Goal: Information Seeking & Learning: Learn about a topic

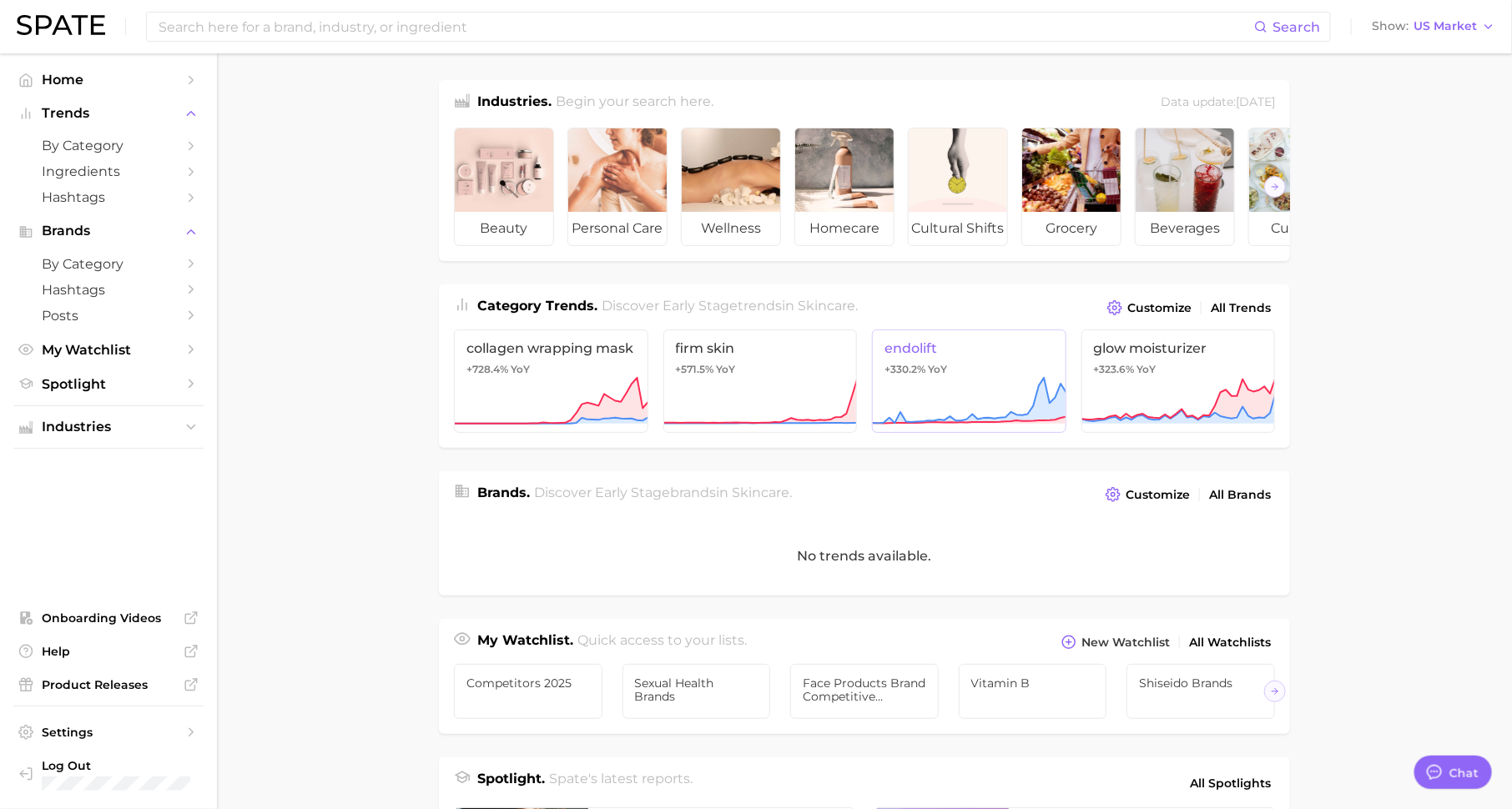
scroll to position [21, 0]
click at [181, 148] on link "by Category" at bounding box center [109, 145] width 191 height 26
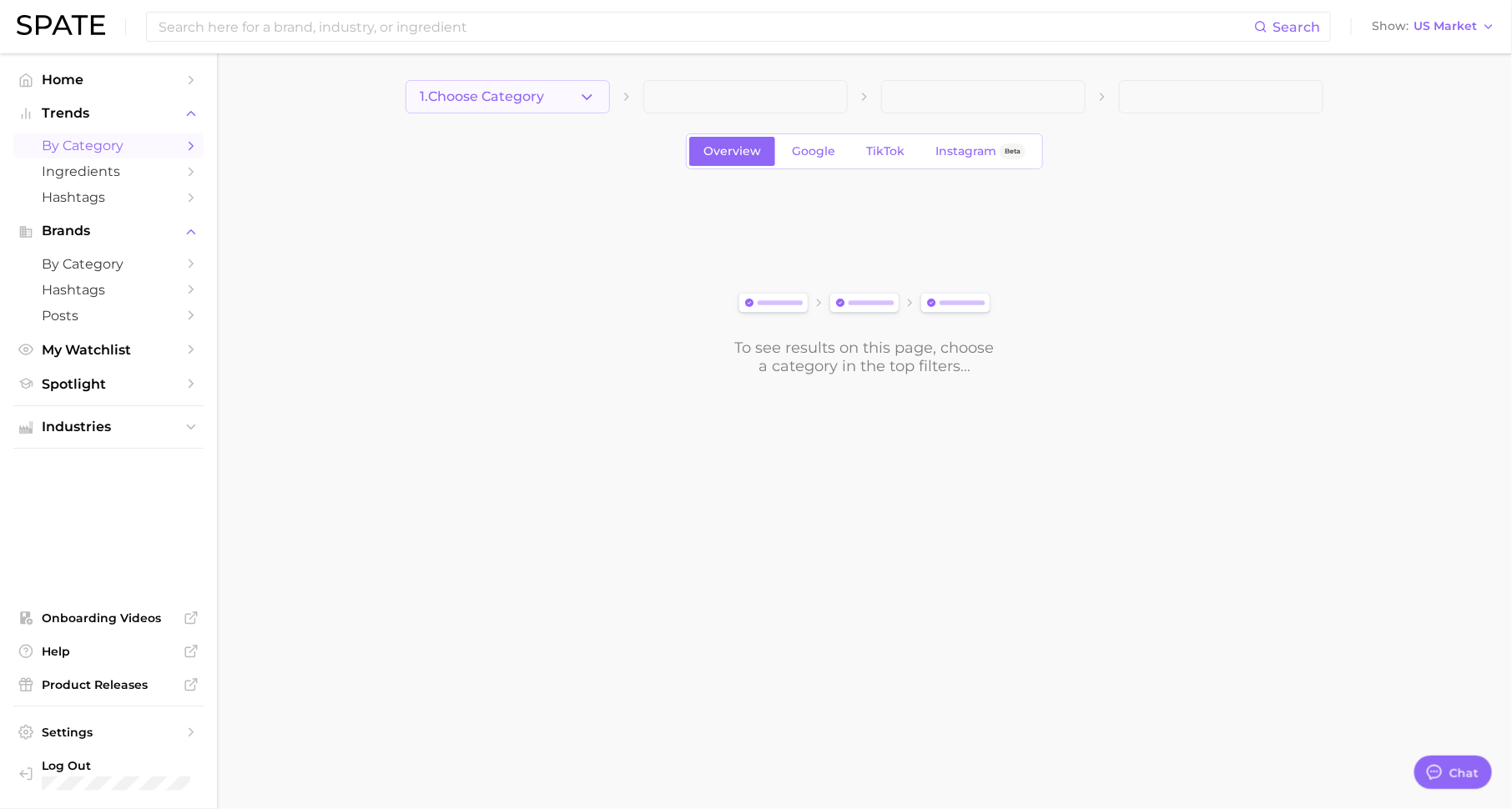
click at [504, 107] on button "1. Choose Category" at bounding box center [508, 97] width 205 height 34
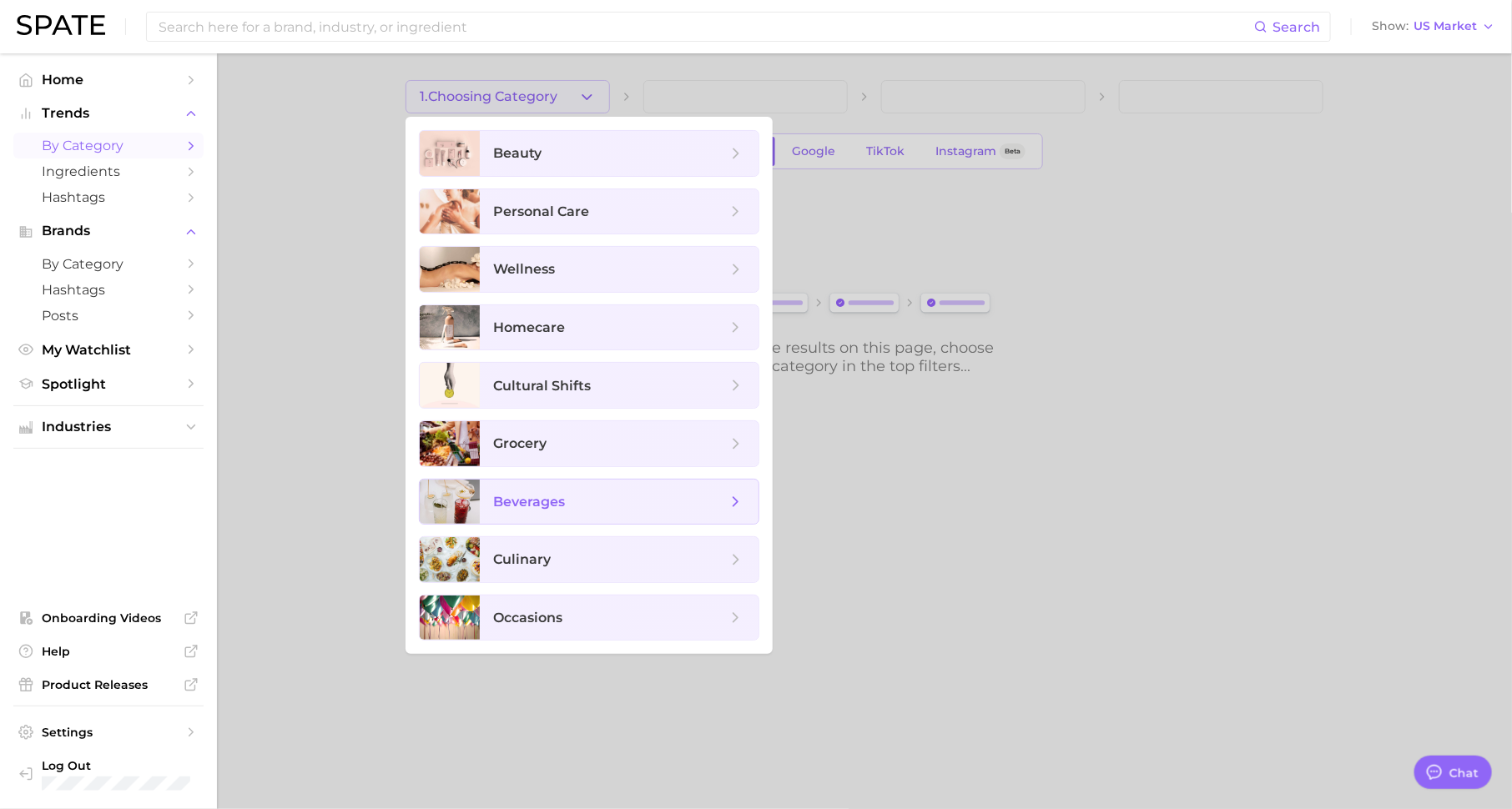
click at [599, 493] on span "beverages" at bounding box center [610, 502] width 234 height 19
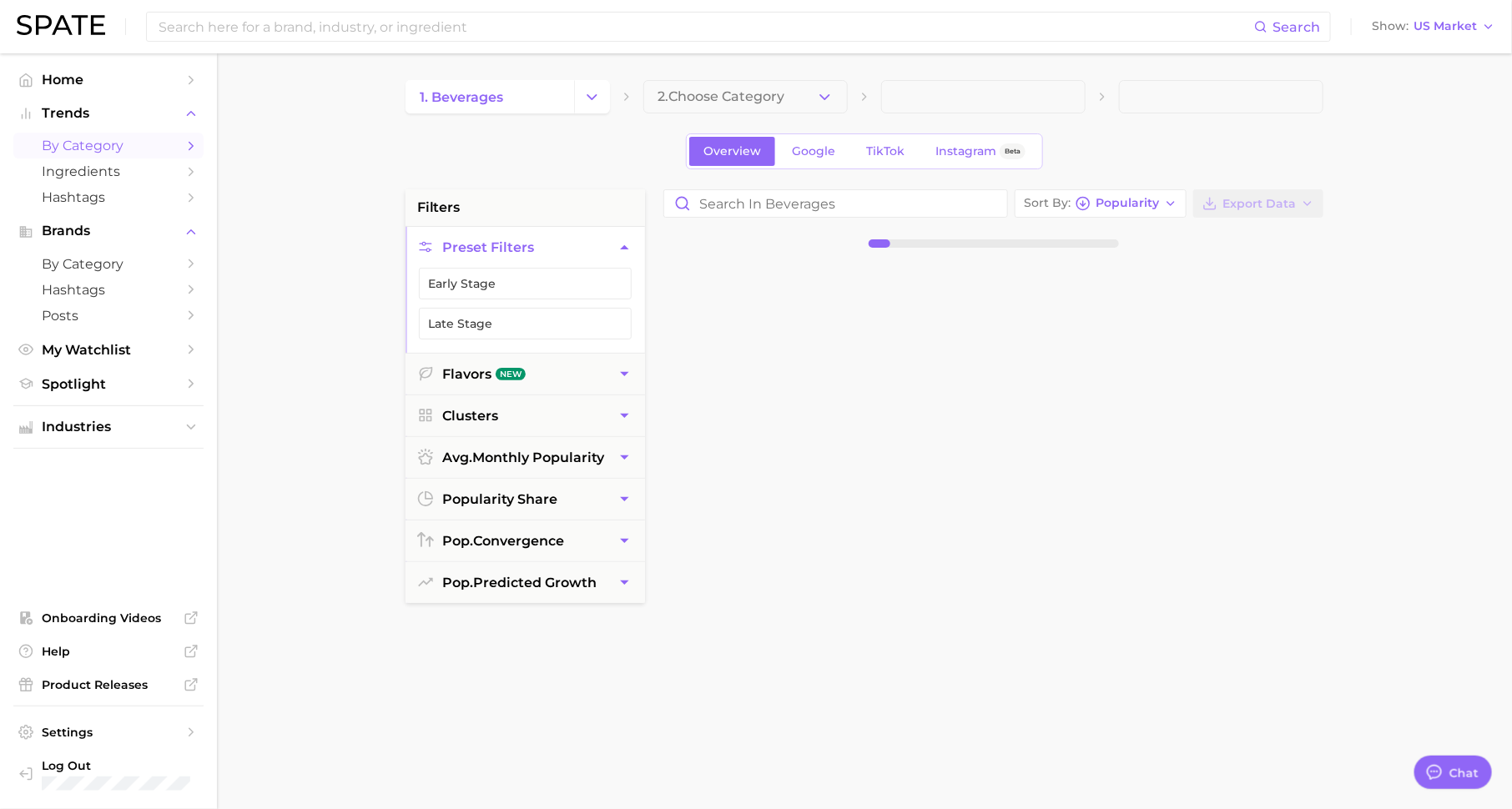
click at [751, 94] on span "2. Choose Category" at bounding box center [721, 96] width 127 height 15
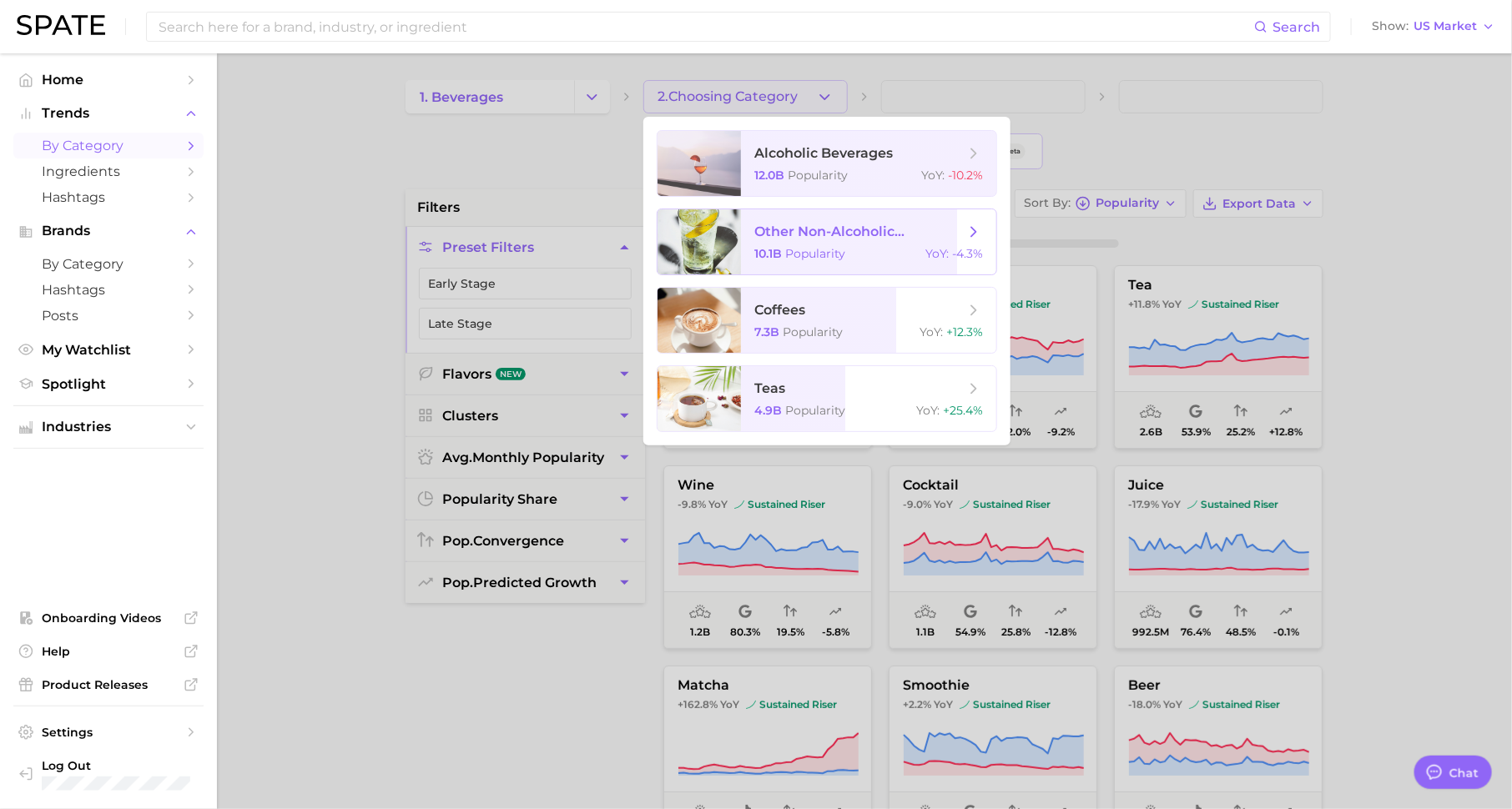
click at [828, 255] on span "Popularity" at bounding box center [816, 253] width 60 height 15
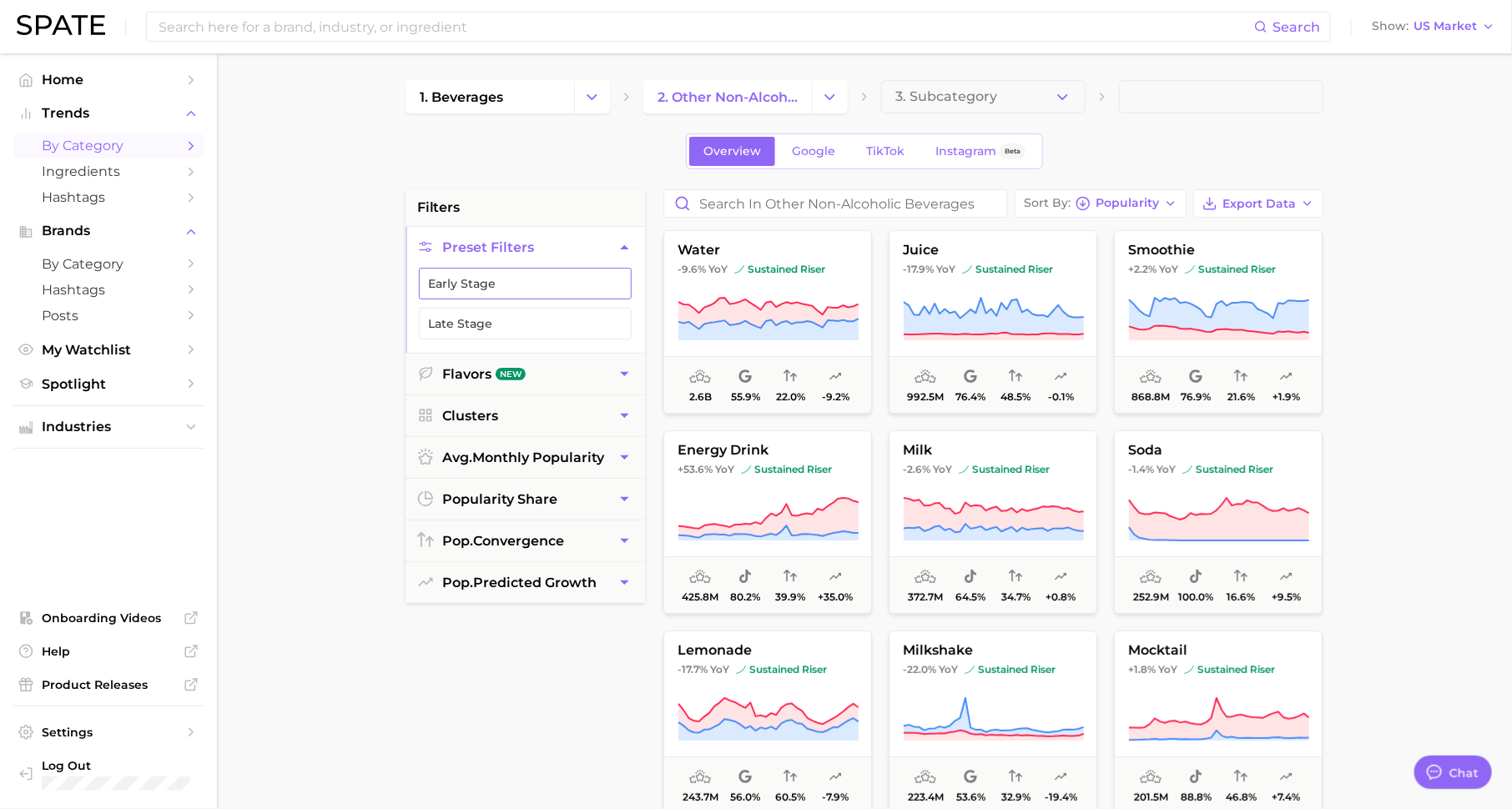
click at [515, 274] on button "Early Stage" at bounding box center [525, 283] width 213 height 32
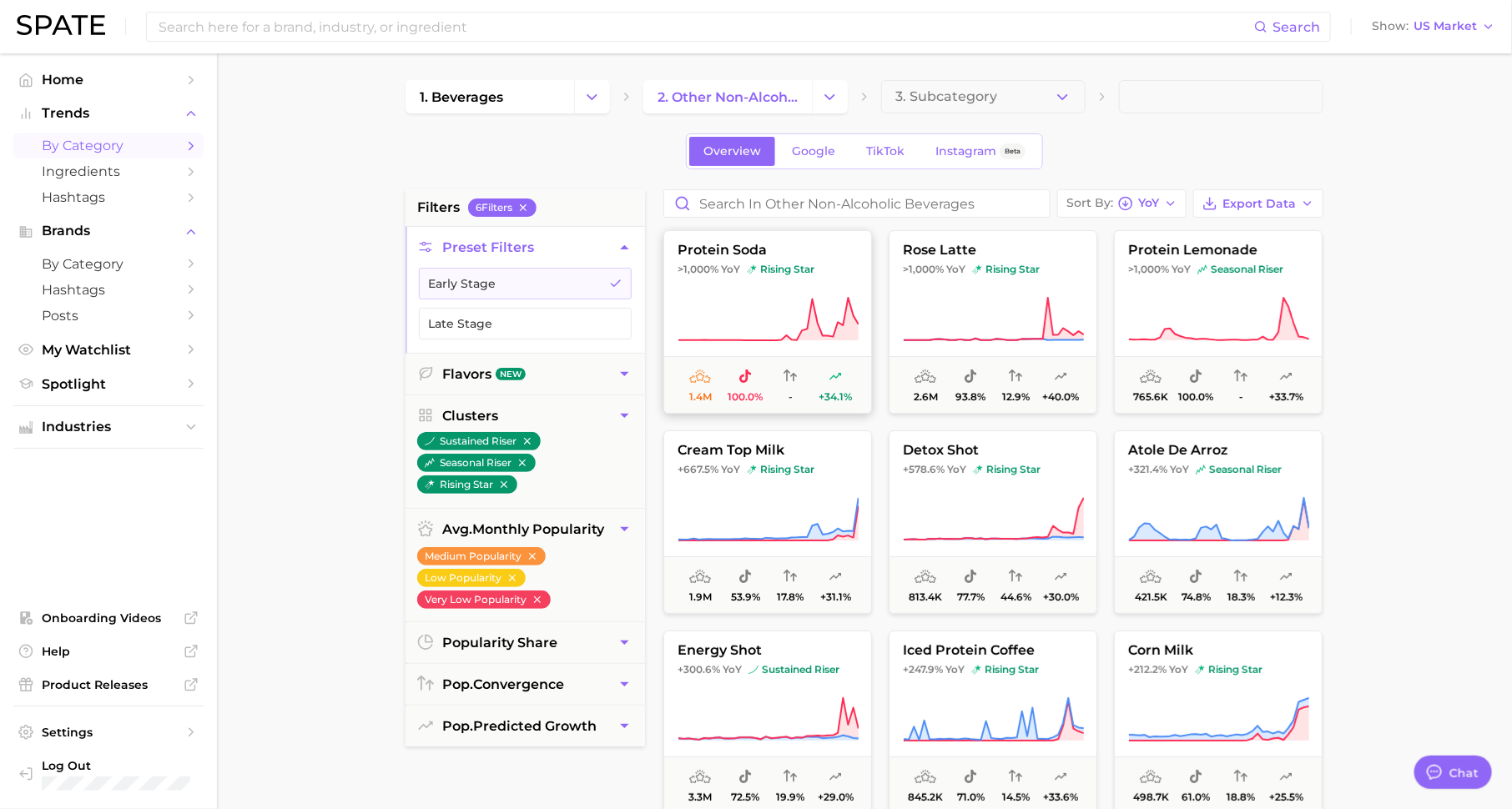
click at [837, 289] on button "protein soda >1,000% YoY rising star 1.4m 100.0% - +34.1%" at bounding box center [768, 322] width 208 height 184
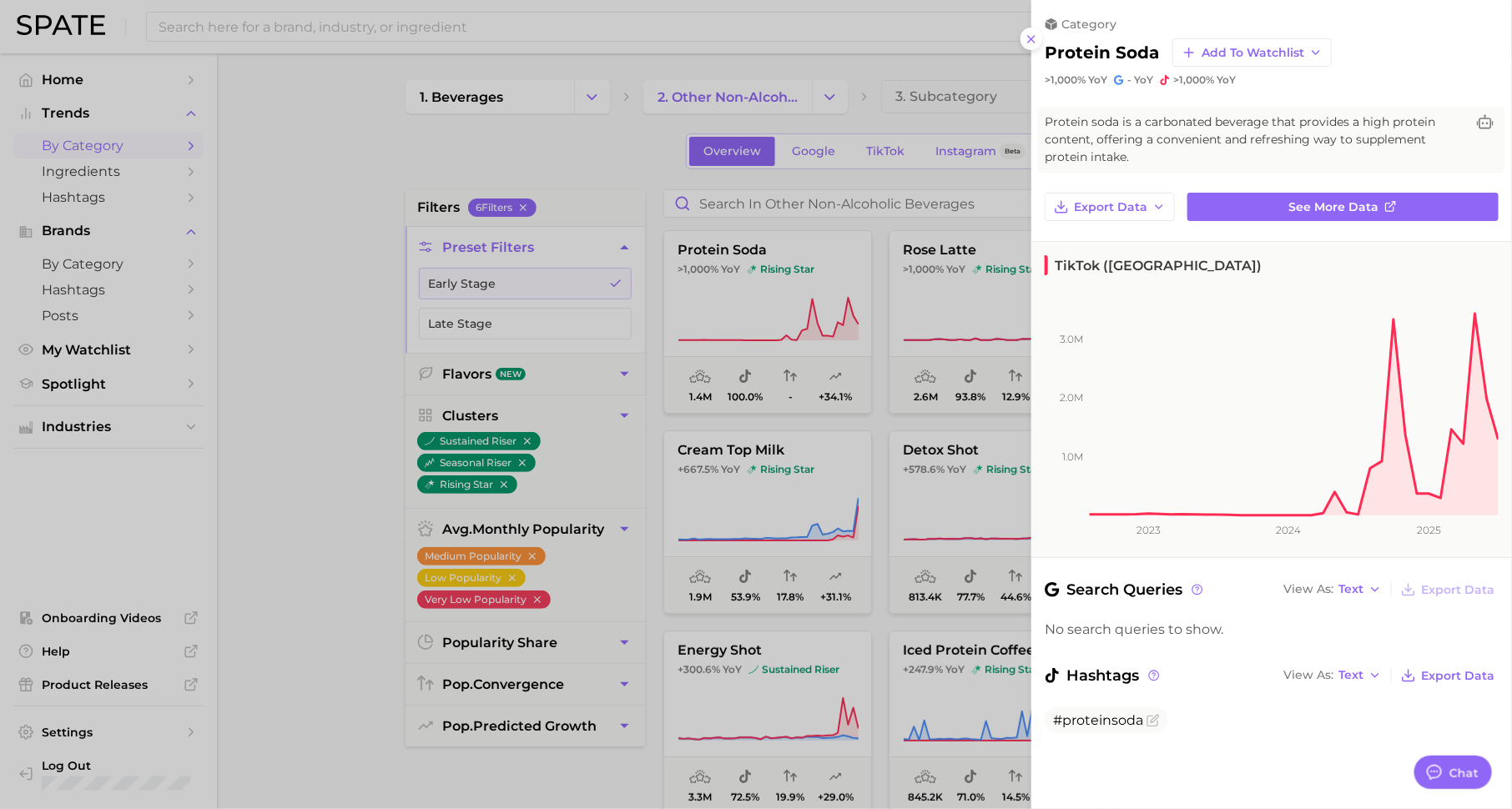
click at [550, 312] on div at bounding box center [756, 404] width 1512 height 809
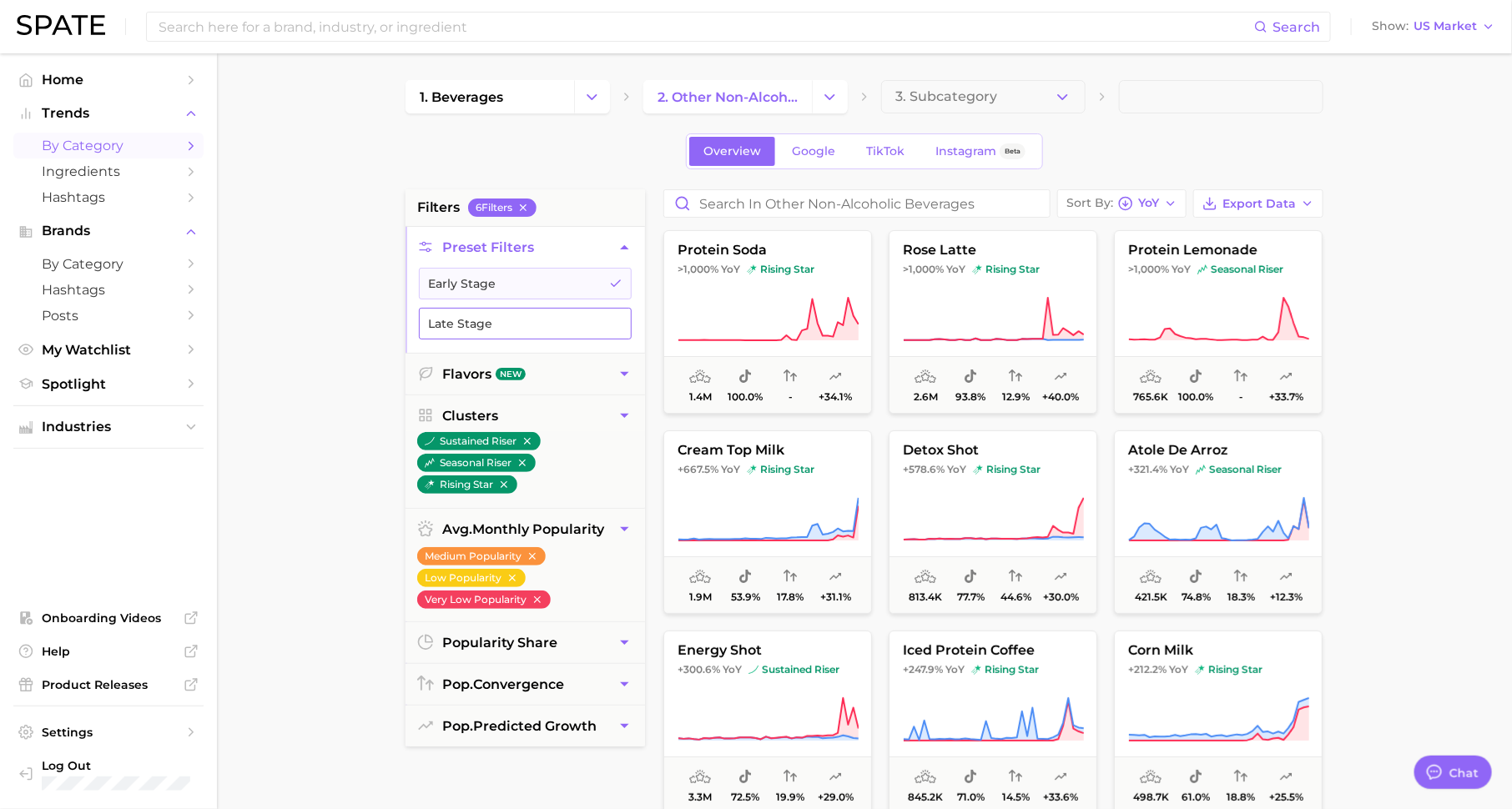
click at [590, 319] on button "Late Stage" at bounding box center [525, 324] width 213 height 32
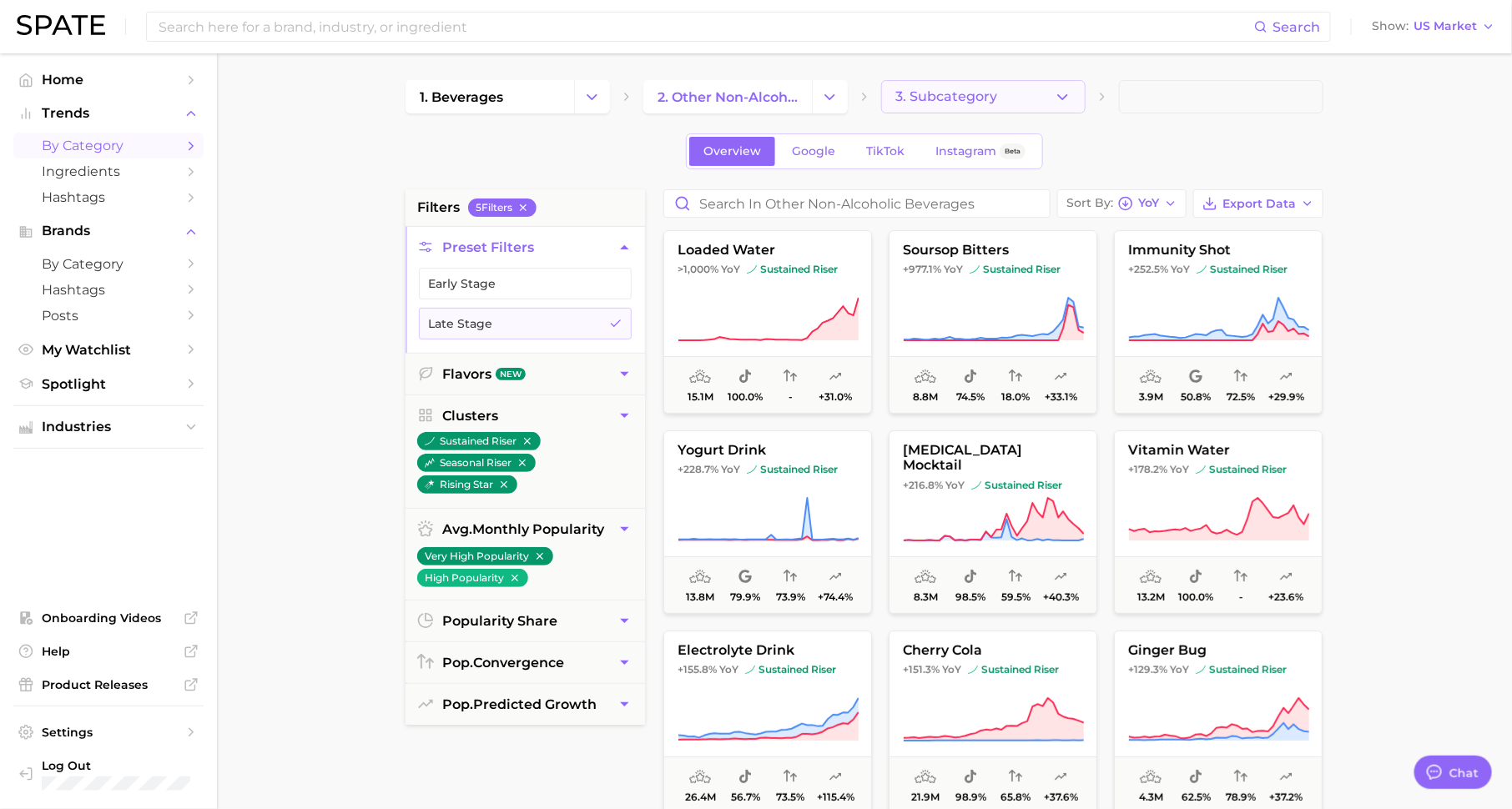
click at [944, 89] on span "3. Subcategory" at bounding box center [945, 96] width 102 height 15
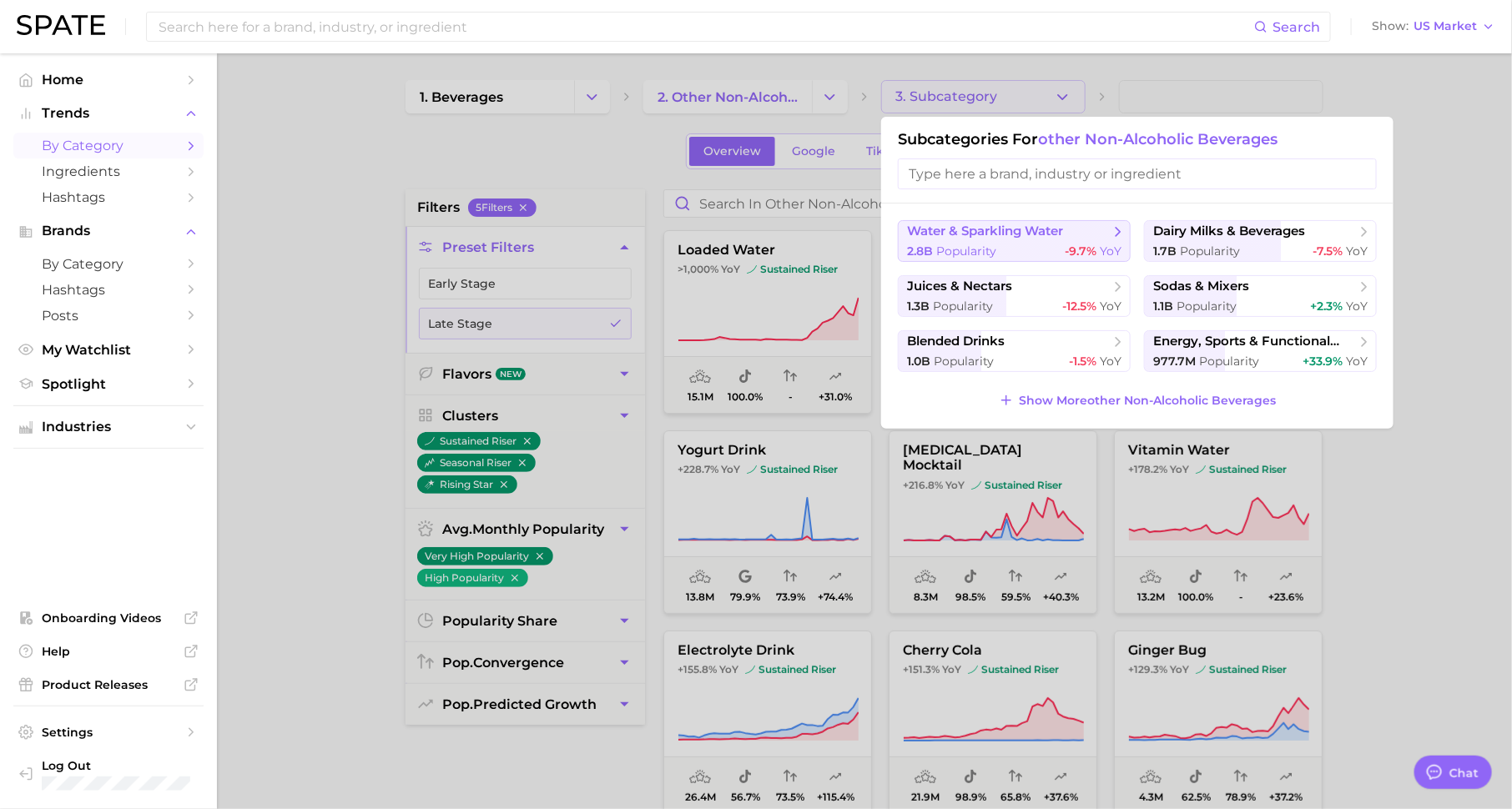
click at [1096, 236] on span "water & sparkling water" at bounding box center [1009, 231] width 203 height 17
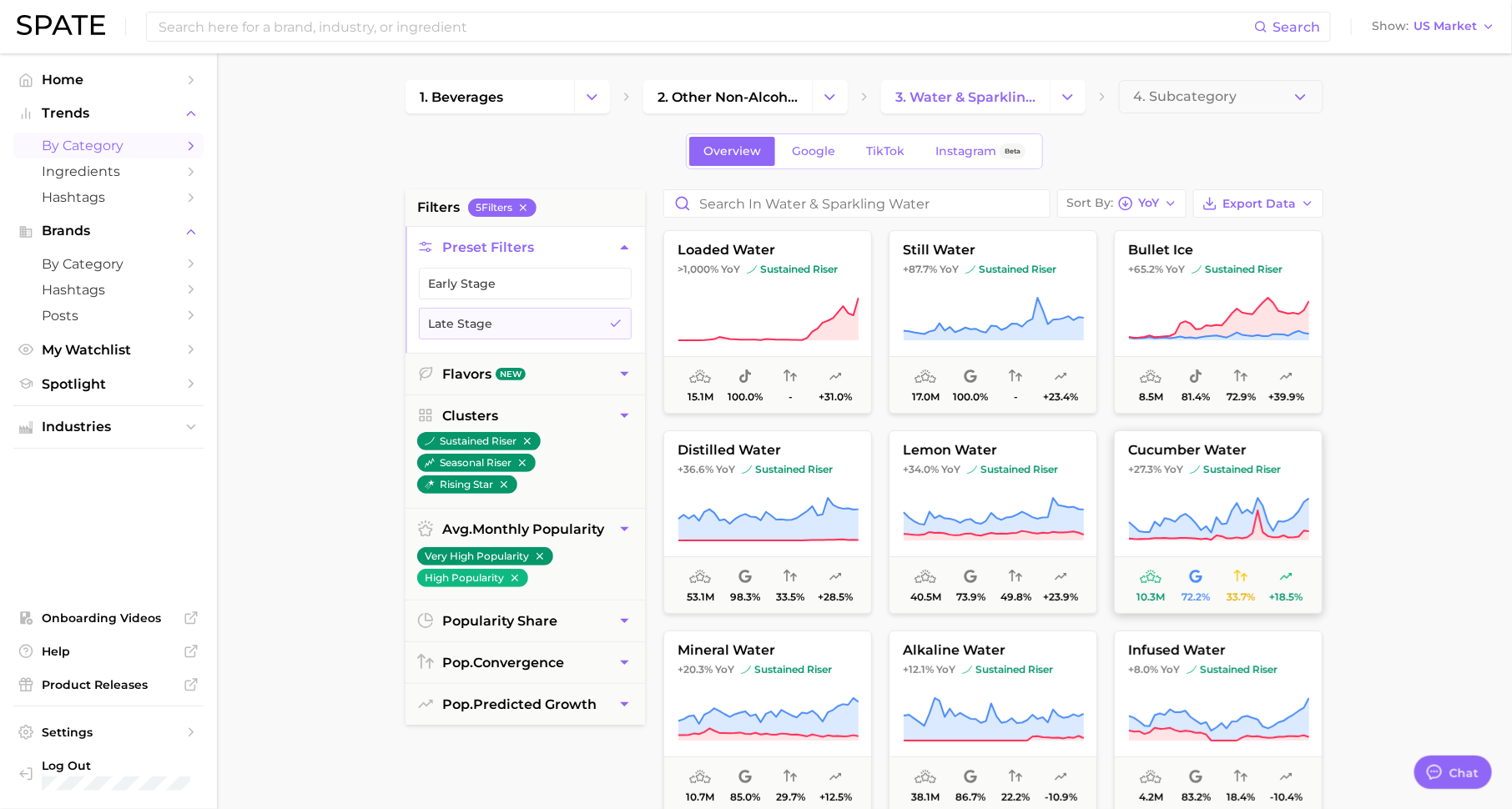
click at [1177, 465] on span "YoY" at bounding box center [1174, 469] width 19 height 13
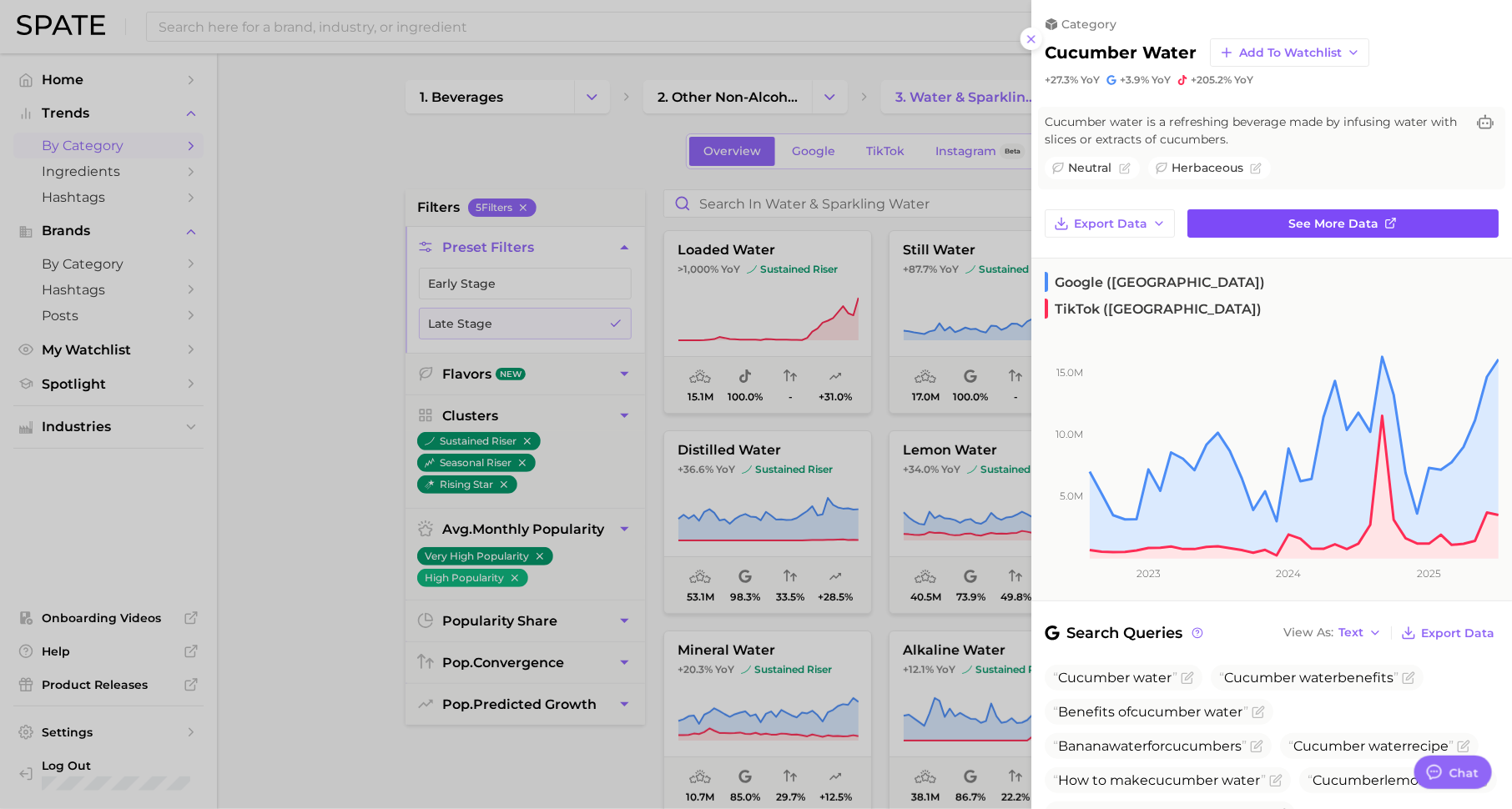
click at [1245, 224] on link "See more data" at bounding box center [1343, 223] width 312 height 28
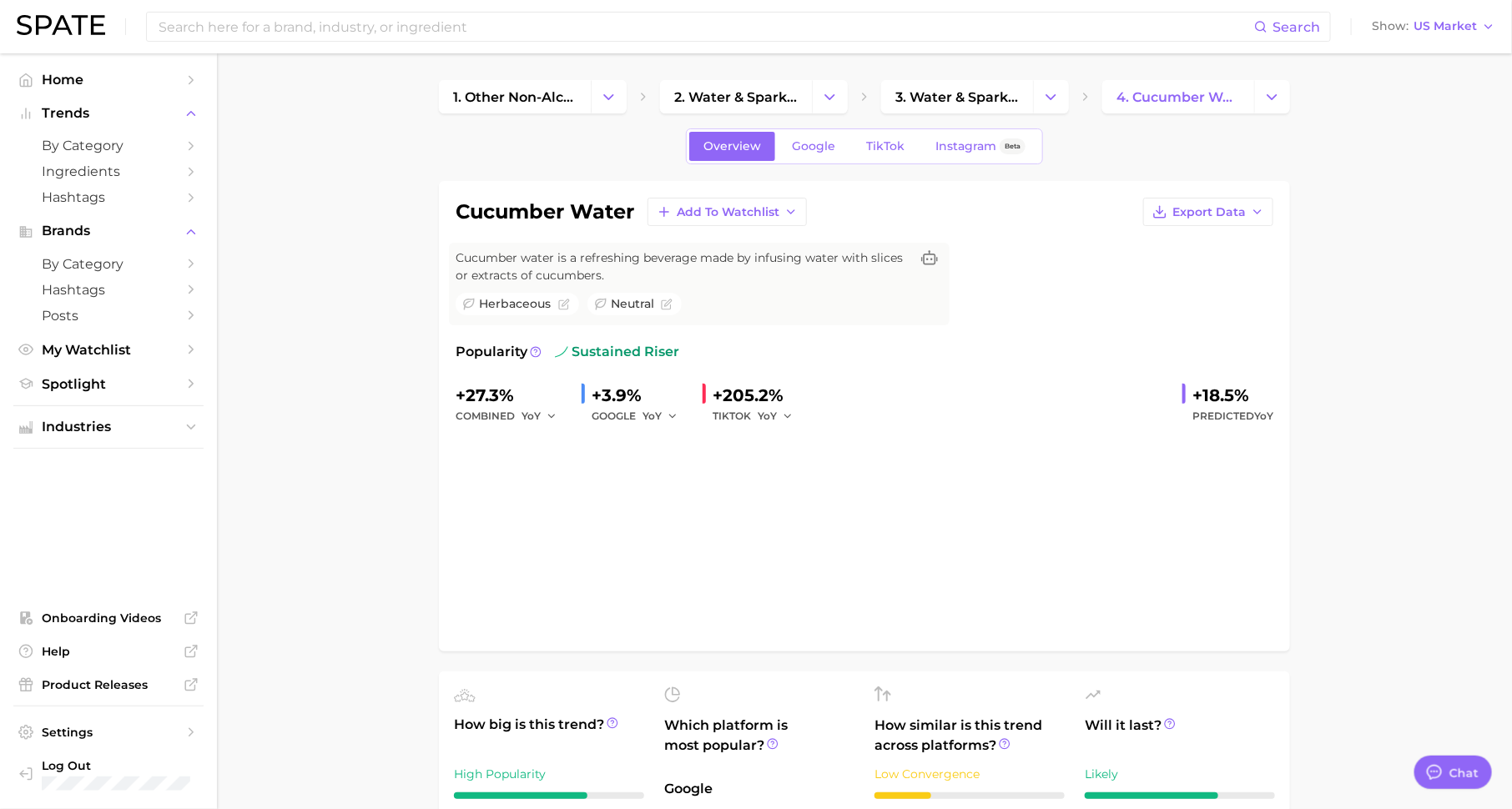
type textarea "x"
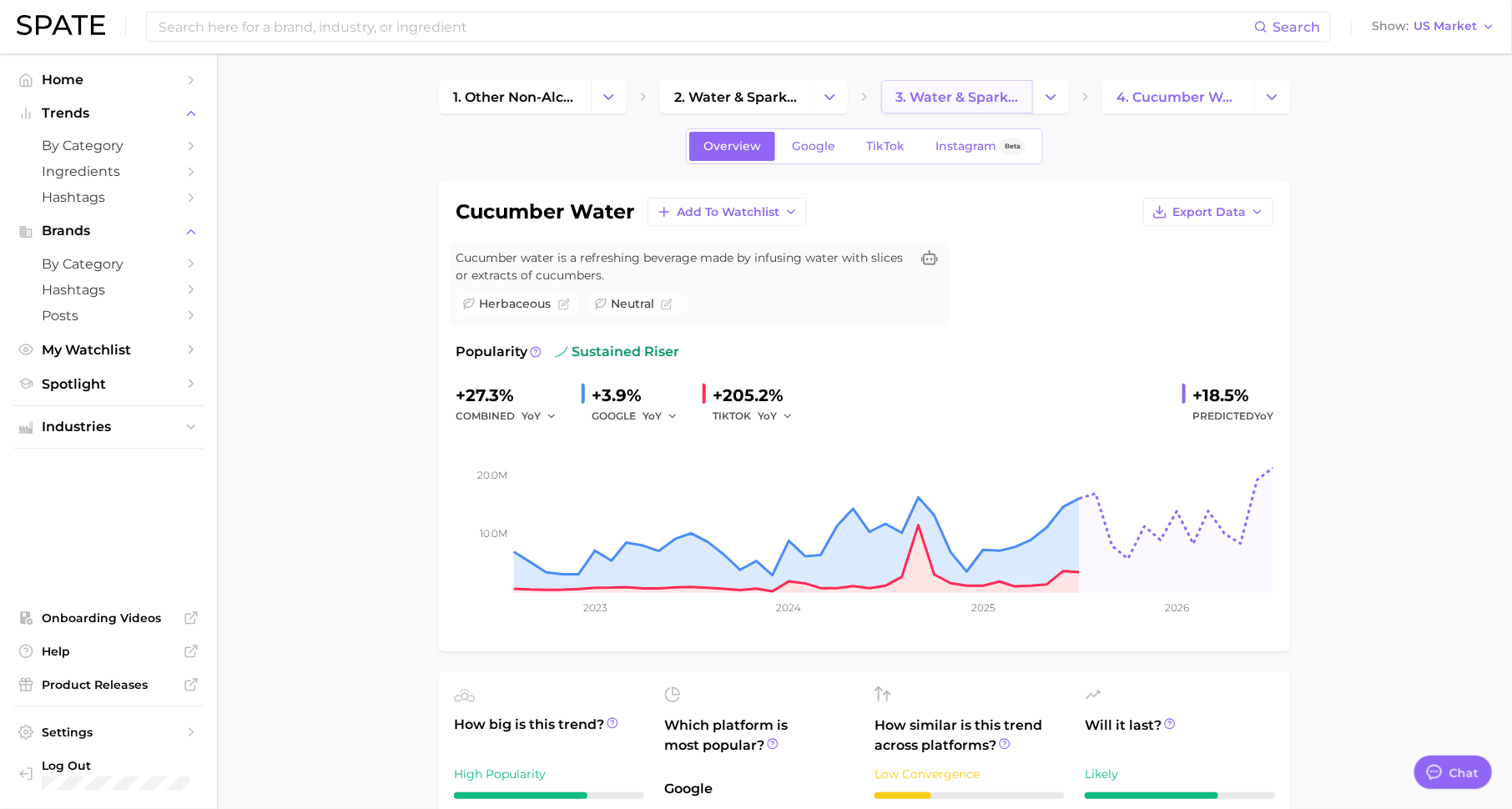
click at [946, 102] on span "3. water & sparkling water" at bounding box center [957, 97] width 124 height 16
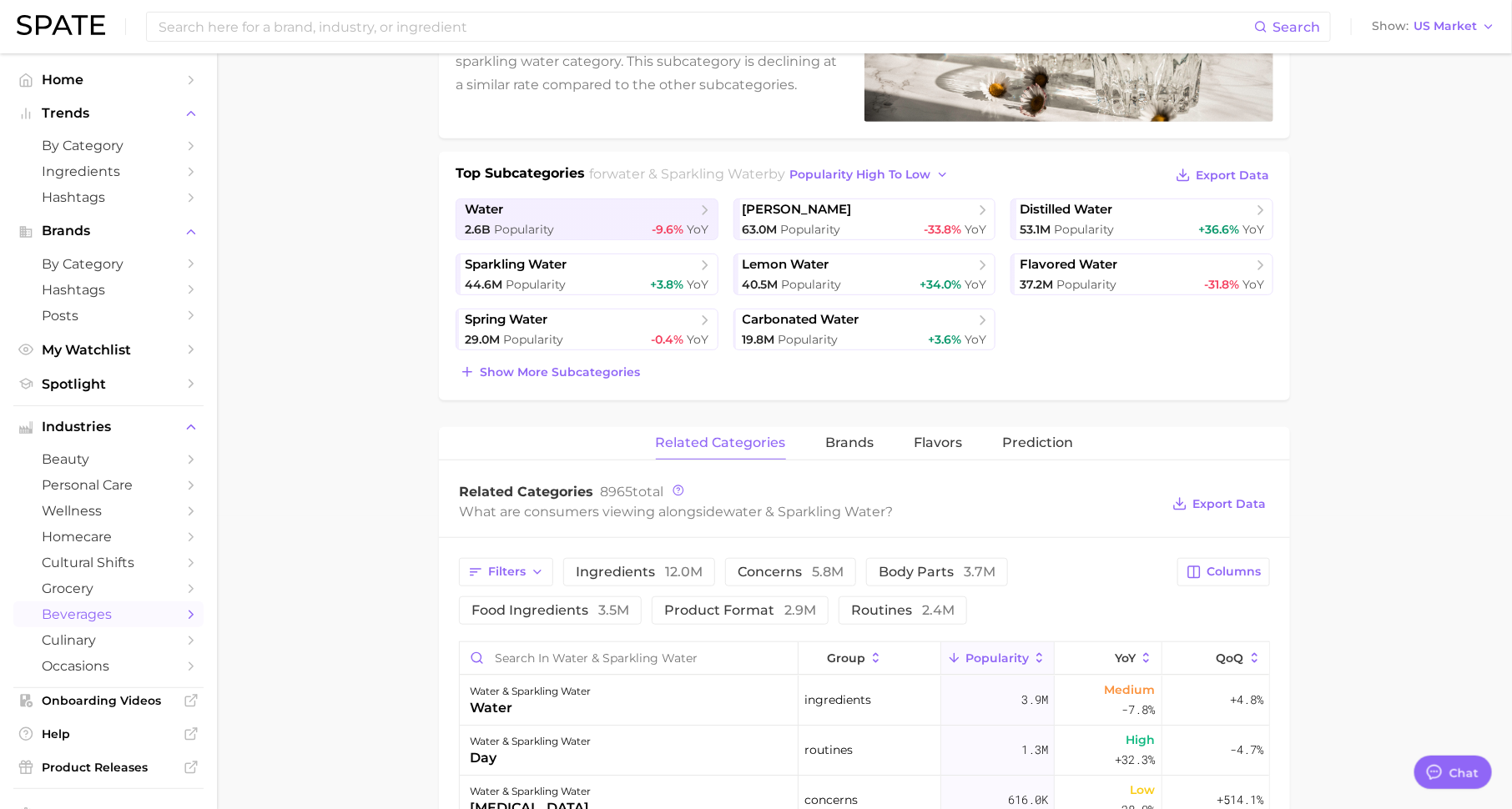
scroll to position [427, 0]
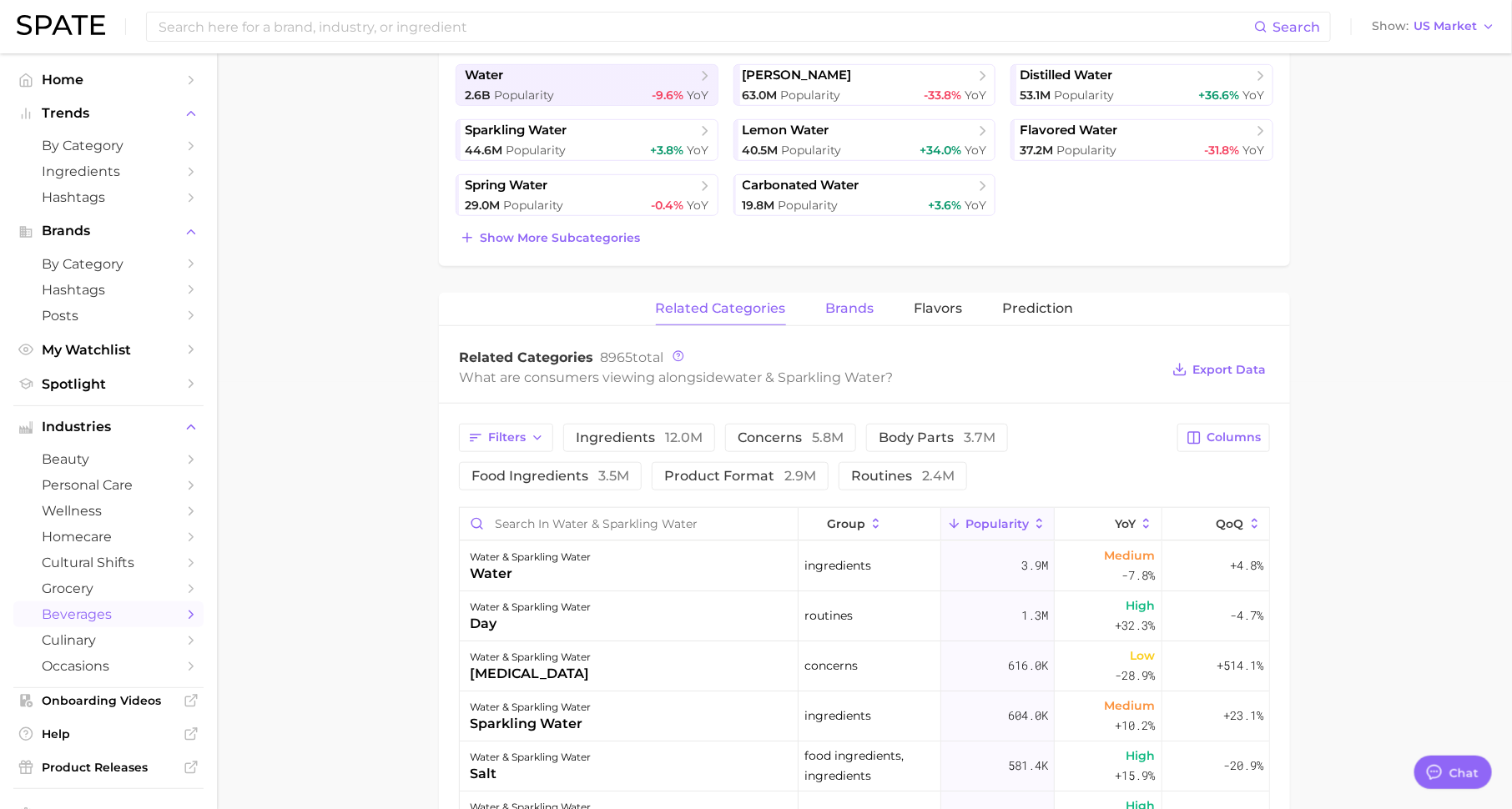
click at [861, 301] on span "brands" at bounding box center [850, 308] width 49 height 15
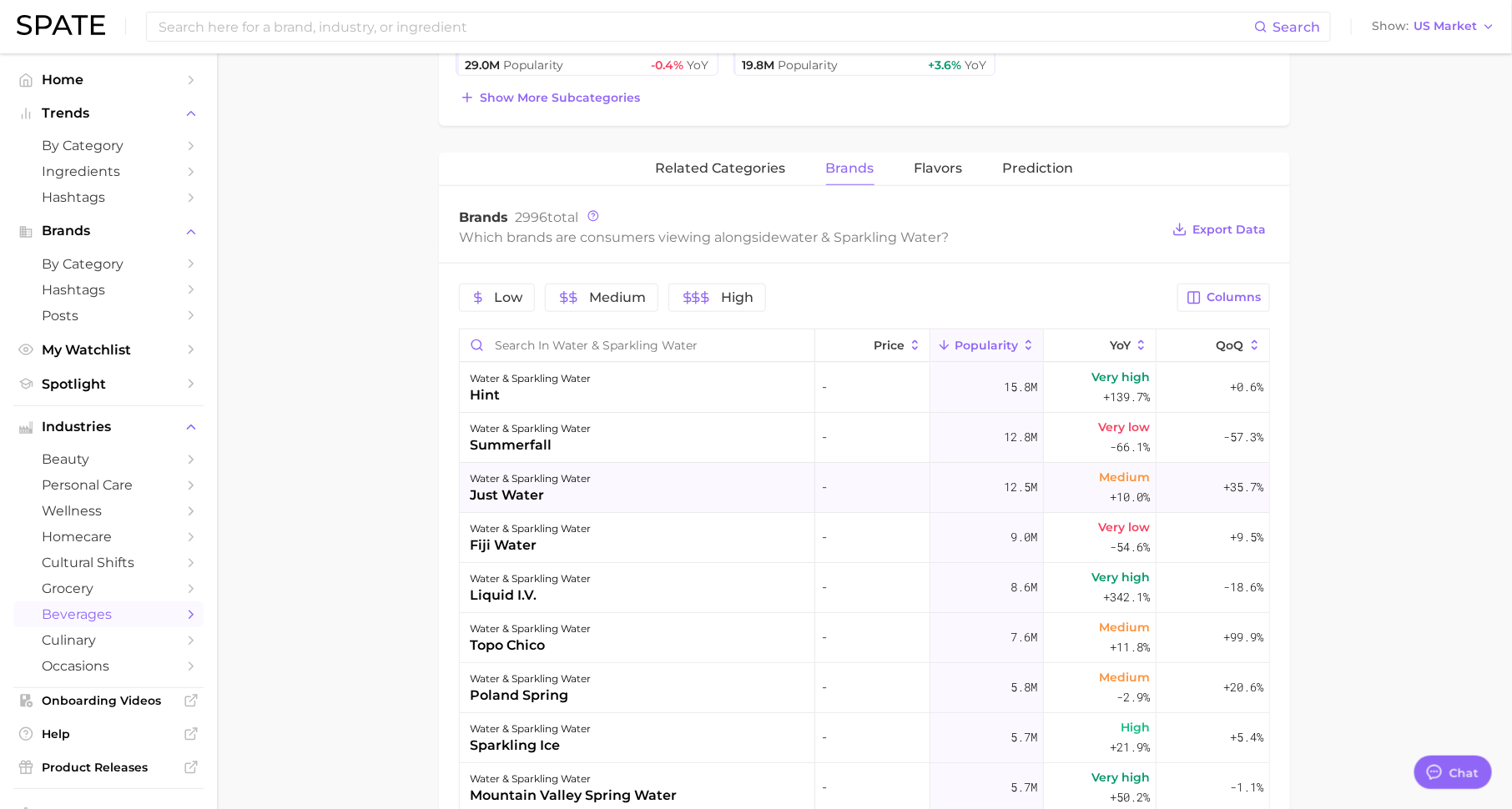
scroll to position [0, 0]
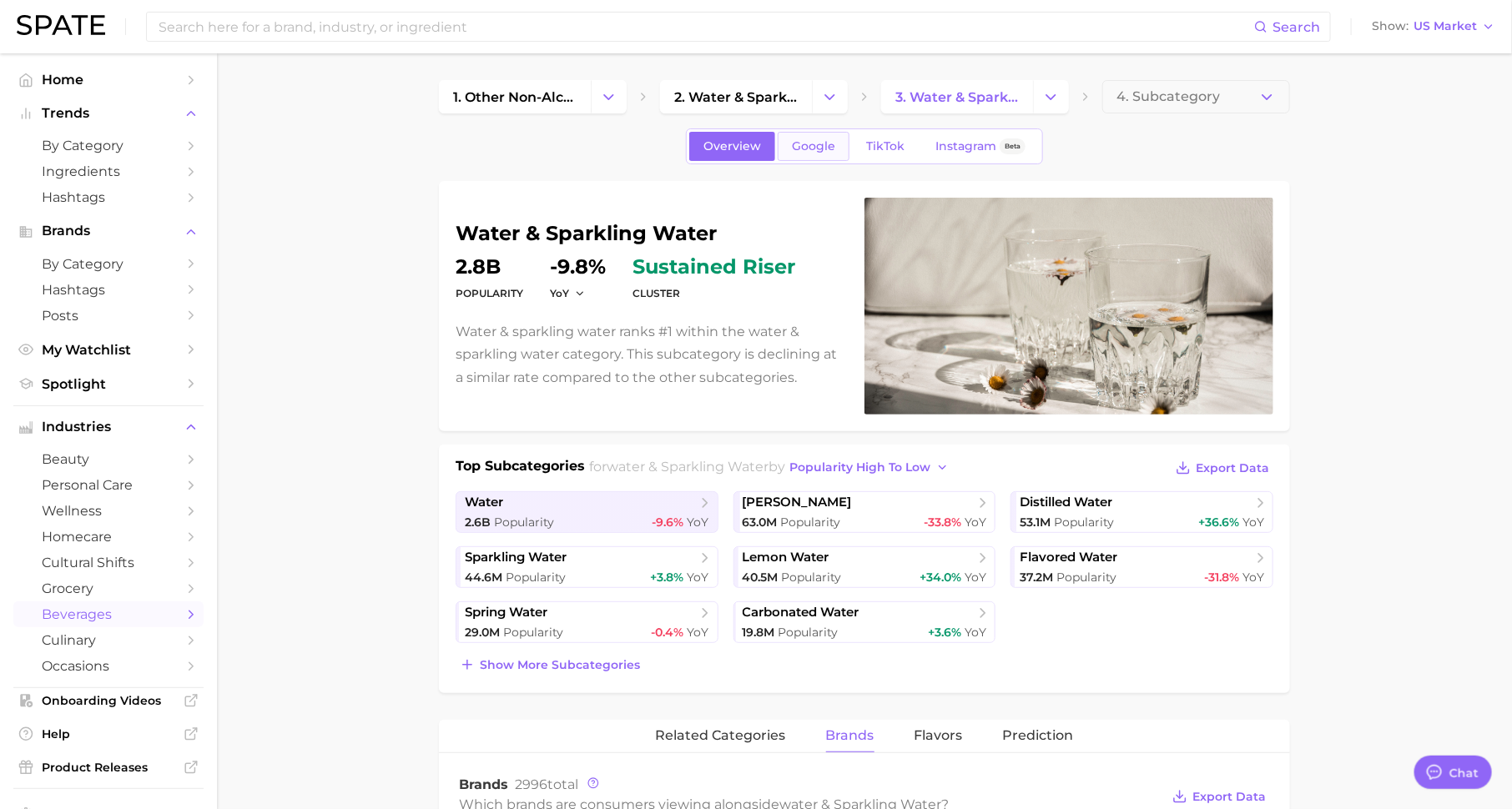
click at [816, 145] on span "Google" at bounding box center [813, 146] width 43 height 14
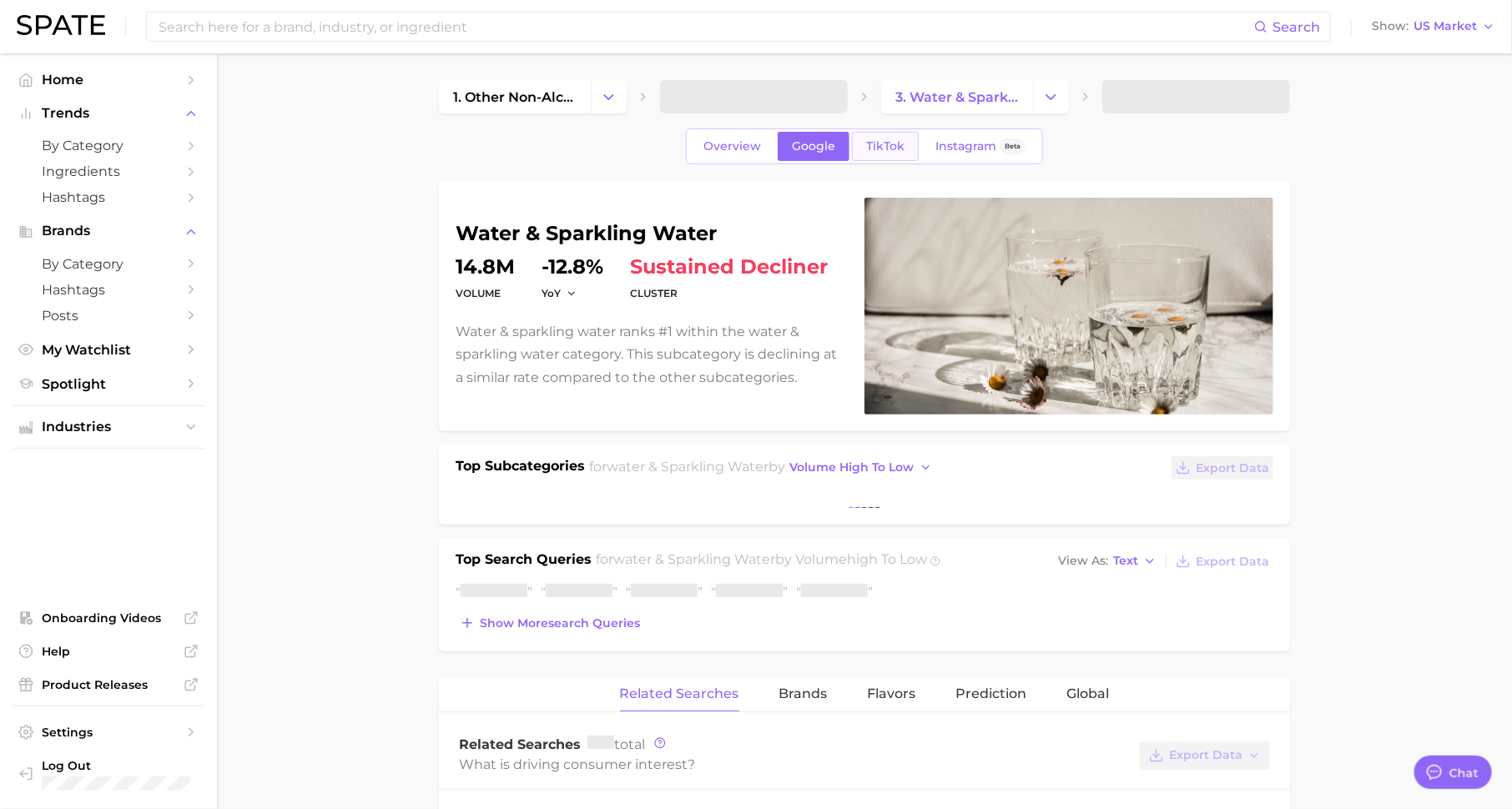
click at [890, 146] on span "TikTok" at bounding box center [884, 146] width 38 height 14
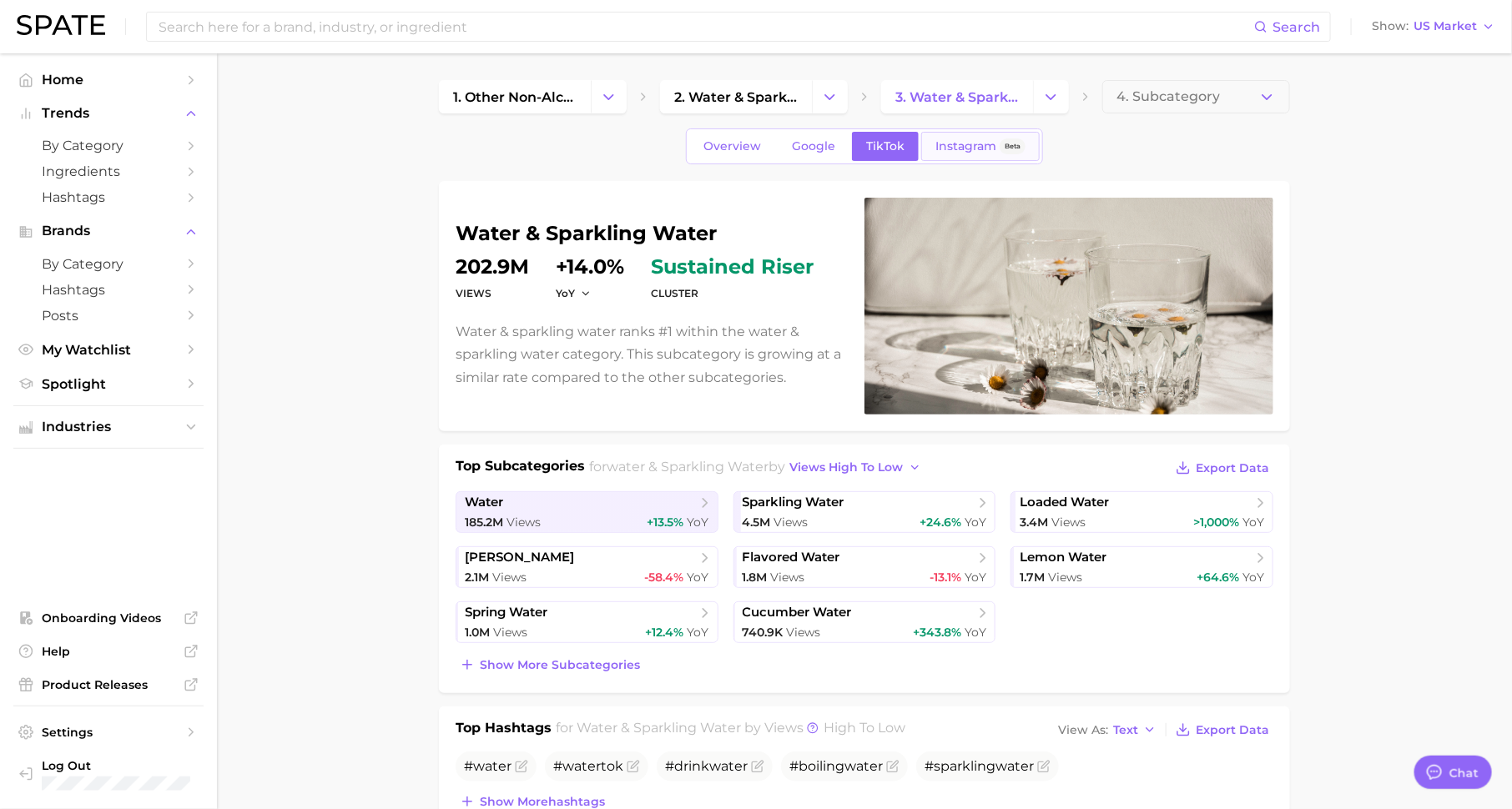
click at [963, 145] on span "Instagram" at bounding box center [966, 146] width 61 height 14
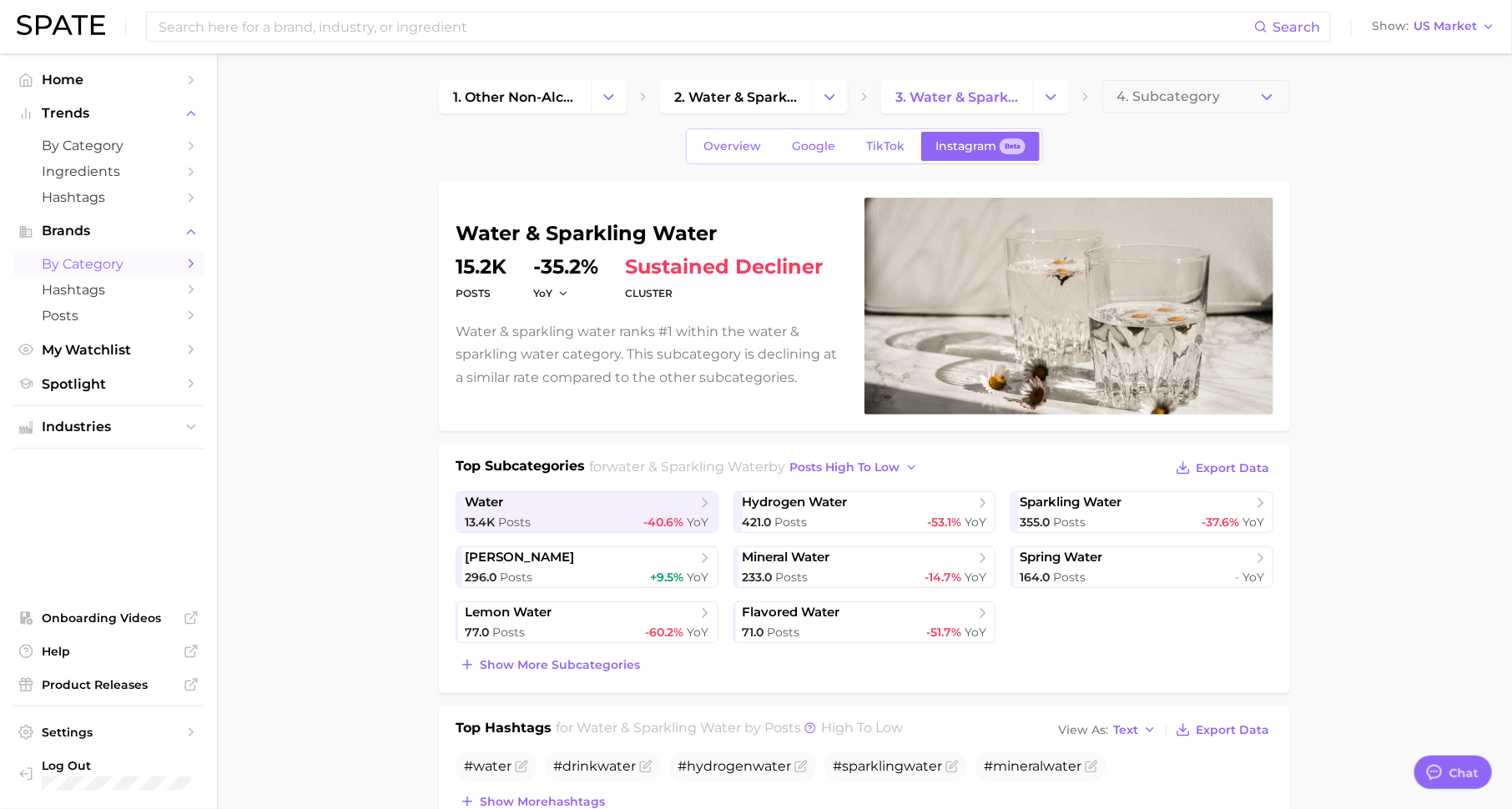
click at [130, 260] on span "by Category" at bounding box center [108, 264] width 133 height 16
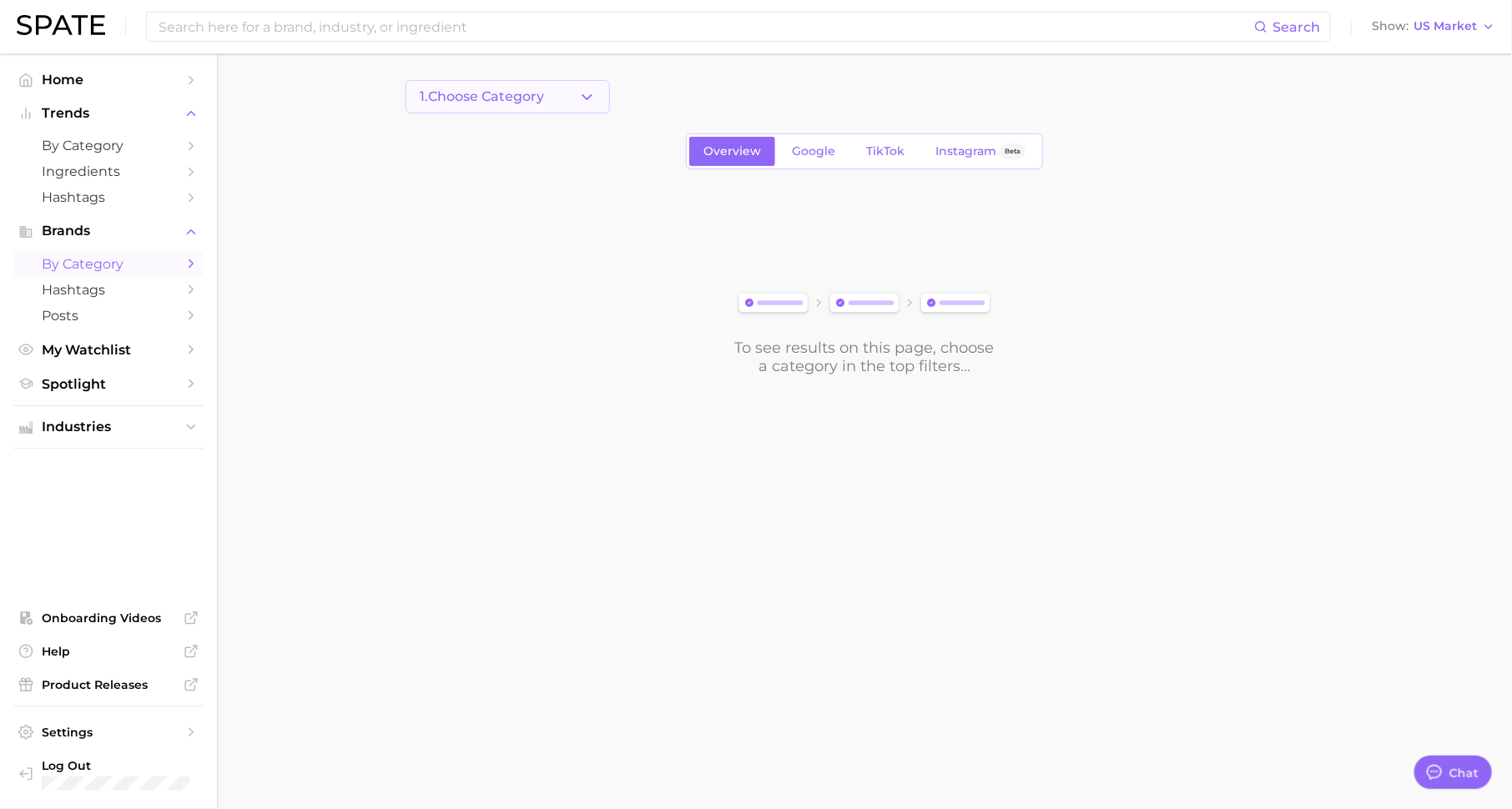
click at [563, 94] on button "1. Choose Category" at bounding box center [508, 97] width 205 height 34
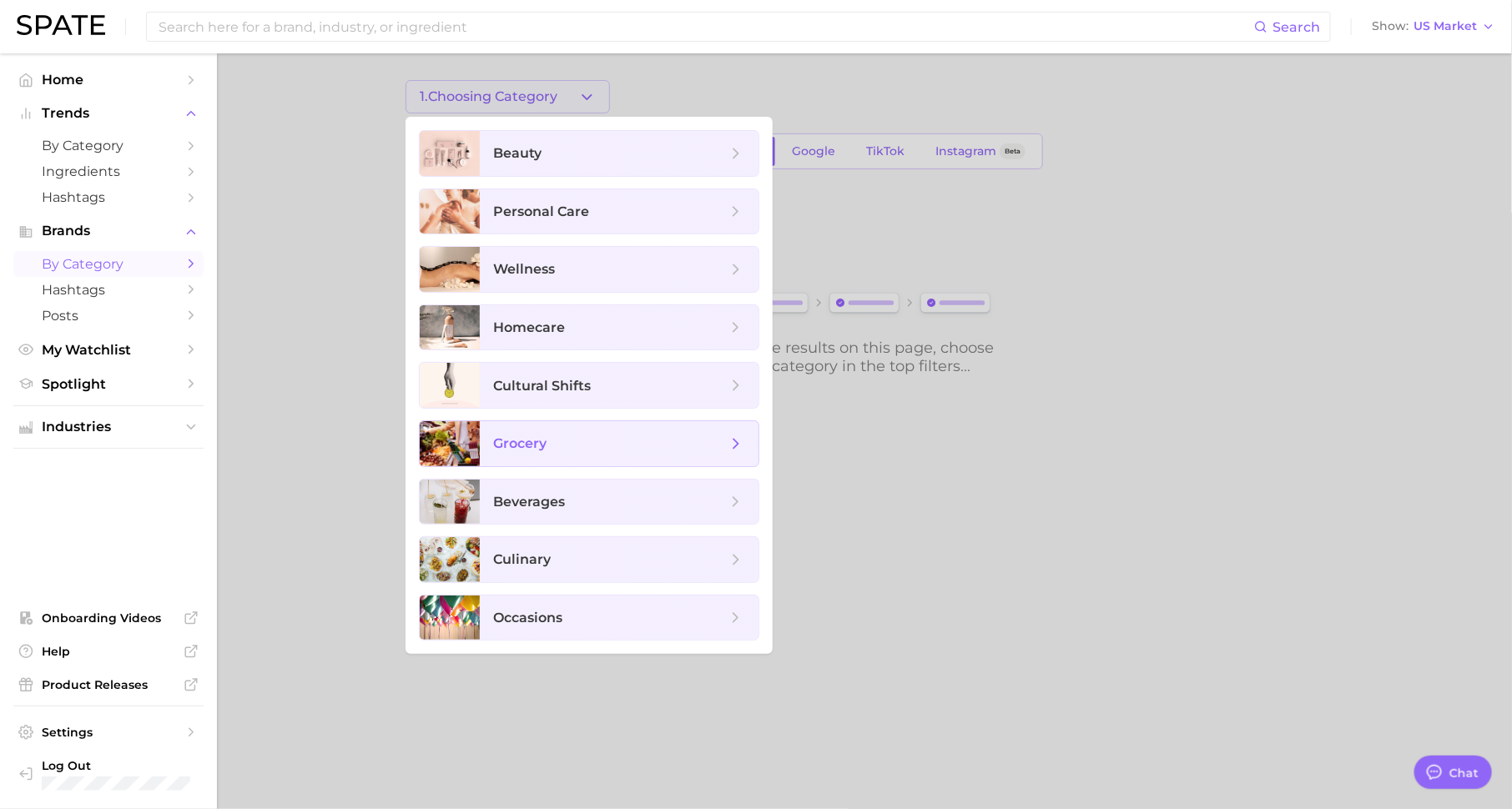
click at [568, 435] on span "grocery" at bounding box center [610, 444] width 234 height 19
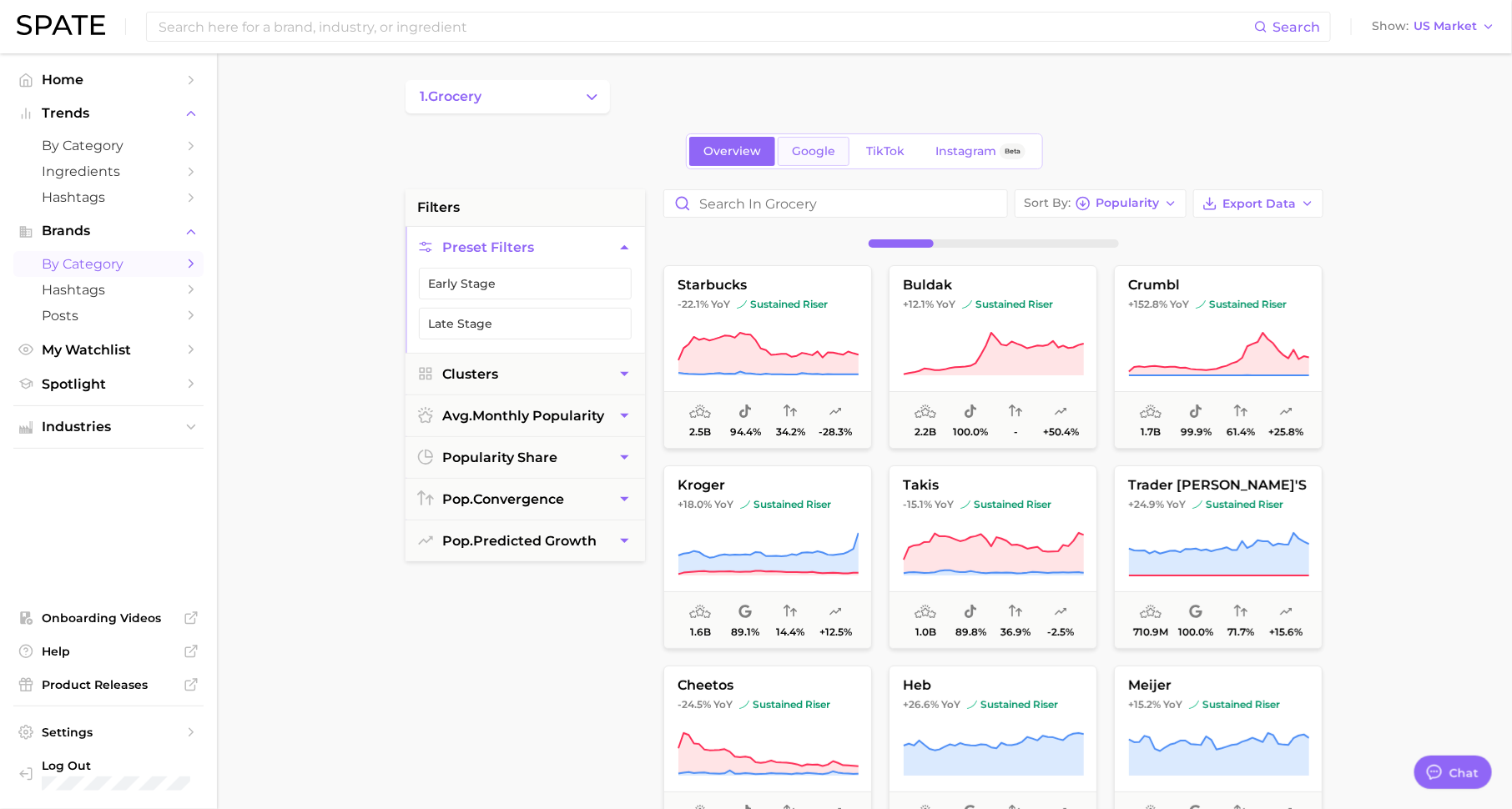
click at [807, 155] on span "Google" at bounding box center [813, 152] width 43 height 14
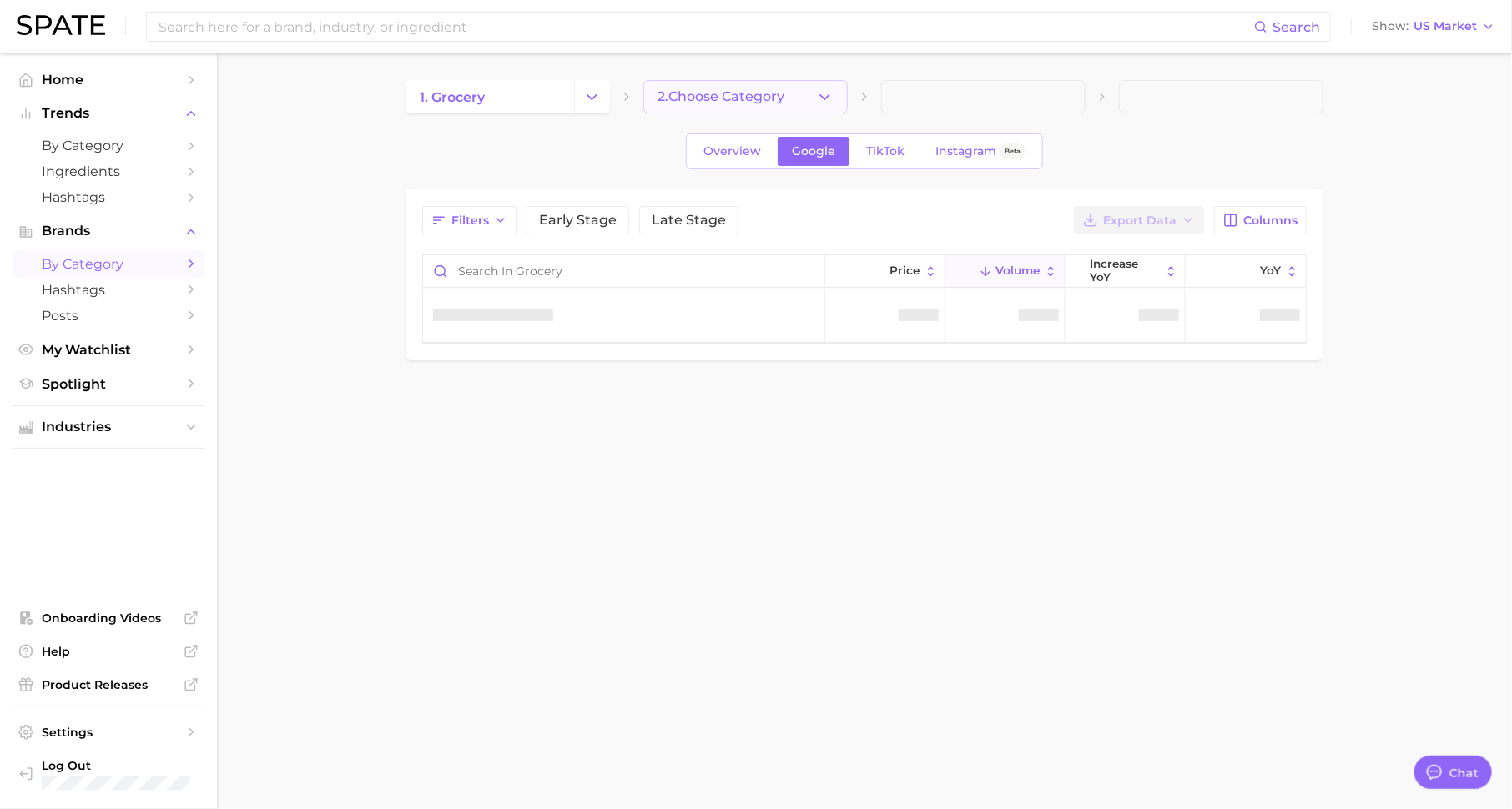
click at [707, 90] on span "2. Choose Category" at bounding box center [721, 96] width 127 height 15
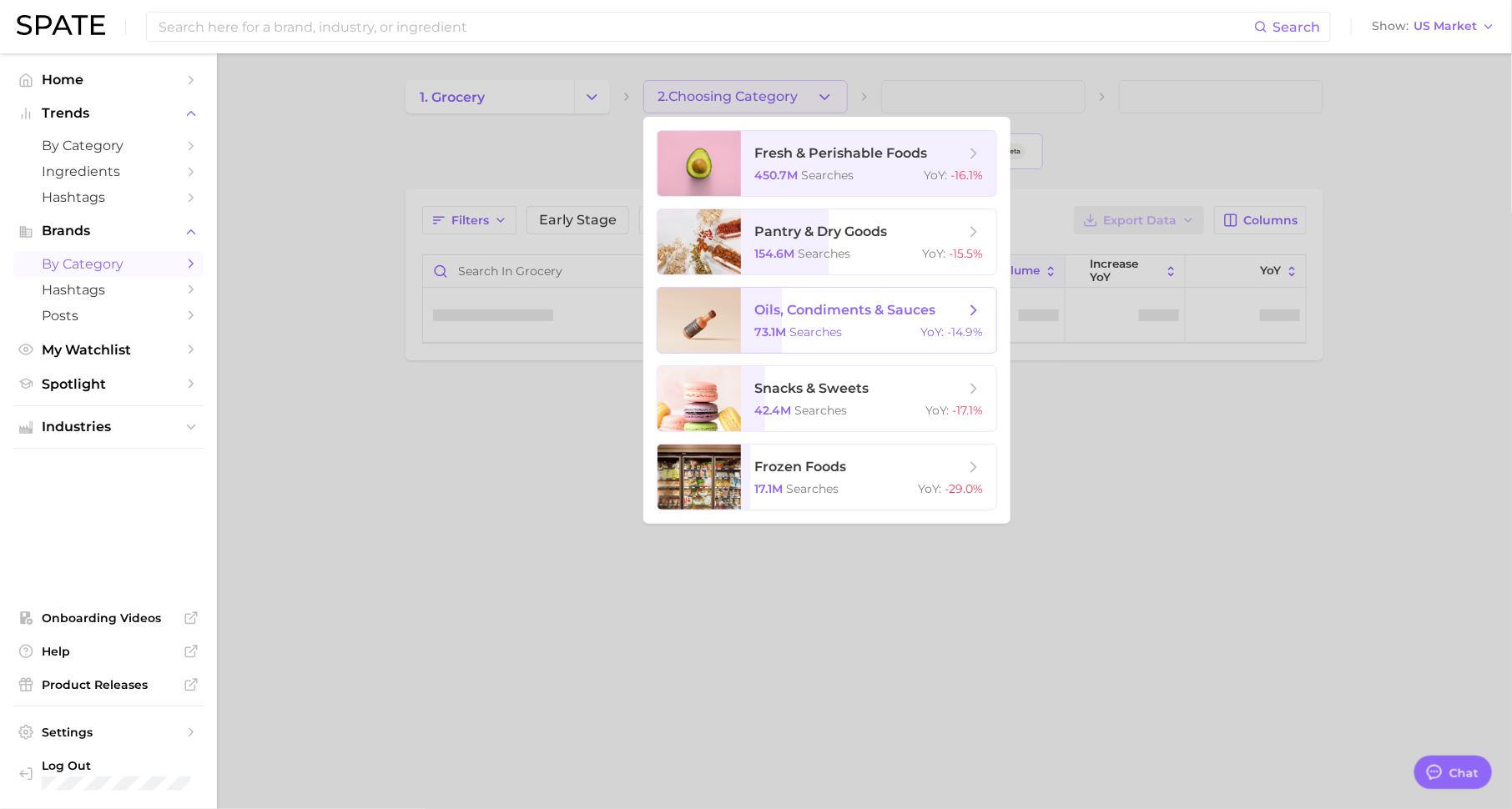
click at [831, 310] on span "oils, condiments & sauces" at bounding box center [845, 310] width 181 height 16
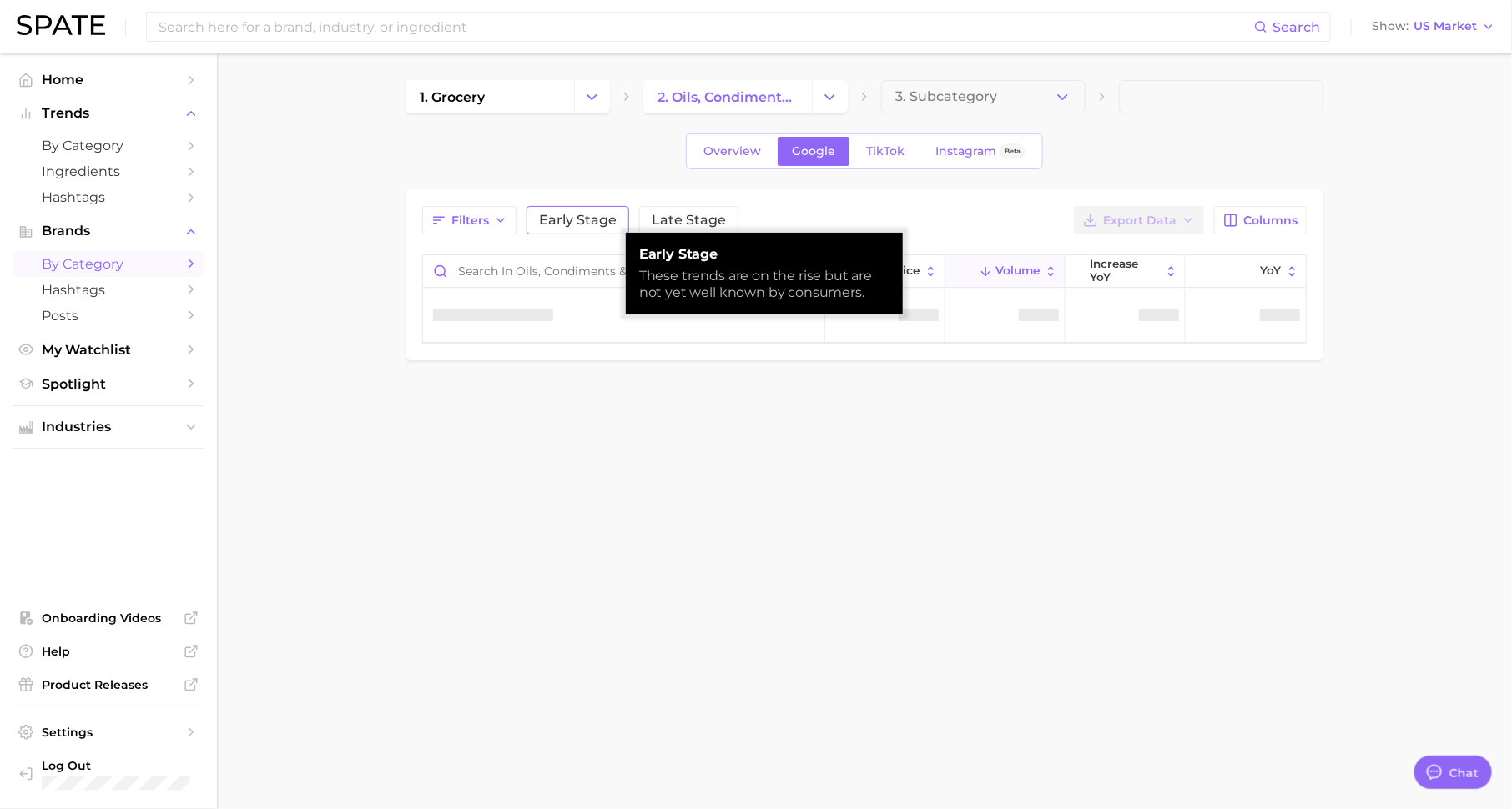
click at [579, 221] on span "Early Stage" at bounding box center [578, 220] width 78 height 13
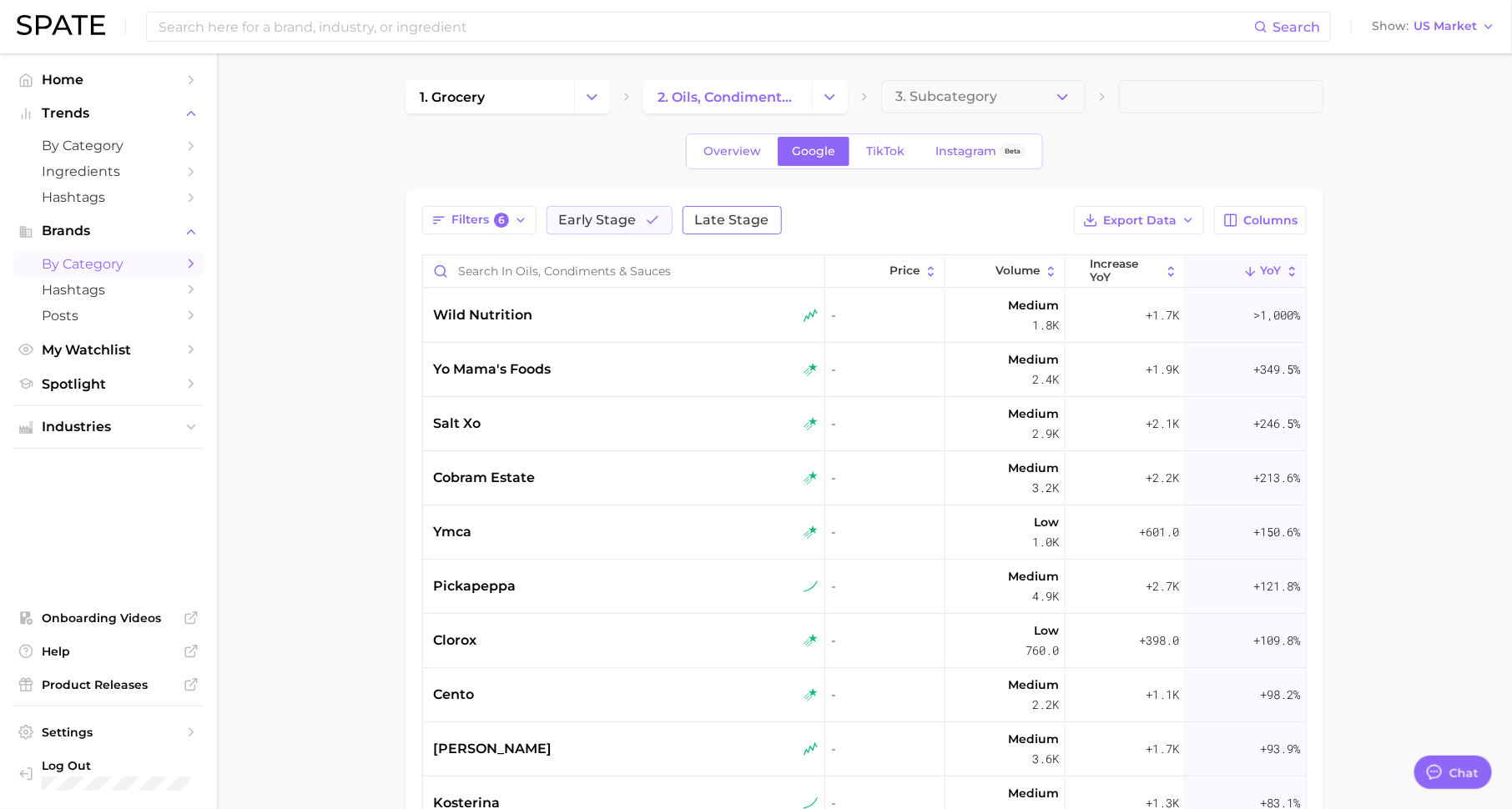
click at [746, 226] on span "Late Stage" at bounding box center [733, 220] width 74 height 13
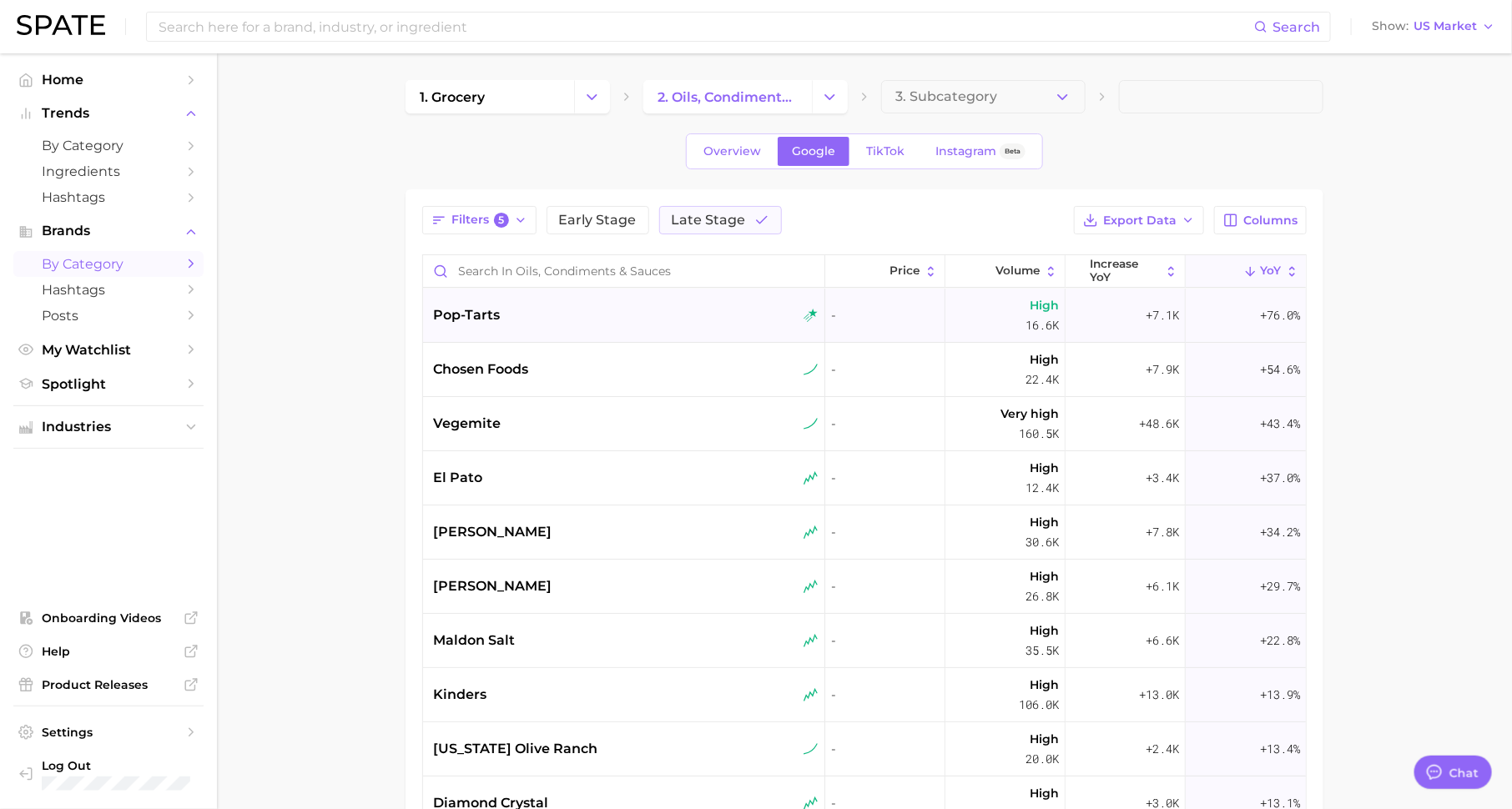
click at [596, 326] on div "pop-tarts" at bounding box center [624, 315] width 402 height 54
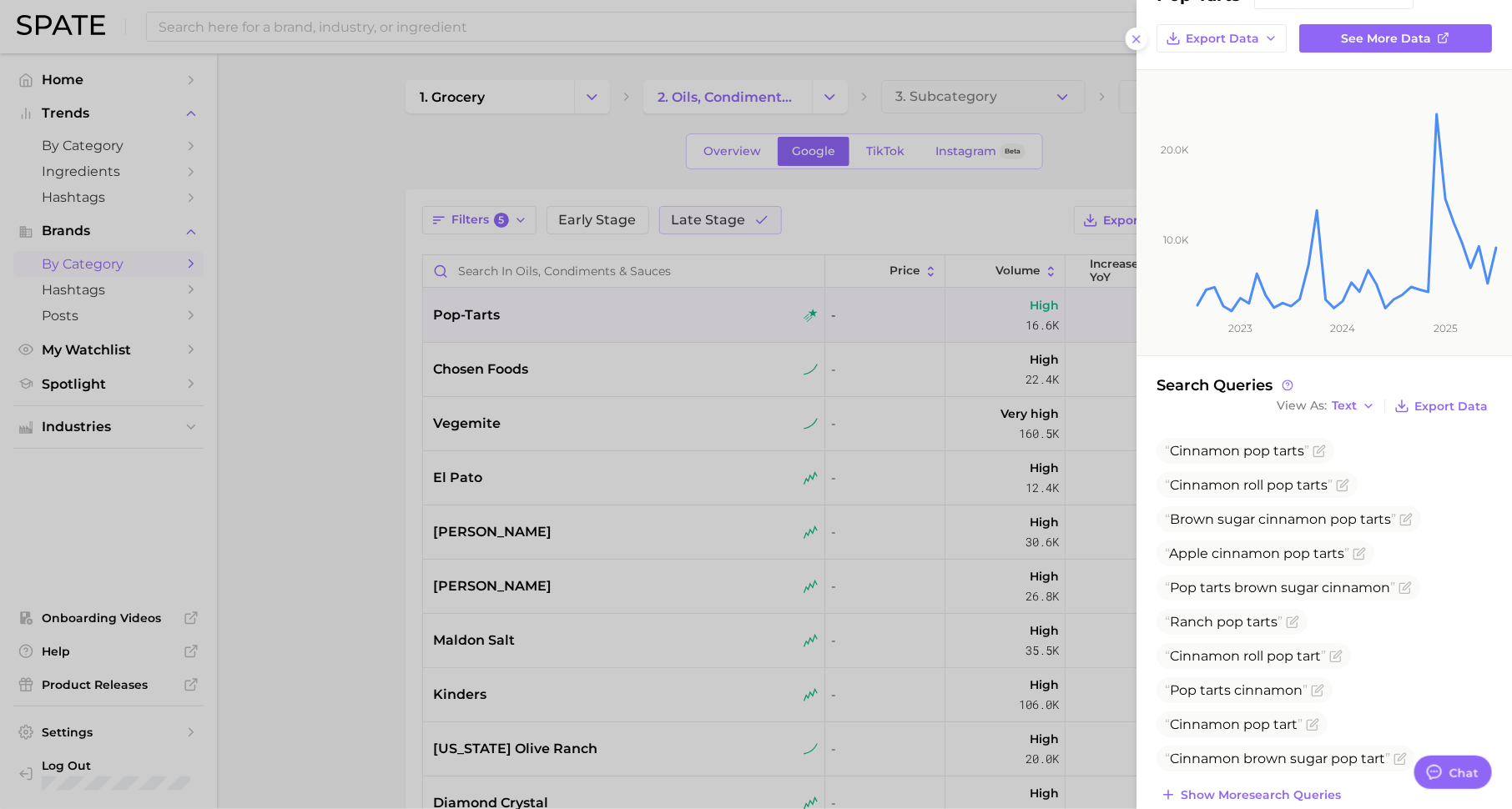
scroll to position [71, 0]
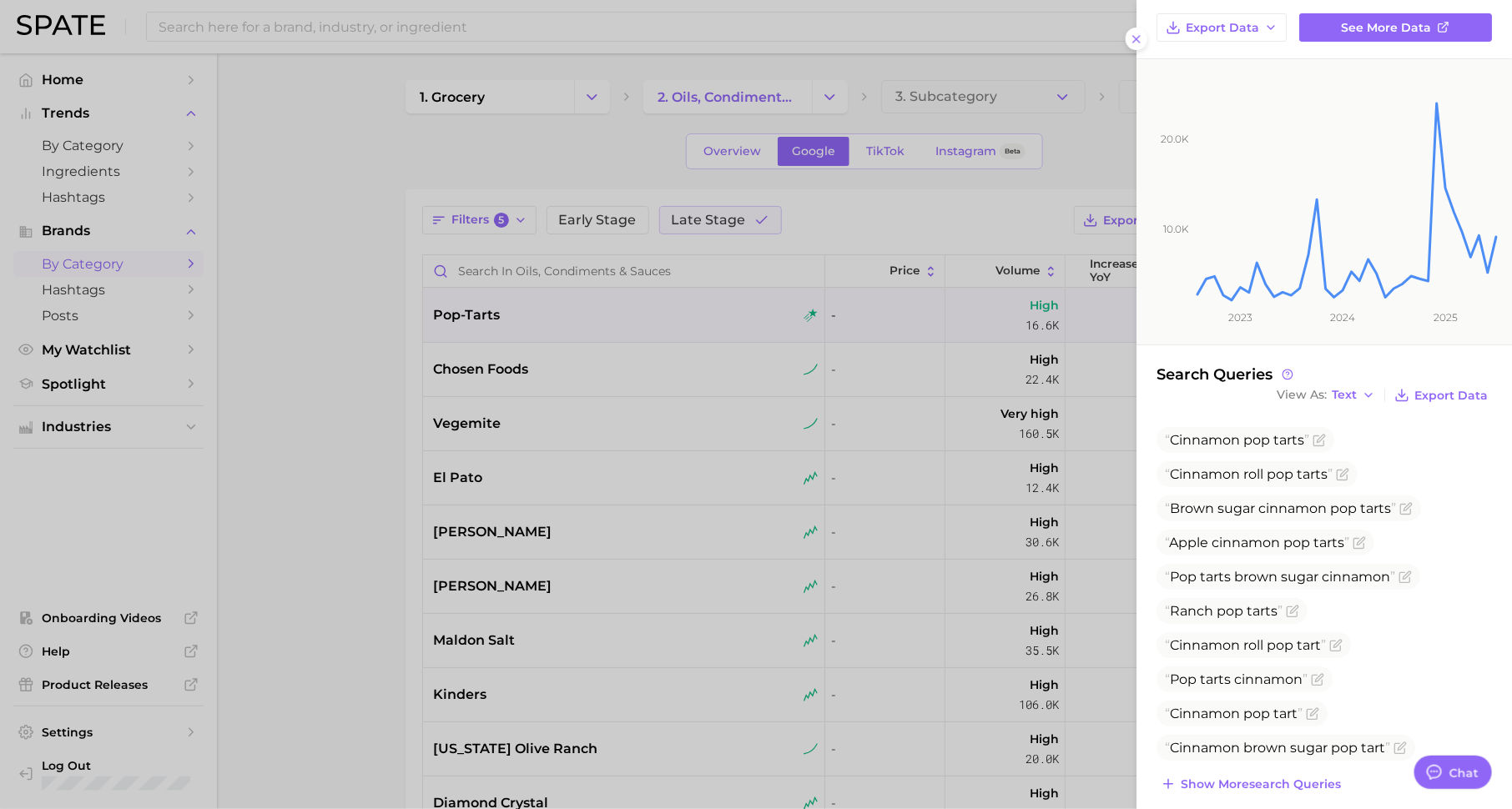
click at [952, 402] on div at bounding box center [756, 404] width 1512 height 809
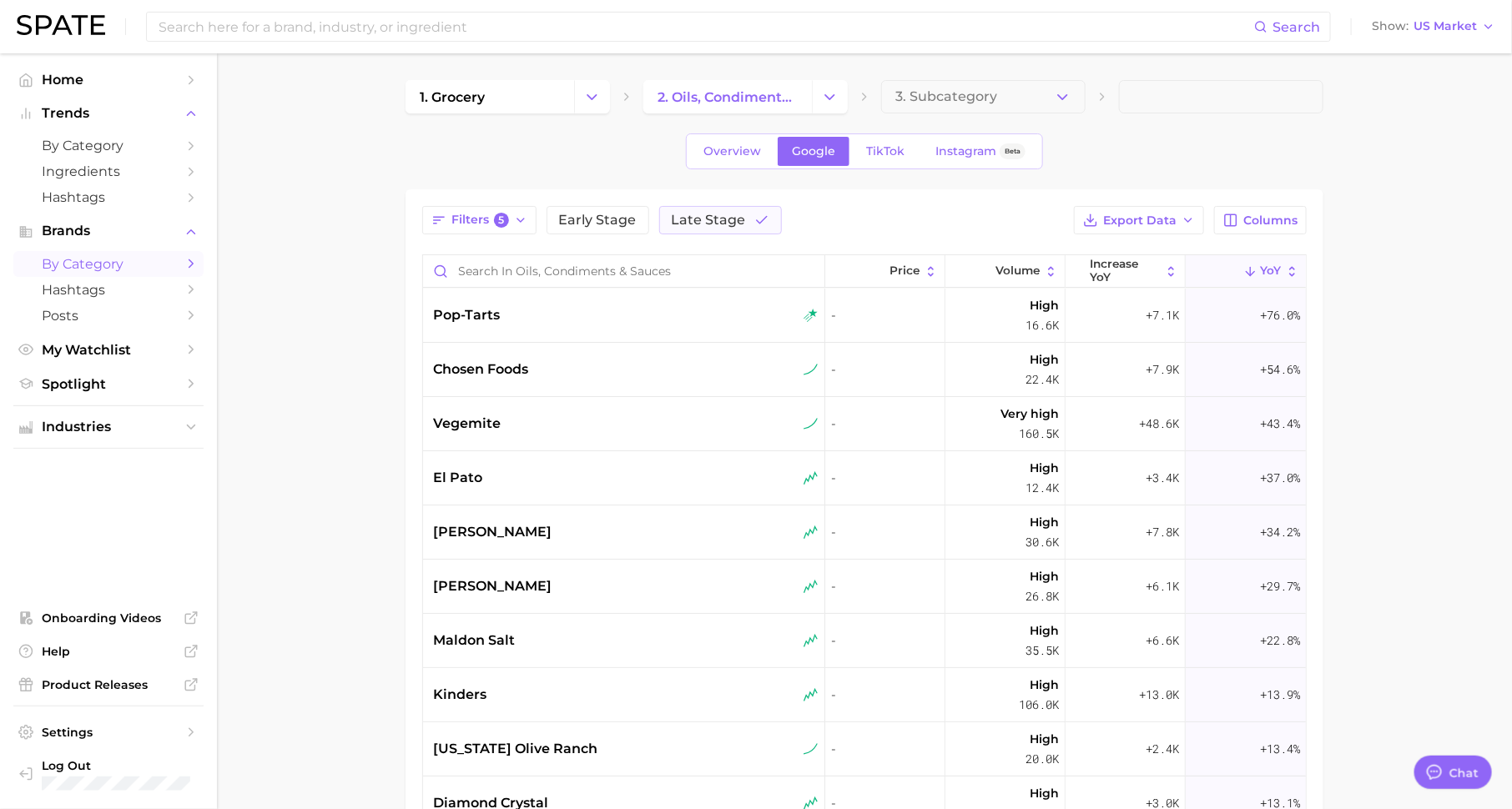
click at [953, 97] on span "3. Subcategory" at bounding box center [945, 96] width 102 height 15
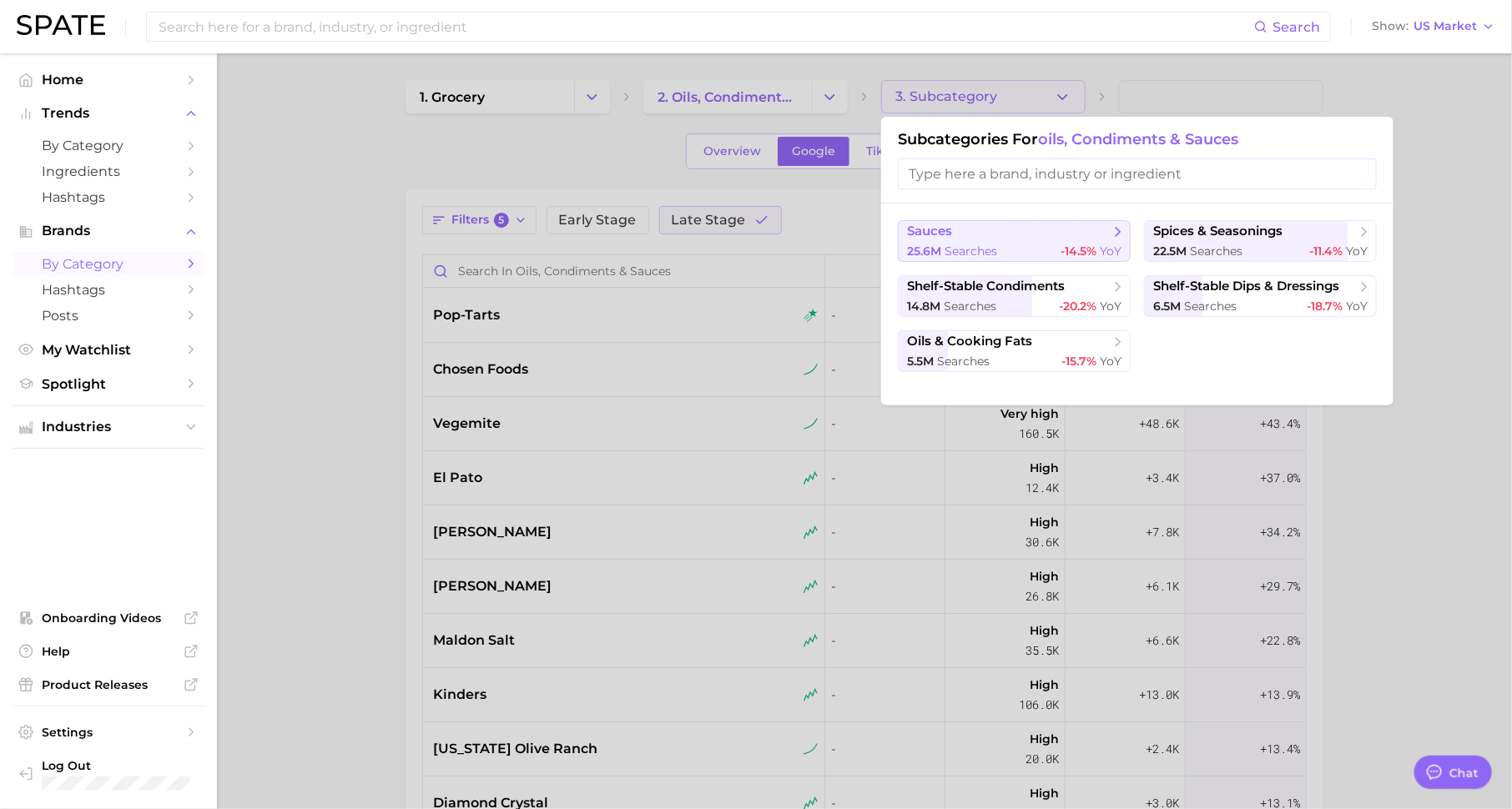
click at [1071, 245] on span "-14.5%" at bounding box center [1079, 251] width 36 height 15
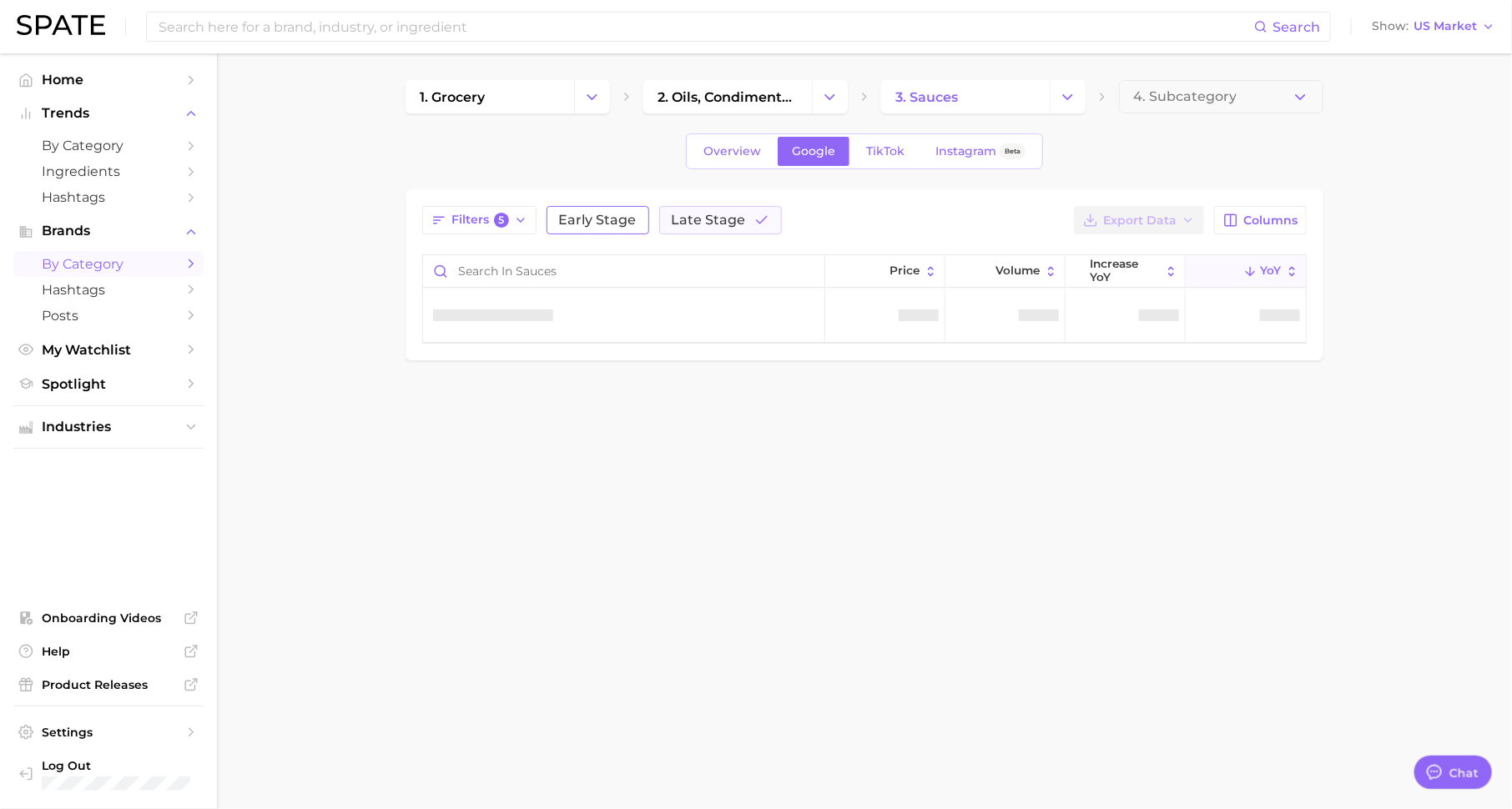
click at [593, 217] on span "Early Stage" at bounding box center [598, 220] width 78 height 13
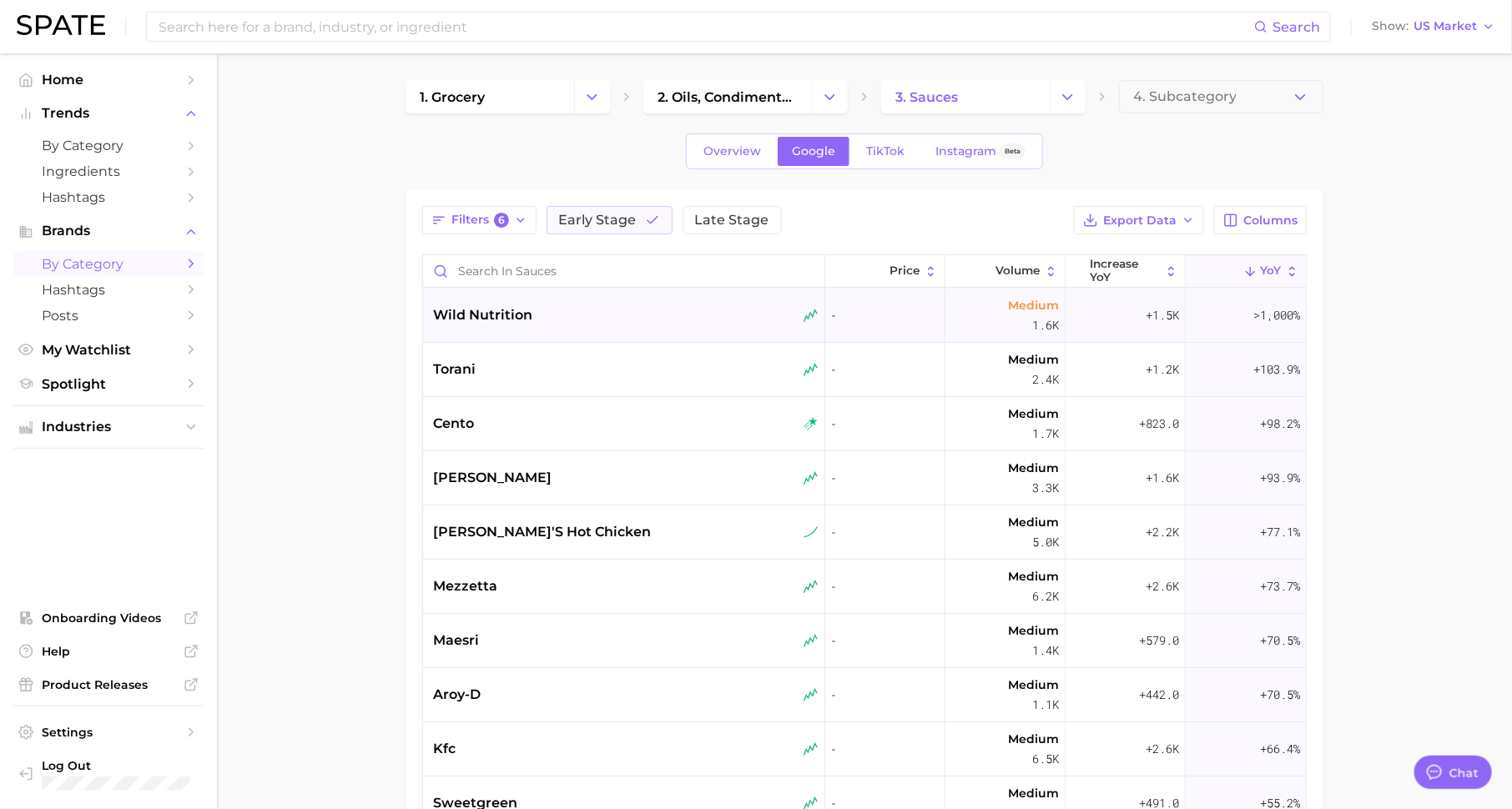
click at [548, 330] on div "wild nutrition" at bounding box center [624, 315] width 402 height 54
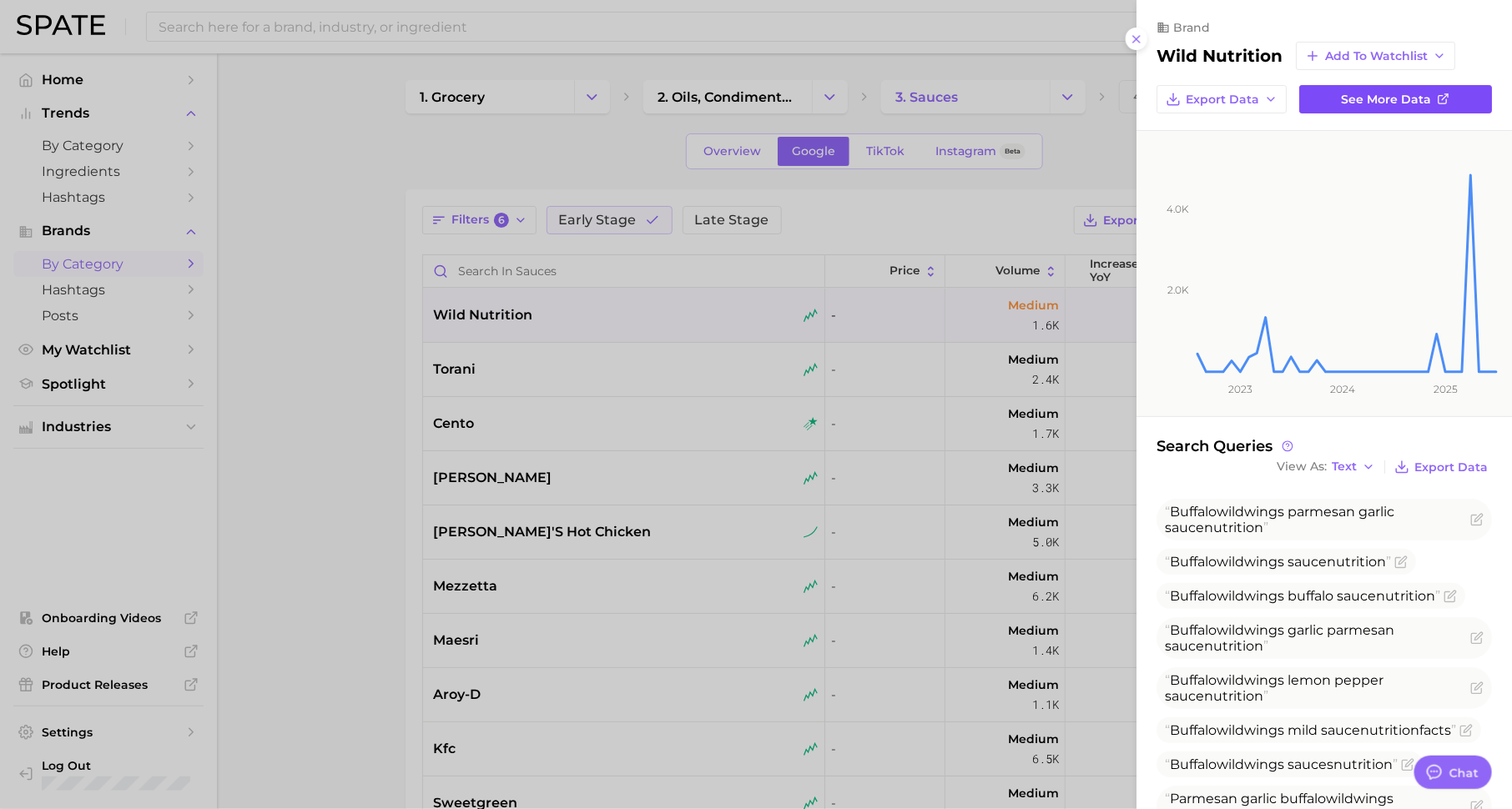
click at [1380, 107] on link "See more data" at bounding box center [1395, 99] width 192 height 28
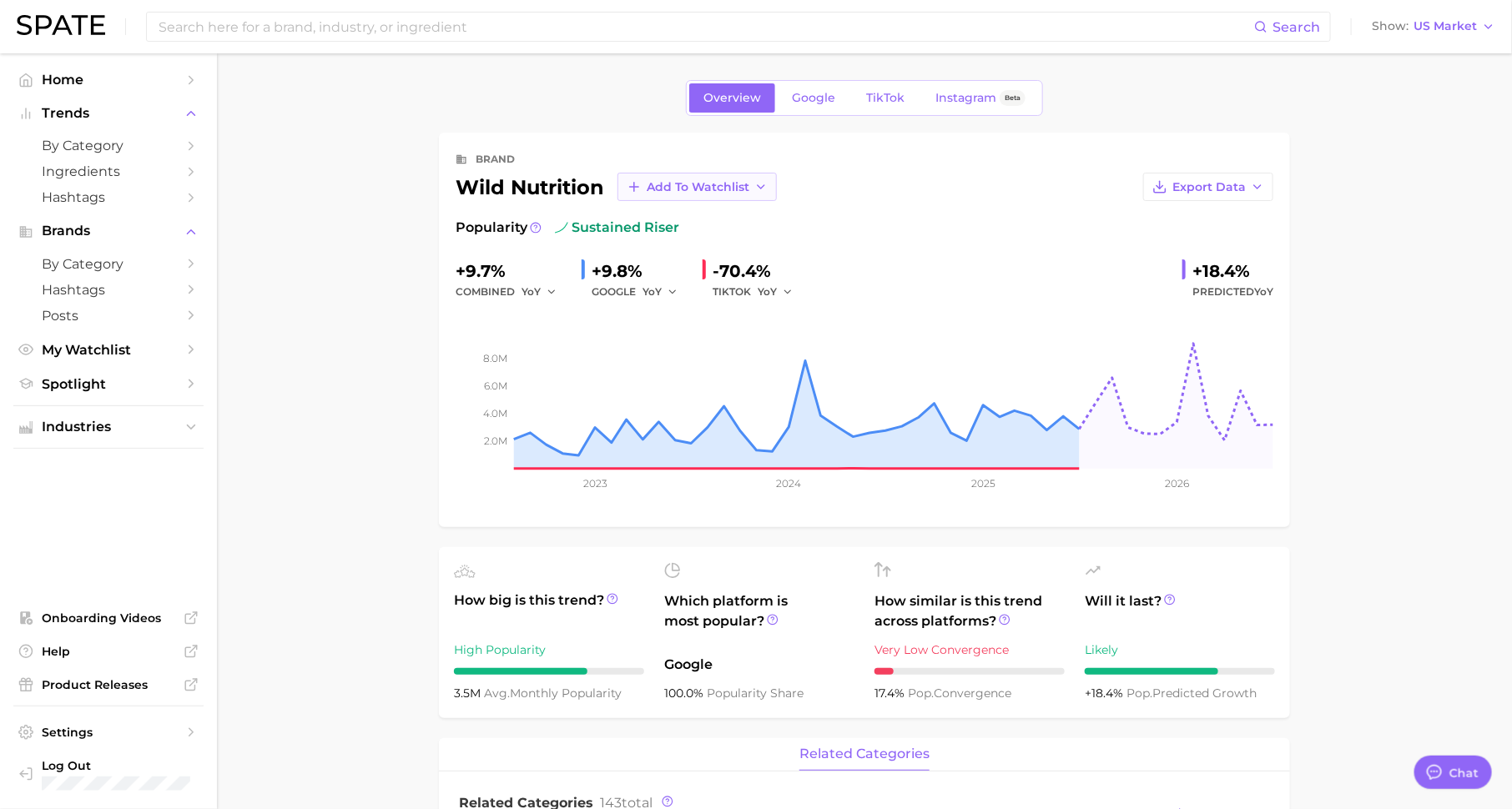
click at [688, 180] on span "Add to Watchlist" at bounding box center [698, 187] width 102 height 14
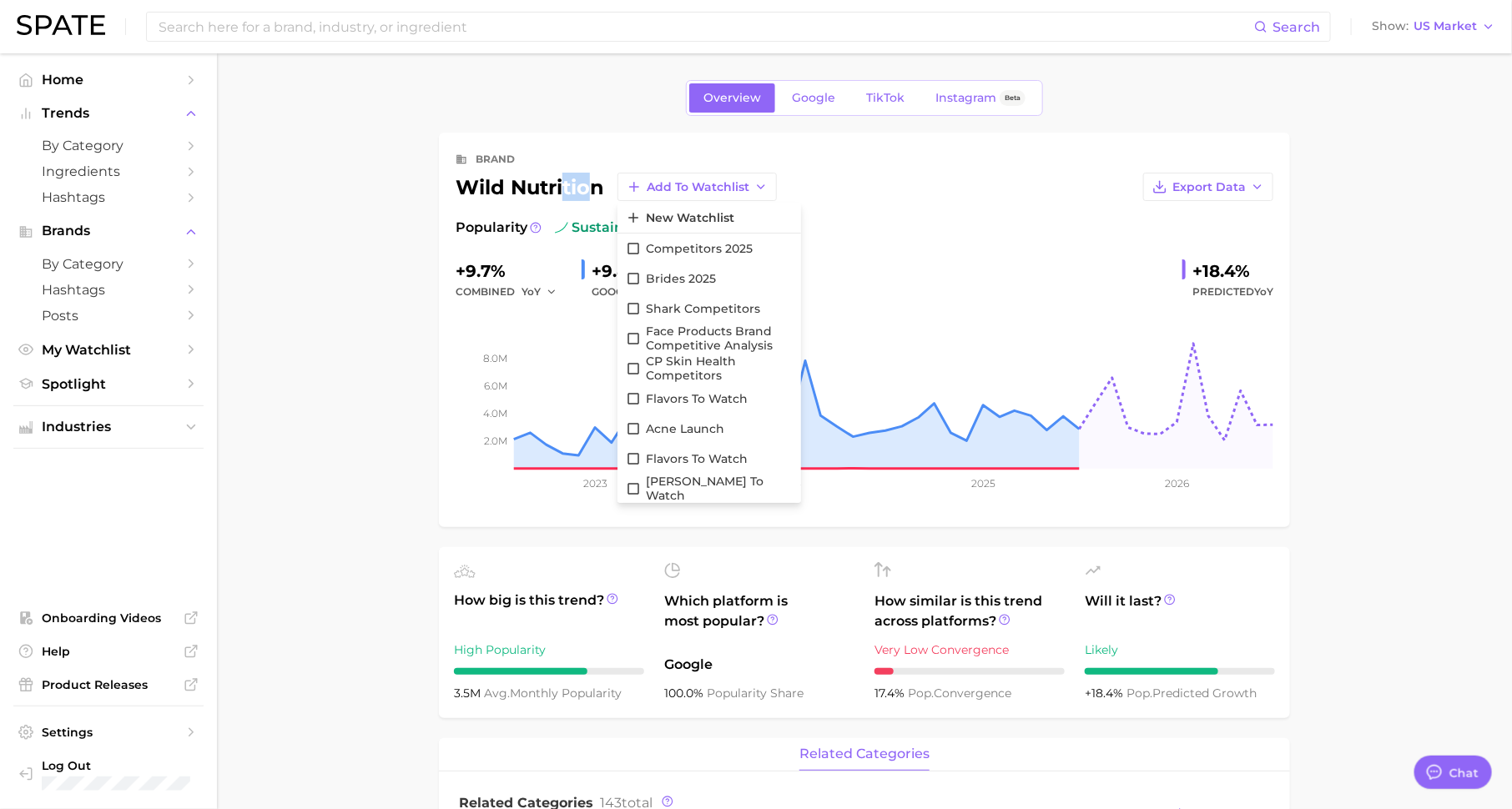
drag, startPoint x: 563, startPoint y: 186, endPoint x: 587, endPoint y: 186, distance: 24.0
click at [587, 186] on div "wild nutrition Add to Watchlist New Watchlist competitors 2025 Brides 2025 shar…" at bounding box center [616, 187] width 321 height 28
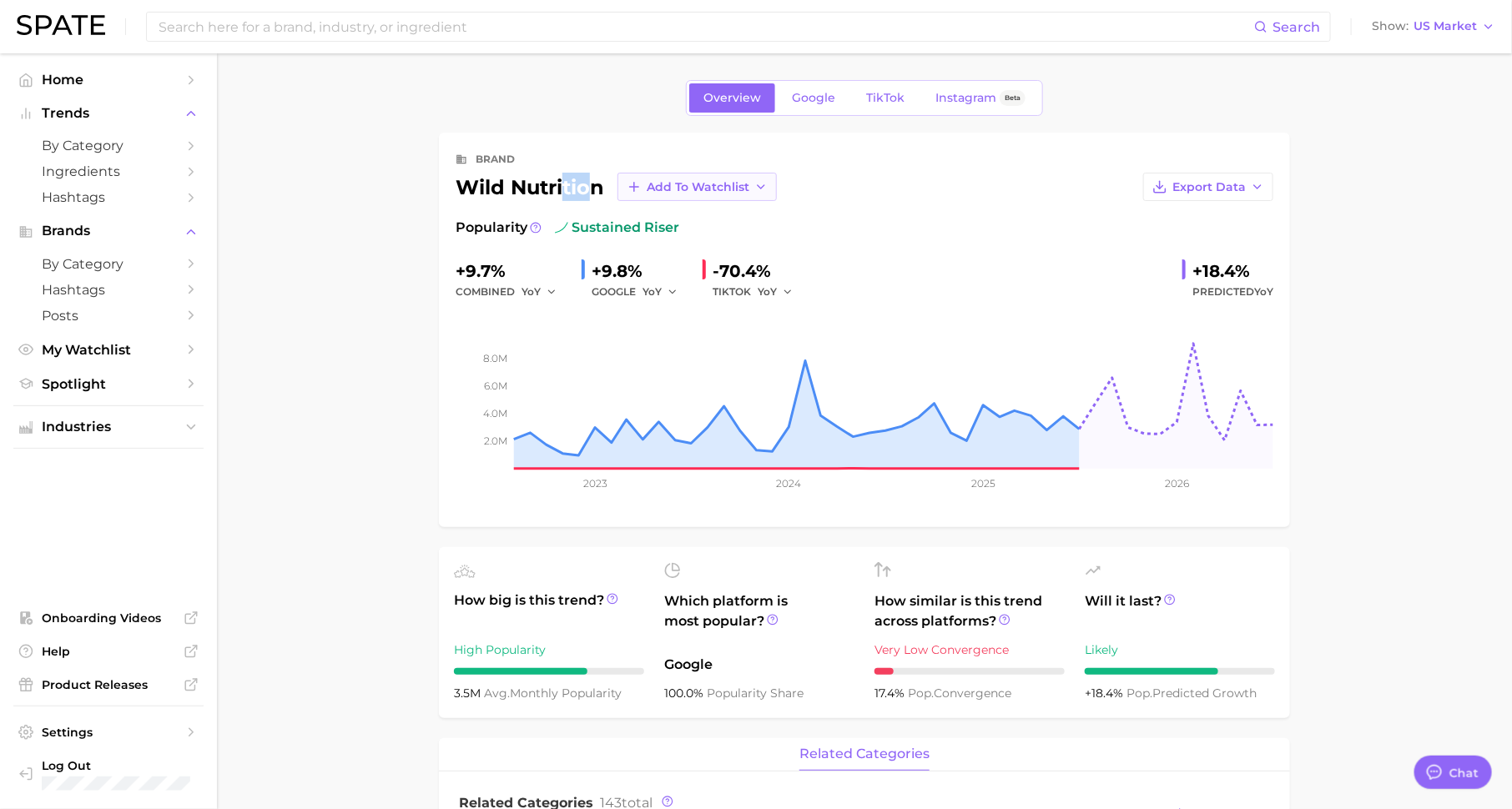
click at [682, 183] on span "Add to Watchlist" at bounding box center [698, 187] width 102 height 14
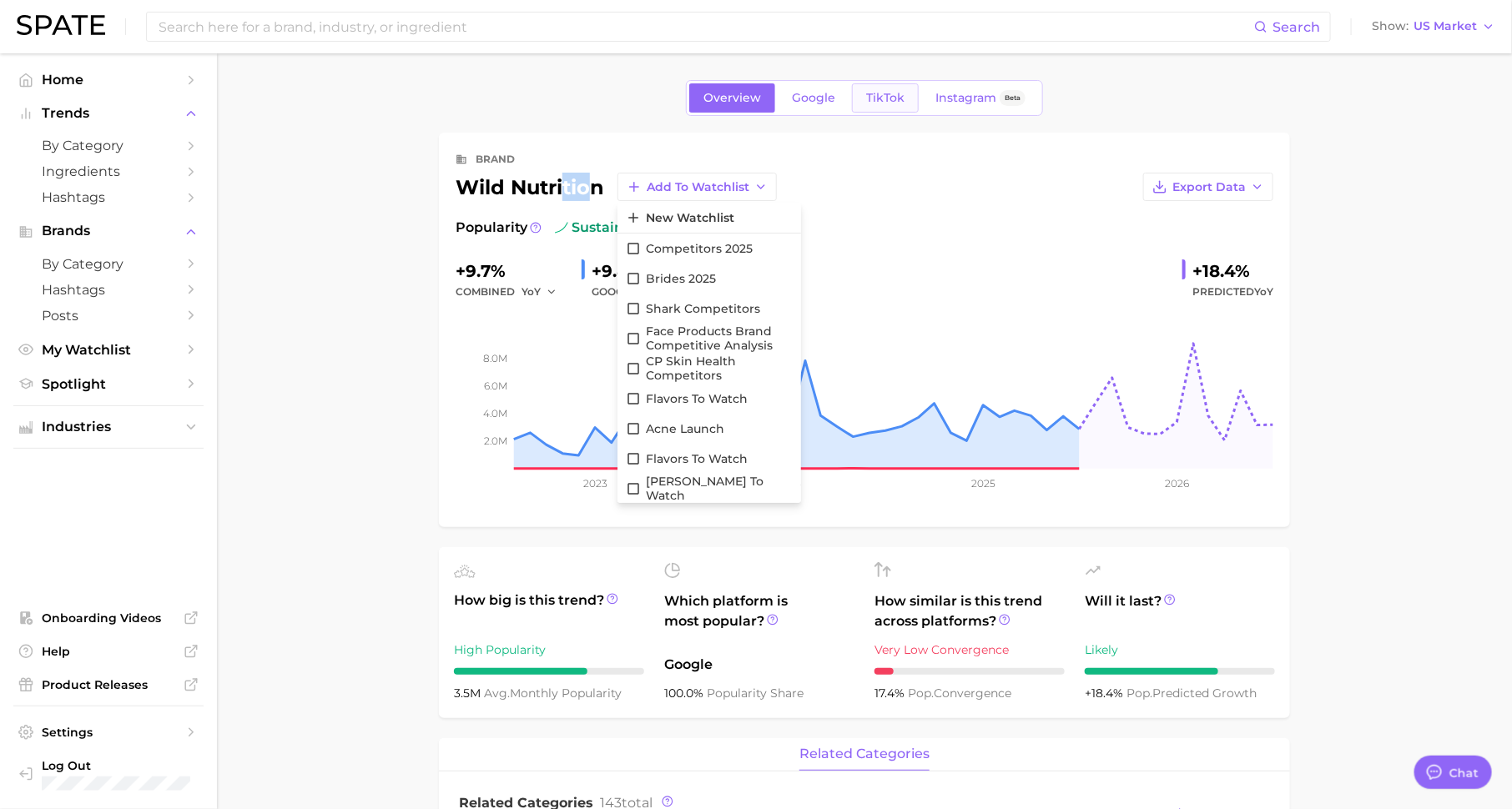
click at [875, 93] on span "TikTok" at bounding box center [884, 98] width 38 height 14
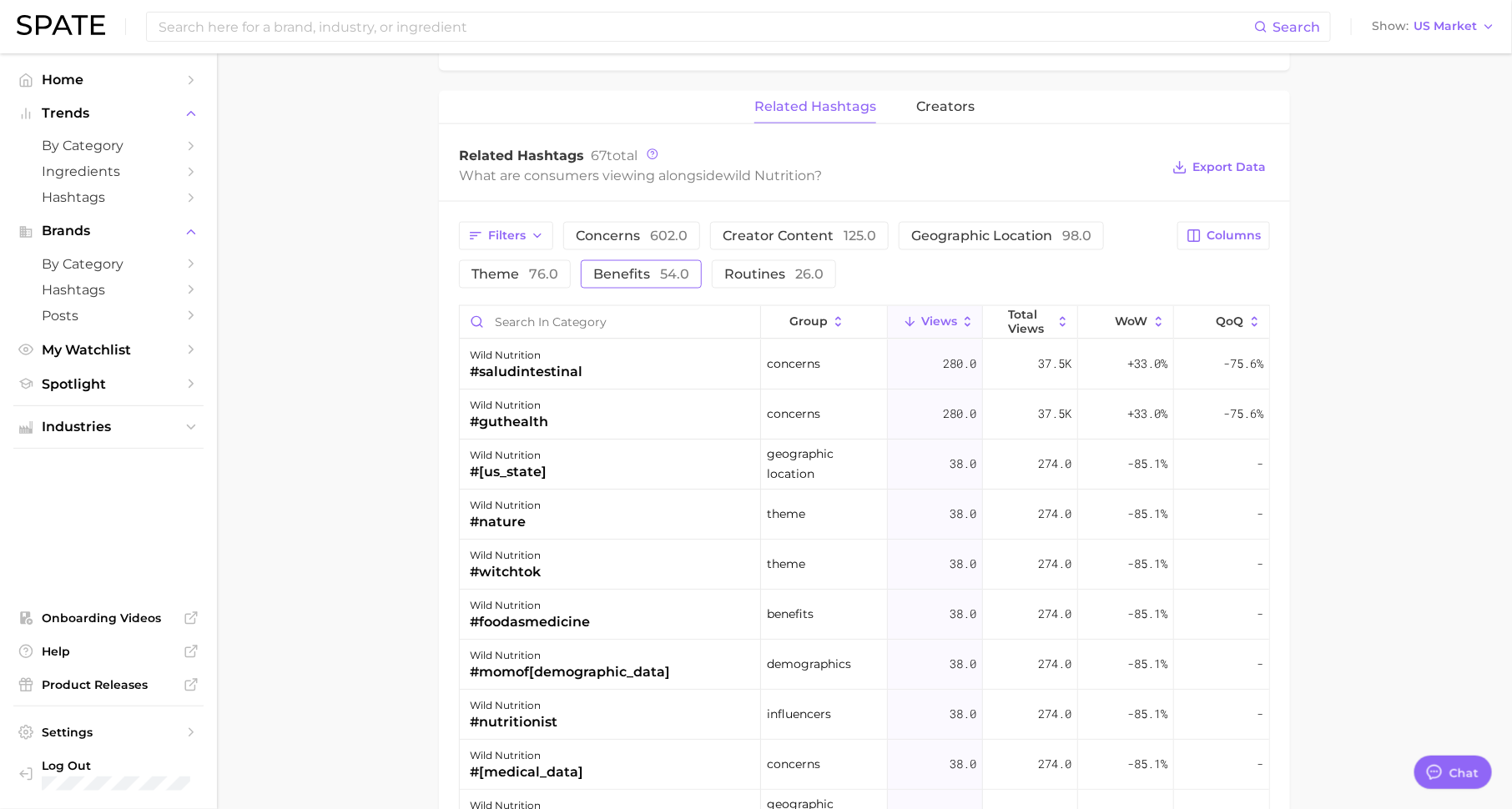
scroll to position [1148, 0]
click at [657, 273] on button "benefits 54.0" at bounding box center [641, 271] width 121 height 28
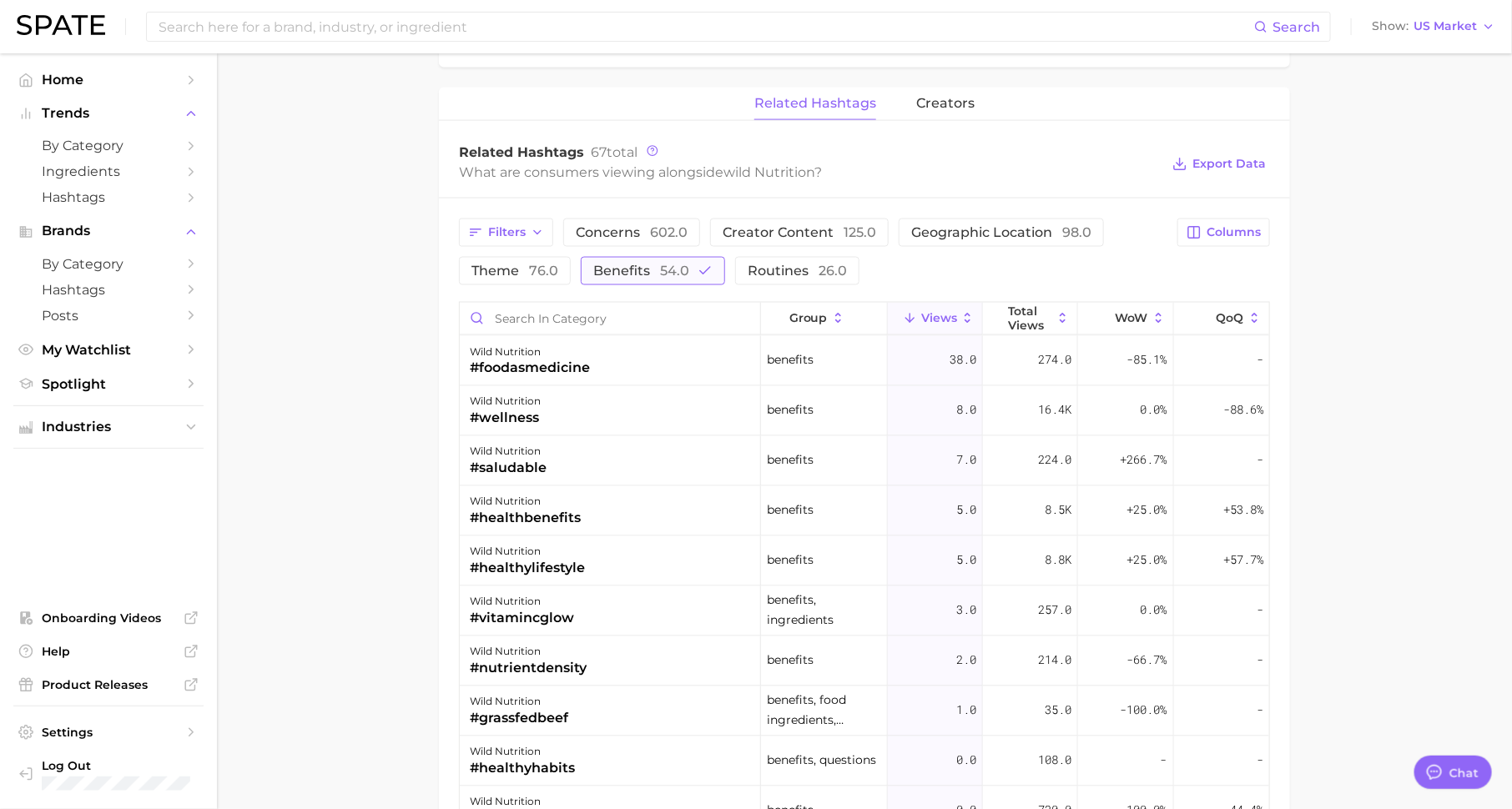
click at [665, 257] on button "benefits 54.0" at bounding box center [653, 271] width 145 height 28
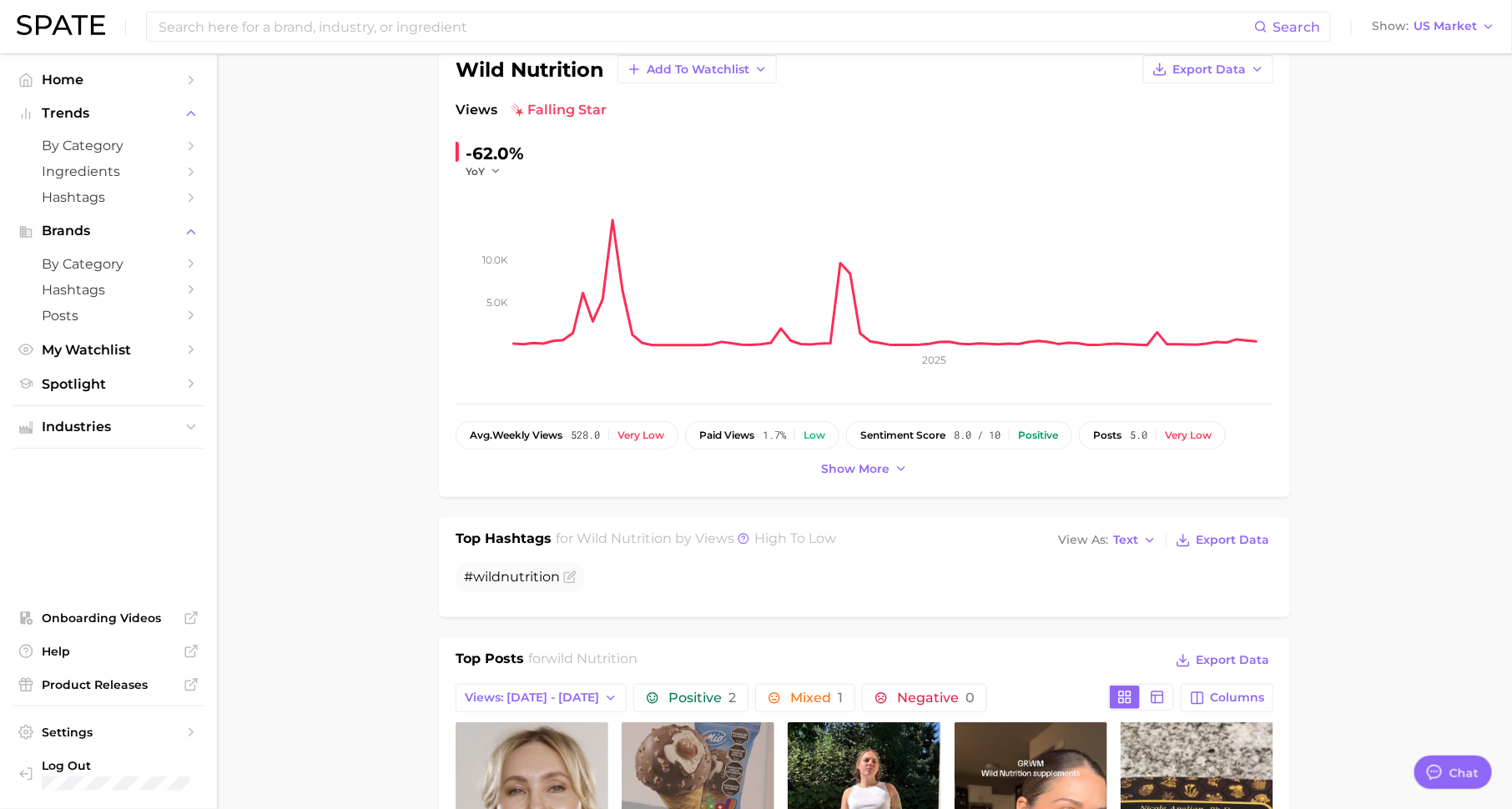
scroll to position [0, 0]
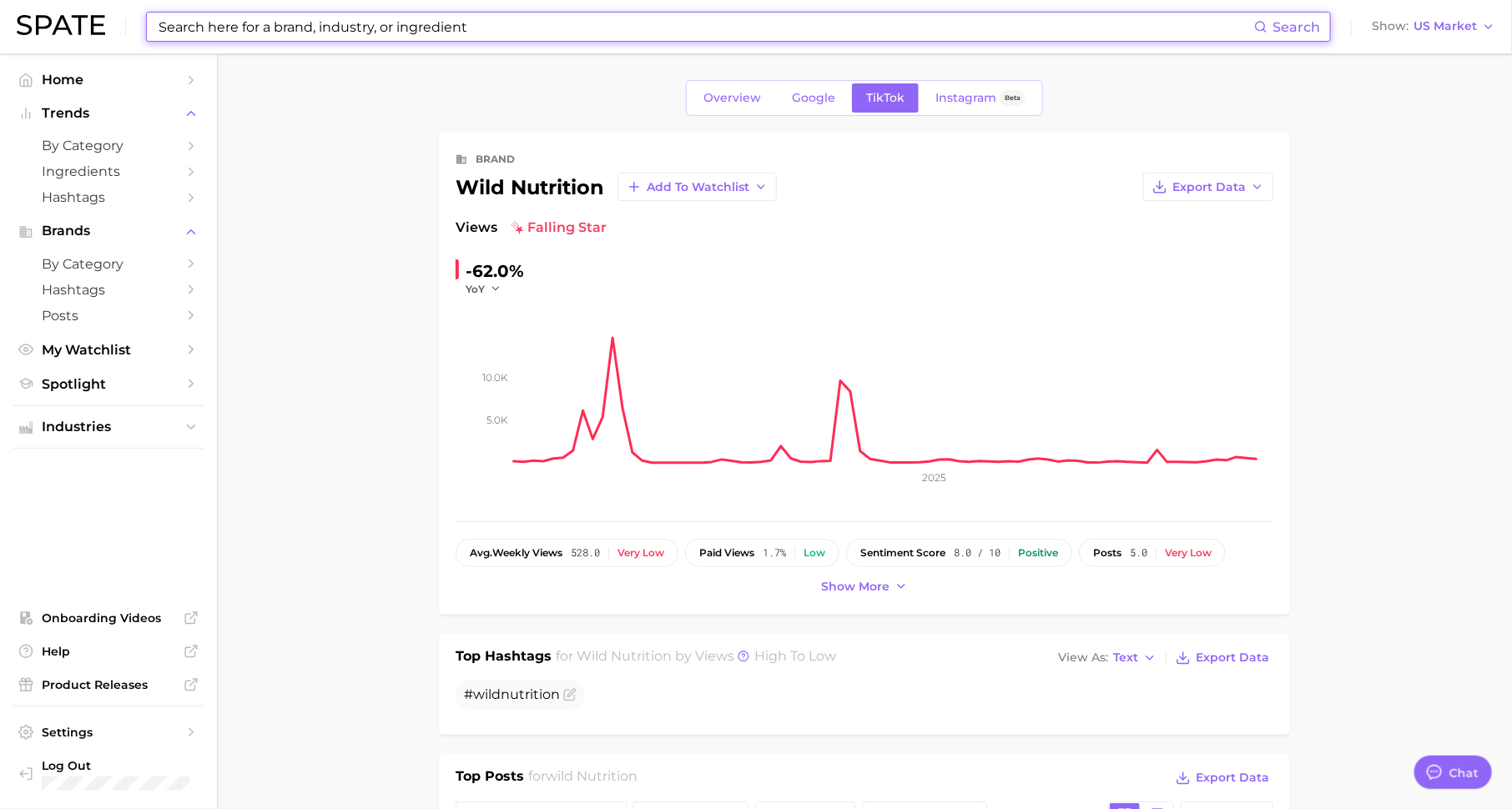
click at [470, 24] on input at bounding box center [705, 26] width 1097 height 28
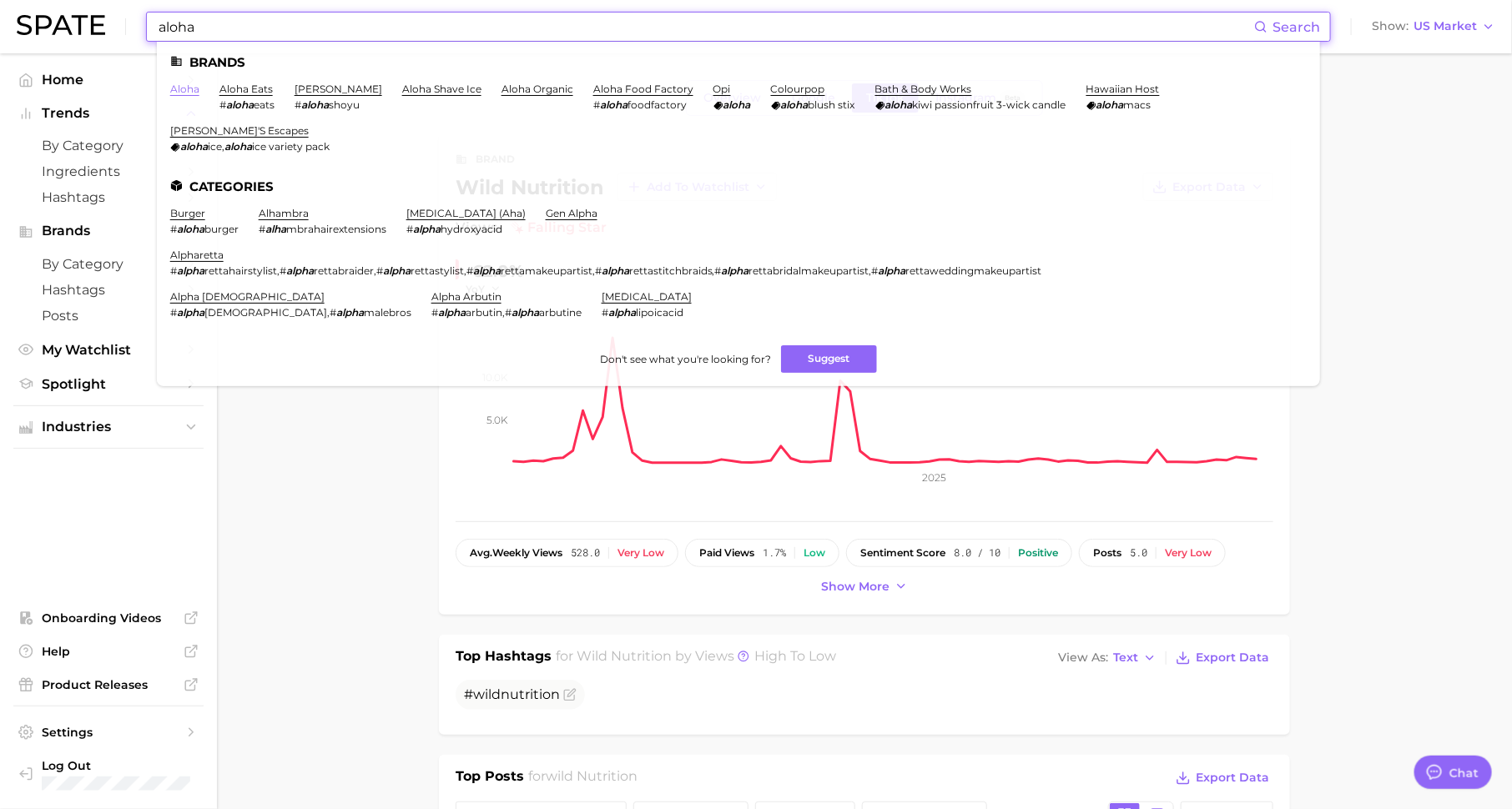
type input "aloha"
click at [187, 86] on link "aloha" at bounding box center [184, 89] width 29 height 12
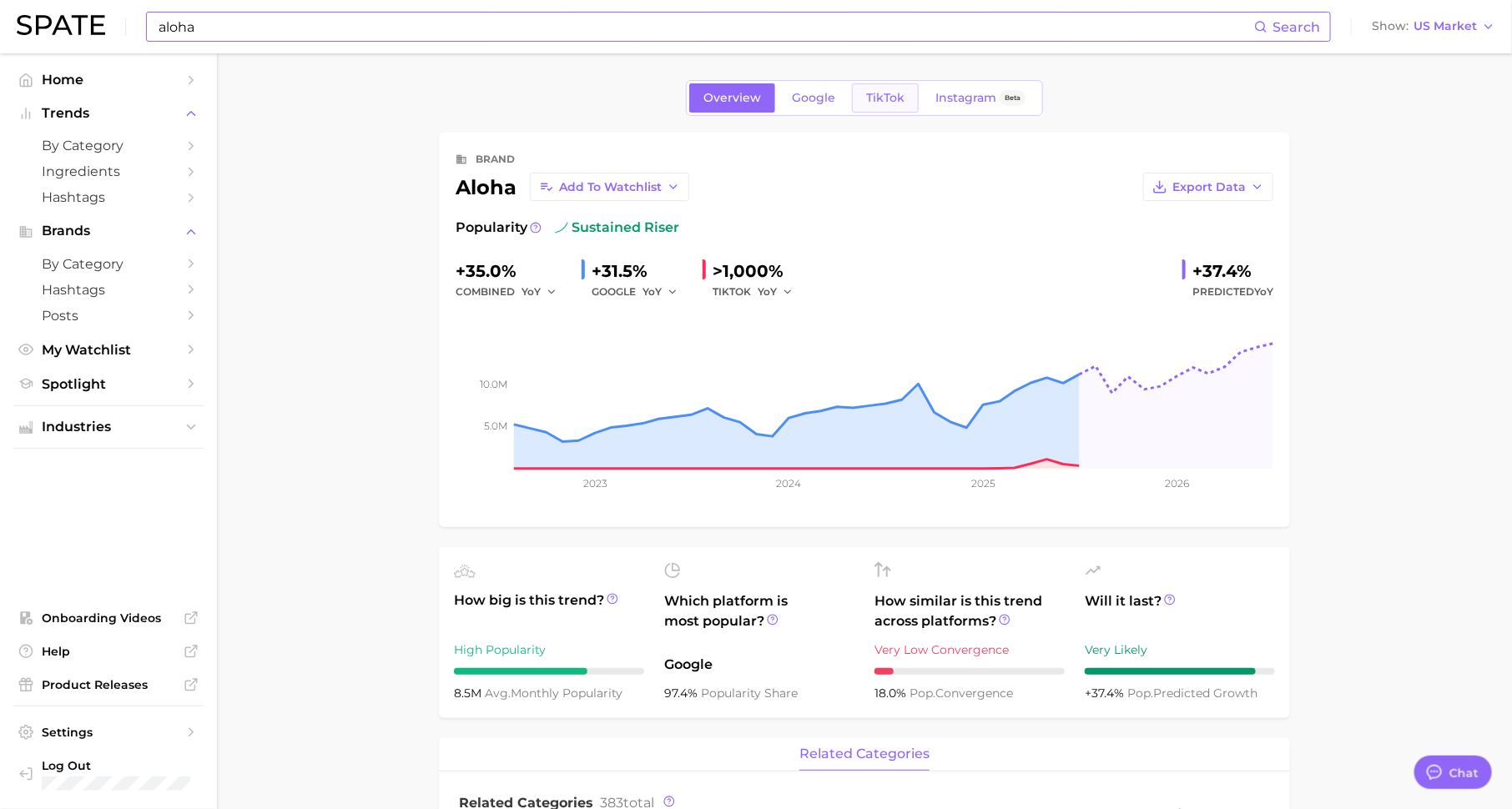
click at [877, 103] on span "TikTok" at bounding box center [884, 98] width 38 height 14
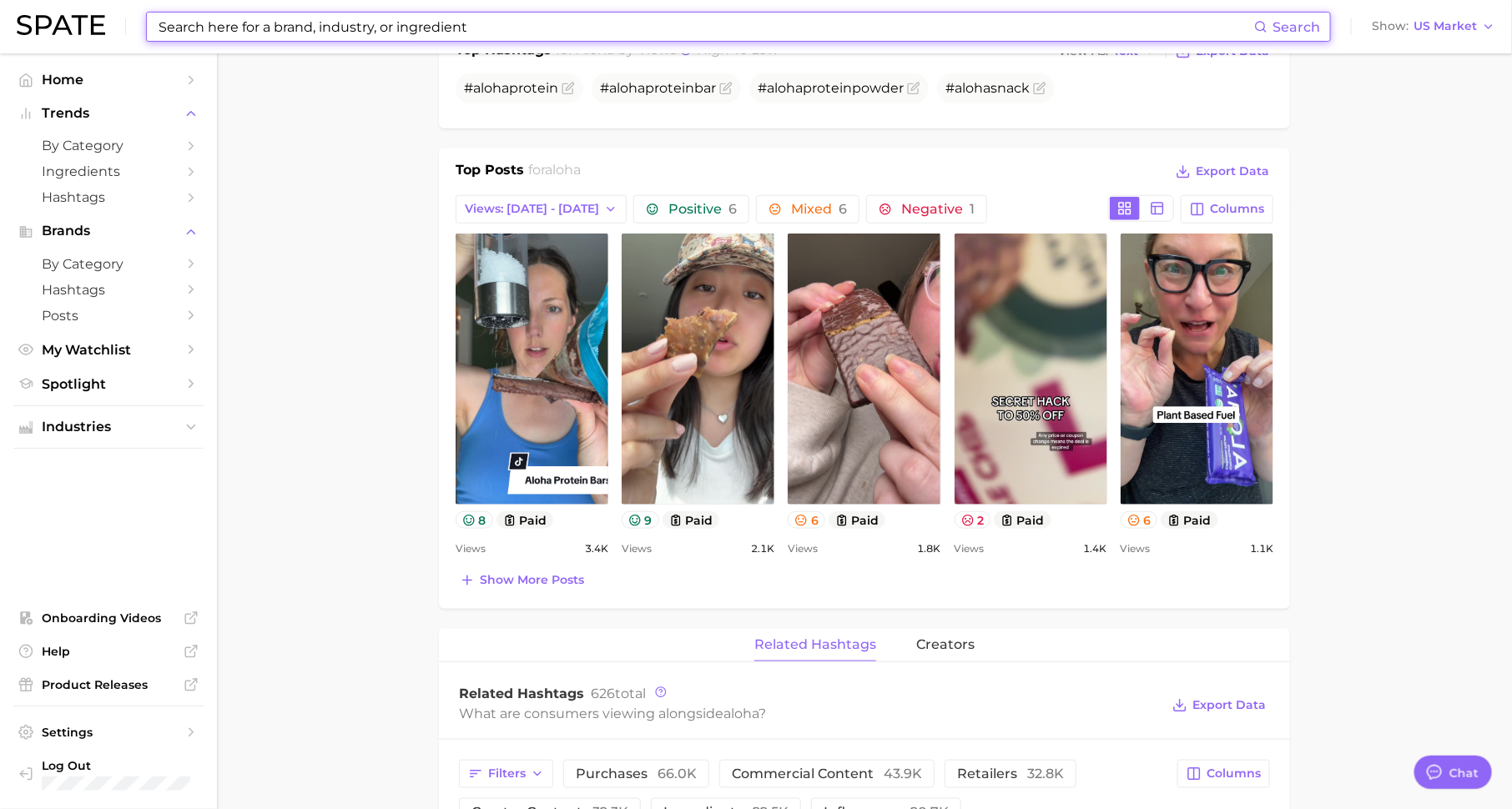
scroll to position [601, 0]
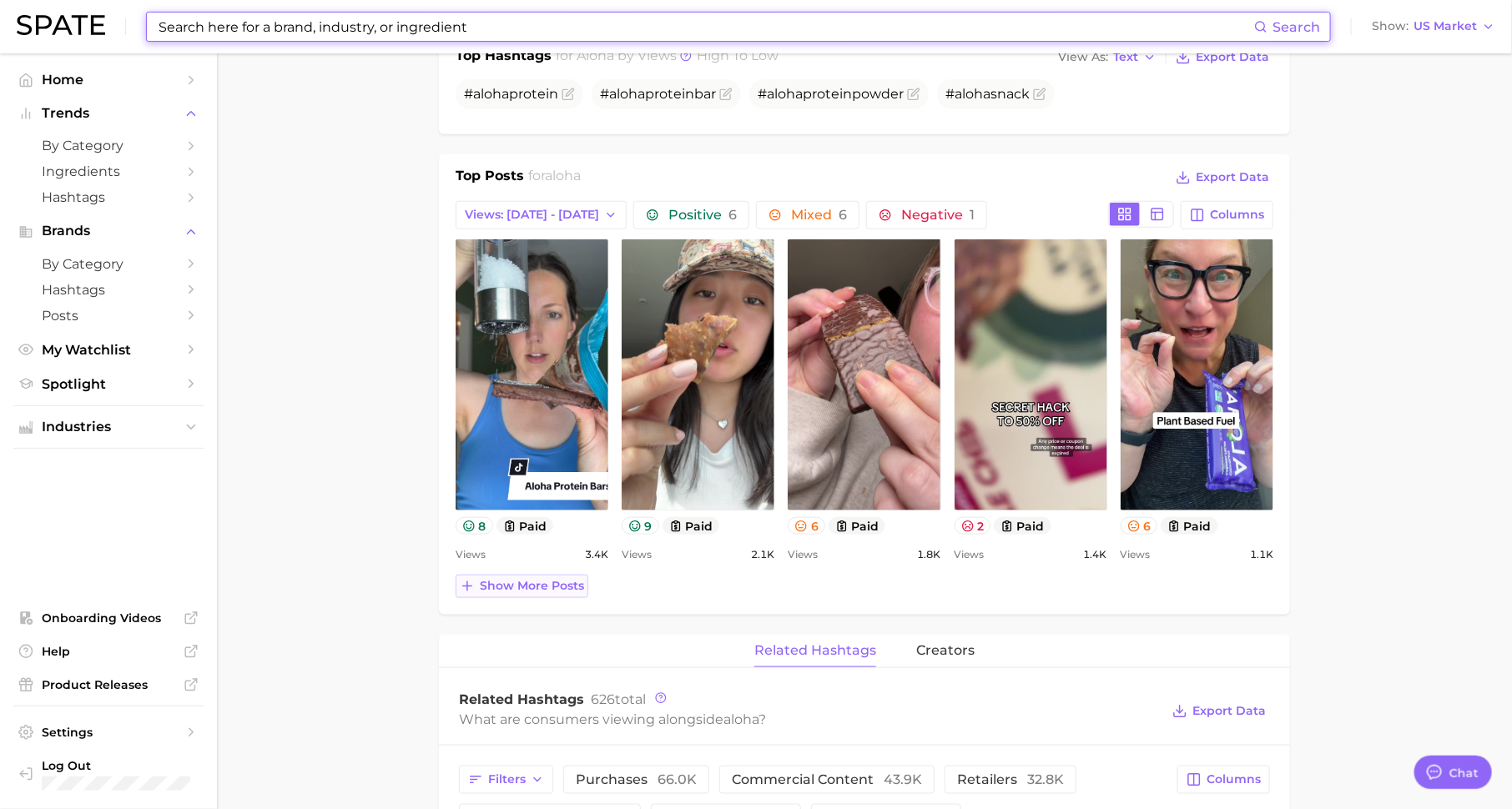
click at [516, 592] on button "Show more posts" at bounding box center [522, 586] width 132 height 23
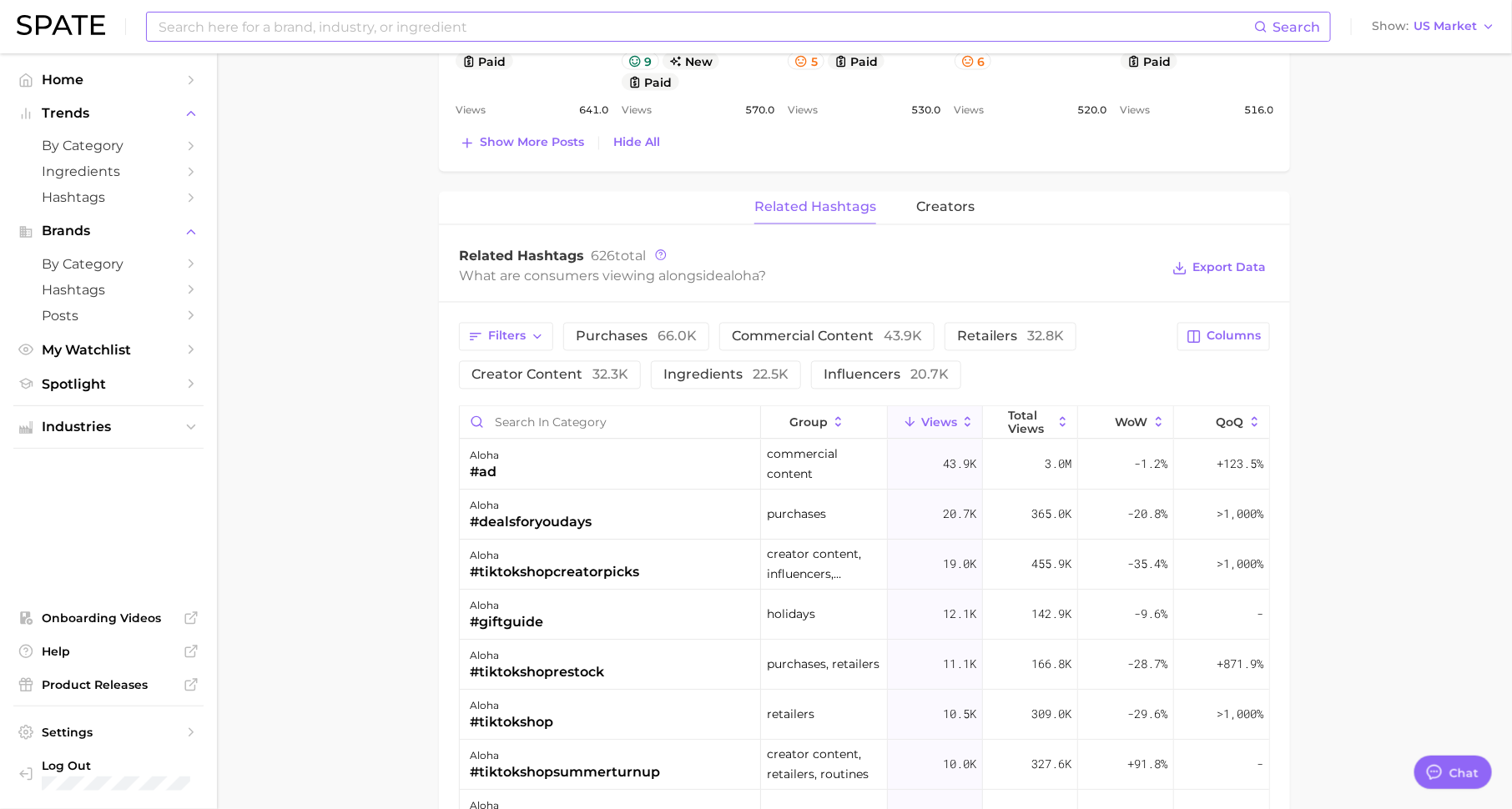
scroll to position [1442, 0]
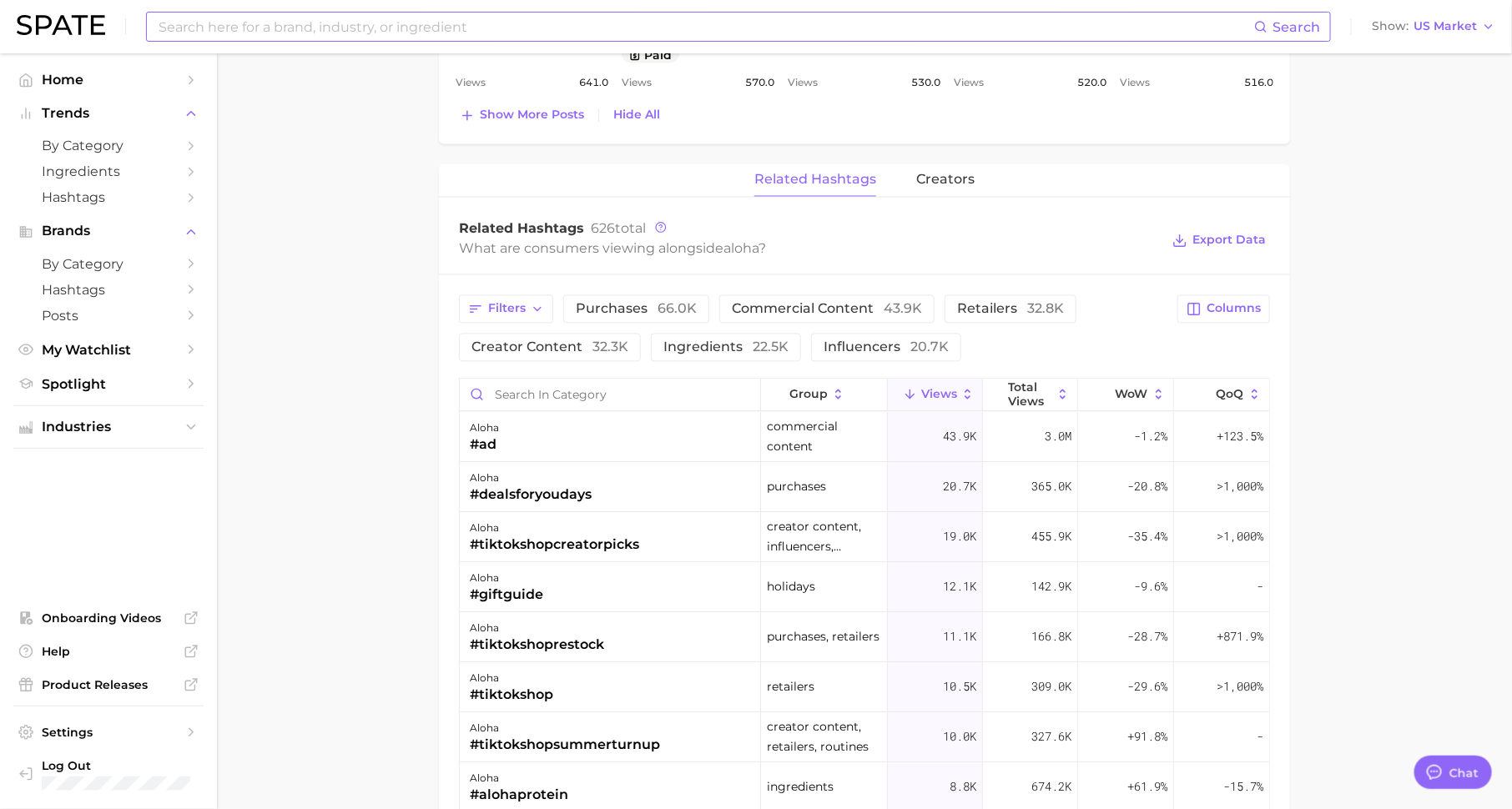
click at [1001, 287] on div "Filters purchases 66.0k commercial content 43.9k retailers 32.8k creator conten…" at bounding box center [864, 741] width 851 height 933
click at [1001, 296] on button "retailers 32.8k" at bounding box center [1010, 310] width 132 height 28
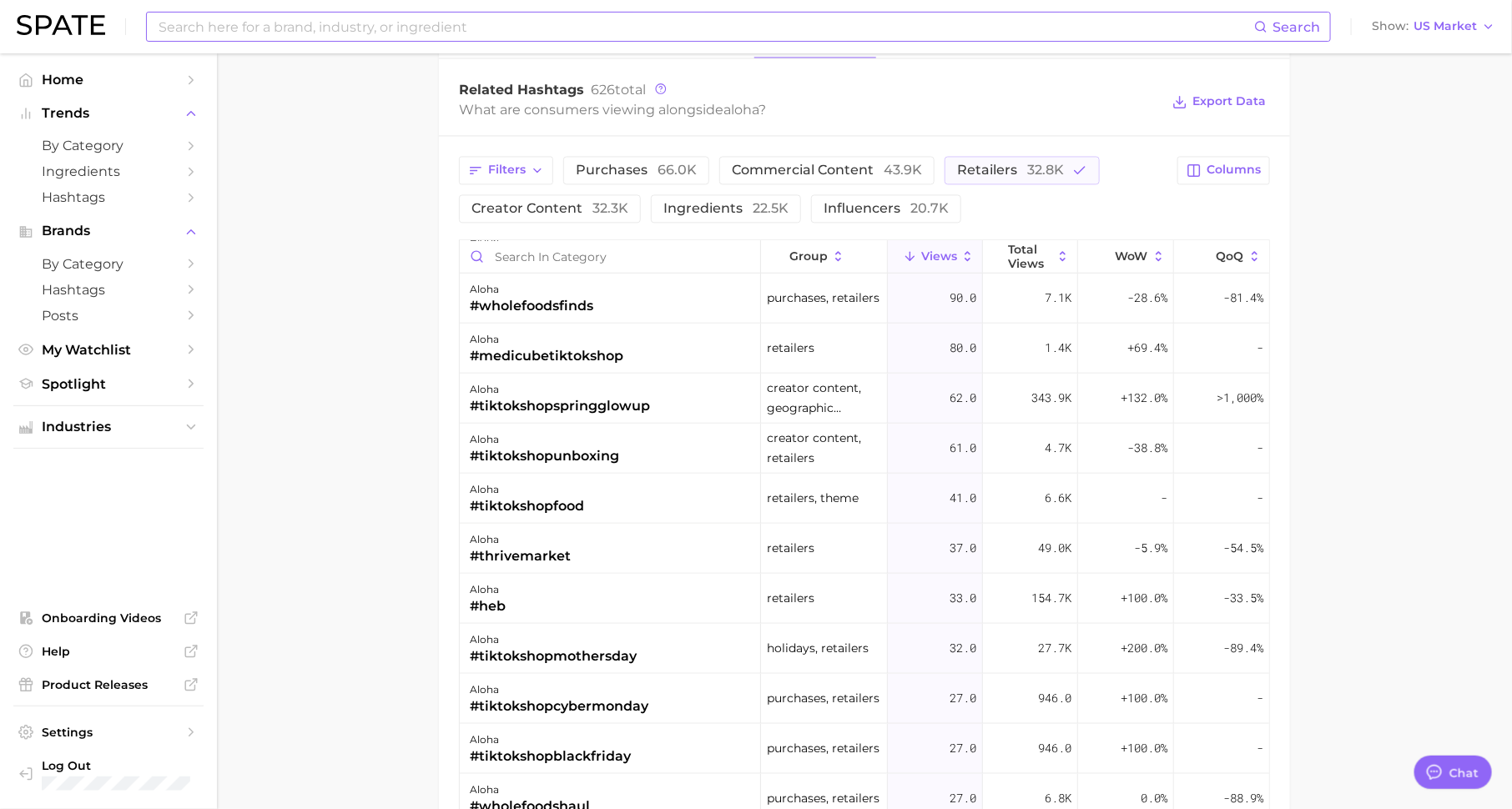
scroll to position [727, 0]
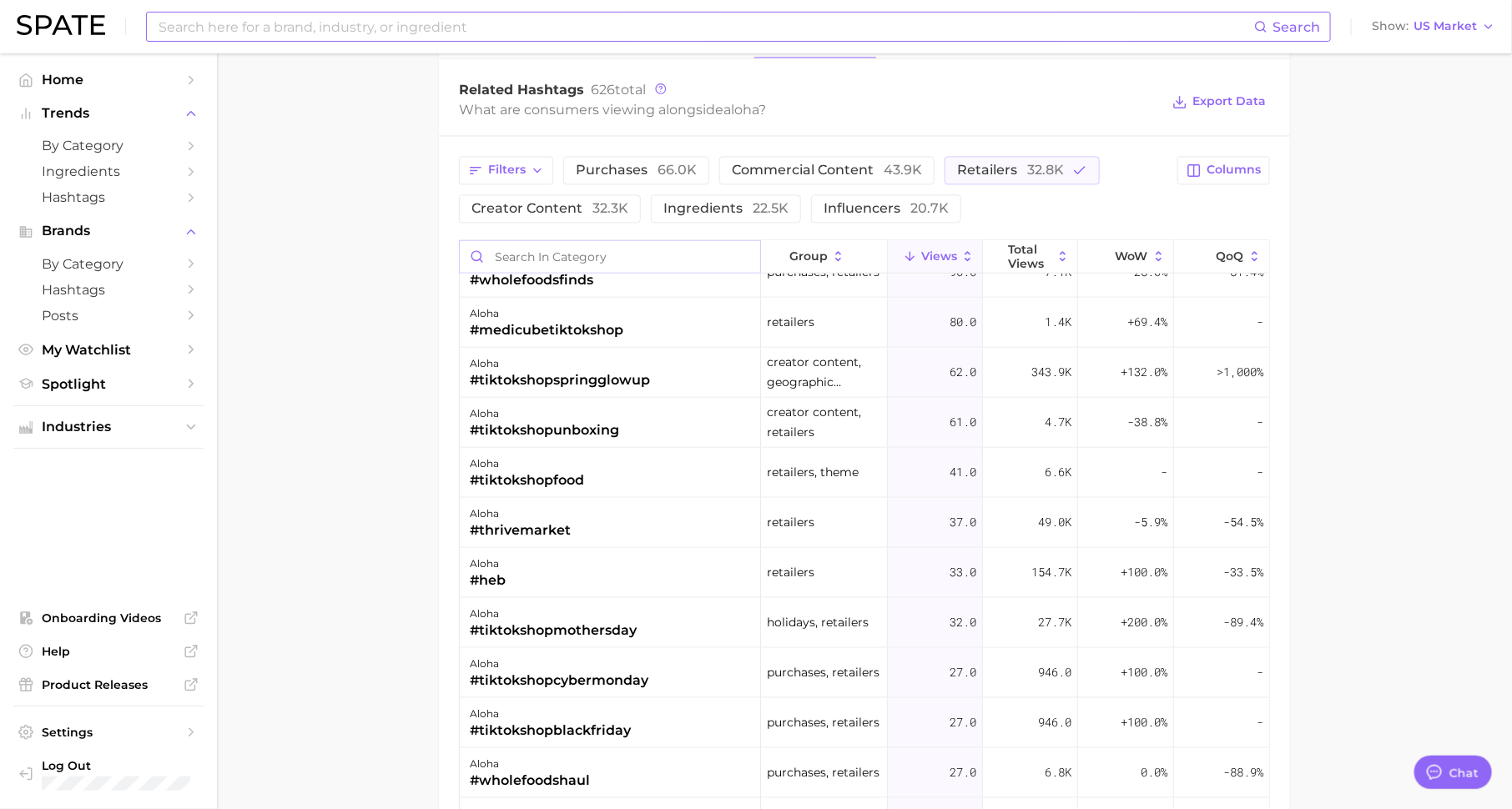
click at [560, 255] on input "Search in category" at bounding box center [610, 256] width 300 height 32
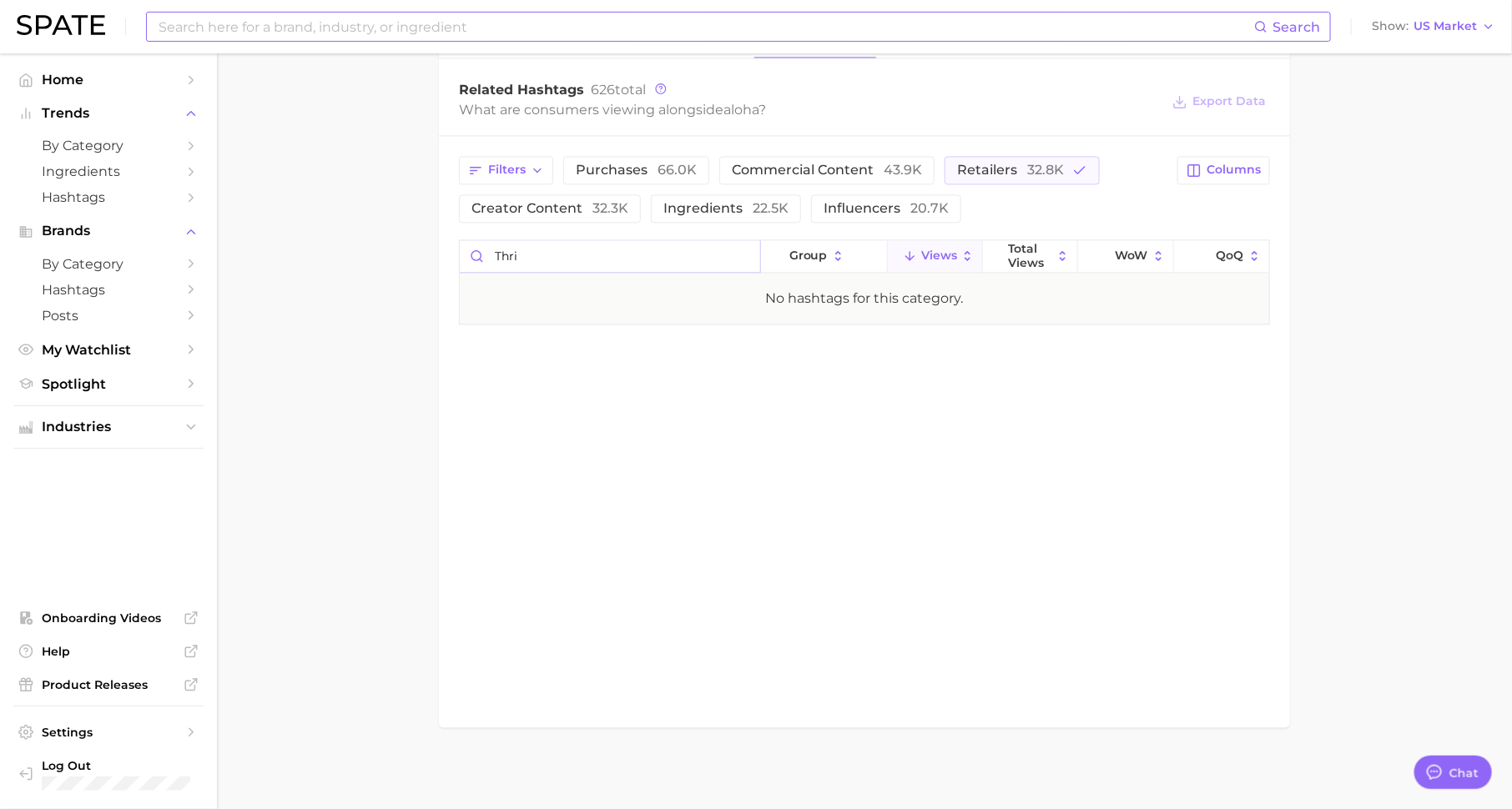
scroll to position [1577, 0]
type input "thrive"
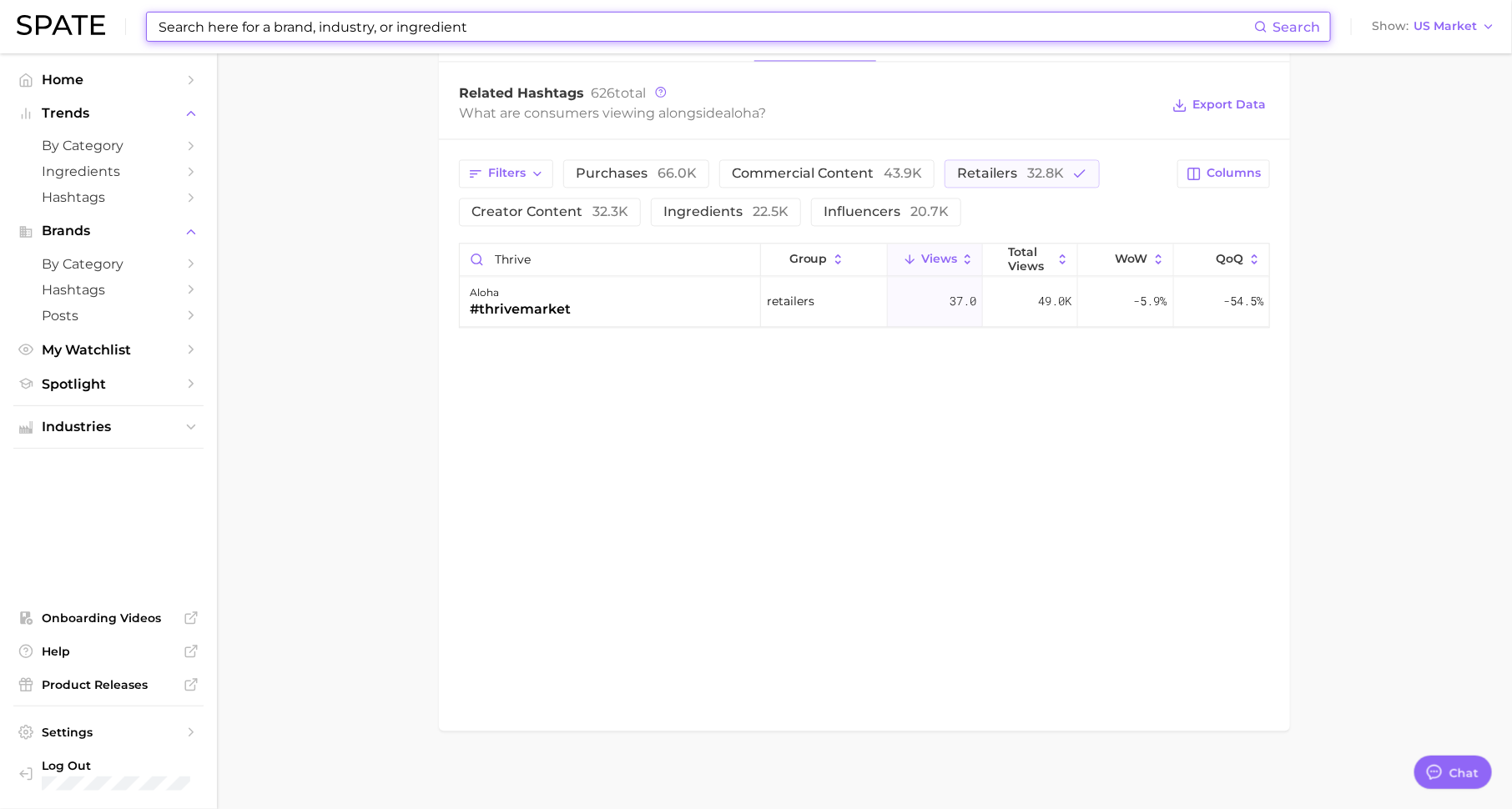
click at [530, 29] on input at bounding box center [705, 26] width 1097 height 28
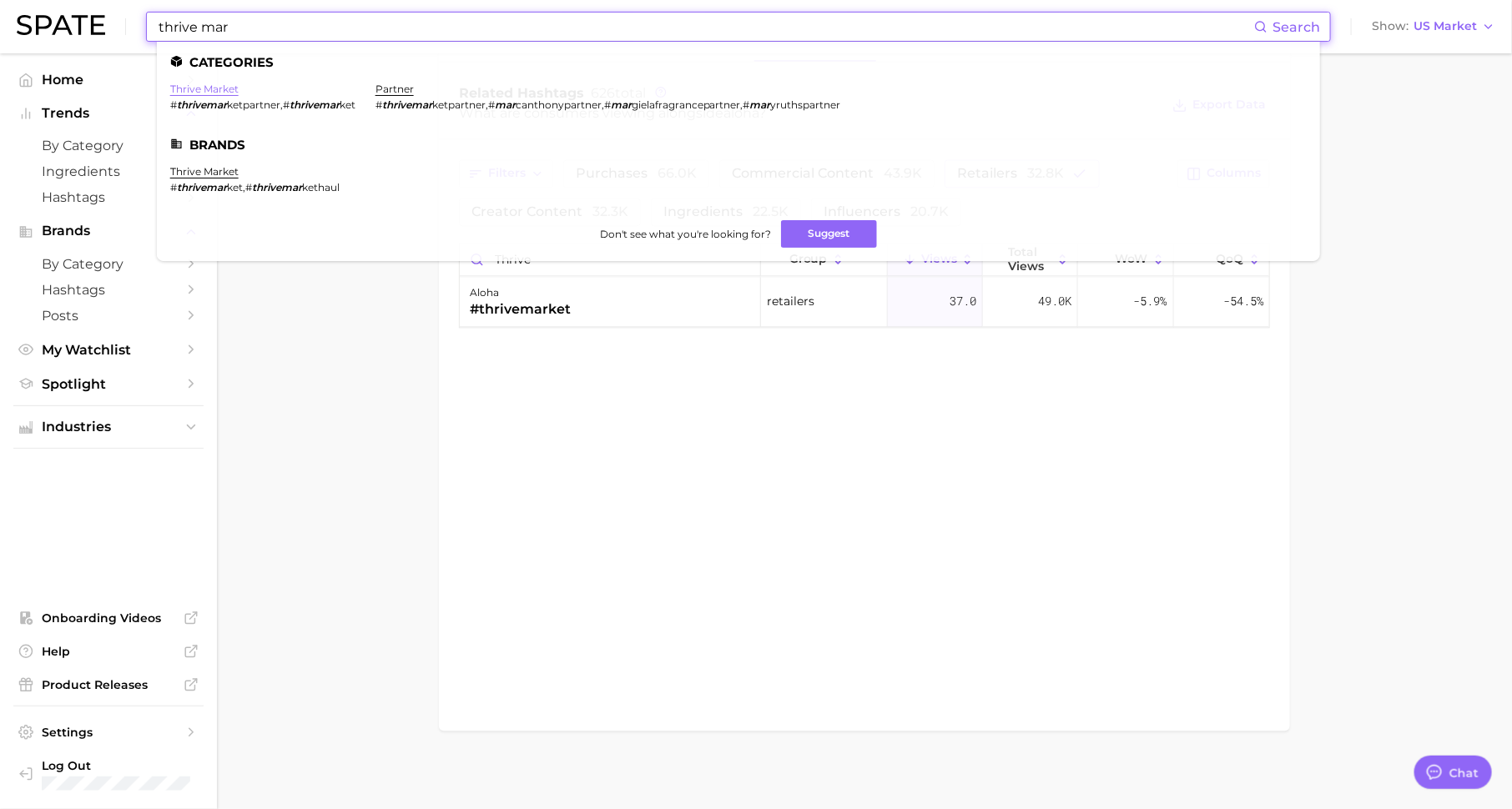
type input "thrive mar"
click at [230, 88] on link "thrive market" at bounding box center [205, 89] width 69 height 12
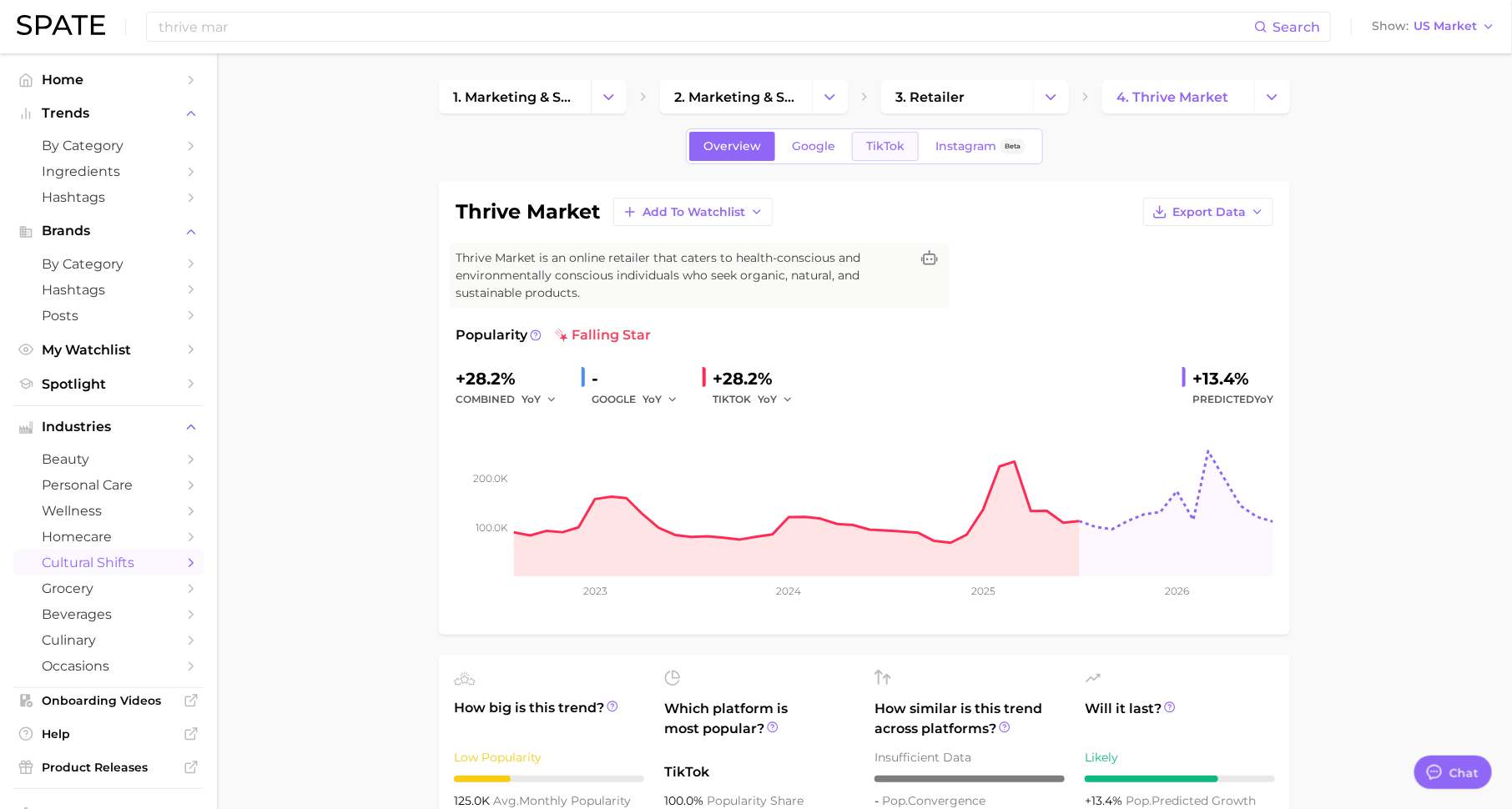
click at [868, 139] on span "TikTok" at bounding box center [884, 146] width 38 height 14
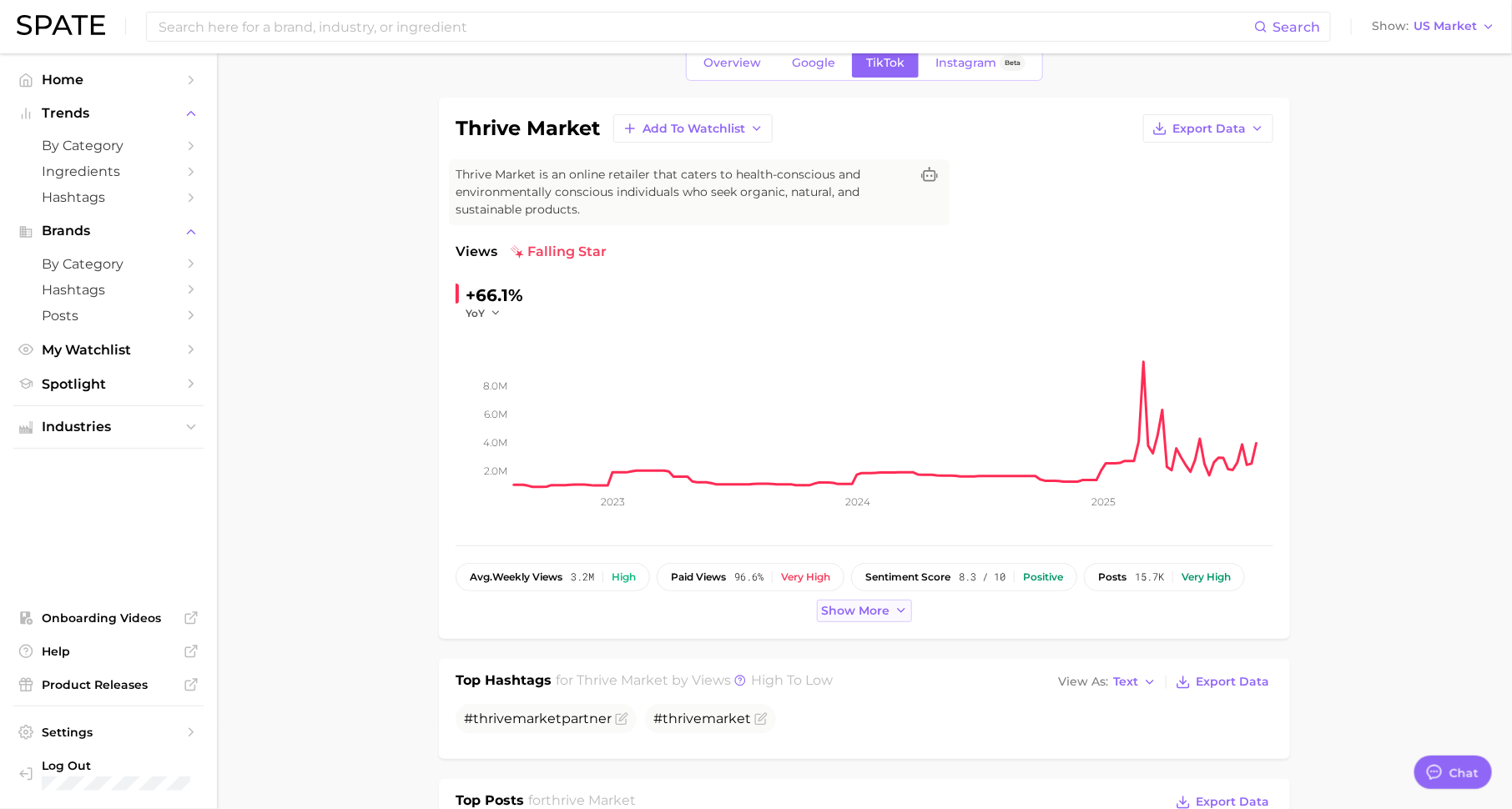
click at [878, 609] on span "Show more" at bounding box center [855, 610] width 69 height 14
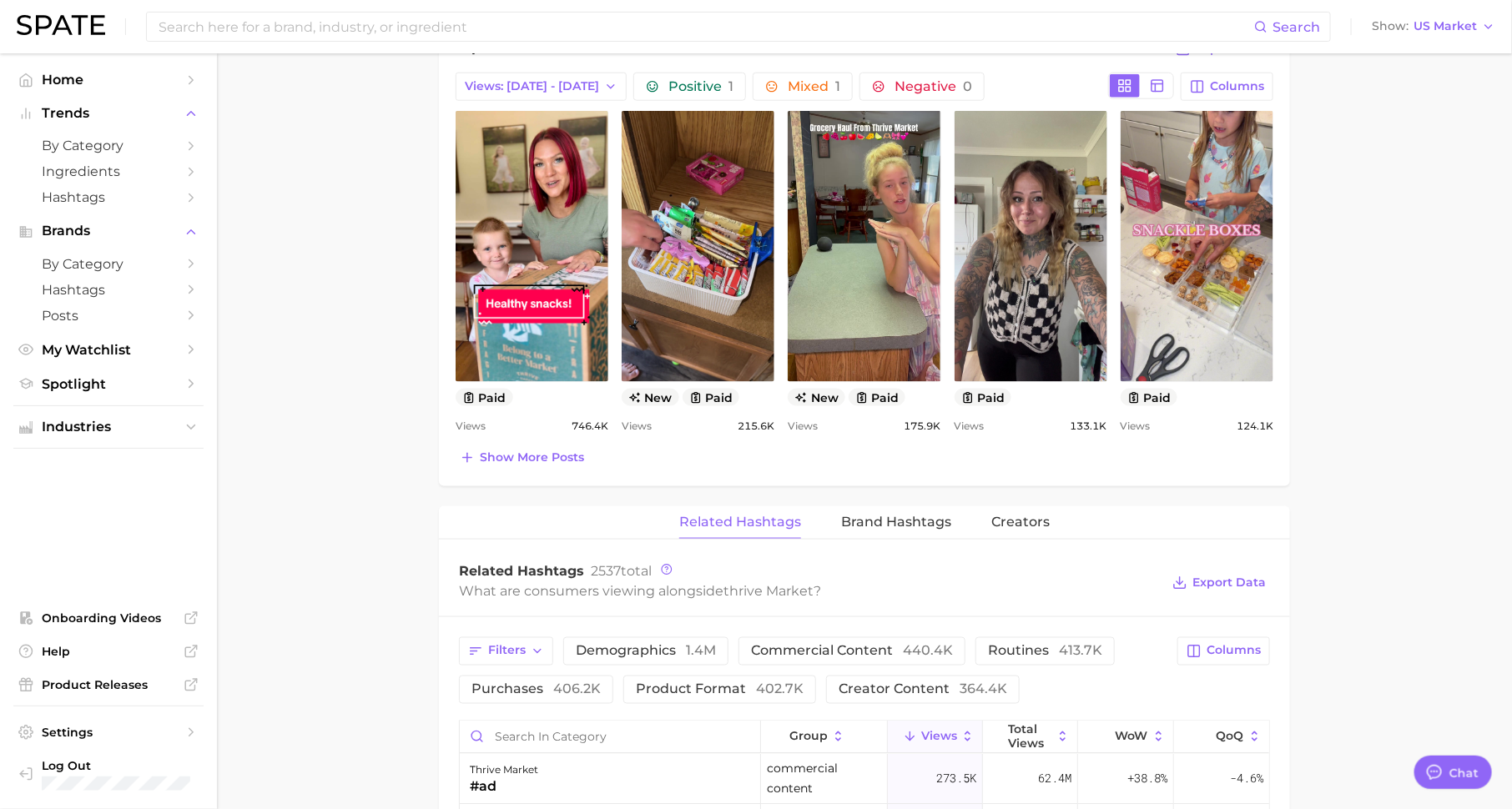
scroll to position [1124, 0]
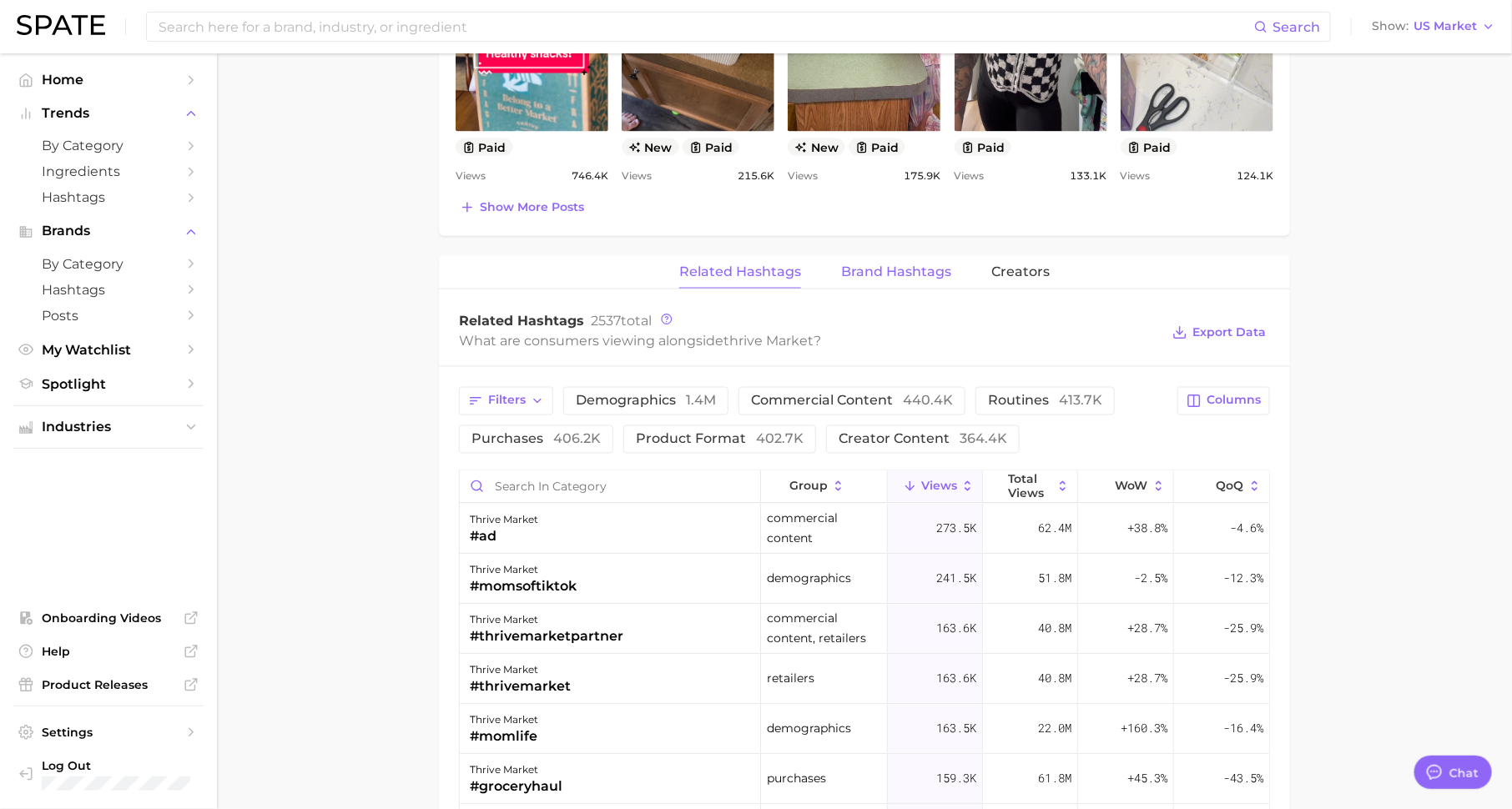
click at [851, 265] on span "Brand Hashtags" at bounding box center [896, 272] width 110 height 15
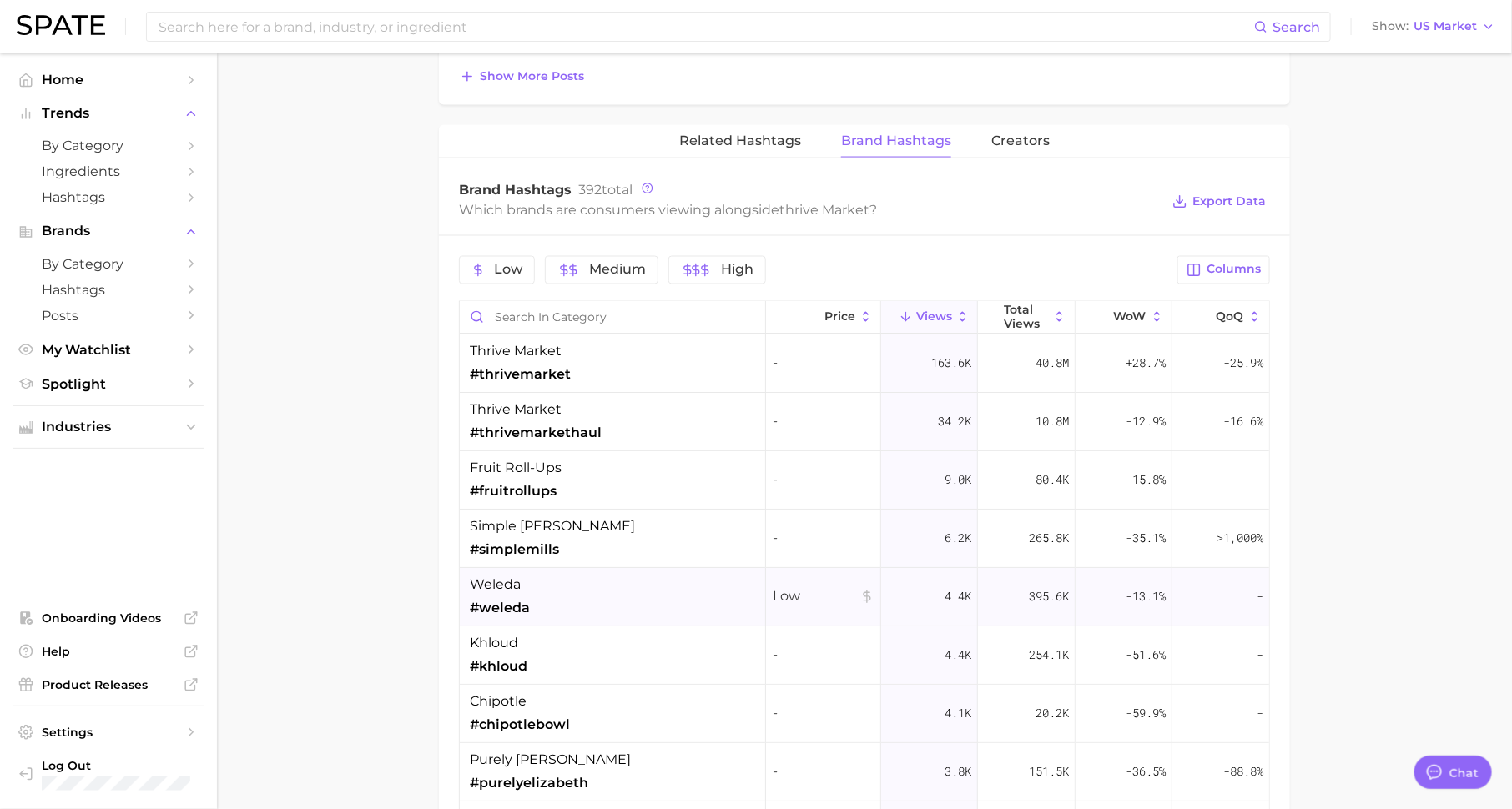
scroll to position [60, 0]
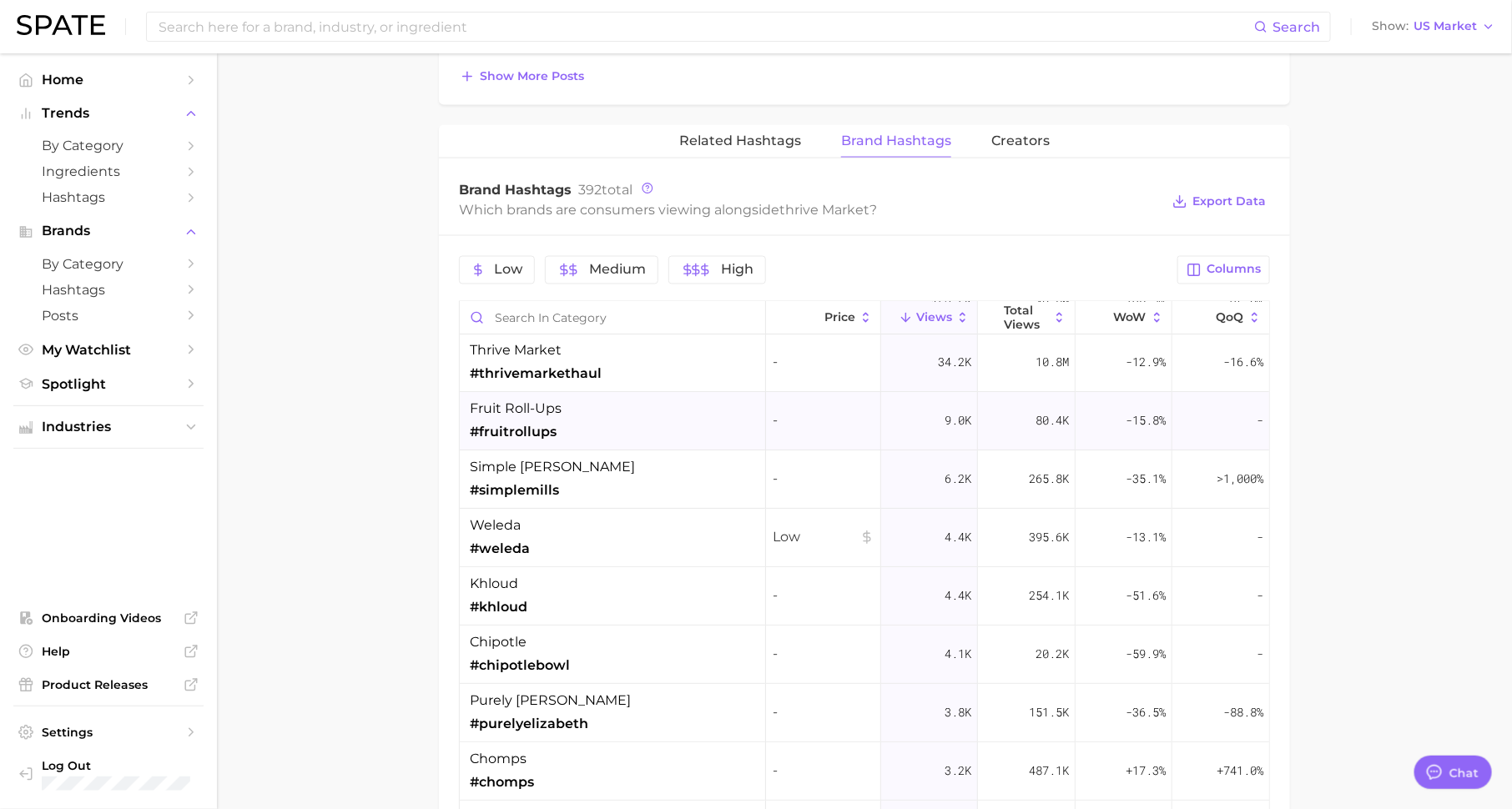
click at [530, 422] on span "#fruitrollups" at bounding box center [513, 431] width 87 height 20
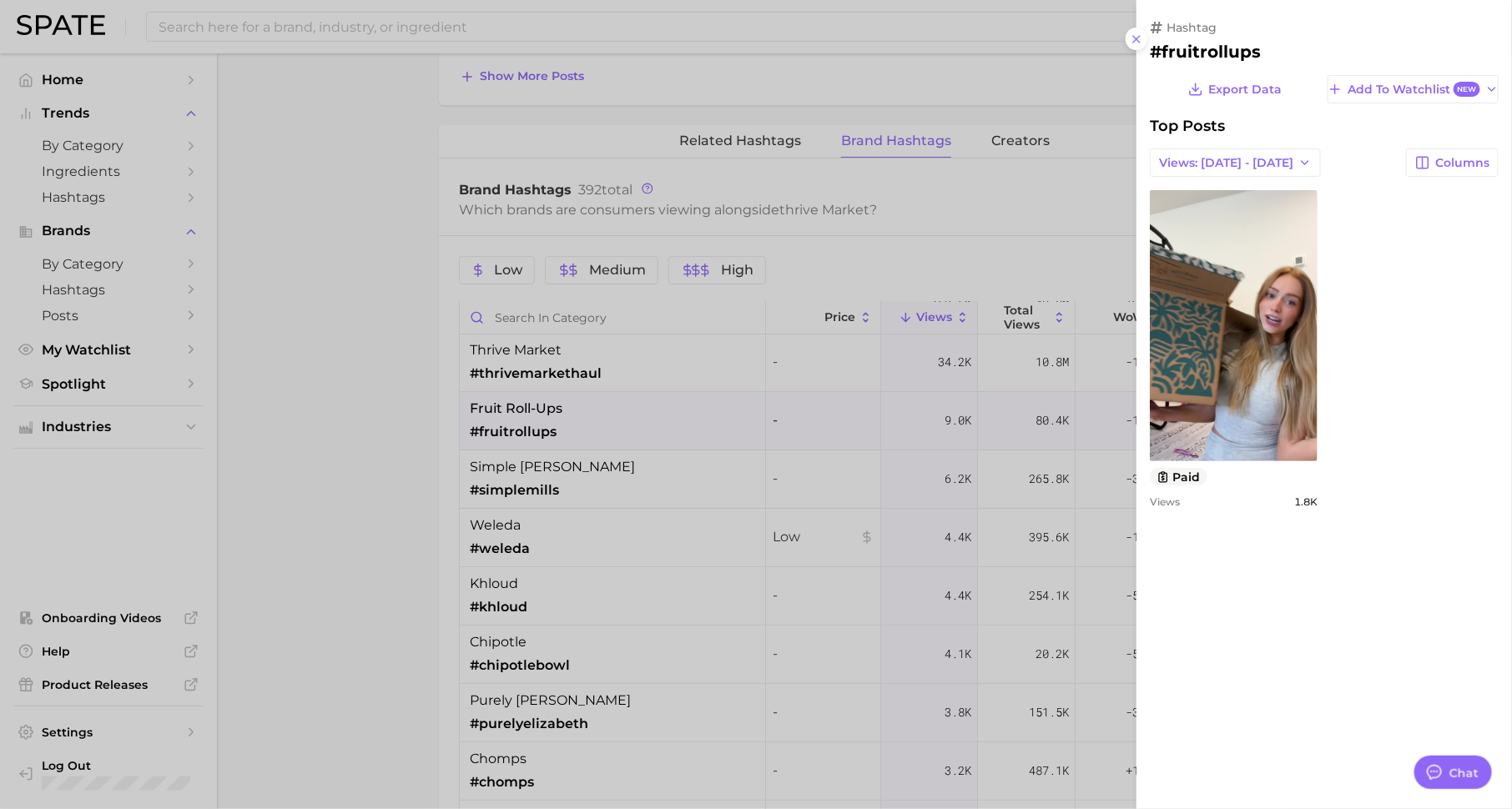
scroll to position [0, 0]
click at [574, 484] on div at bounding box center [756, 404] width 1512 height 809
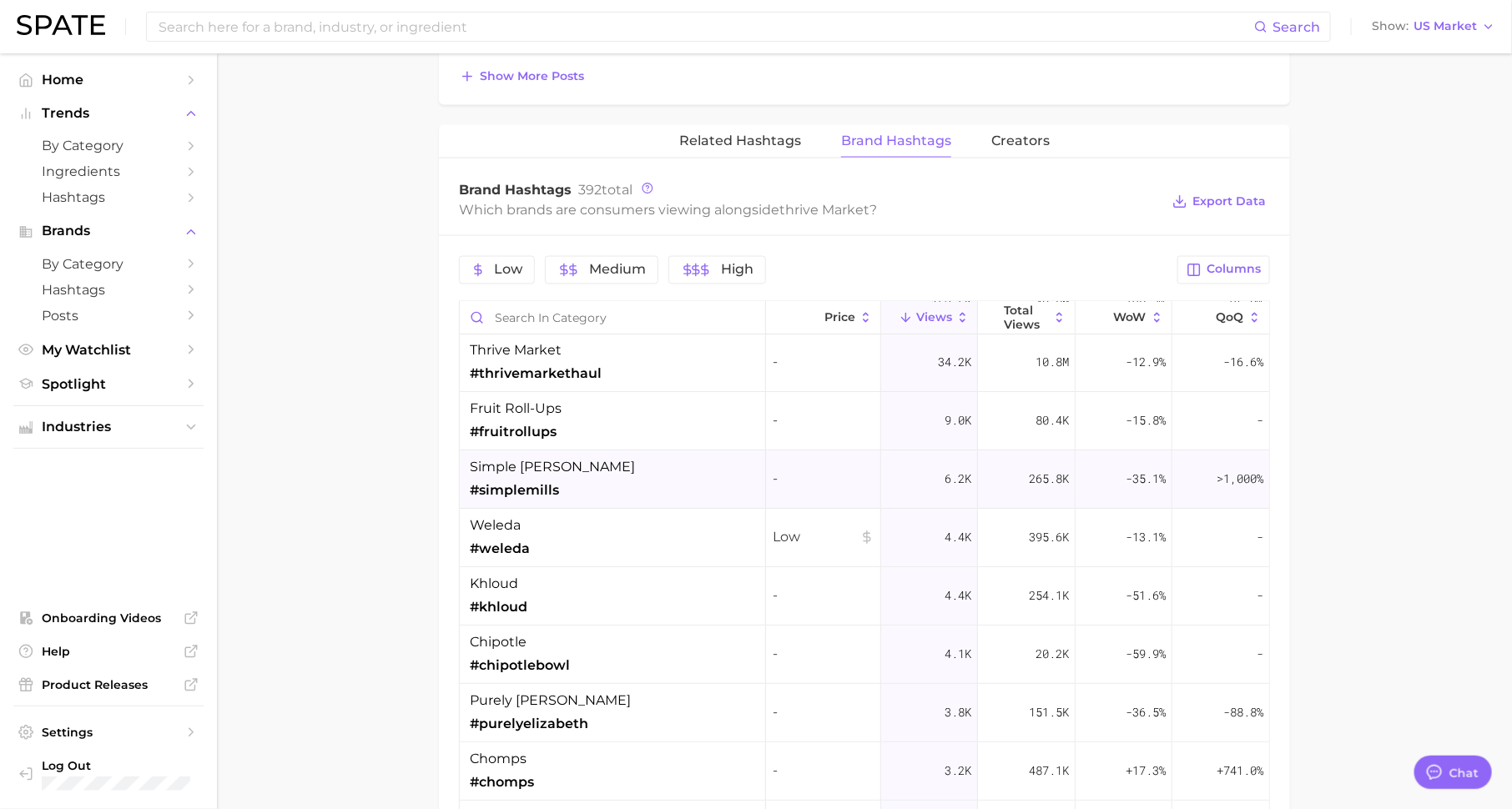
click at [534, 463] on span "simple [PERSON_NAME]" at bounding box center [552, 467] width 165 height 20
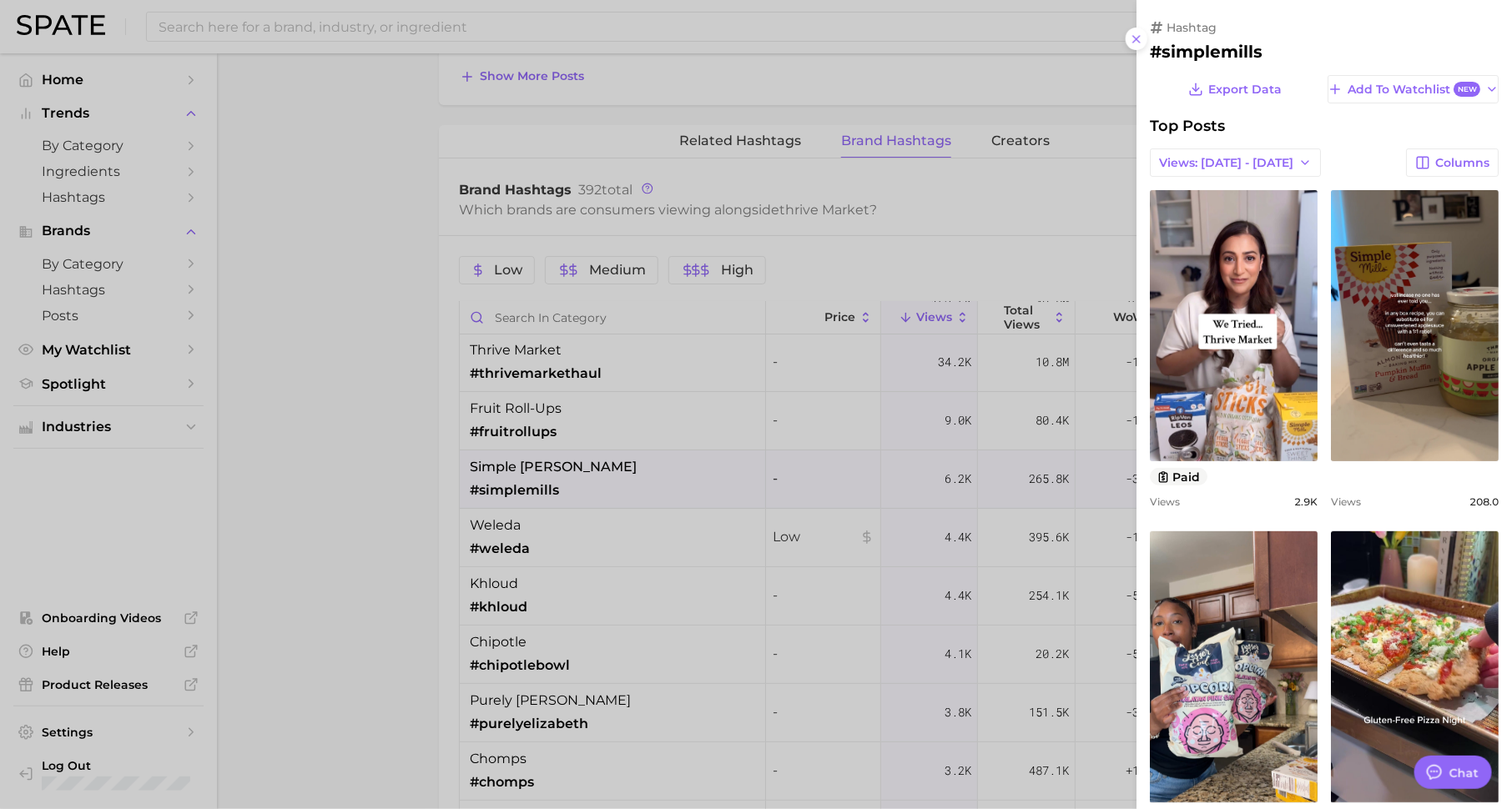
click at [549, 541] on div at bounding box center [756, 404] width 1512 height 809
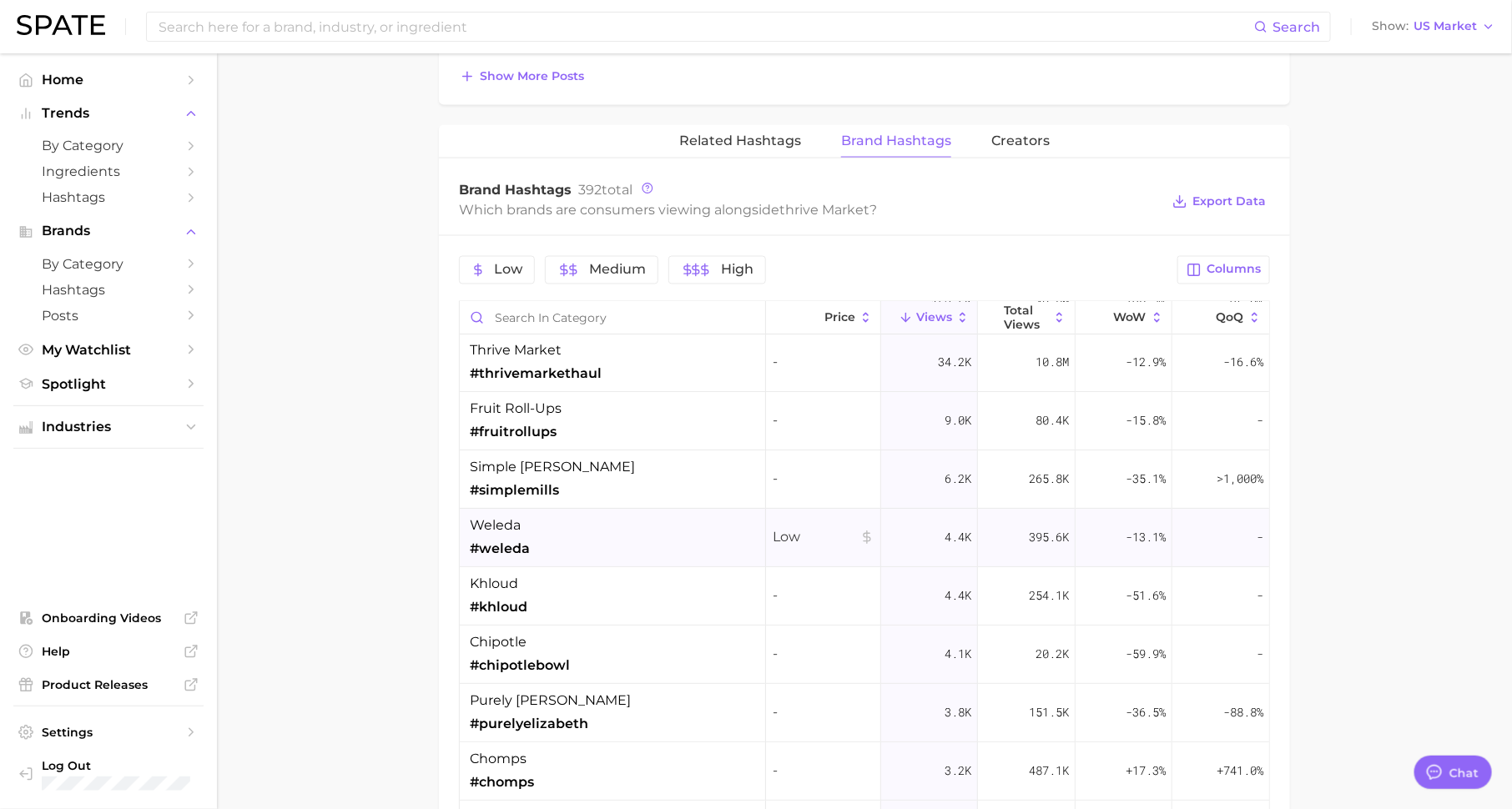
click at [506, 527] on span "weleda" at bounding box center [495, 525] width 51 height 20
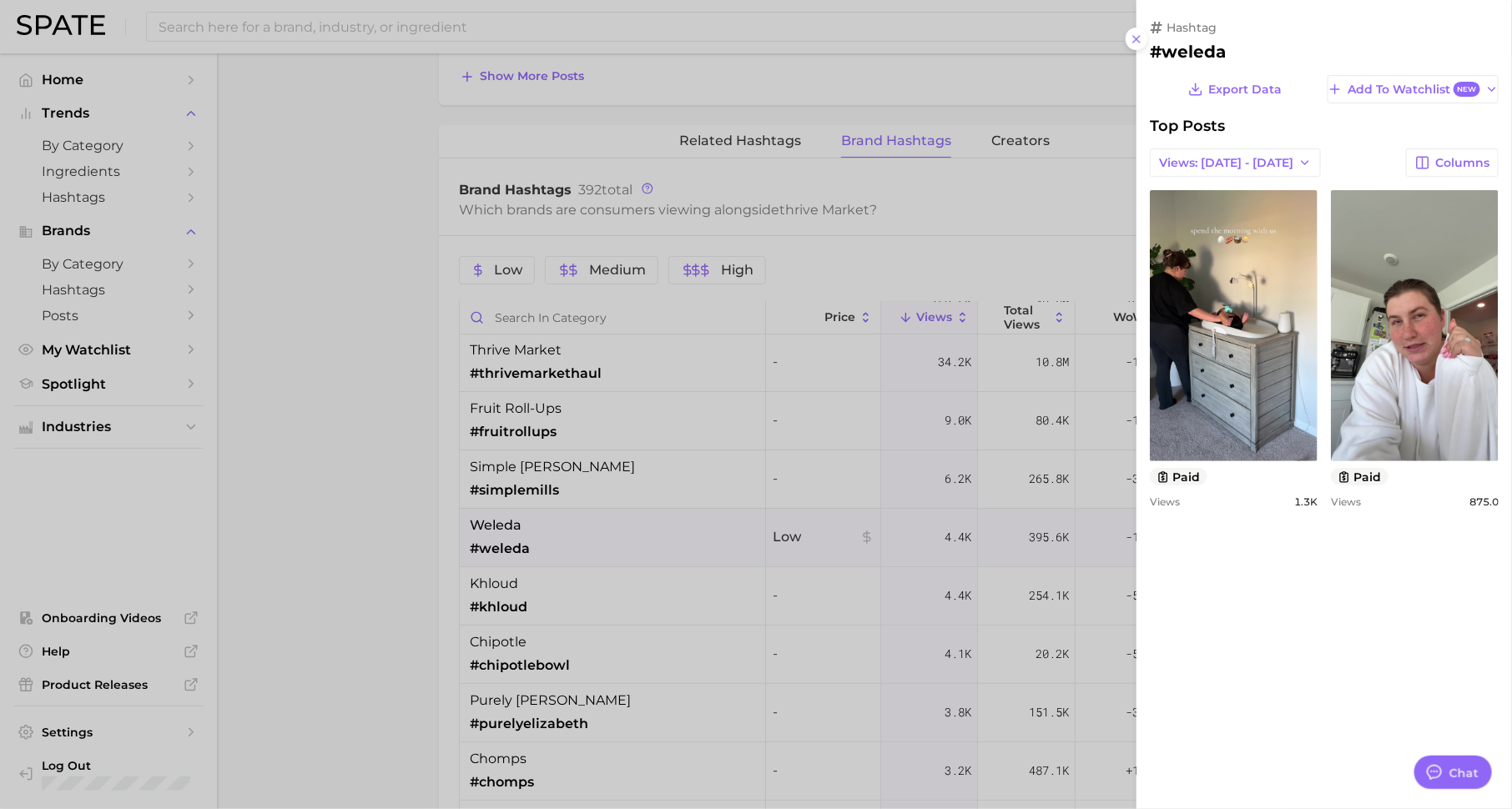
click at [530, 555] on div at bounding box center [756, 404] width 1512 height 809
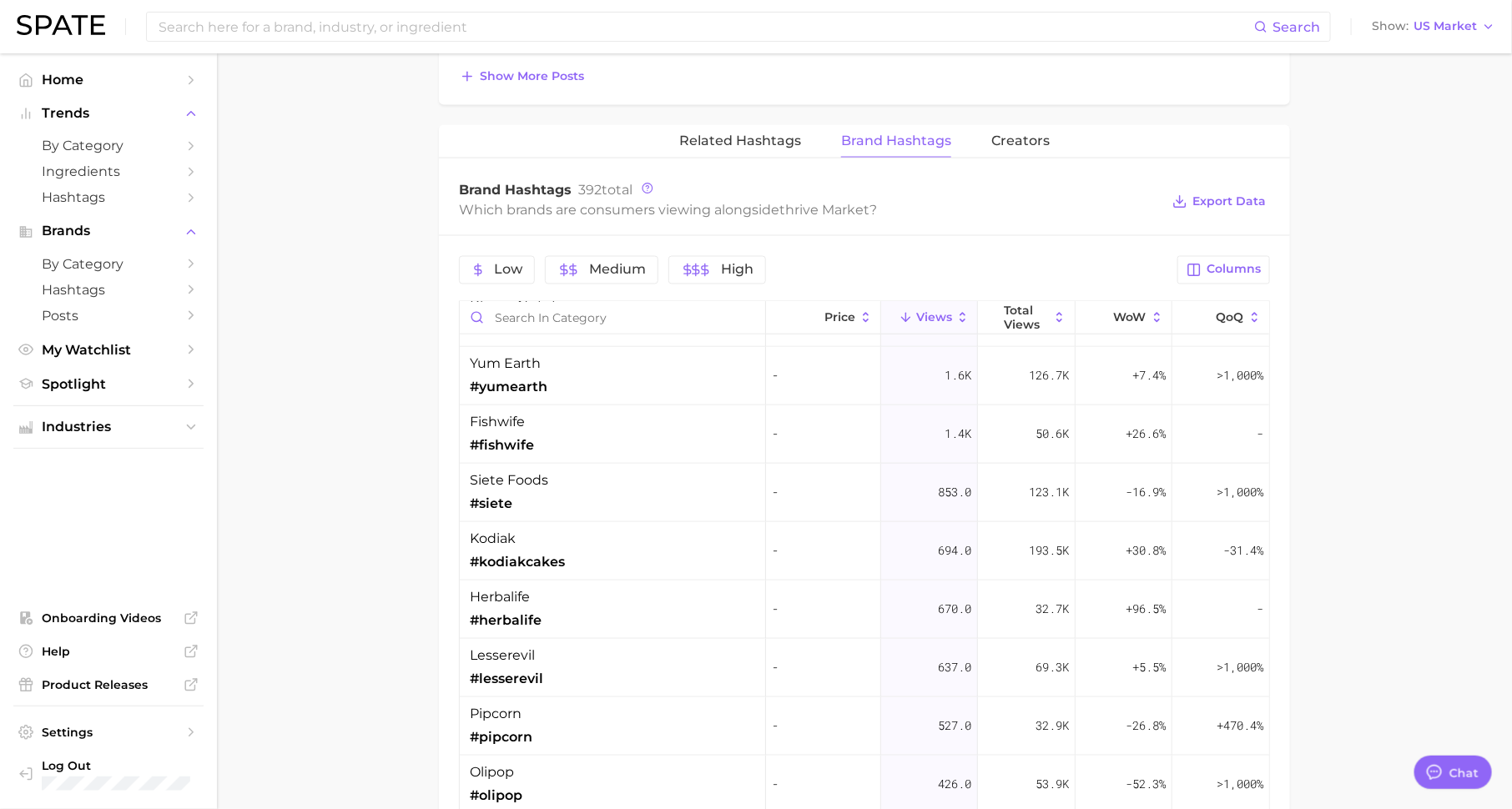
scroll to position [902, 0]
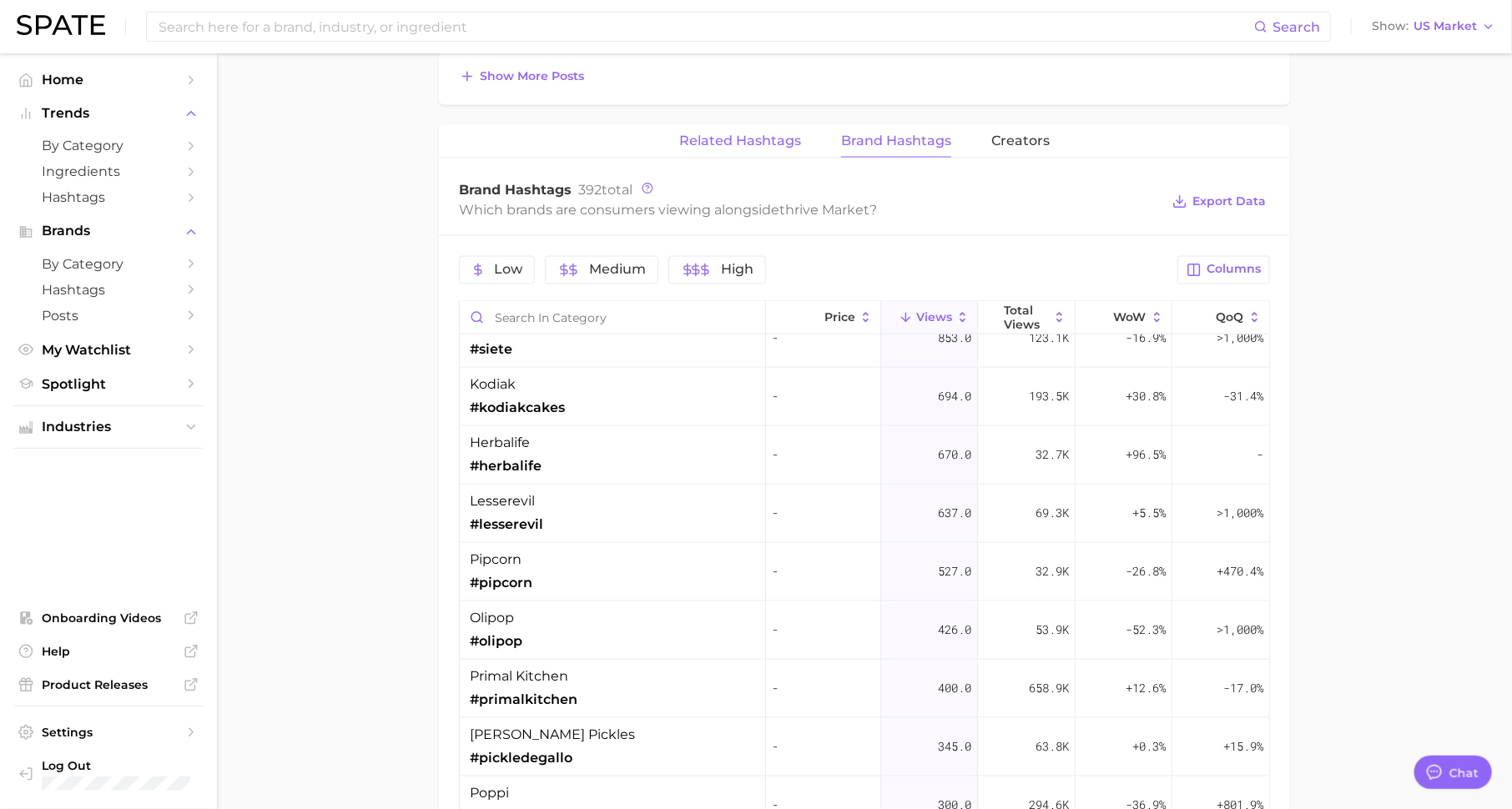
click at [726, 133] on span "Related Hashtags" at bounding box center [741, 140] width 122 height 15
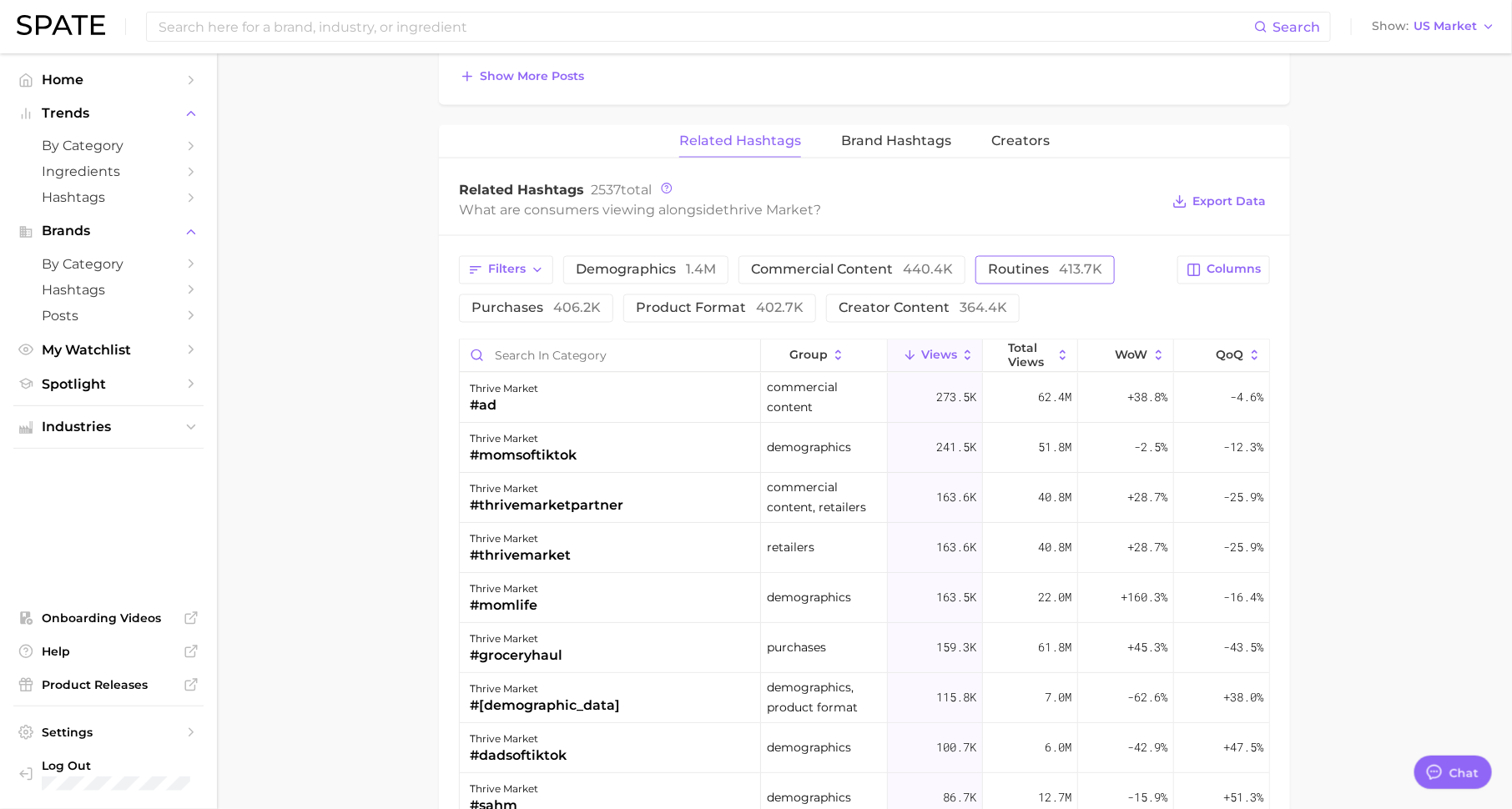
click at [1012, 264] on span "routines 413.7k" at bounding box center [1045, 270] width 115 height 13
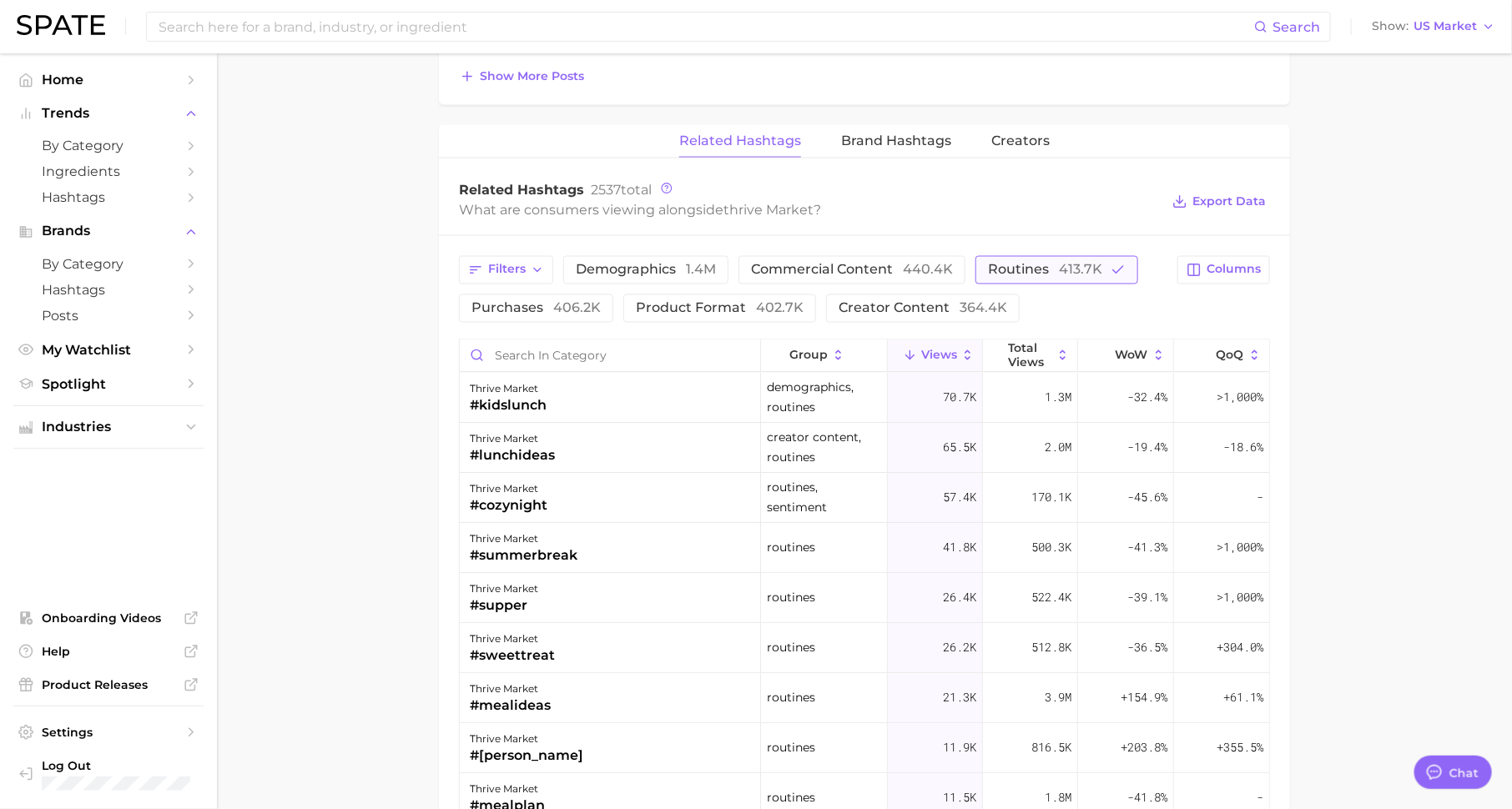
click at [1048, 257] on button "routines 413.7k" at bounding box center [1057, 270] width 162 height 28
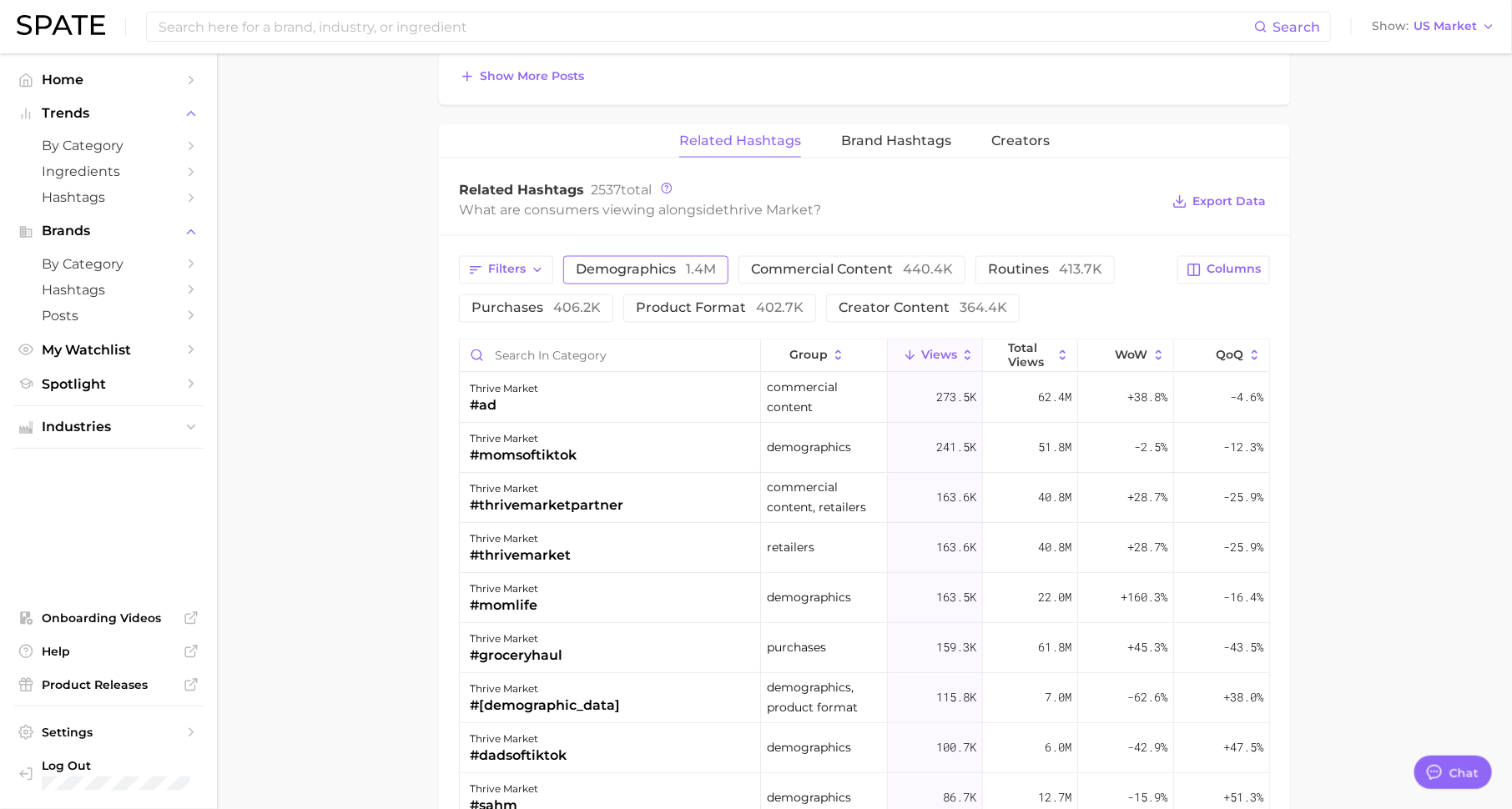
click at [619, 264] on span "demographics 1.4m" at bounding box center [645, 270] width 140 height 13
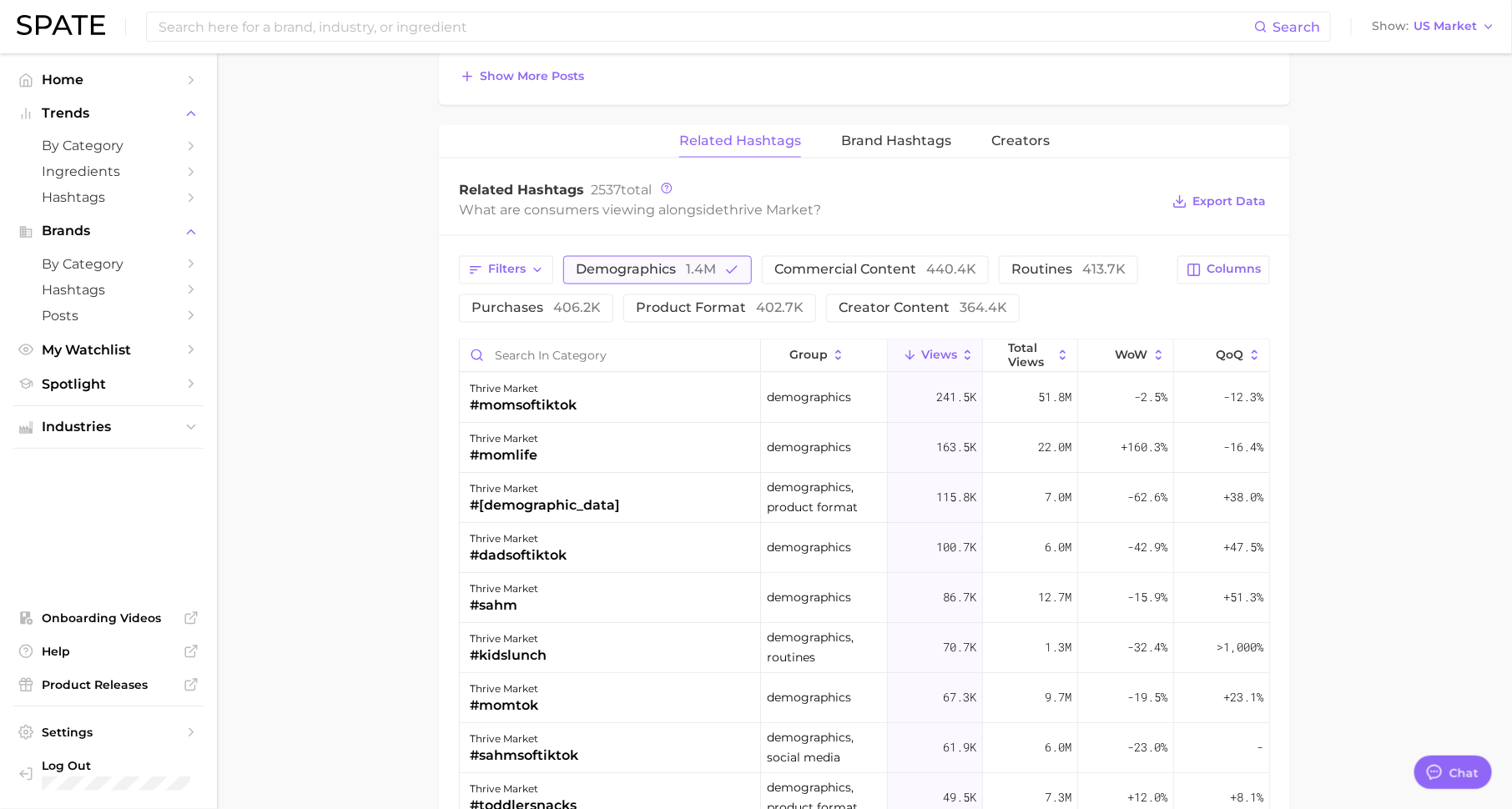
click at [681, 264] on span "demographics 1.4m" at bounding box center [645, 270] width 140 height 13
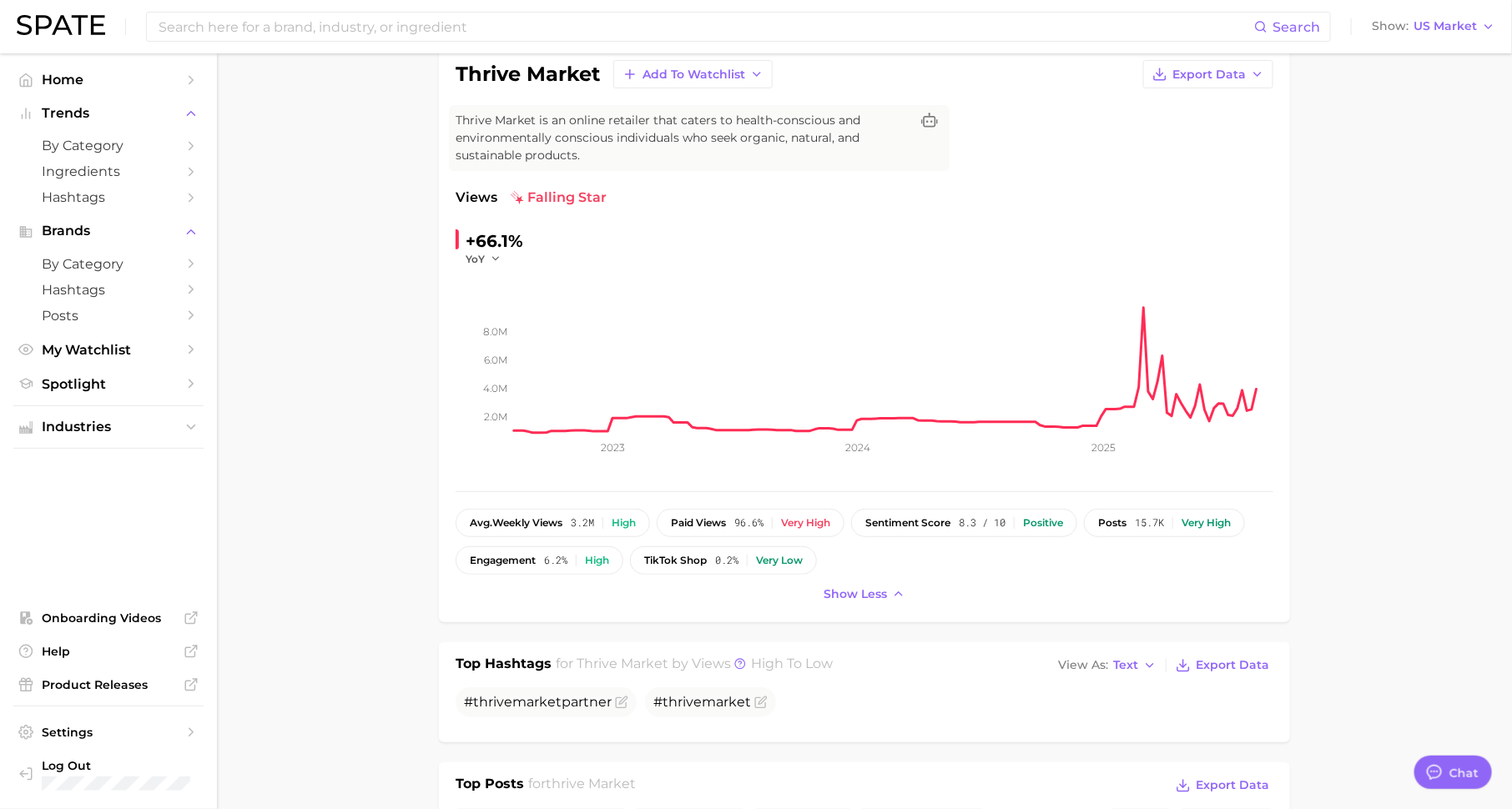
scroll to position [0, 0]
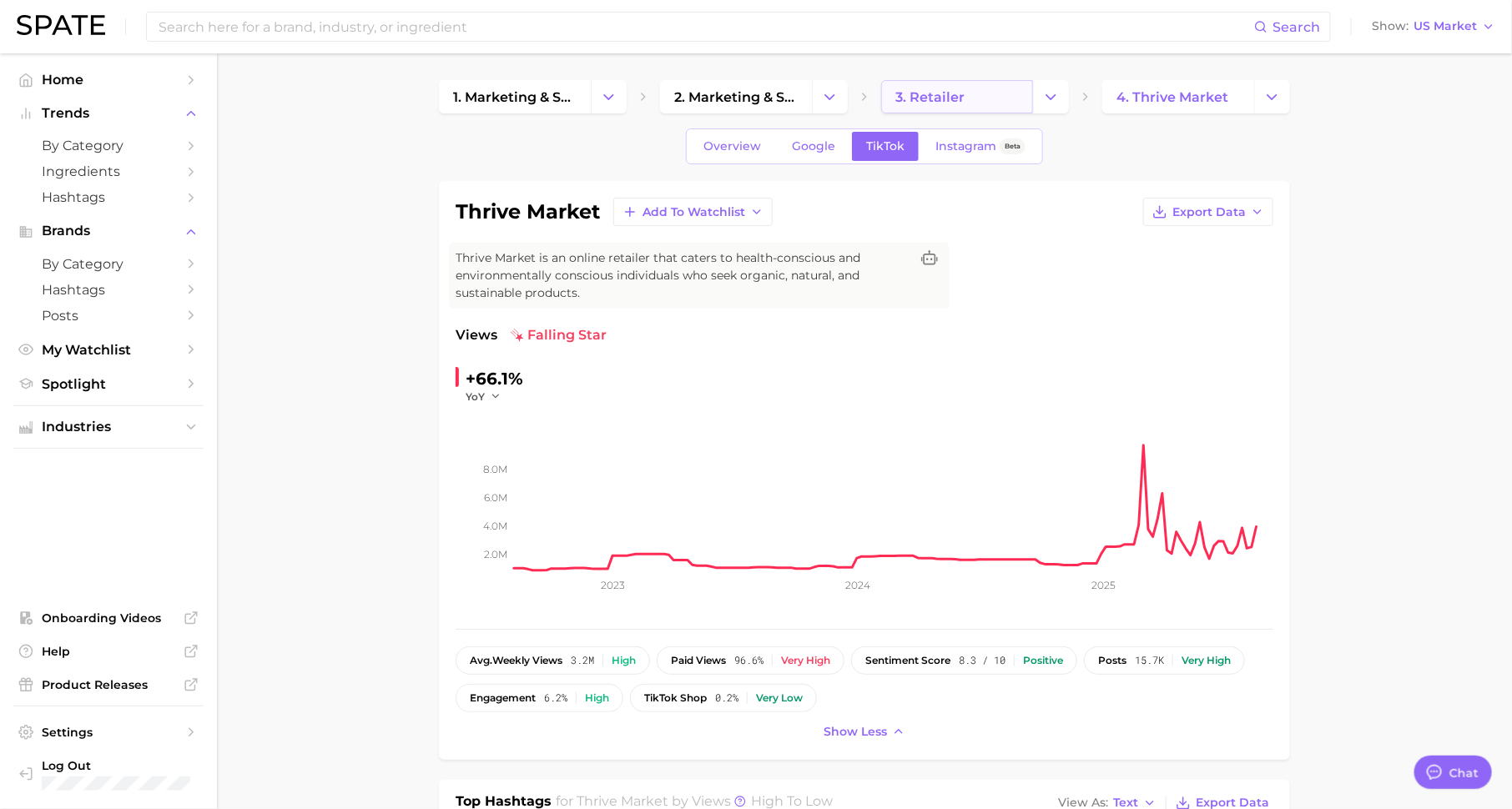
click at [999, 109] on link "3. retailer" at bounding box center [957, 97] width 152 height 34
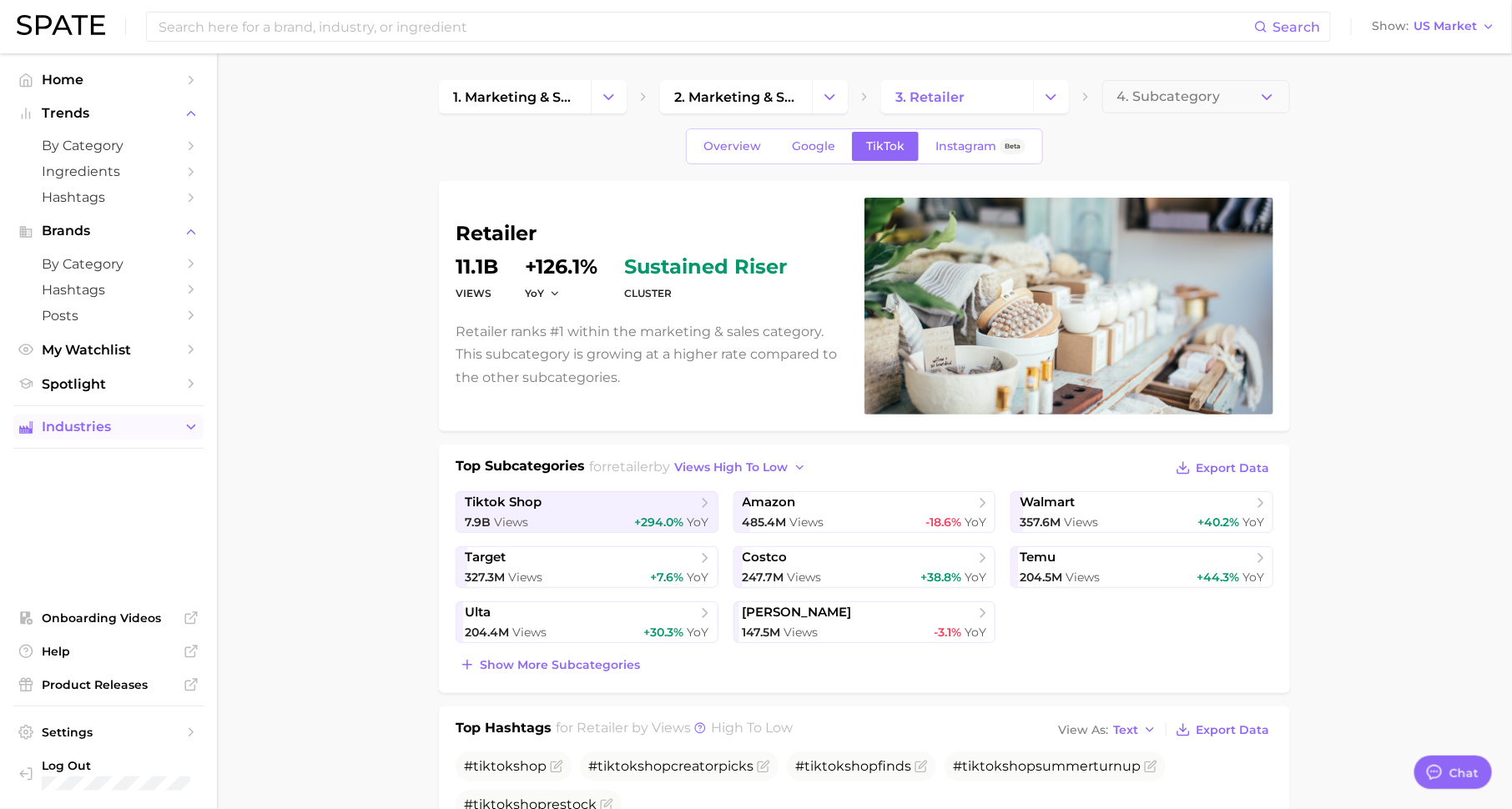
click at [191, 422] on icon "Sidebar" at bounding box center [191, 427] width 15 height 15
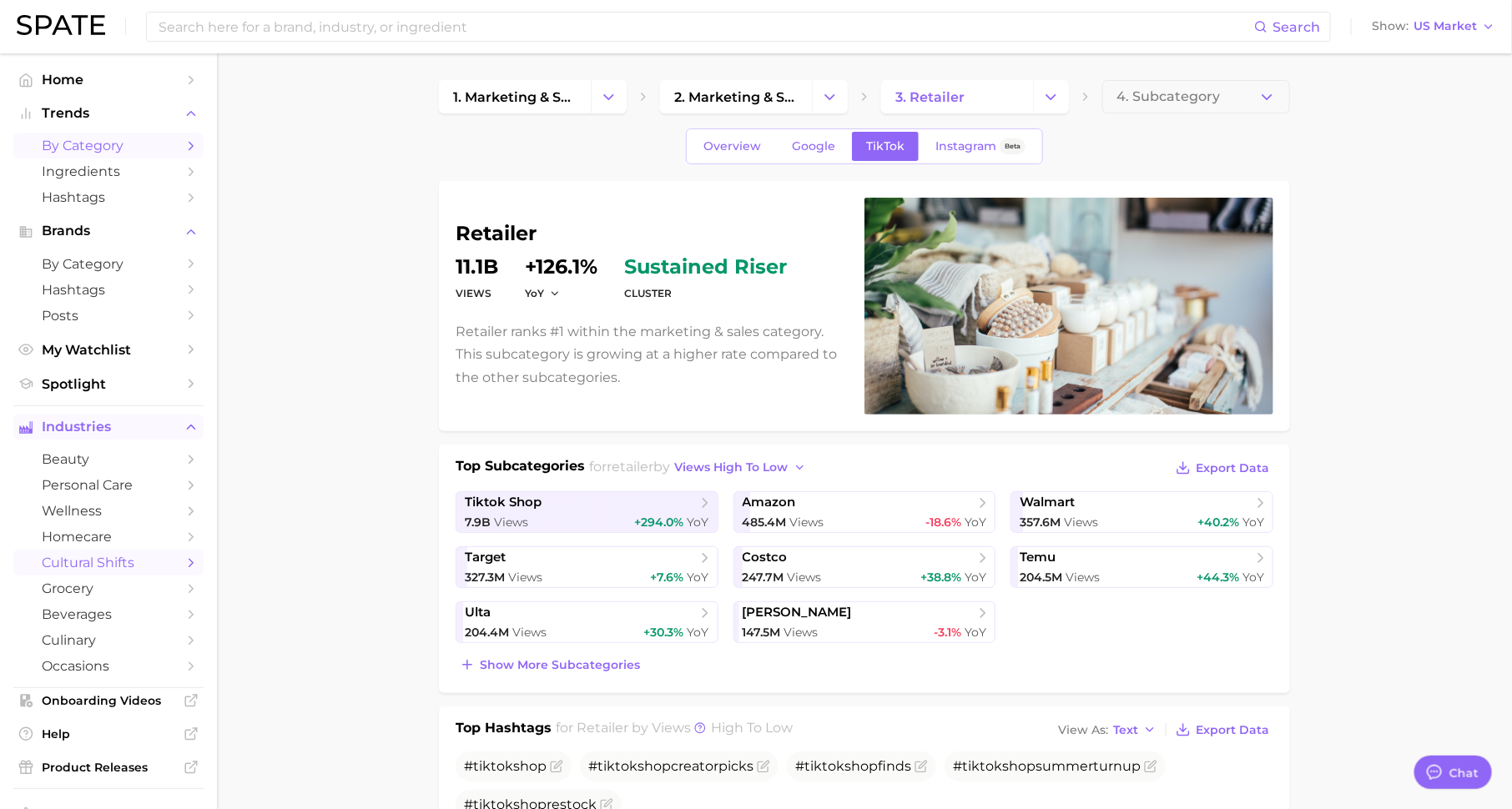
click at [176, 142] on link "by Category" at bounding box center [109, 145] width 191 height 26
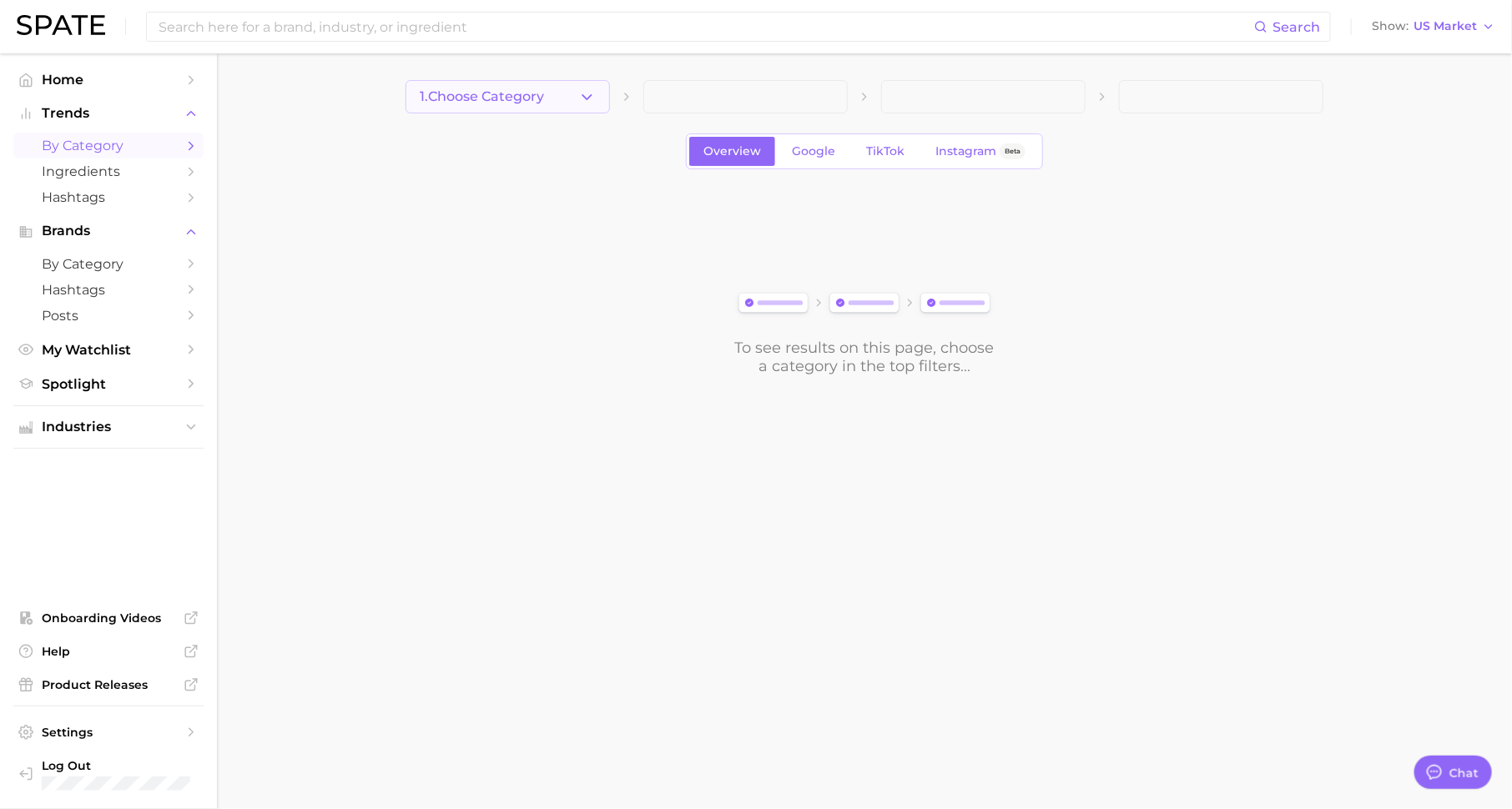
click at [556, 94] on button "1. Choose Category" at bounding box center [508, 97] width 205 height 34
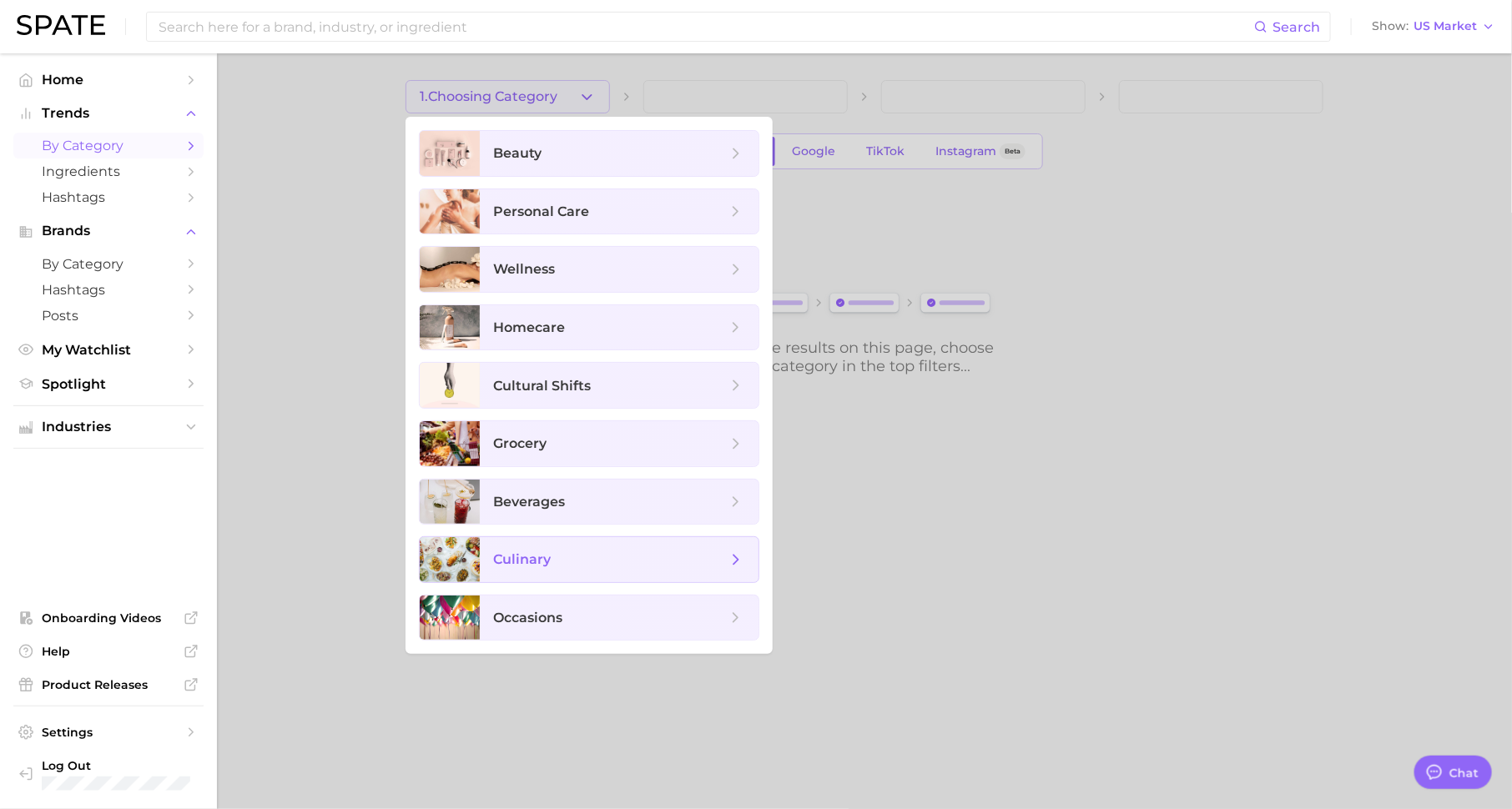
click at [591, 569] on span "culinary" at bounding box center [620, 559] width 279 height 45
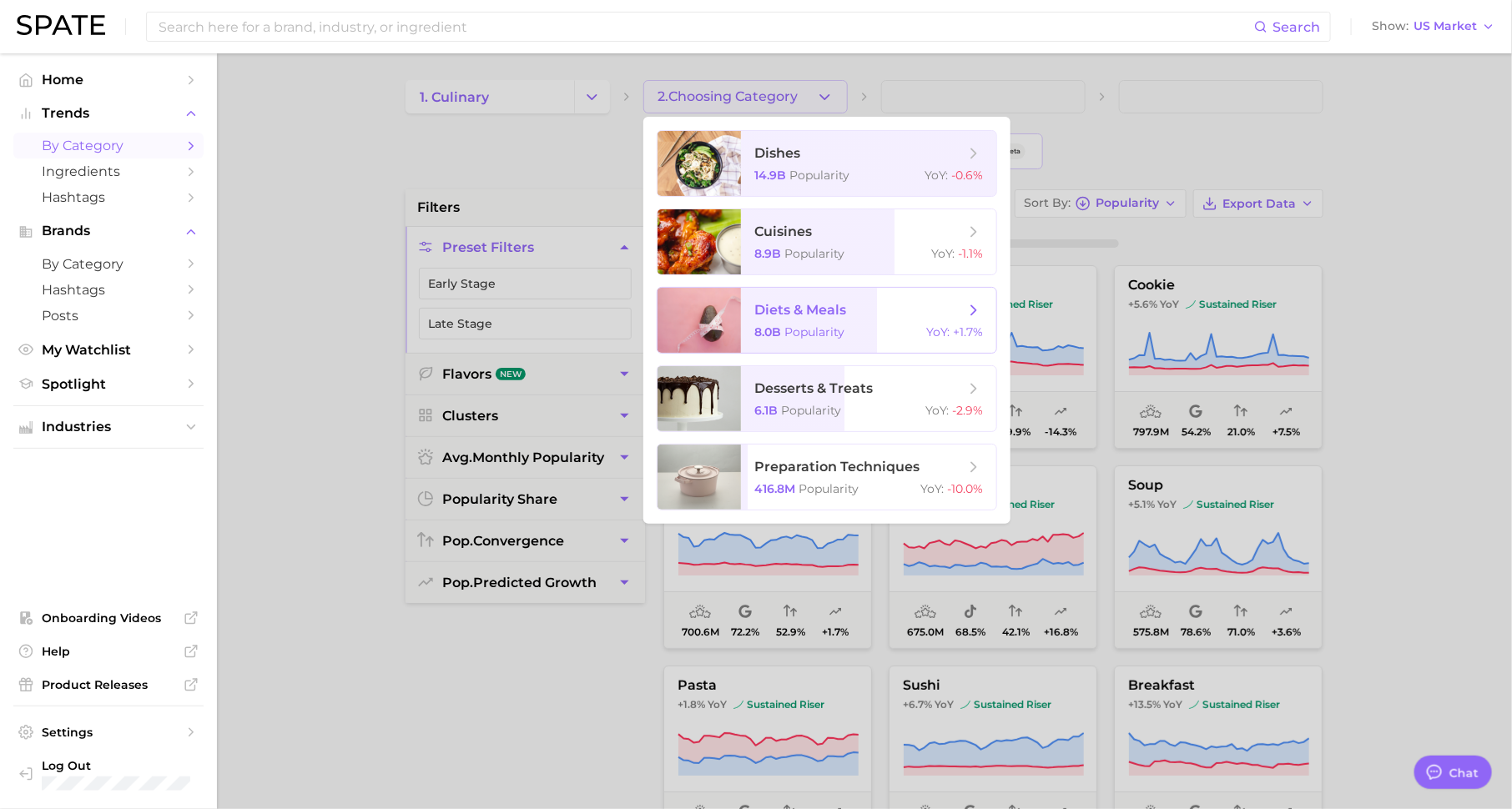
click at [813, 315] on span "diets & meals" at bounding box center [801, 310] width 92 height 16
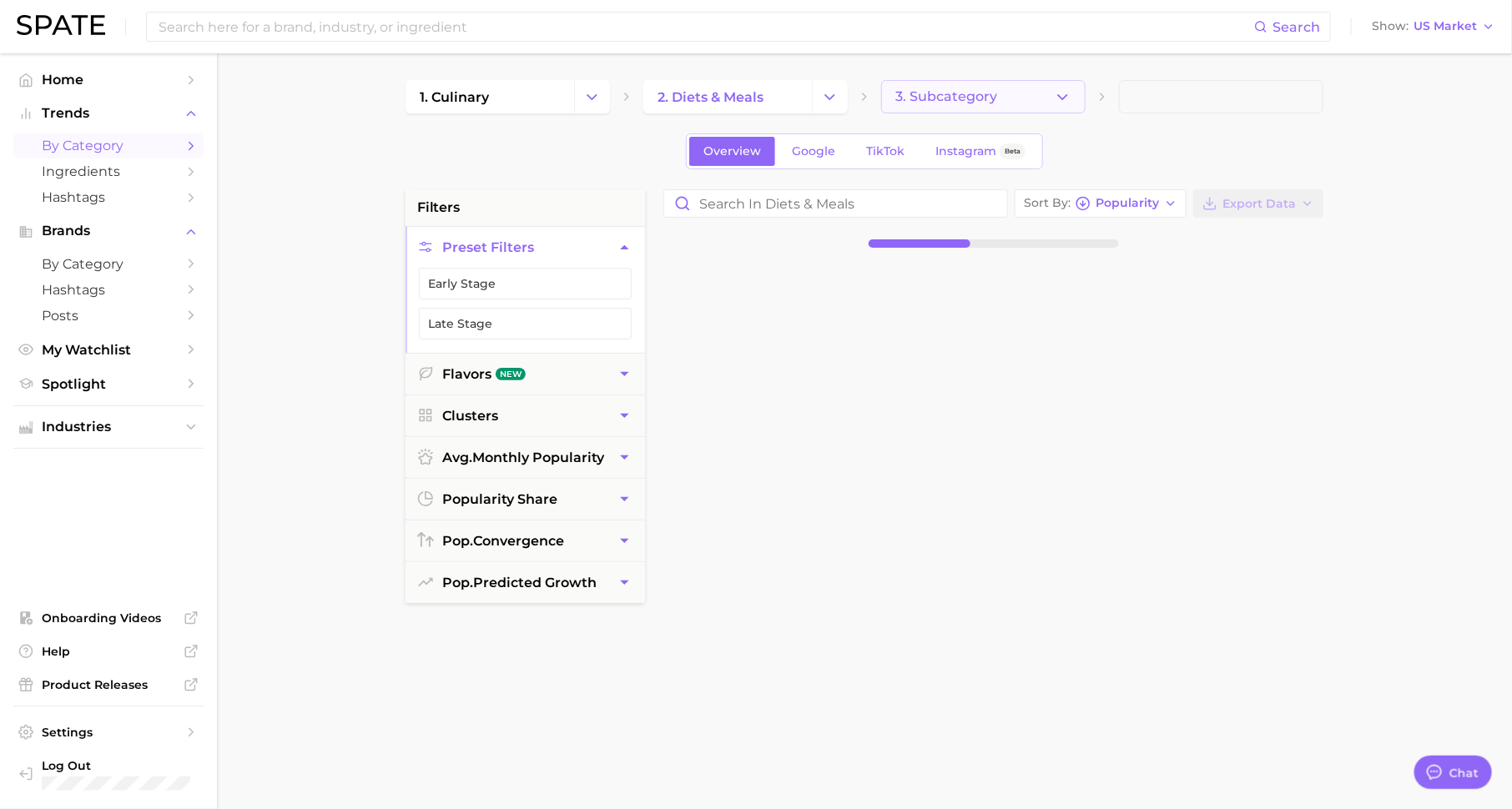
click at [970, 96] on span "3. Subcategory" at bounding box center [945, 96] width 102 height 15
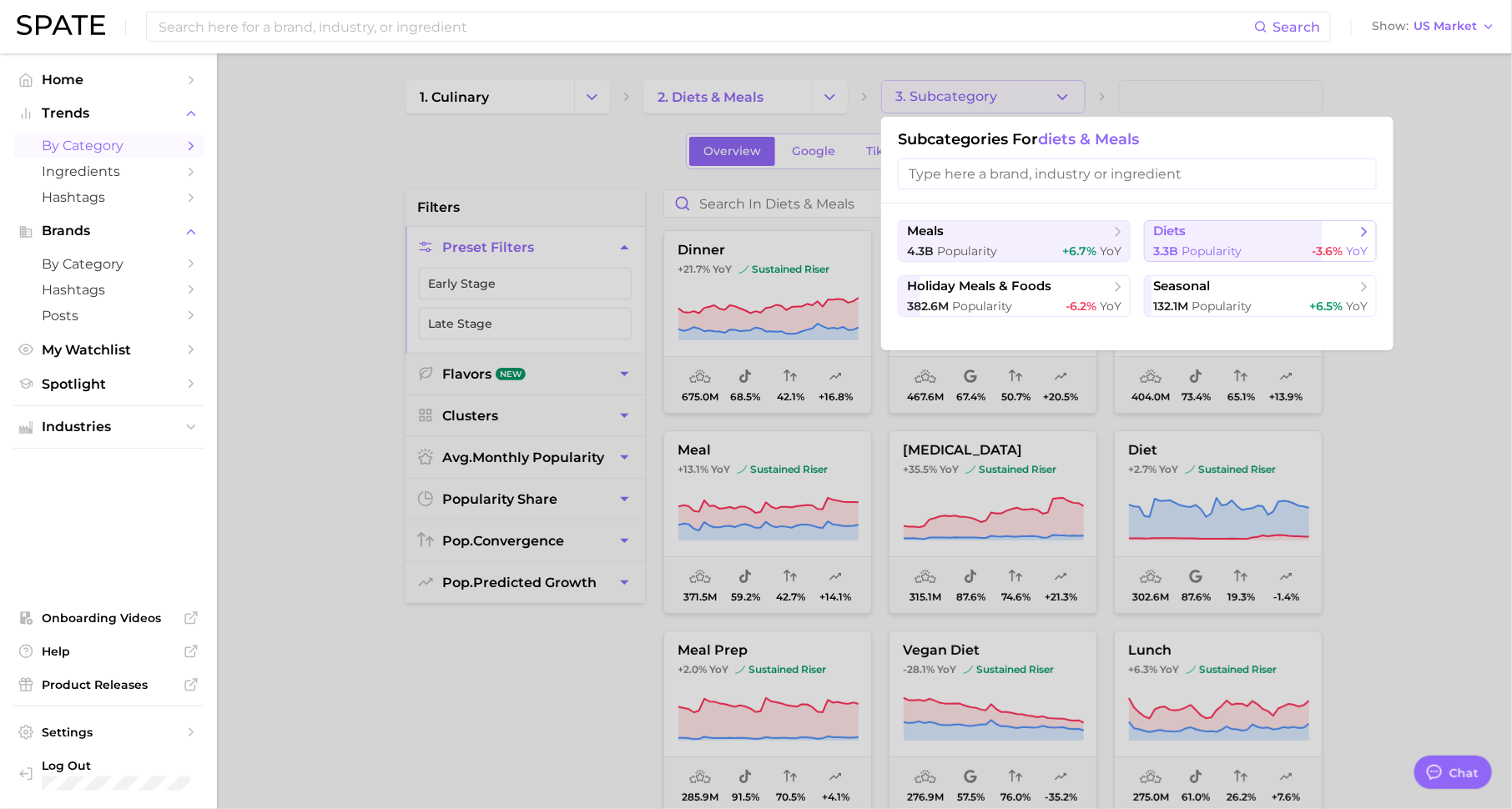
click at [1193, 241] on button "diets 3.3b Popularity -3.6% YoY" at bounding box center [1260, 241] width 233 height 41
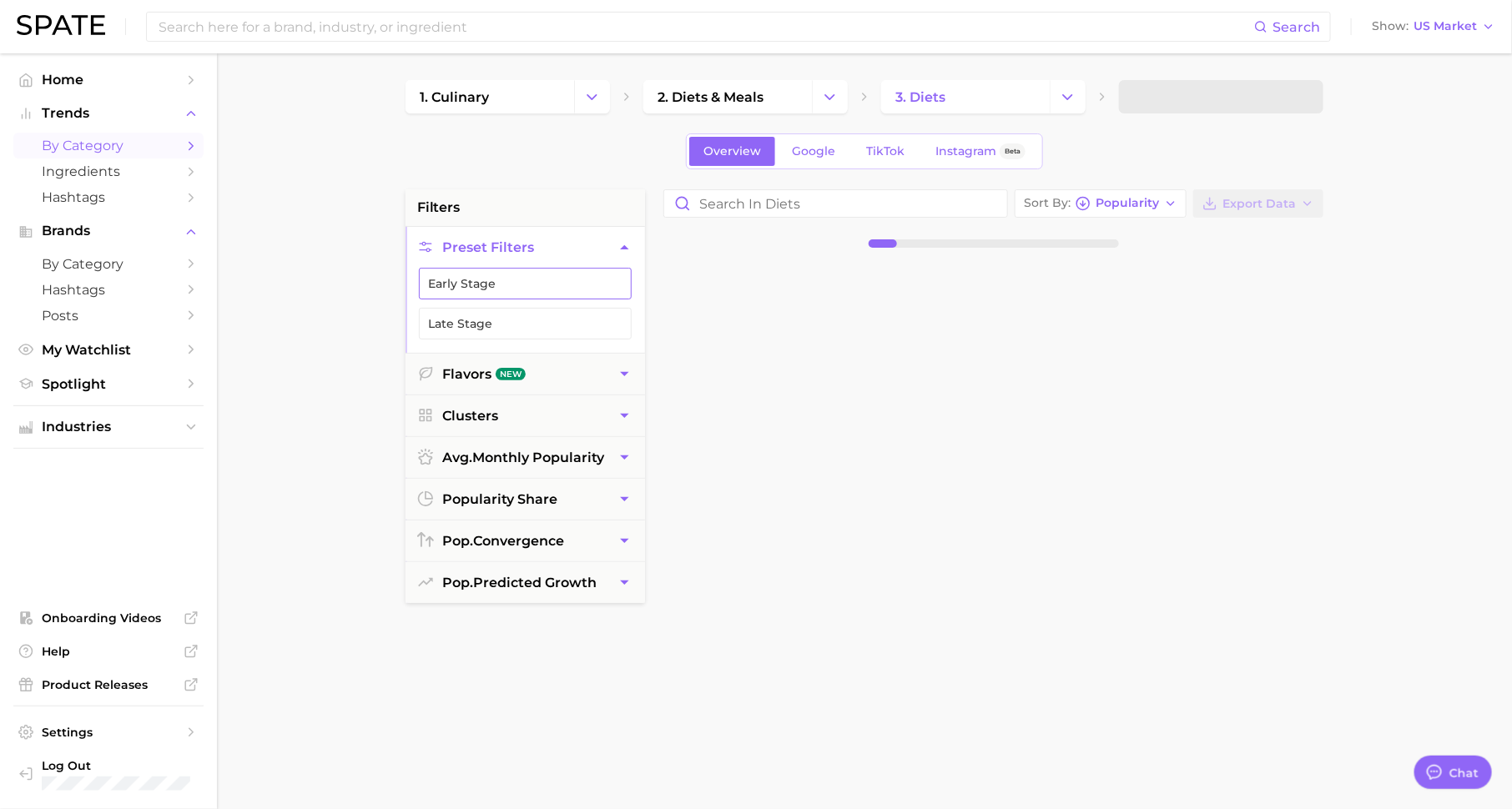
click at [592, 286] on button "Early Stage" at bounding box center [525, 283] width 213 height 32
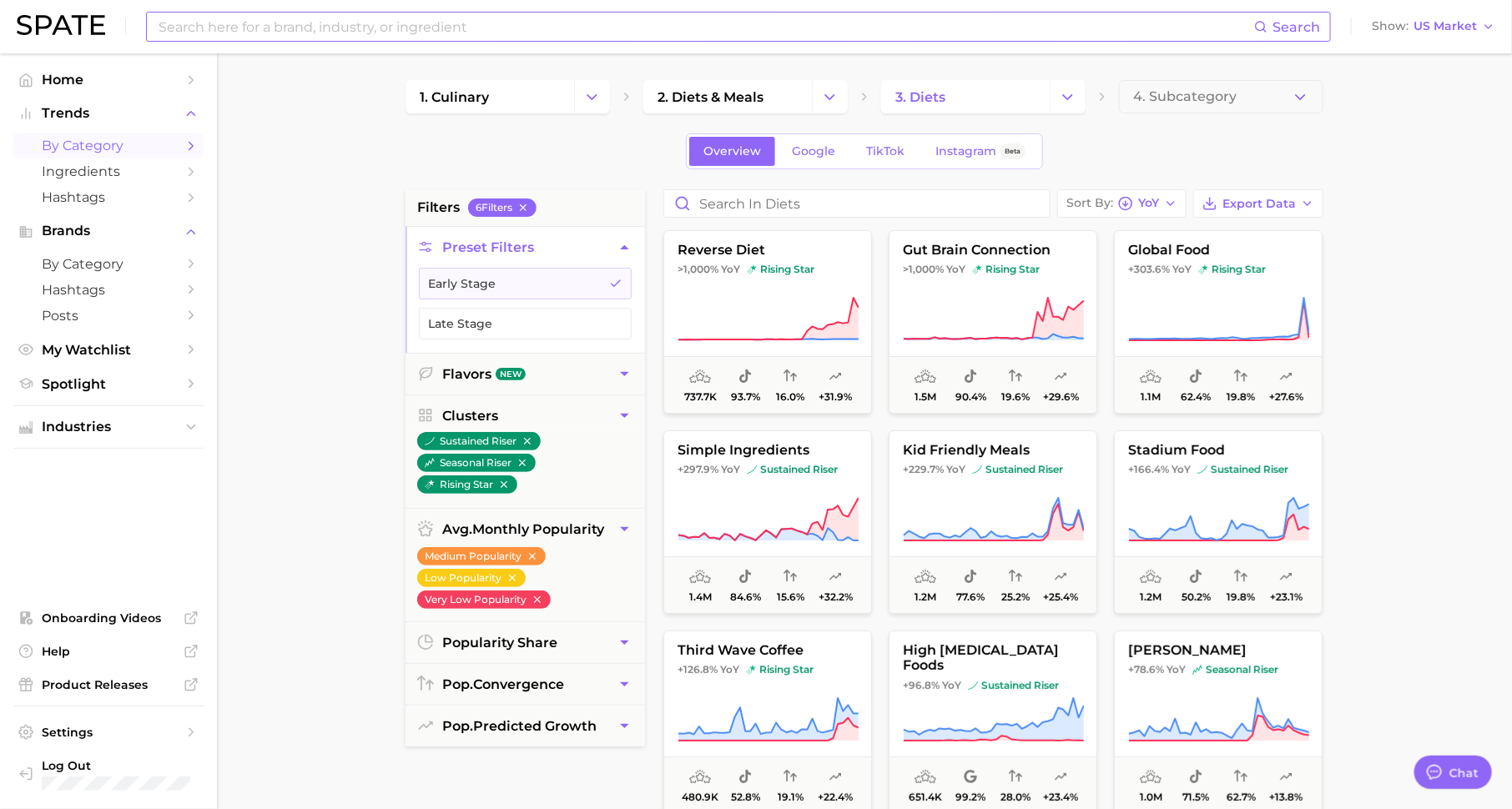
click at [470, 23] on input at bounding box center [705, 26] width 1097 height 28
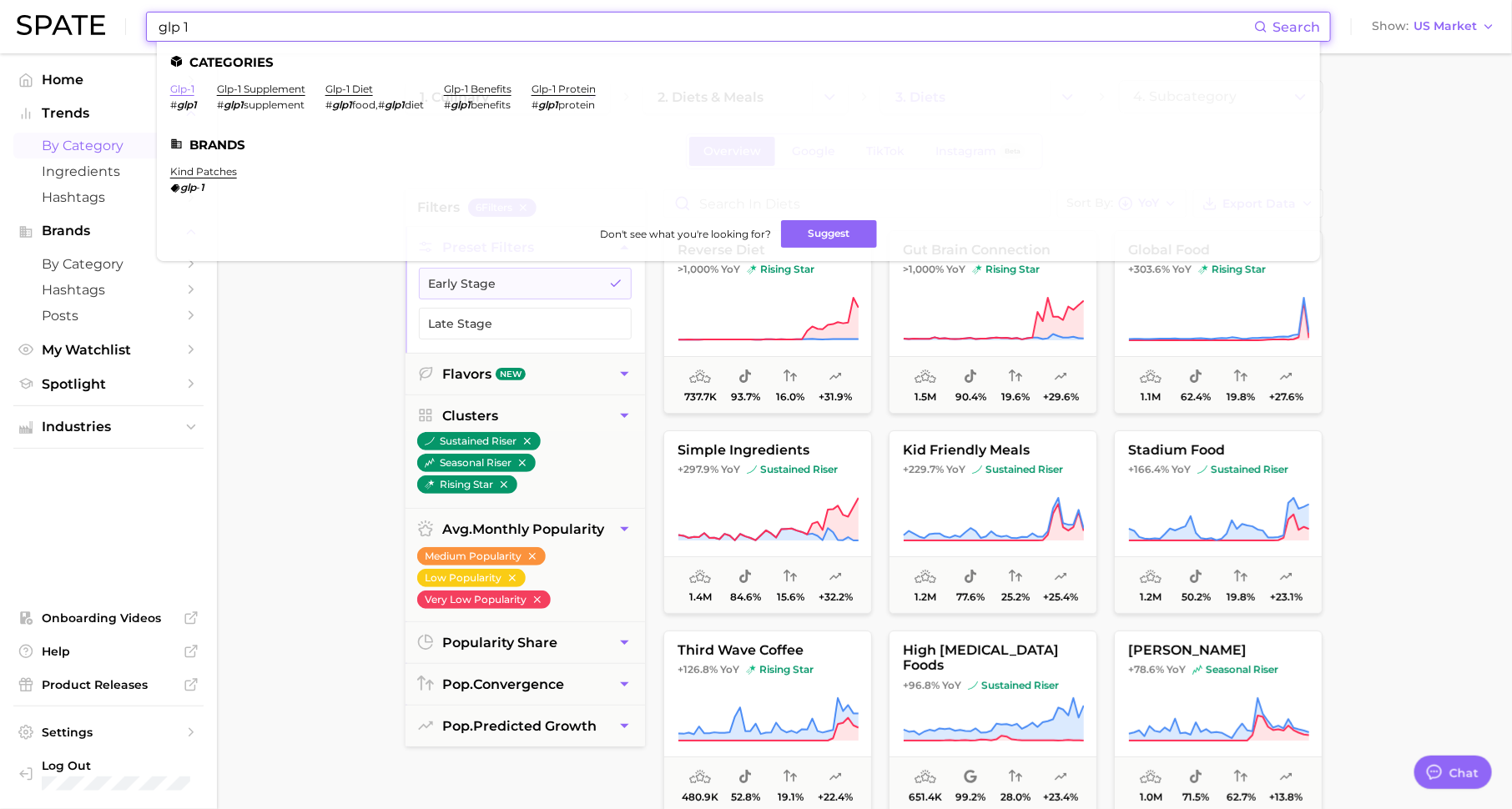
type input "glp 1"
click at [183, 90] on link "glp-1" at bounding box center [182, 89] width 24 height 12
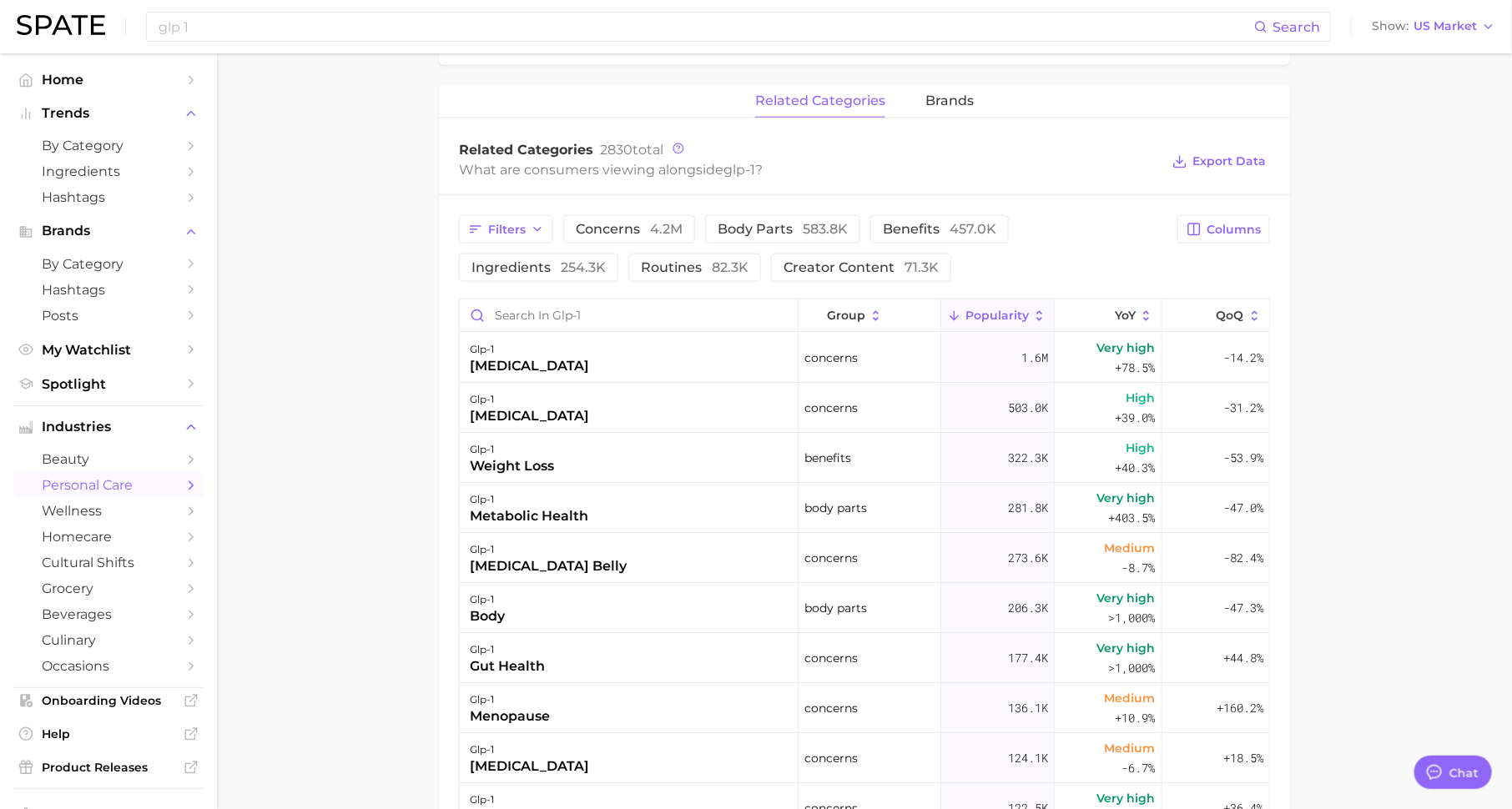
scroll to position [826, 0]
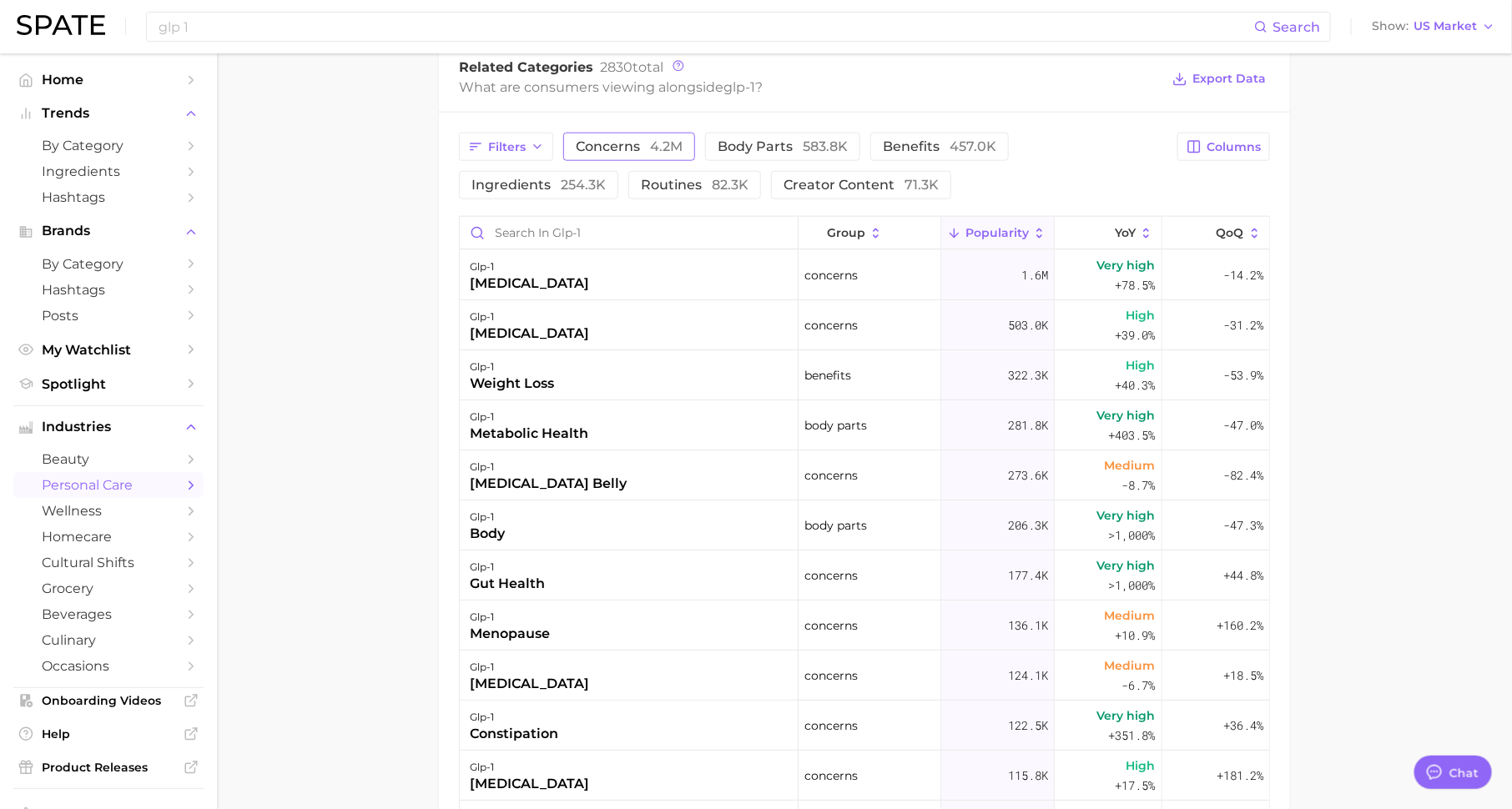
click at [573, 140] on button "concerns 4.2m" at bounding box center [628, 146] width 132 height 28
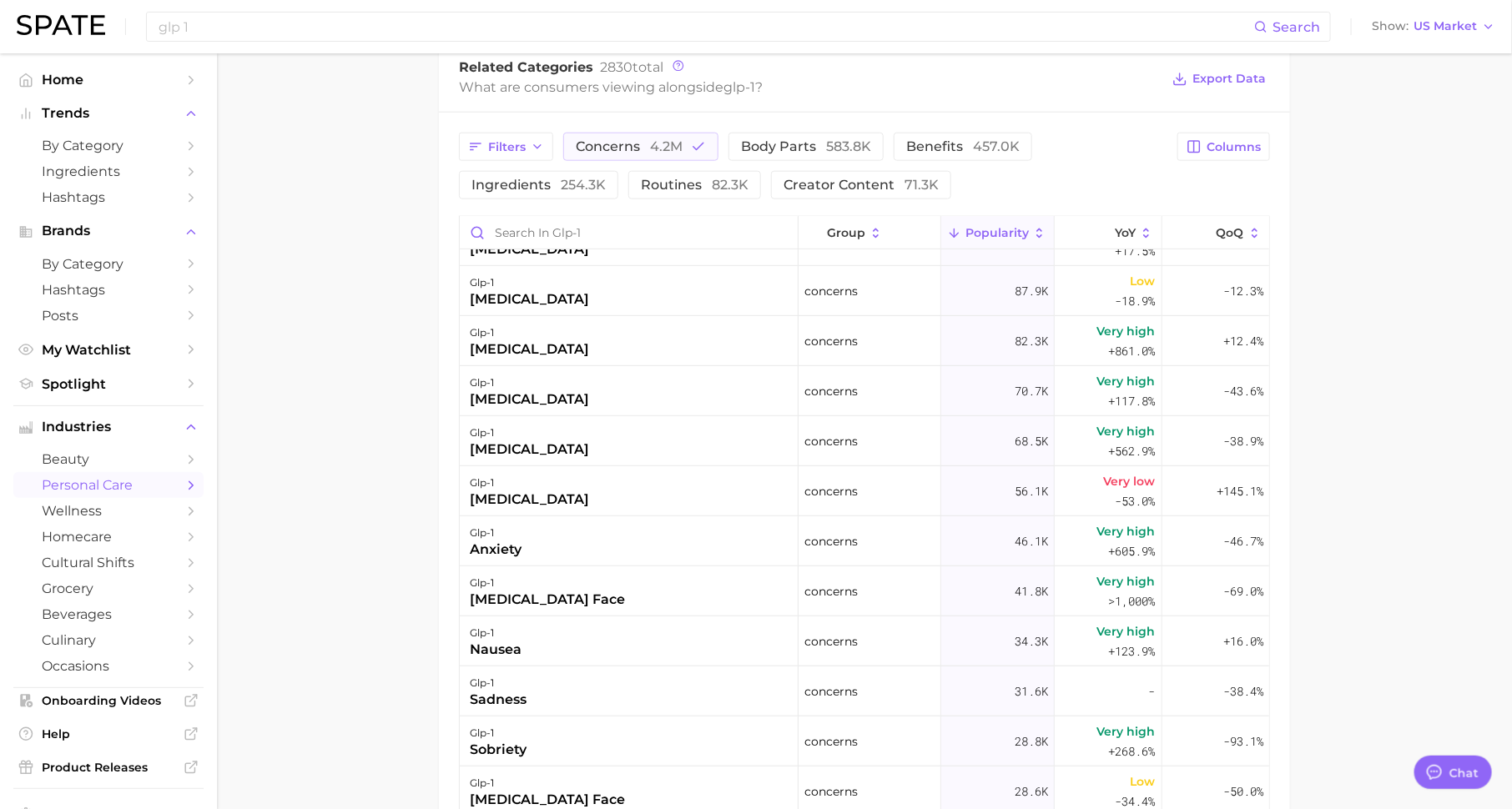
scroll to position [485, 0]
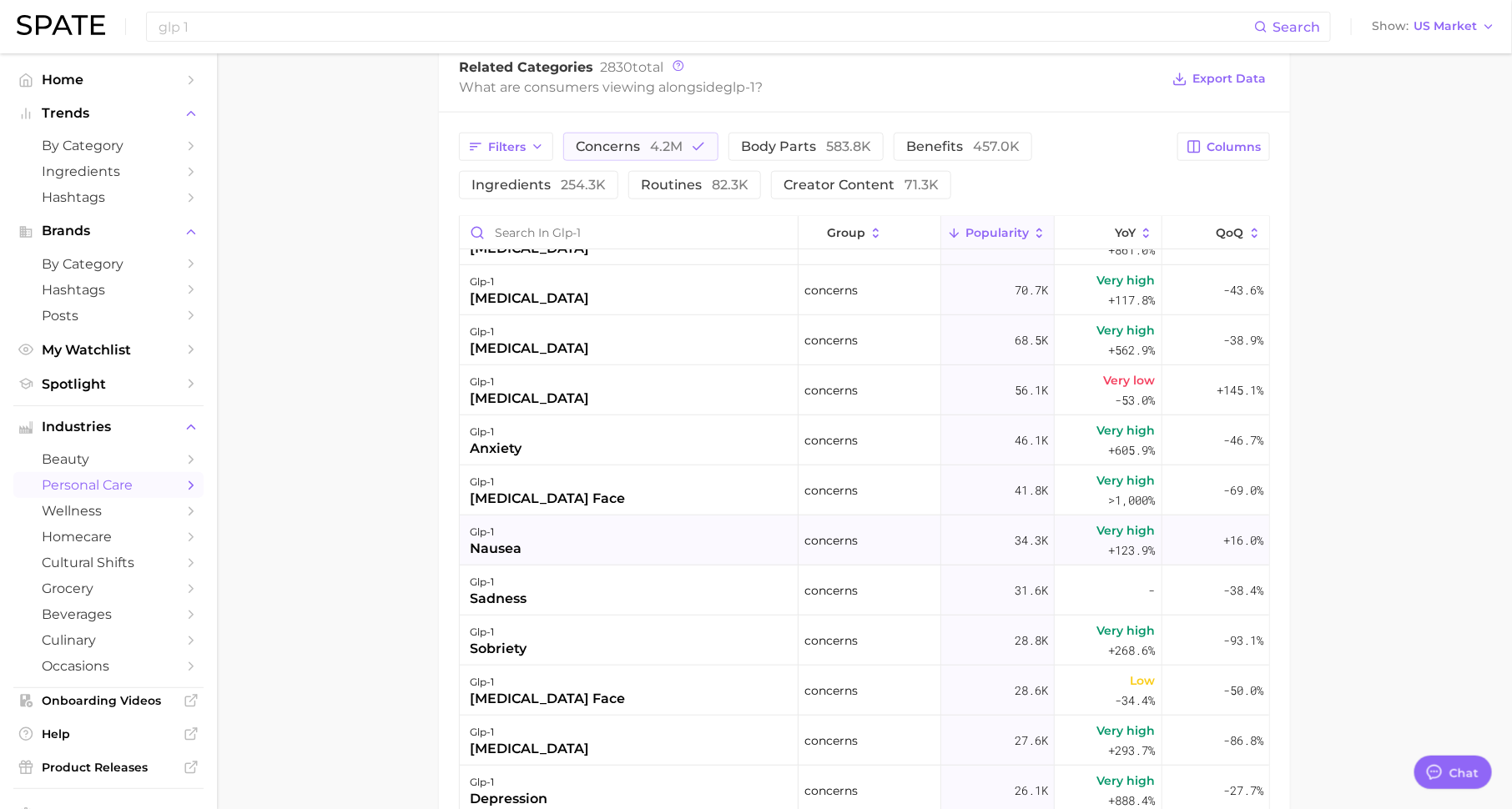
click at [564, 539] on div "glp-1 nausea" at bounding box center [629, 540] width 339 height 50
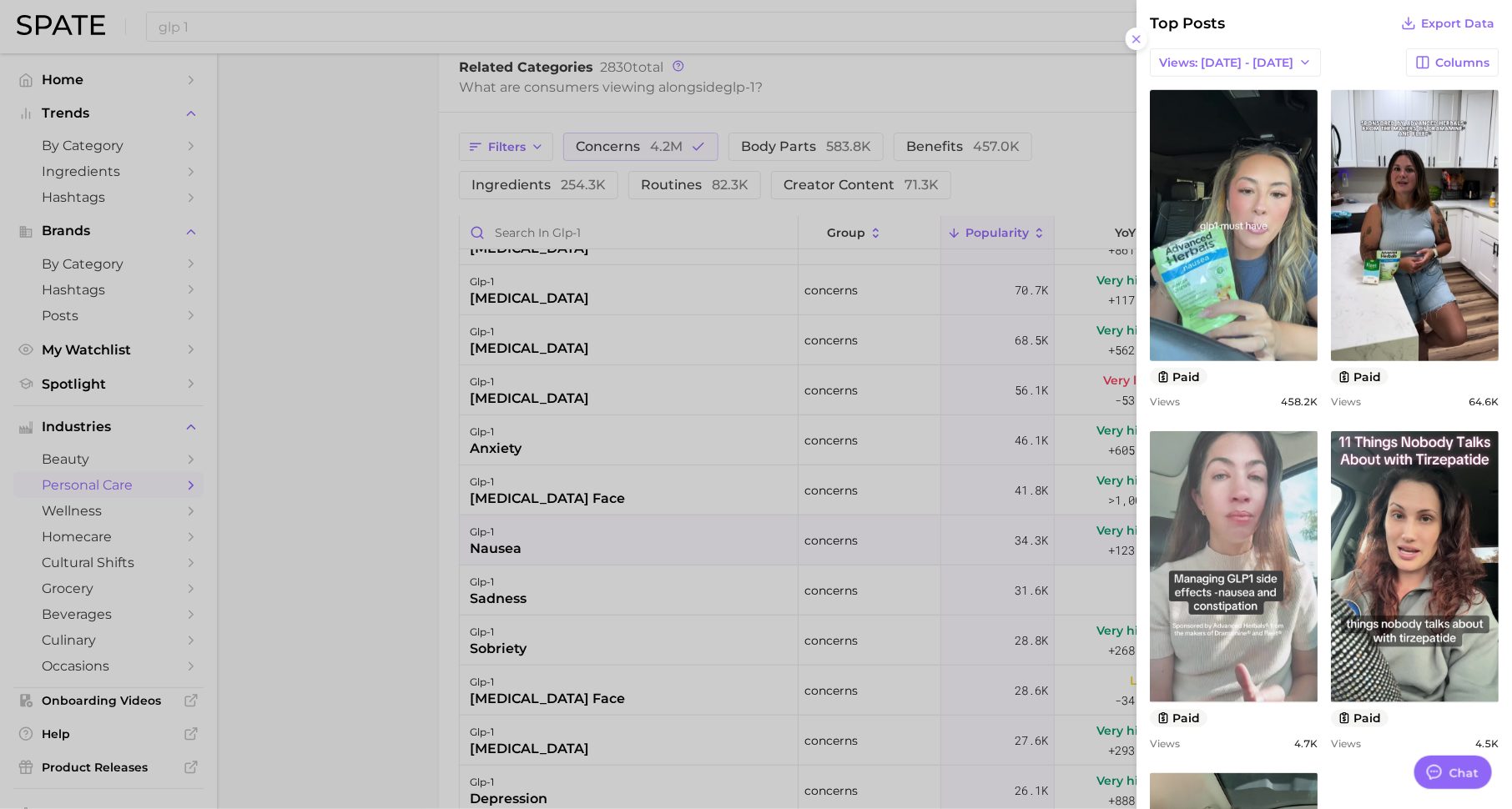
scroll to position [604, 0]
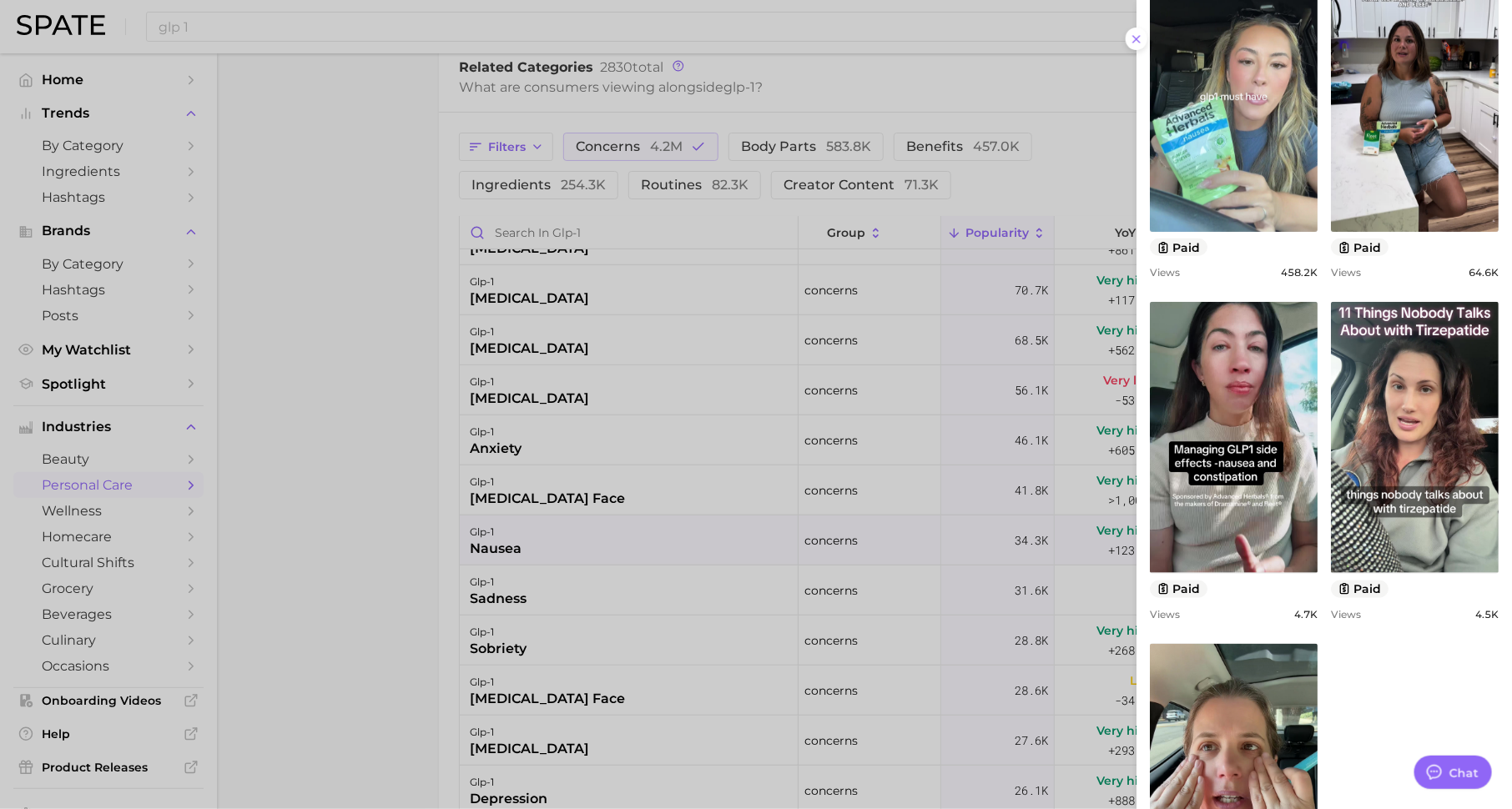
click at [743, 614] on div at bounding box center [756, 404] width 1512 height 809
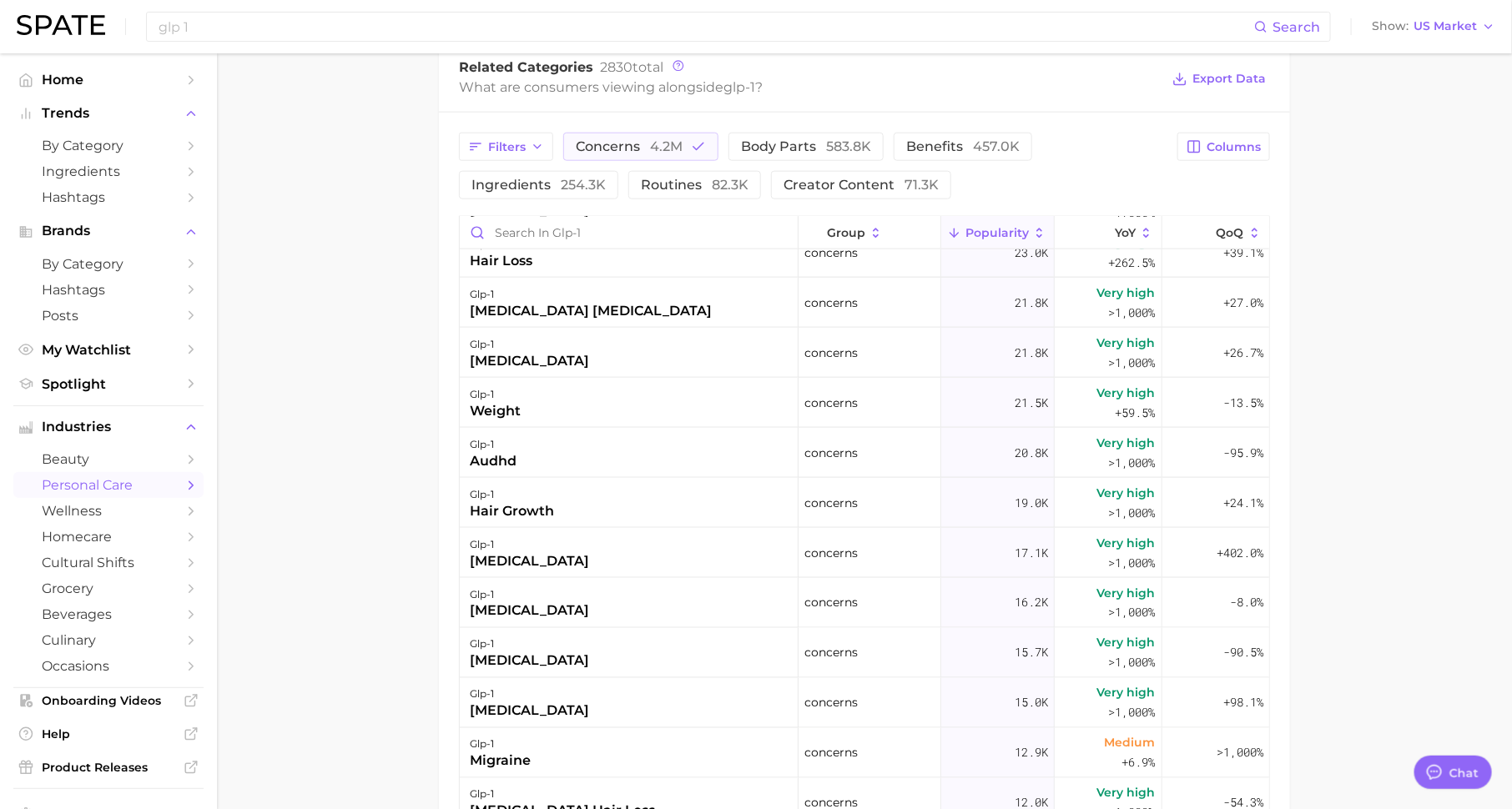
scroll to position [1136, 0]
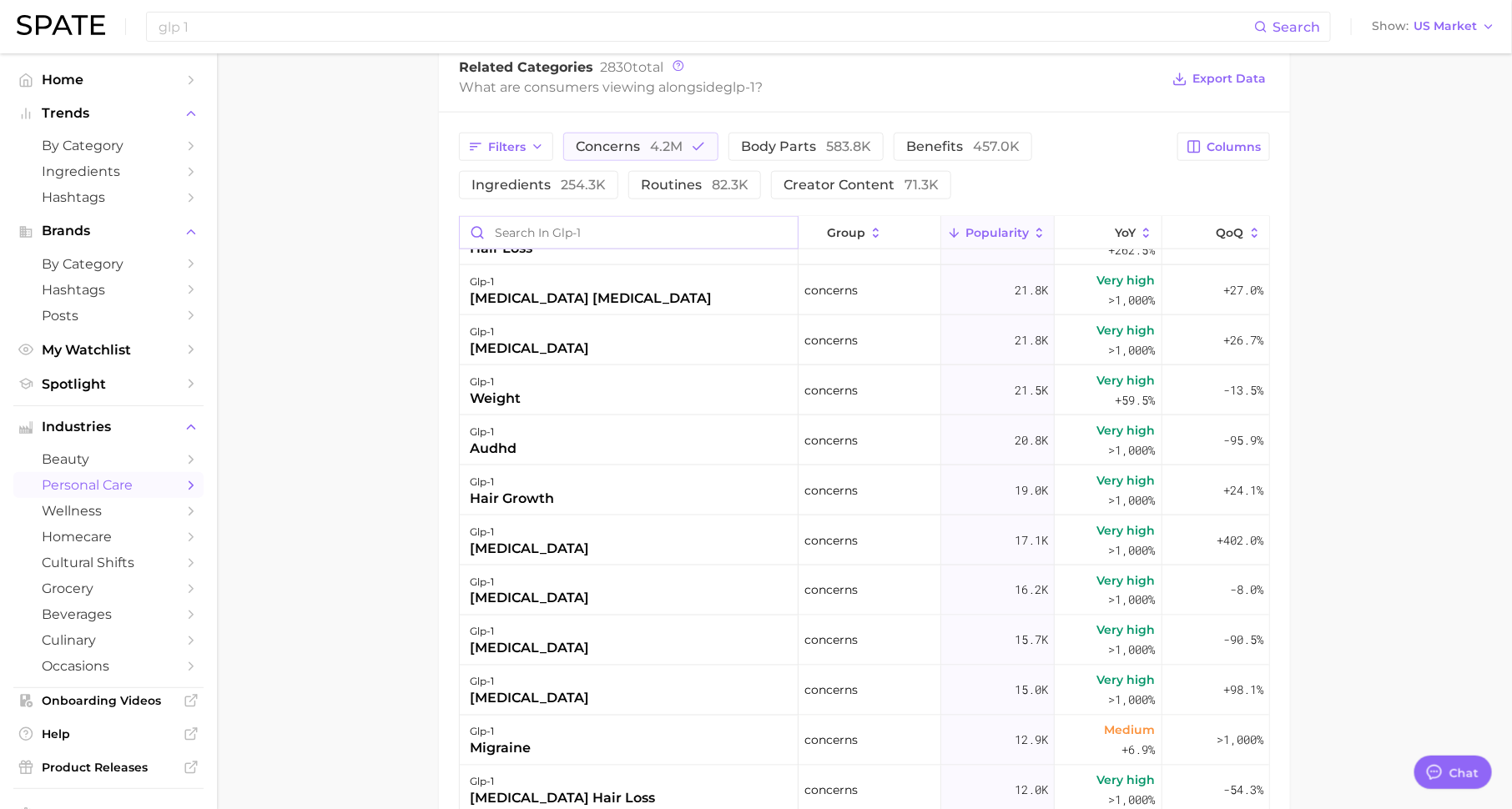
click at [638, 236] on input "Search in glp-1" at bounding box center [628, 233] width 338 height 32
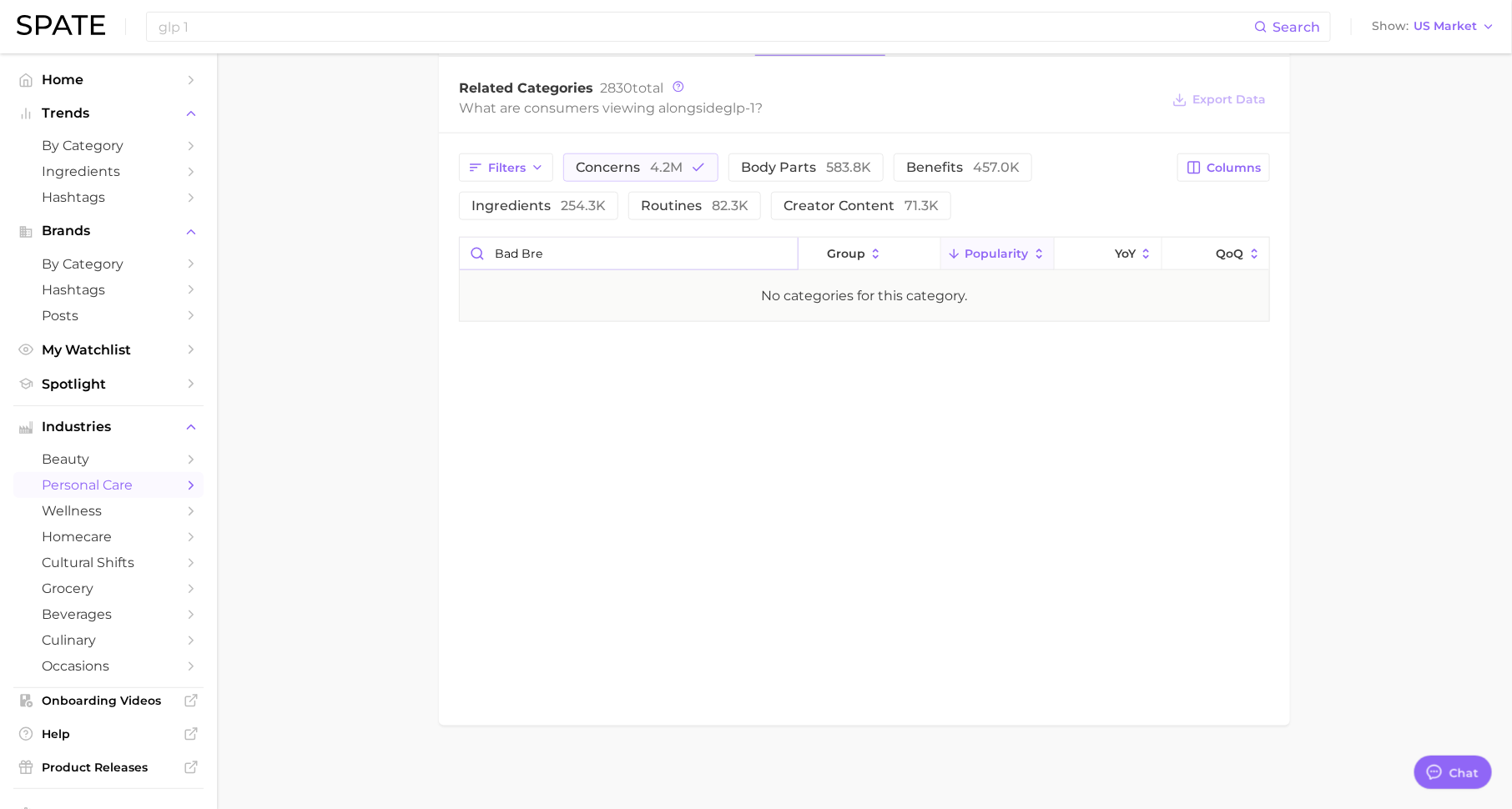
scroll to position [804, 0]
type input "[MEDICAL_DATA]"
click at [687, 167] on button "concerns 4.2m" at bounding box center [641, 169] width 155 height 28
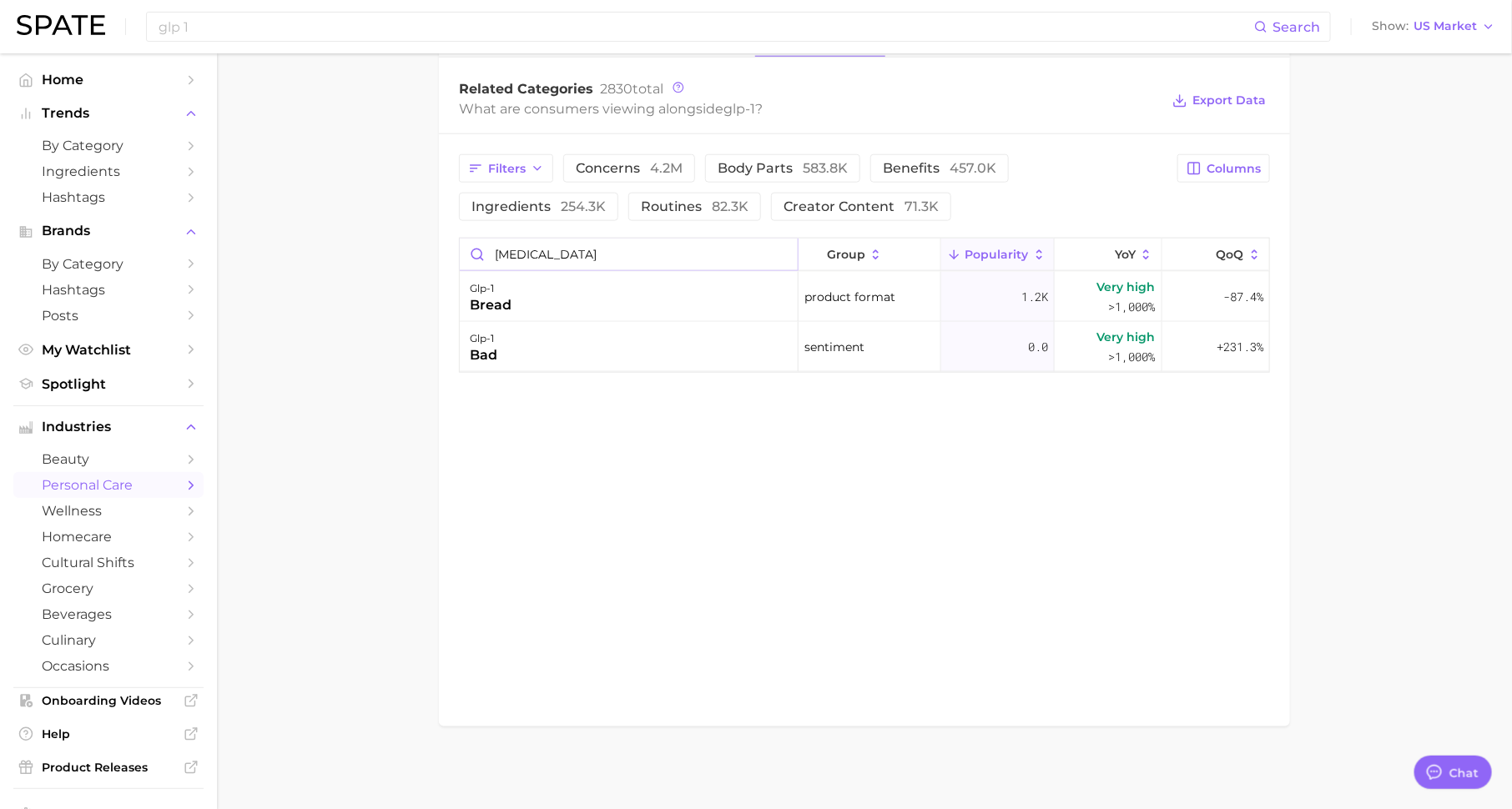
click at [780, 252] on input "[MEDICAL_DATA]" at bounding box center [628, 254] width 338 height 32
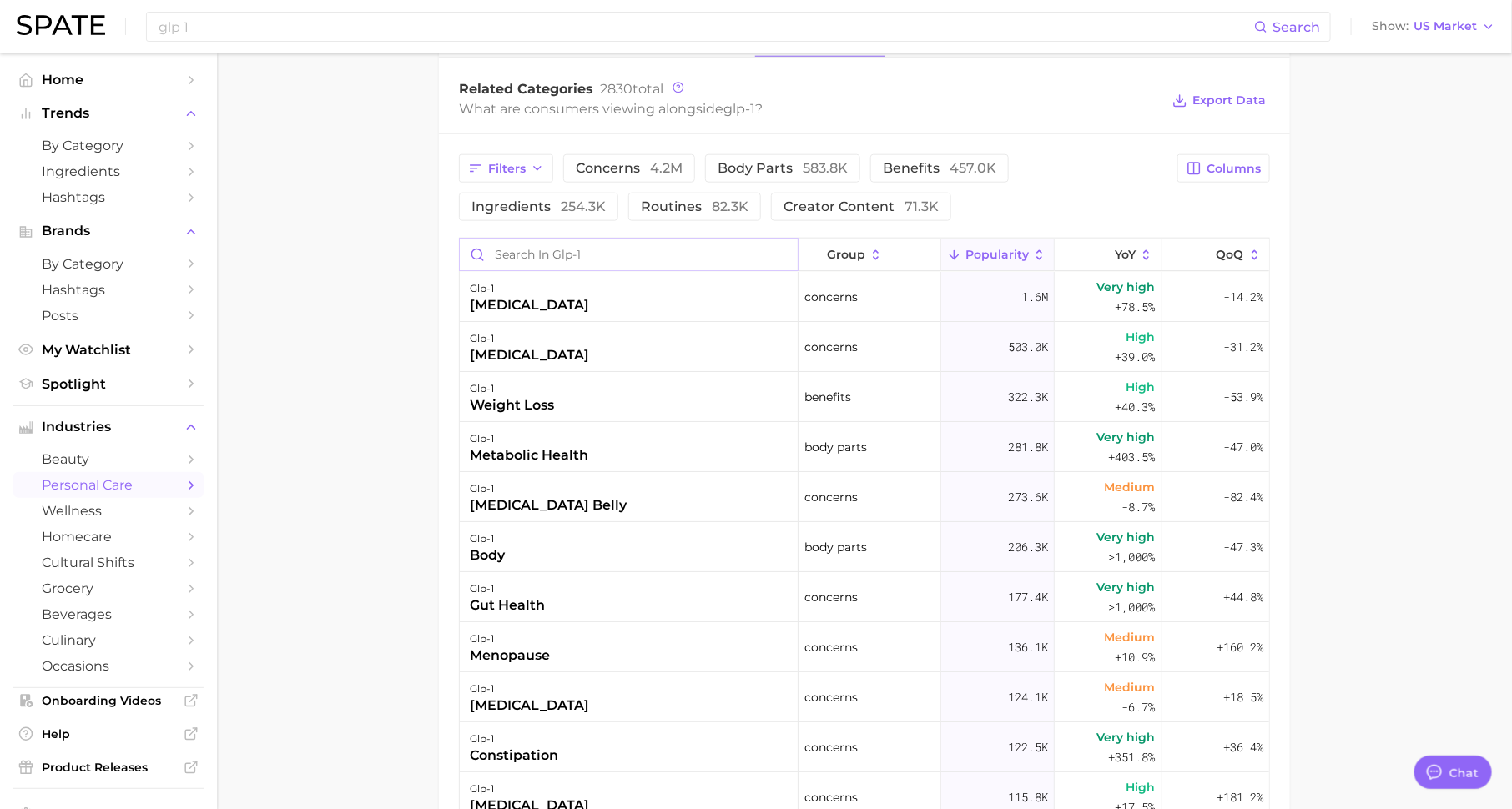
scroll to position [0, 0]
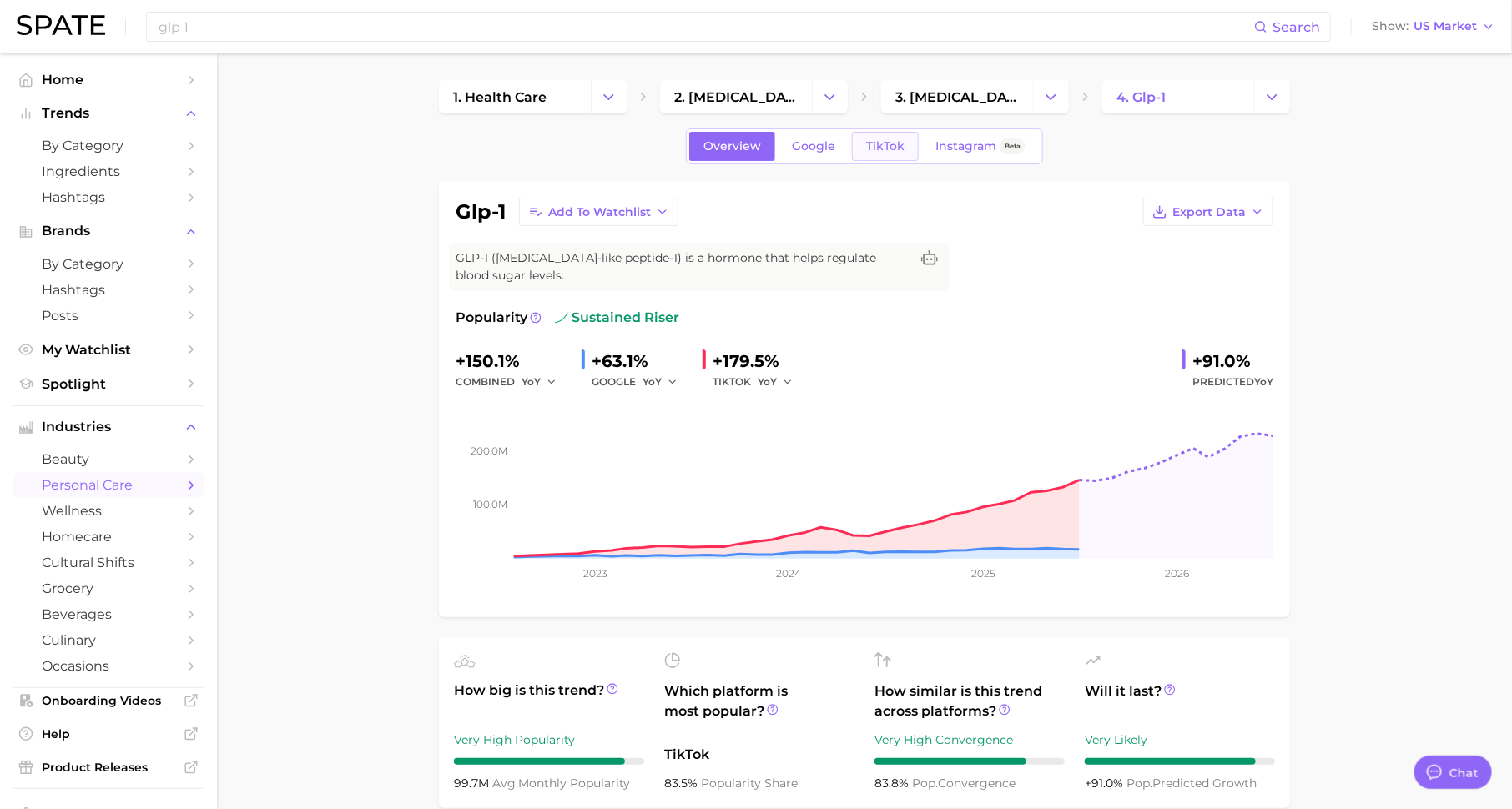
click at [876, 145] on span "TikTok" at bounding box center [884, 146] width 38 height 14
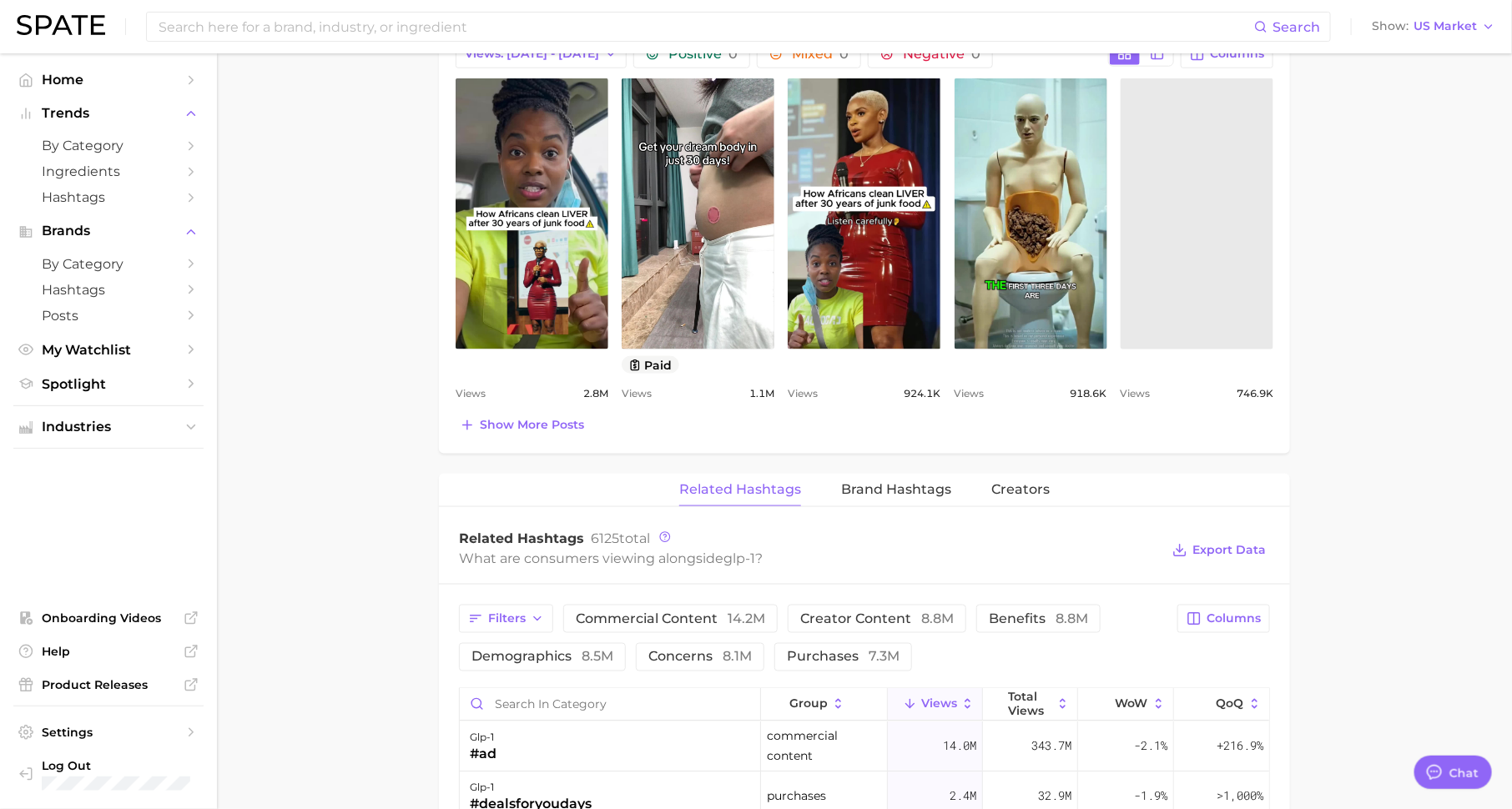
scroll to position [1010, 0]
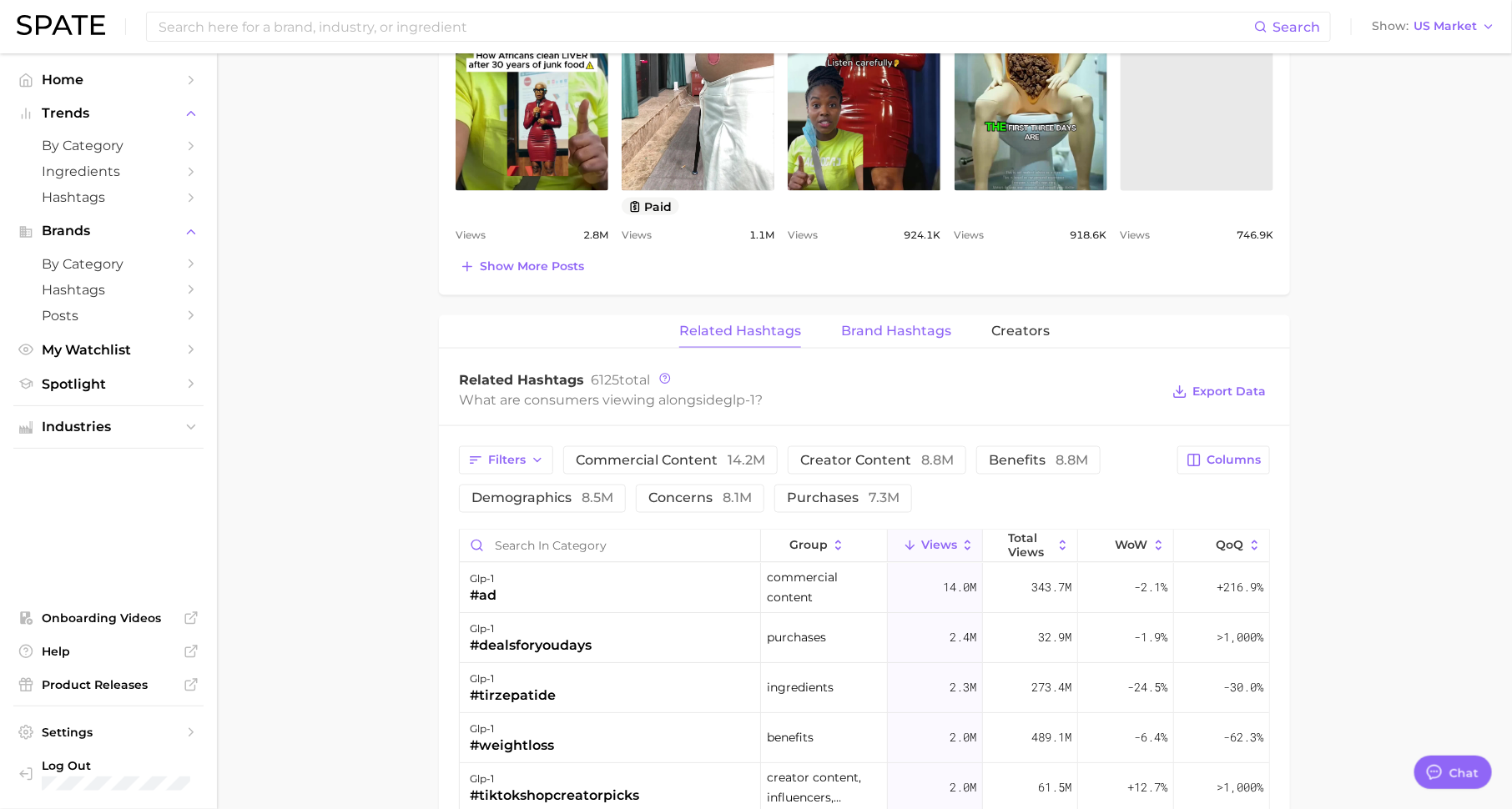
click at [877, 335] on button "Brand Hashtags" at bounding box center [896, 331] width 110 height 33
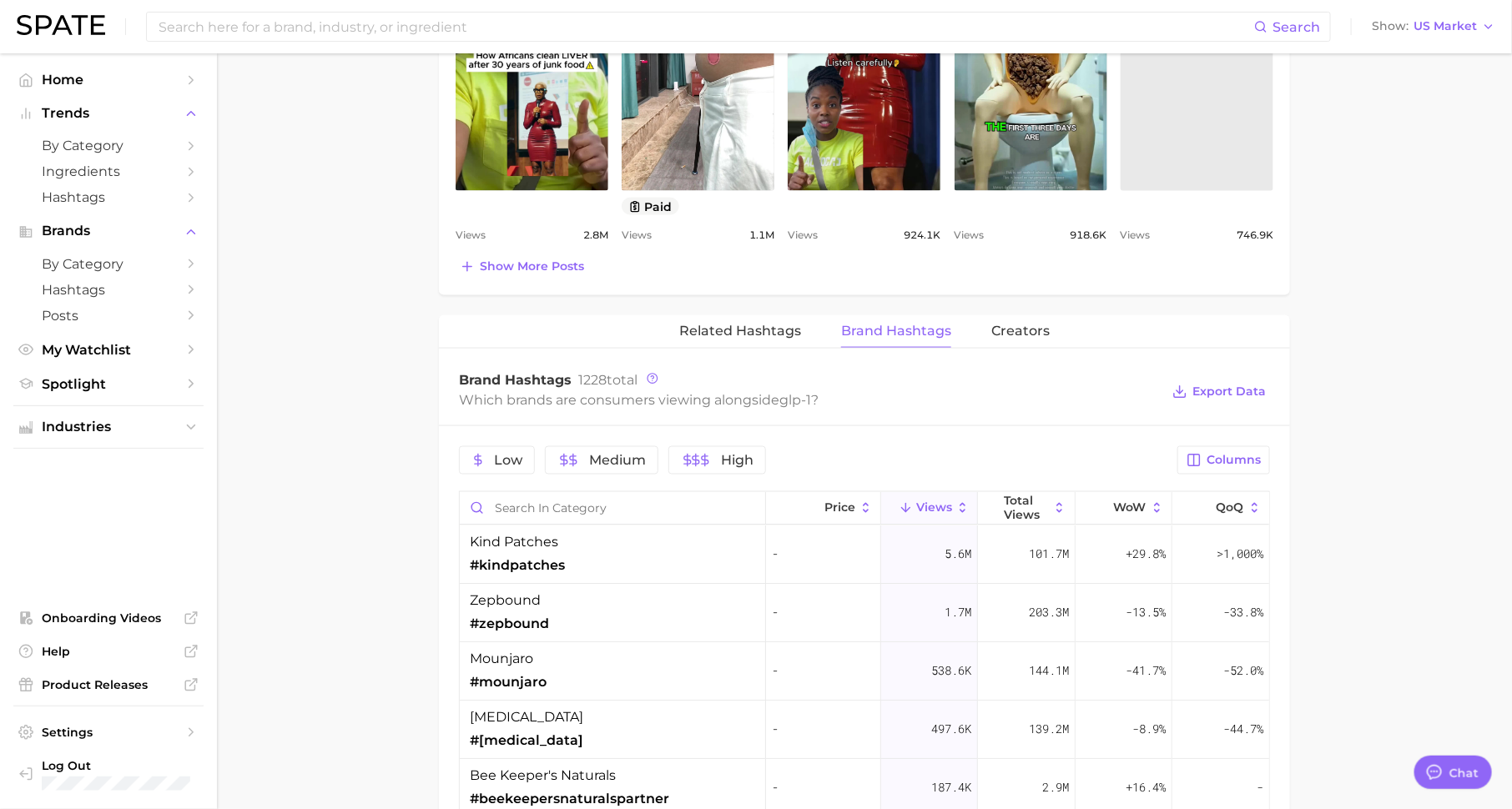
scroll to position [1089, 0]
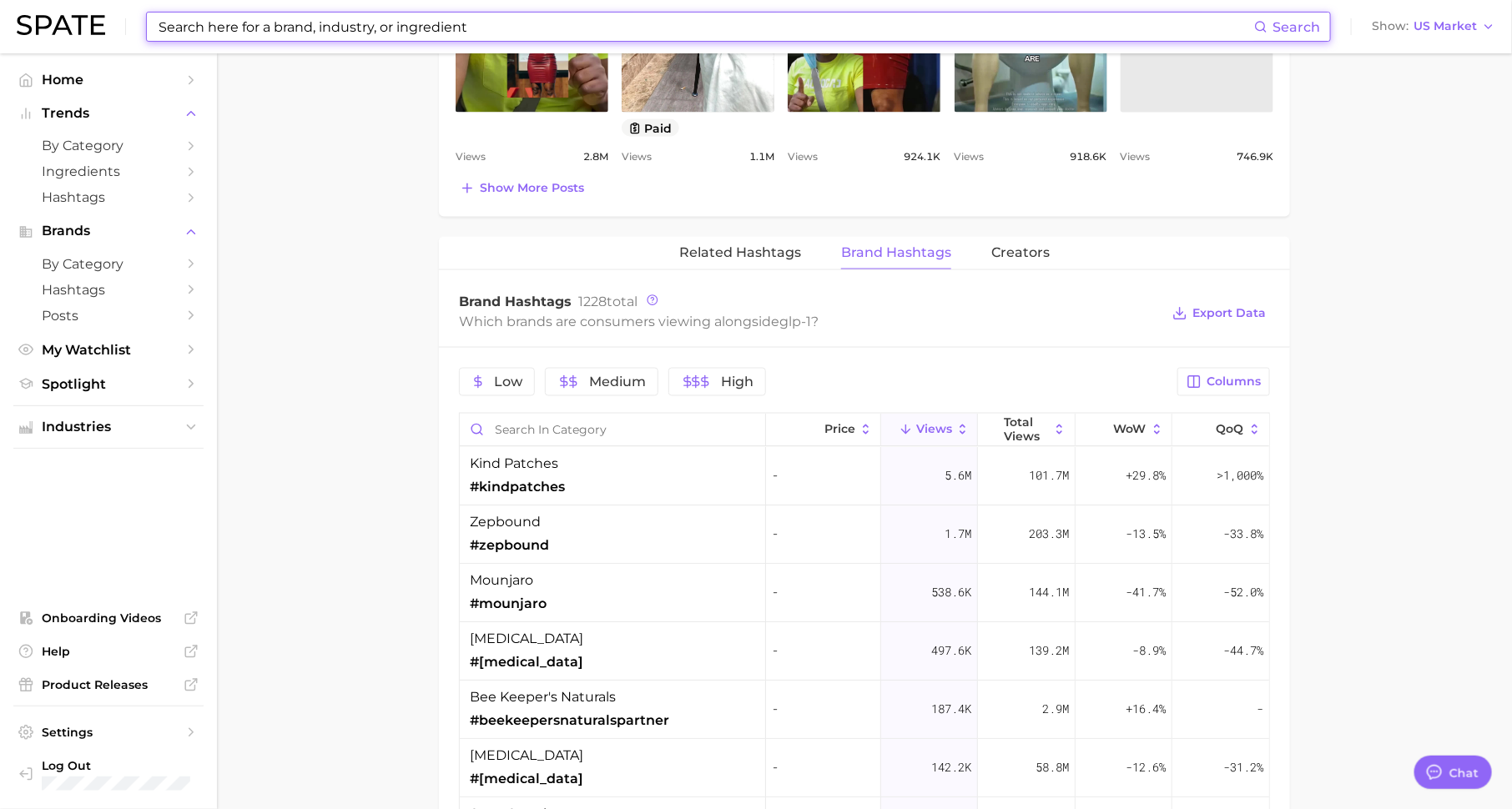
click at [260, 26] on input at bounding box center [705, 26] width 1097 height 28
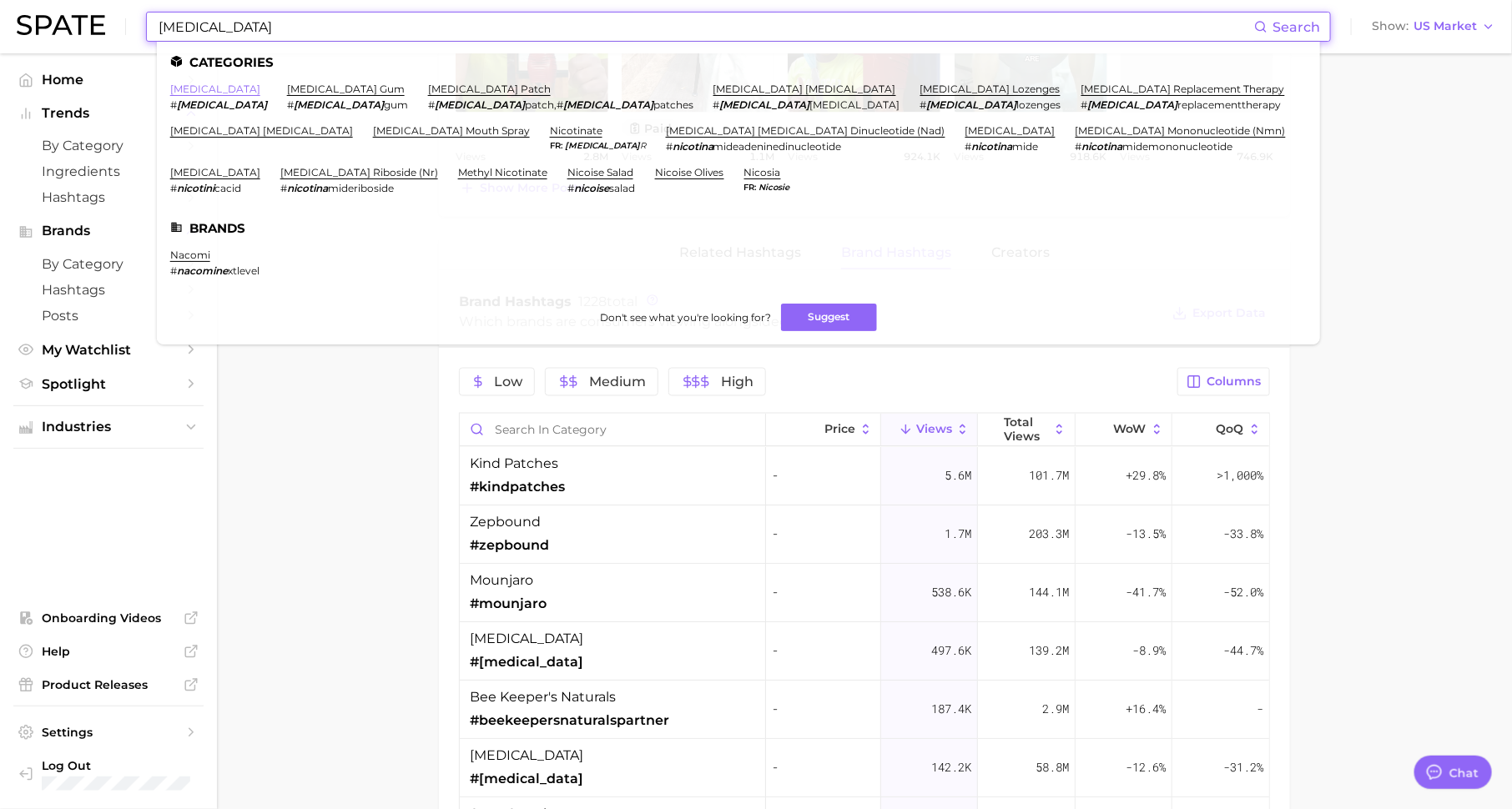
type input "[MEDICAL_DATA]"
click at [189, 91] on link "[MEDICAL_DATA]" at bounding box center [215, 89] width 90 height 12
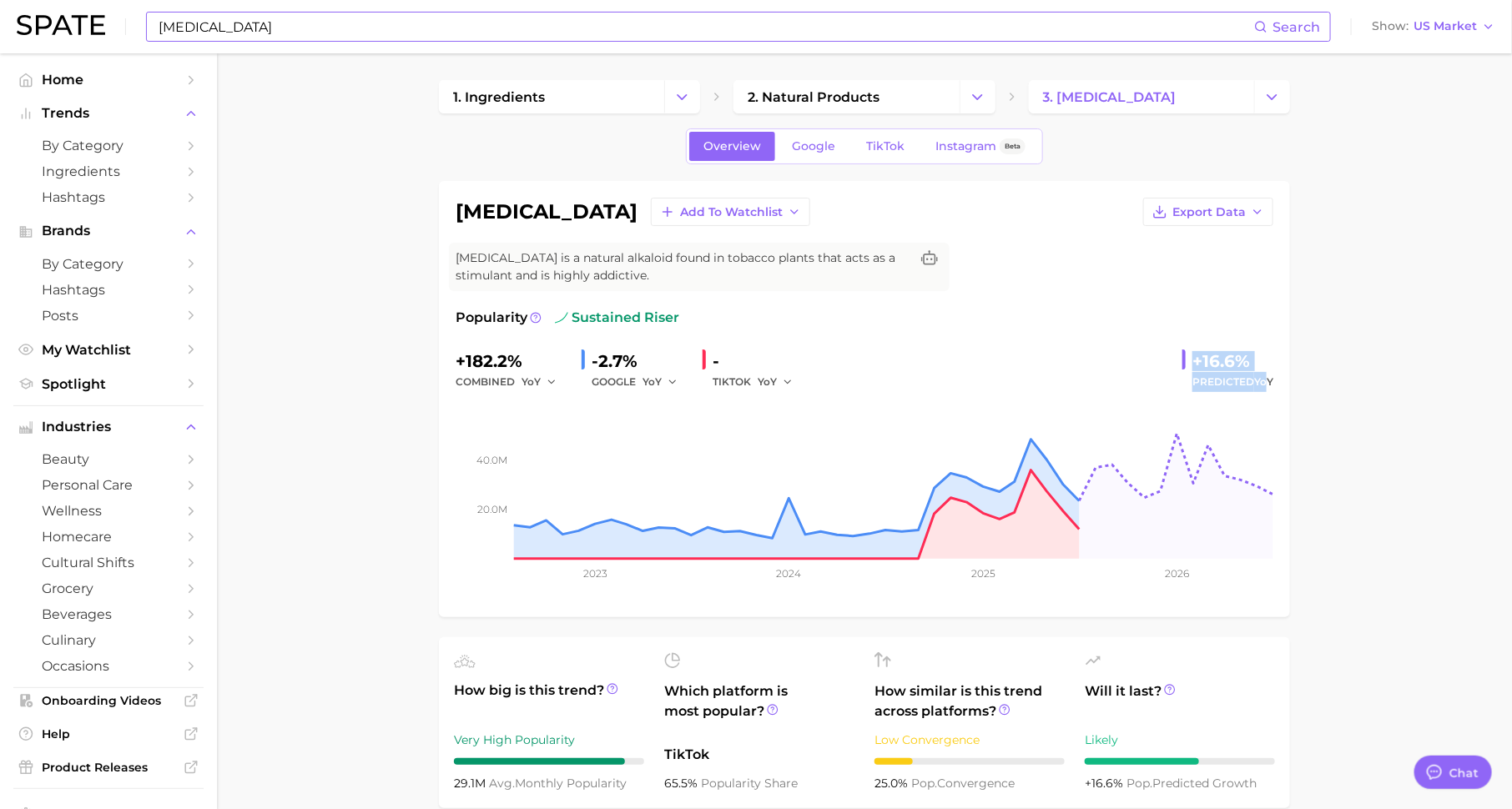
drag, startPoint x: 1192, startPoint y: 357, endPoint x: 1264, endPoint y: 376, distance: 74.5
click at [1264, 376] on div "+16.6% Predicted YoY" at bounding box center [1228, 370] width 91 height 44
click at [816, 141] on span "Google" at bounding box center [813, 146] width 43 height 14
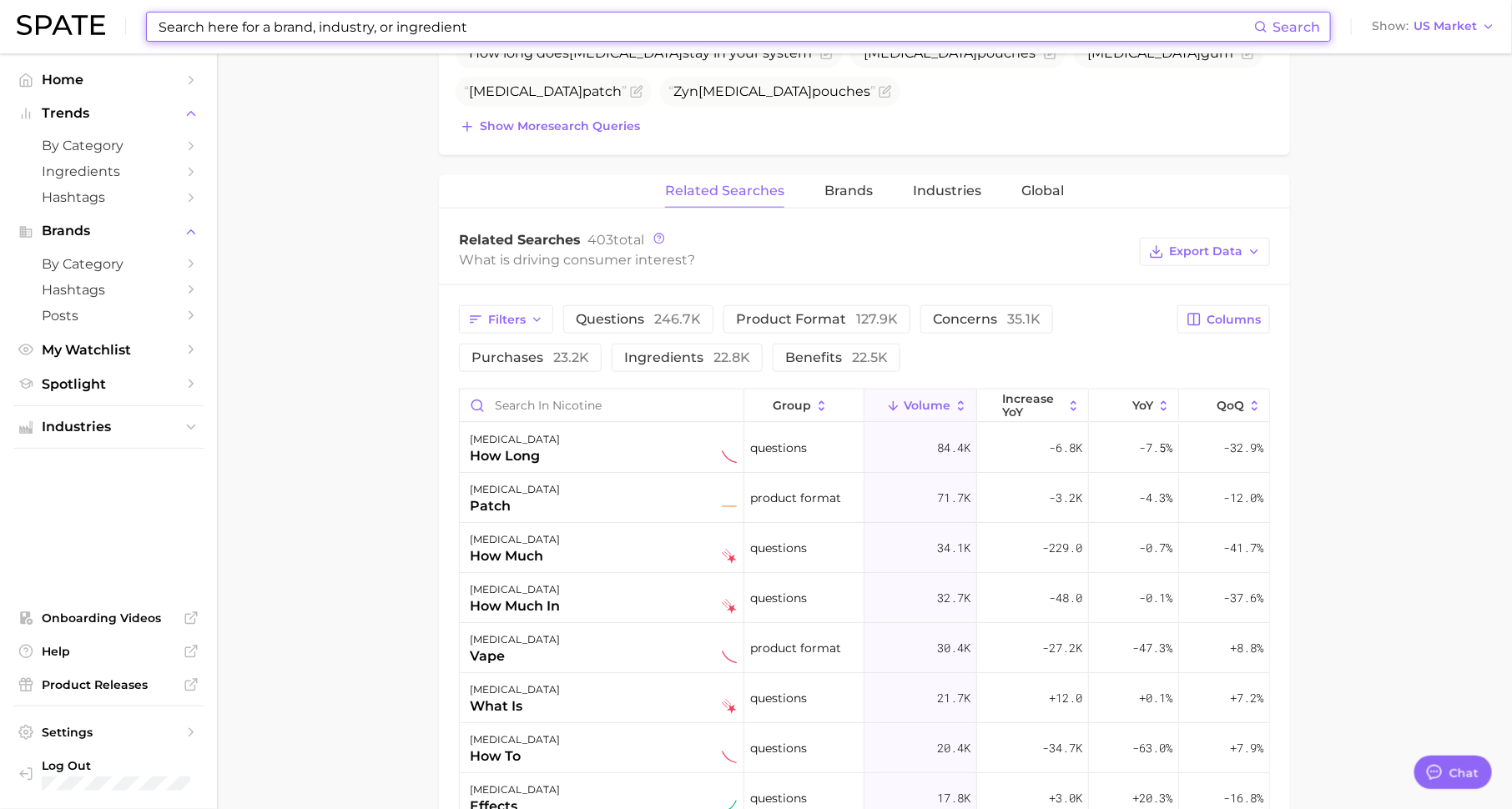
scroll to position [703, 0]
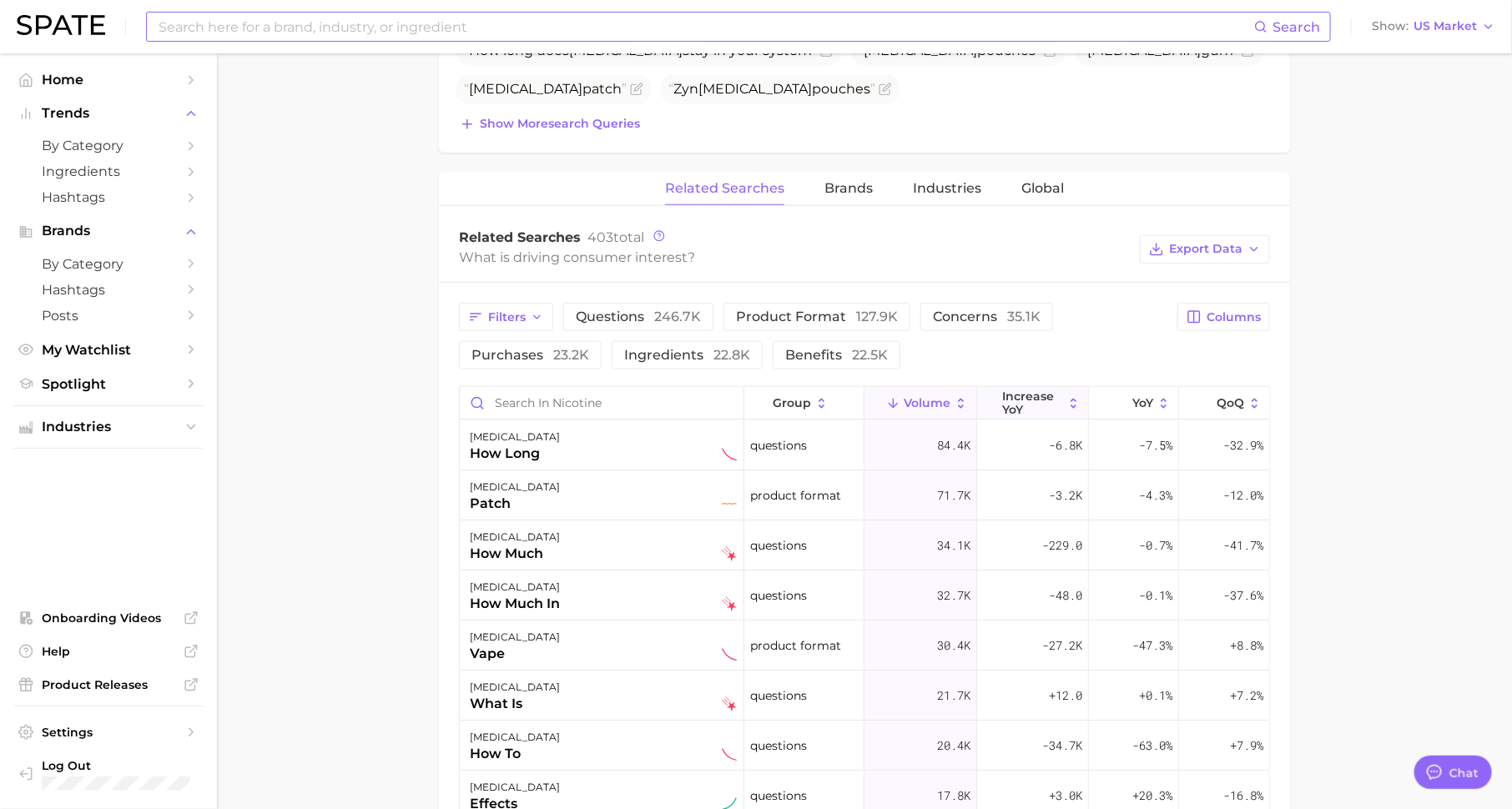
click at [1024, 389] on span "increase YoY" at bounding box center [1032, 402] width 61 height 26
click at [561, 449] on div "[MEDICAL_DATA] effects" at bounding box center [603, 446] width 267 height 37
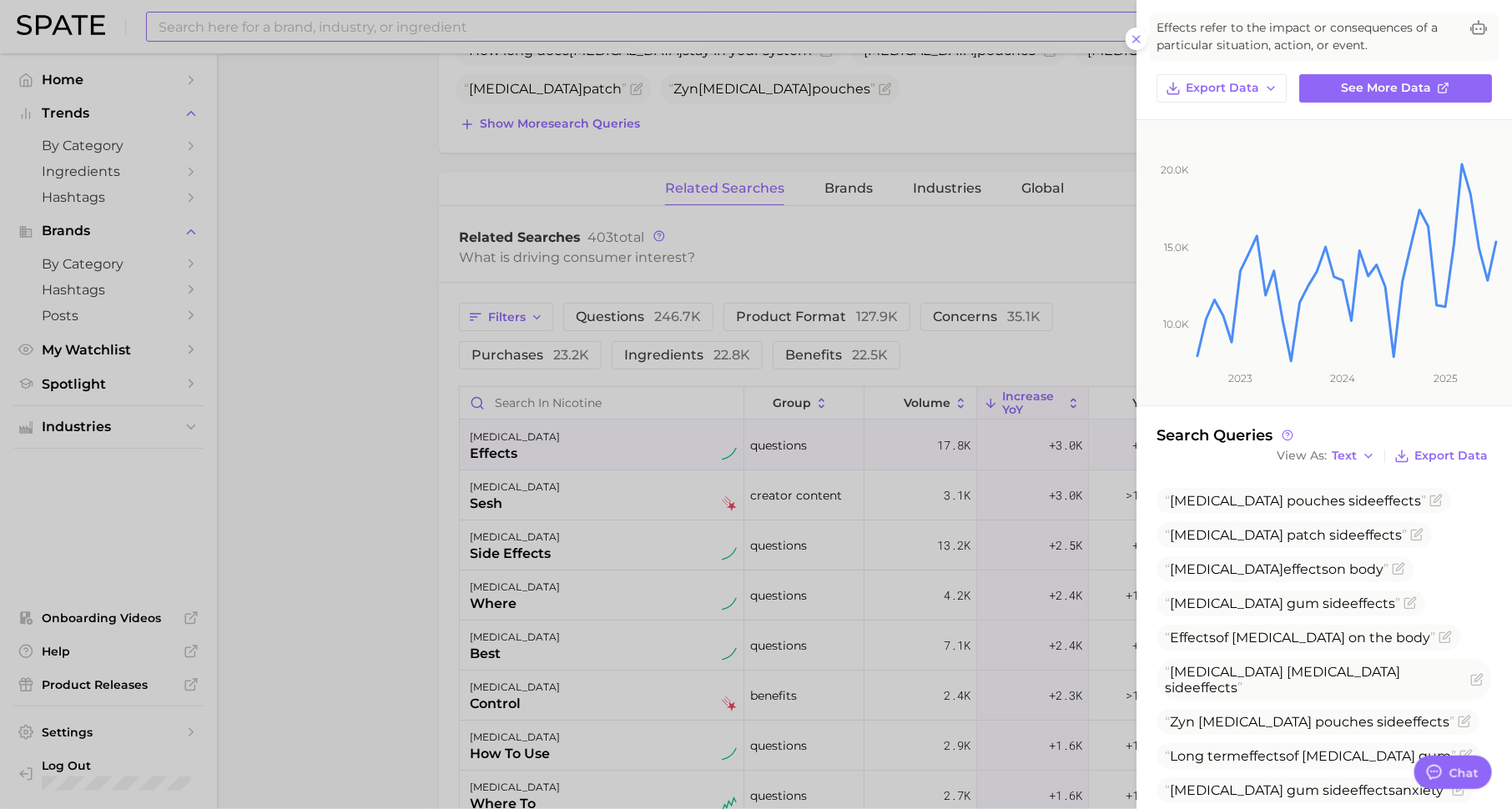
scroll to position [90, 0]
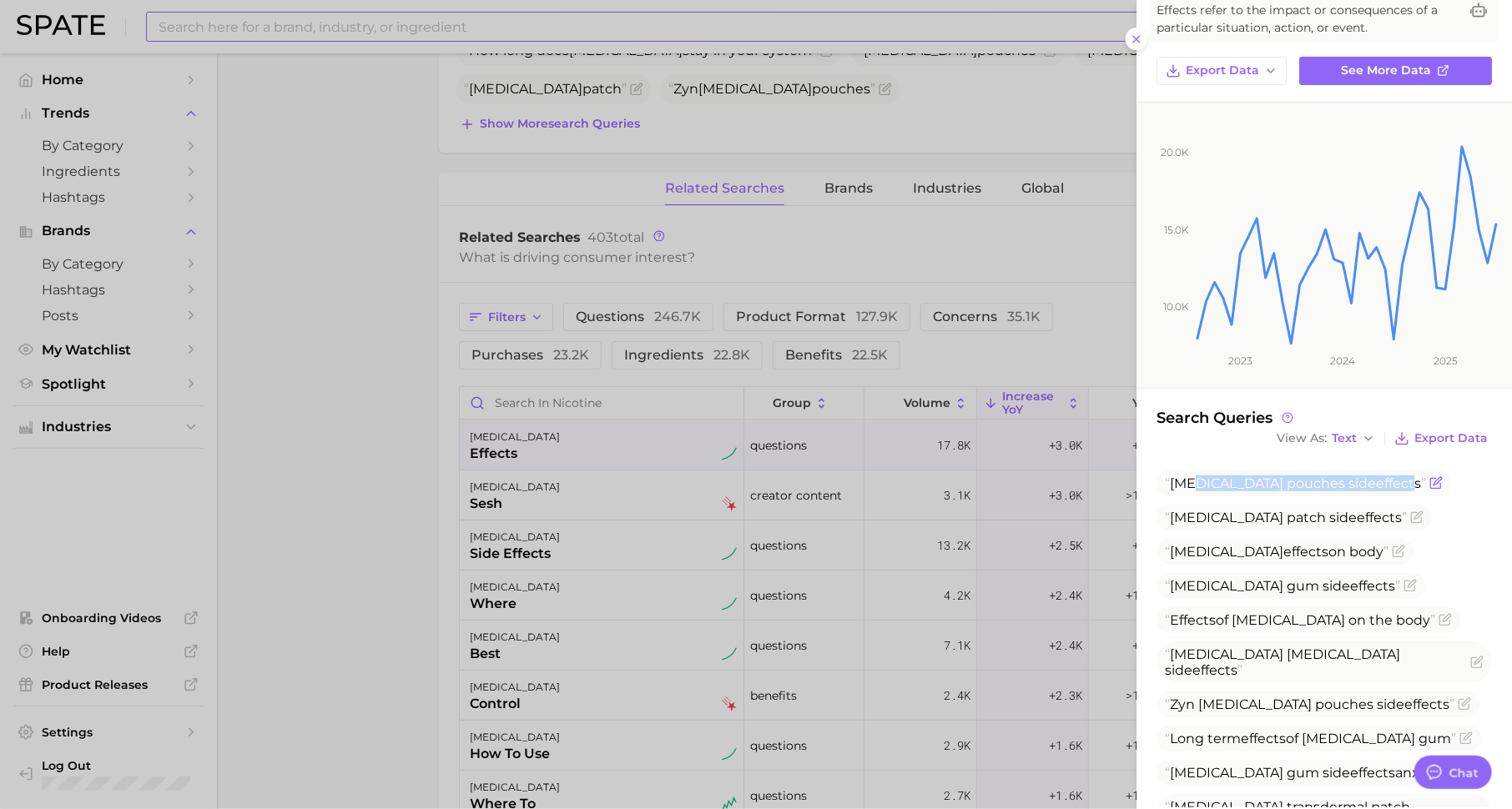
drag, startPoint x: 1192, startPoint y: 481, endPoint x: 1360, endPoint y: 481, distance: 168.0
click at [1360, 481] on span "[MEDICAL_DATA] pouches side effects" at bounding box center [1296, 483] width 261 height 16
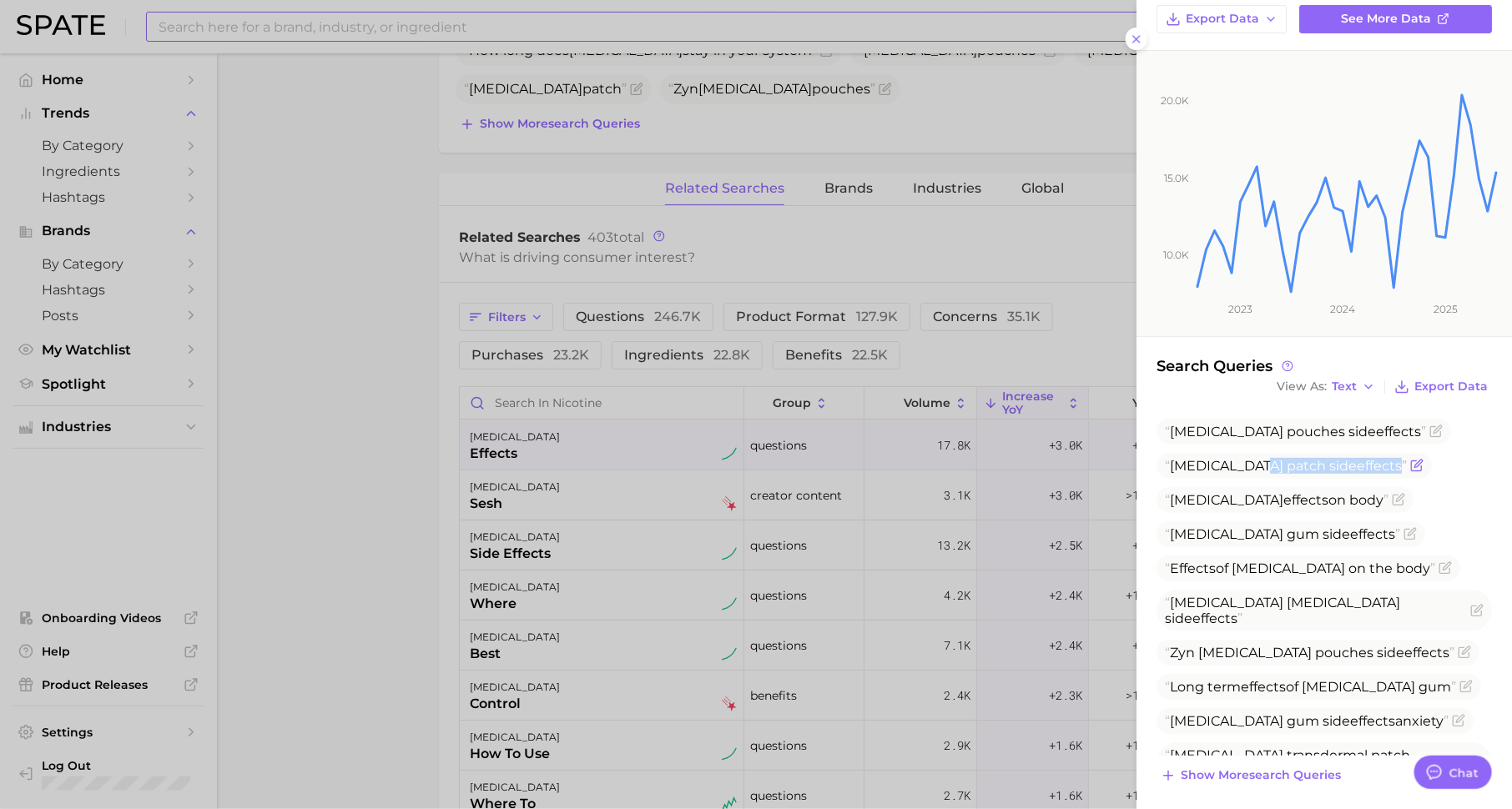
drag, startPoint x: 1252, startPoint y: 459, endPoint x: 1343, endPoint y: 459, distance: 91.0
click at [1343, 459] on span "[MEDICAL_DATA] patch side effects" at bounding box center [1286, 466] width 242 height 16
click at [912, 249] on div at bounding box center [756, 404] width 1512 height 809
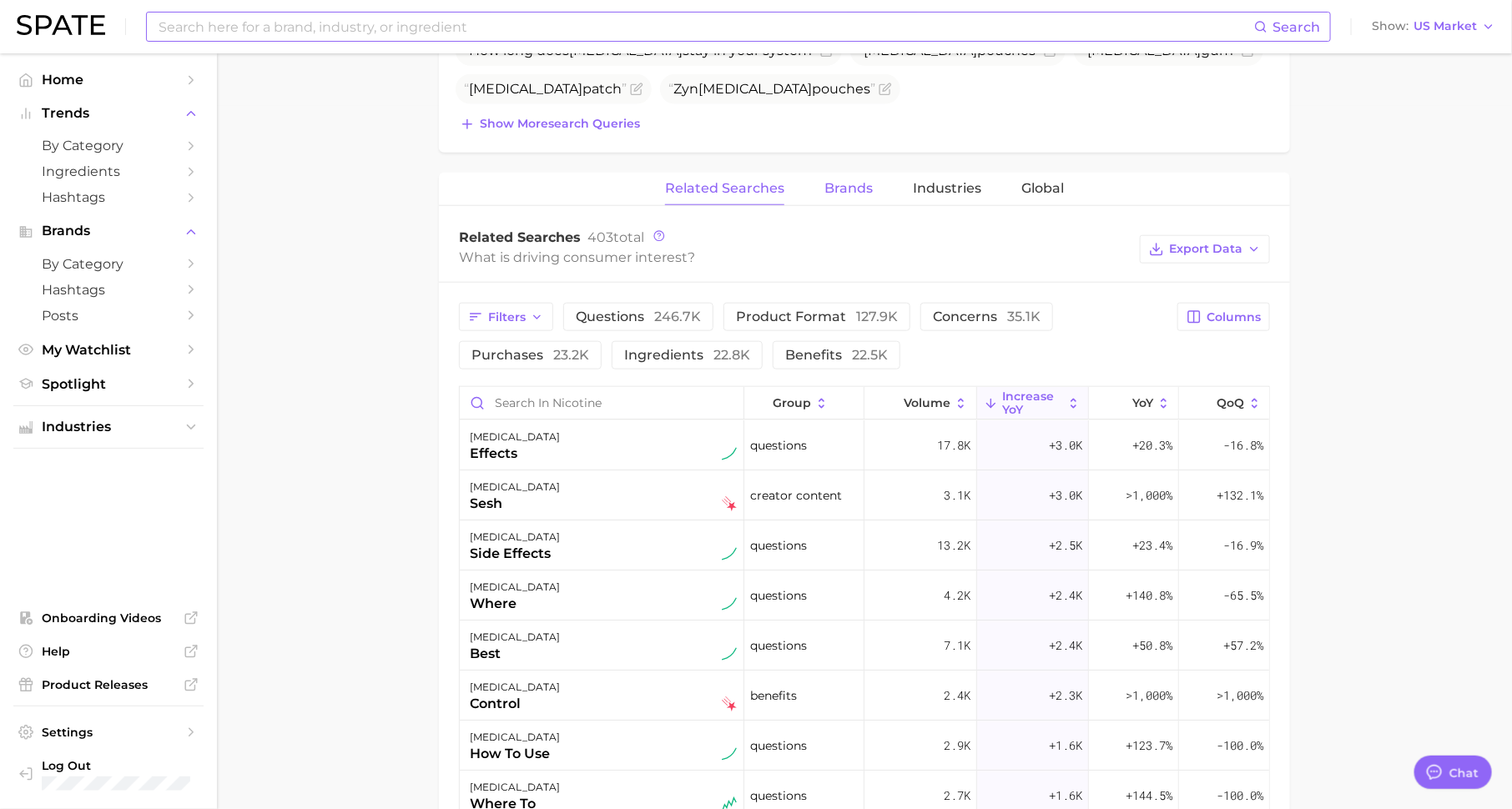
scroll to position [0, 0]
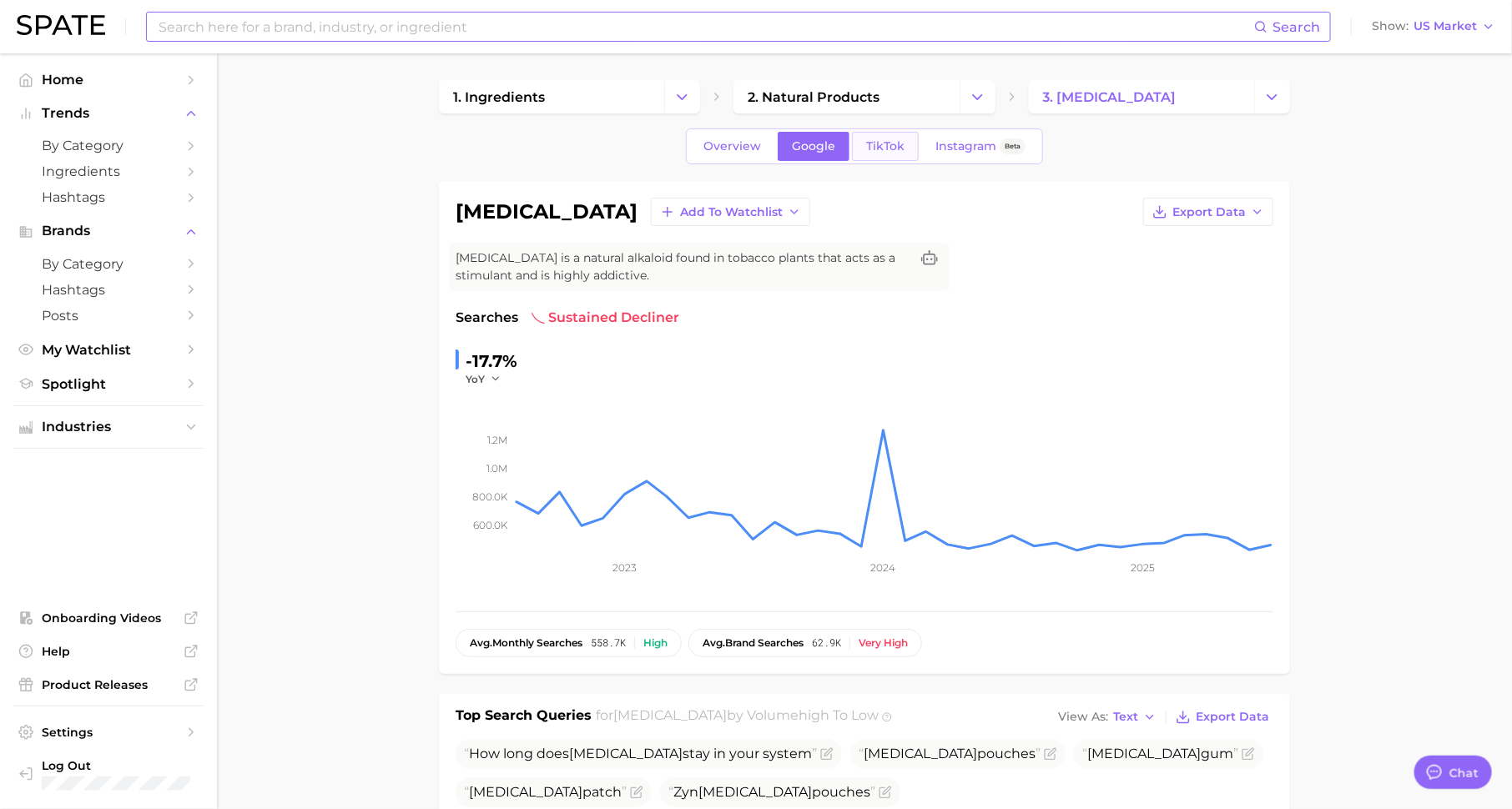
click at [873, 160] on link "TikTok" at bounding box center [885, 146] width 67 height 29
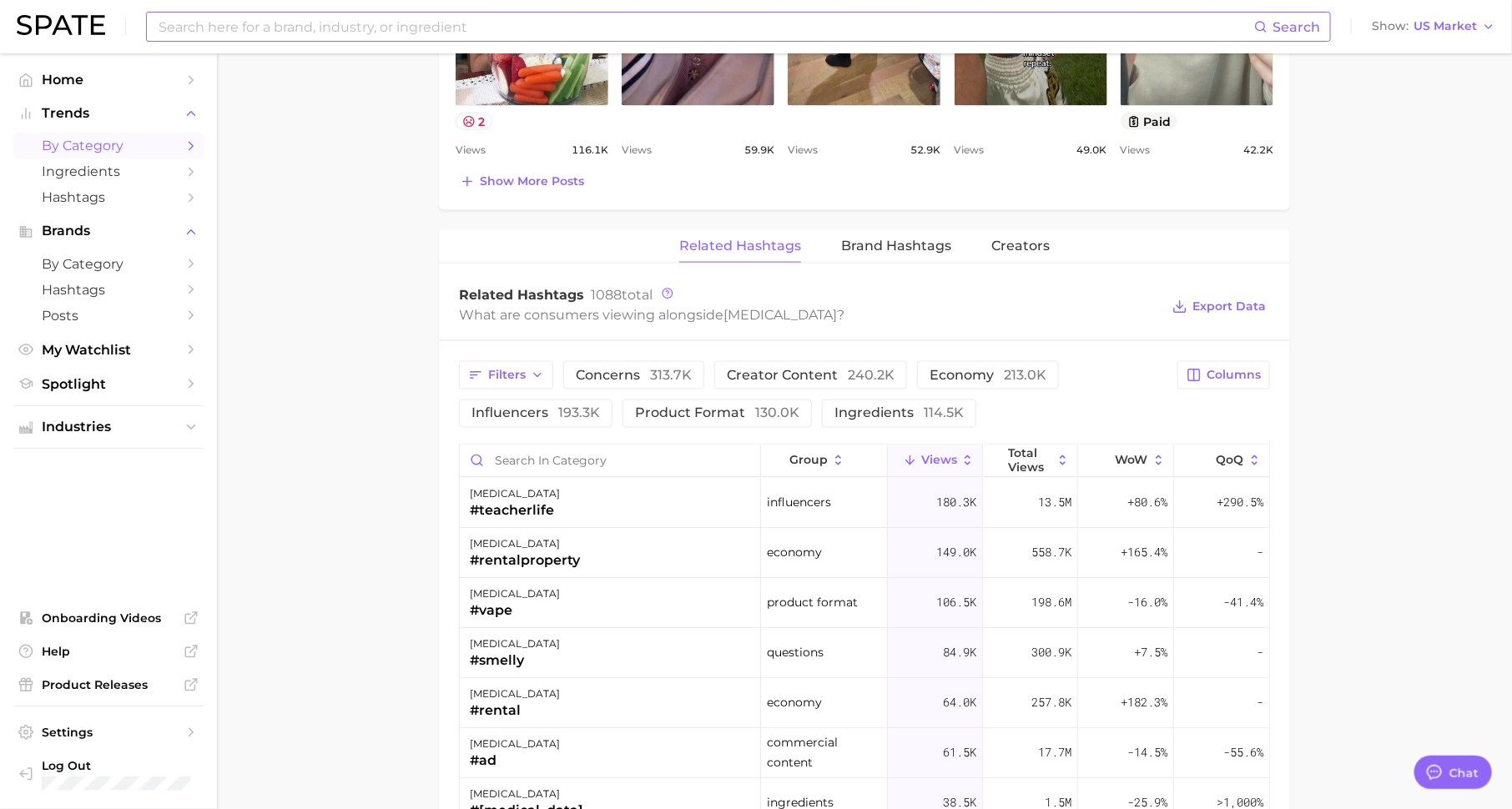
click at [154, 150] on span "by Category" at bounding box center [108, 146] width 133 height 16
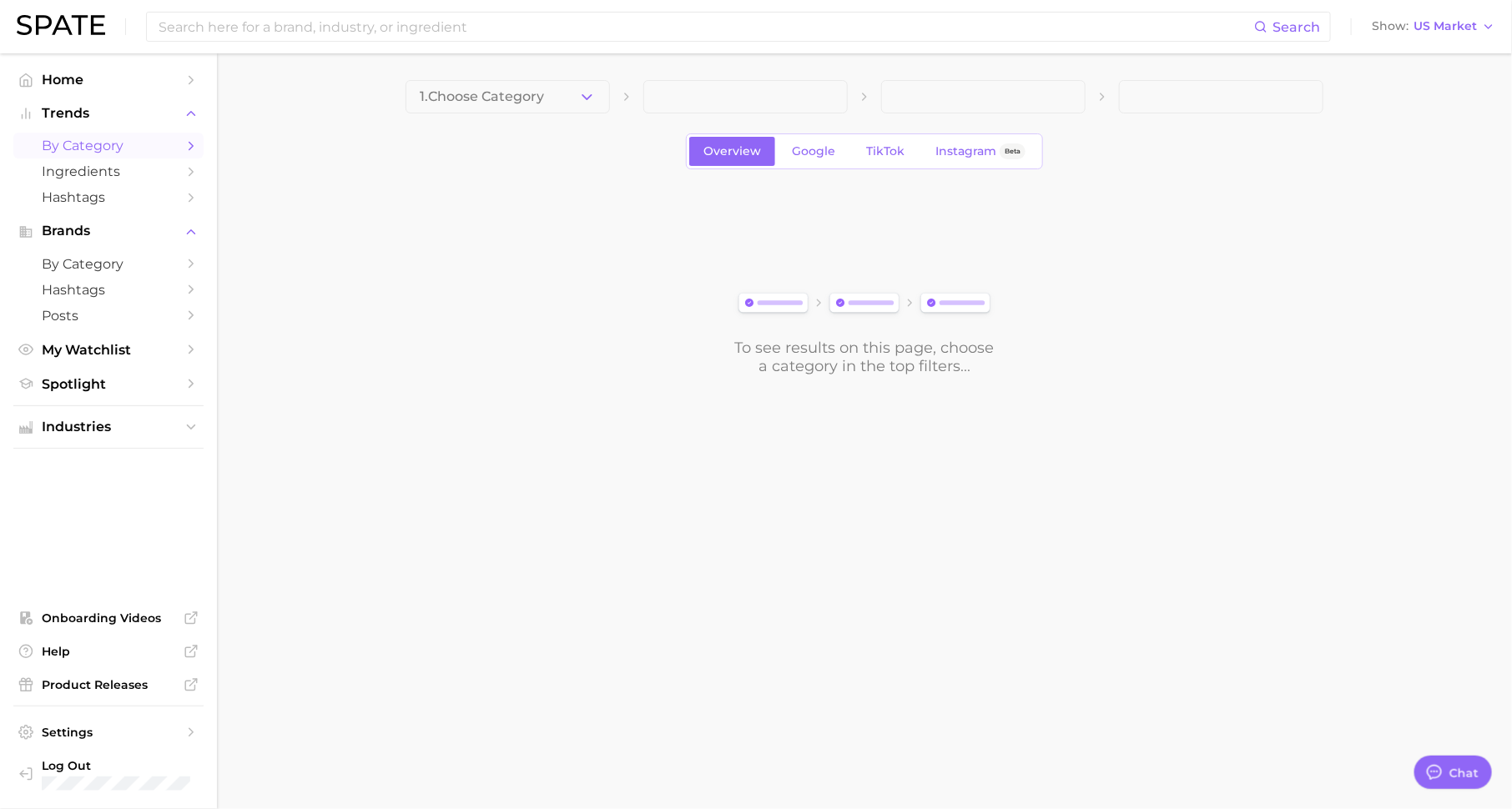
click at [523, 94] on span "1. Choose Category" at bounding box center [482, 96] width 124 height 15
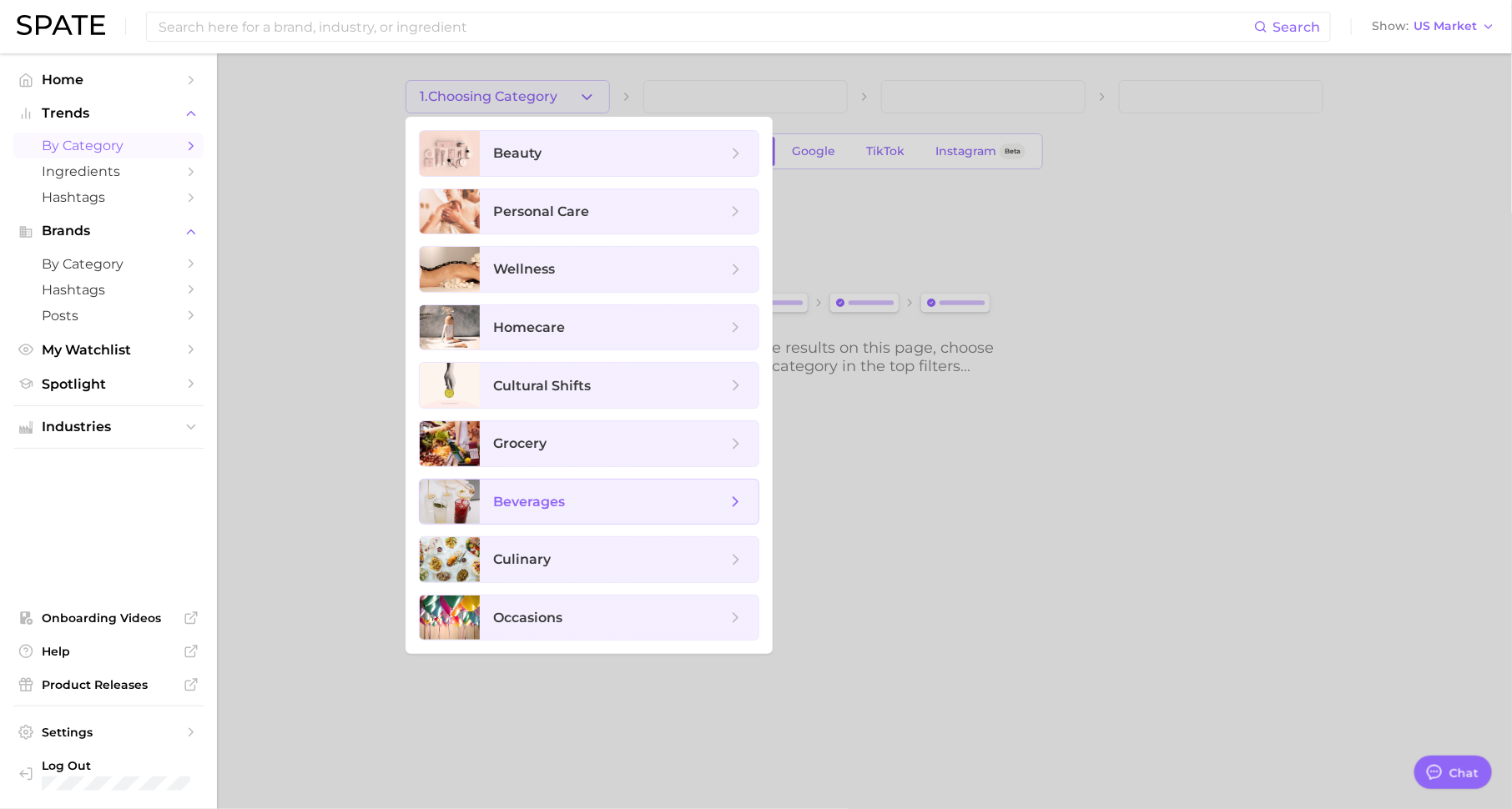
click at [545, 511] on span "beverages" at bounding box center [620, 502] width 279 height 45
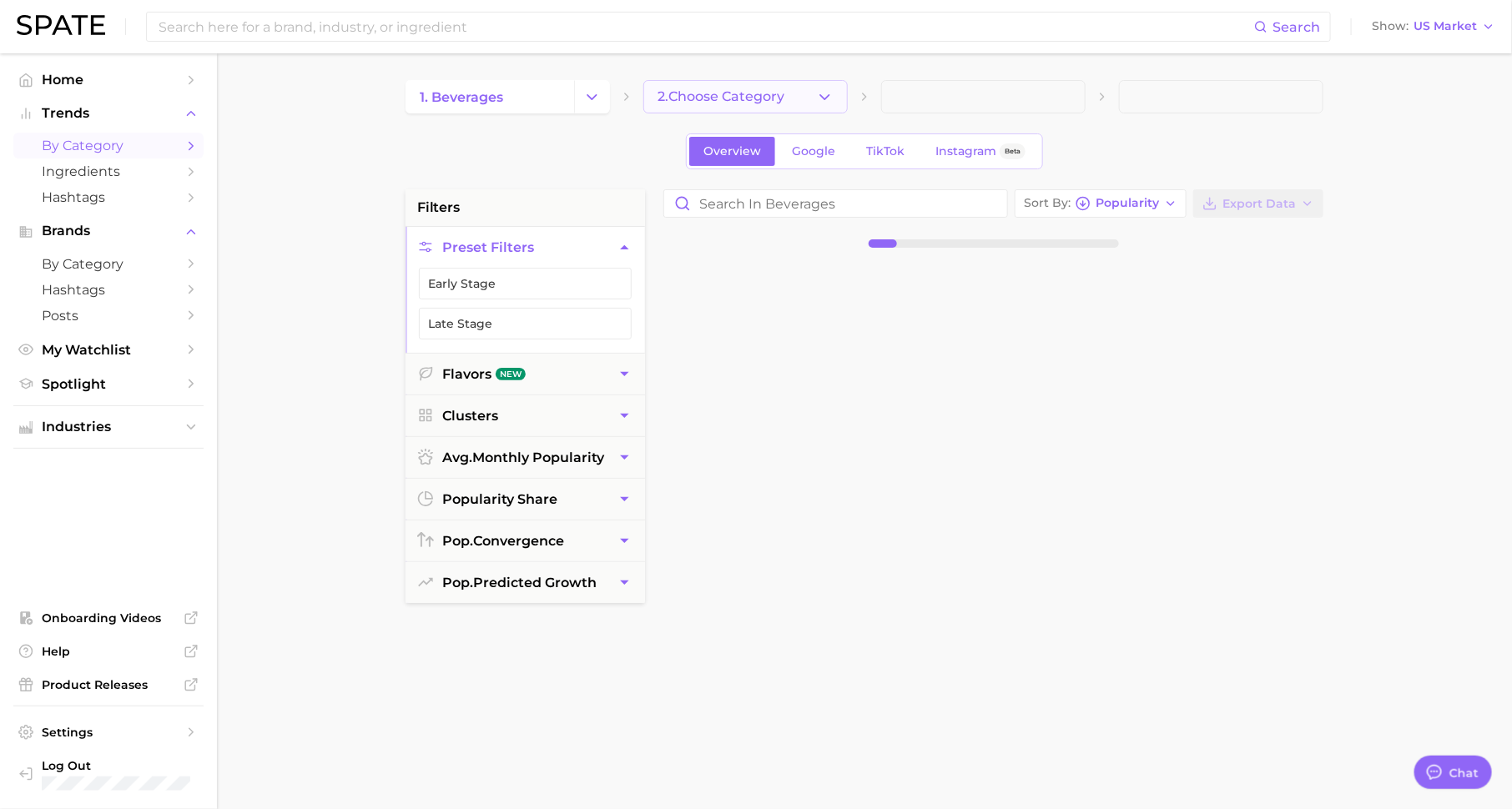
click at [738, 90] on span "2. Choose Category" at bounding box center [721, 96] width 127 height 15
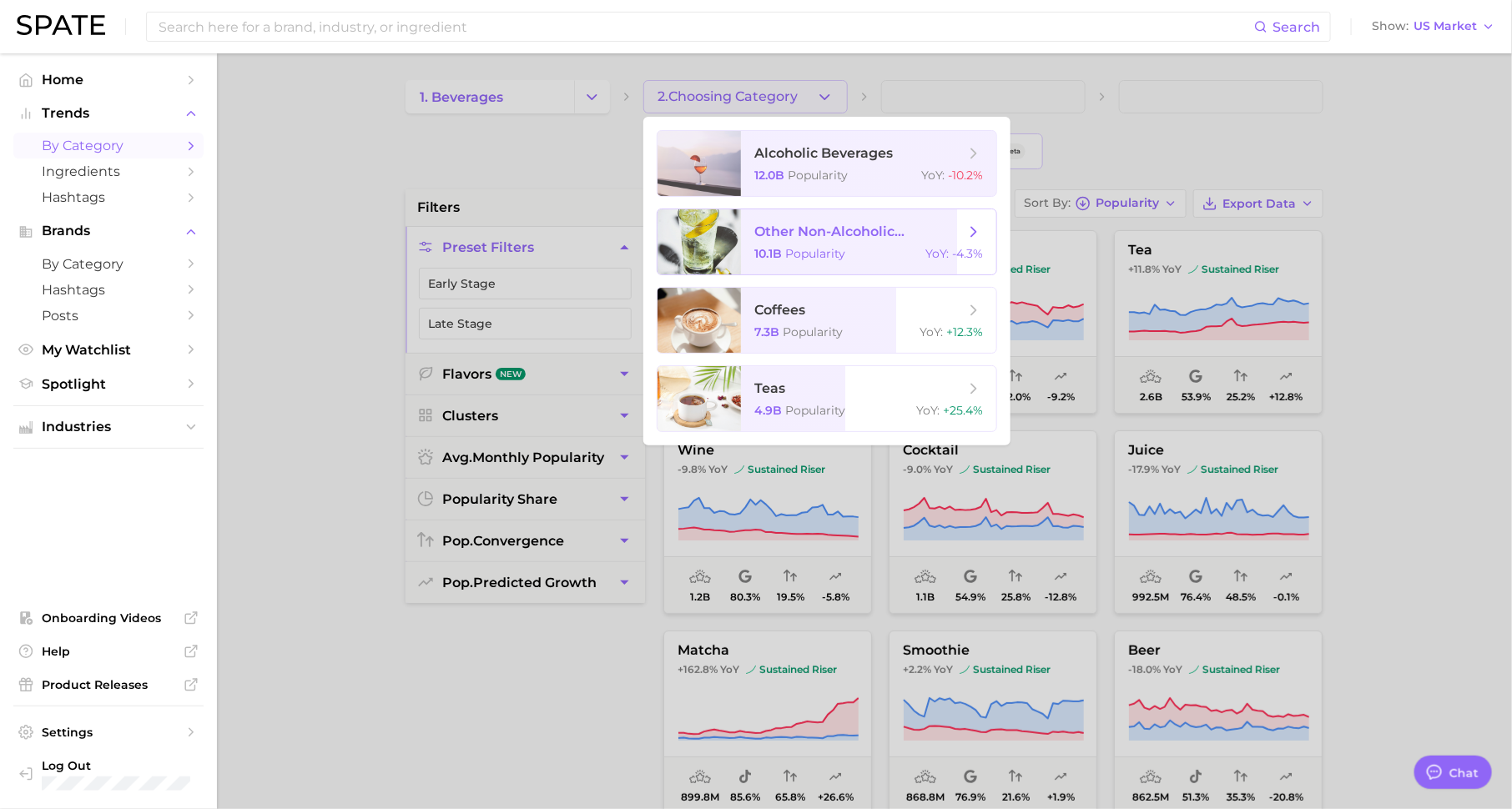
click at [827, 238] on span "other non-alcoholic beverages" at bounding box center [860, 231] width 210 height 16
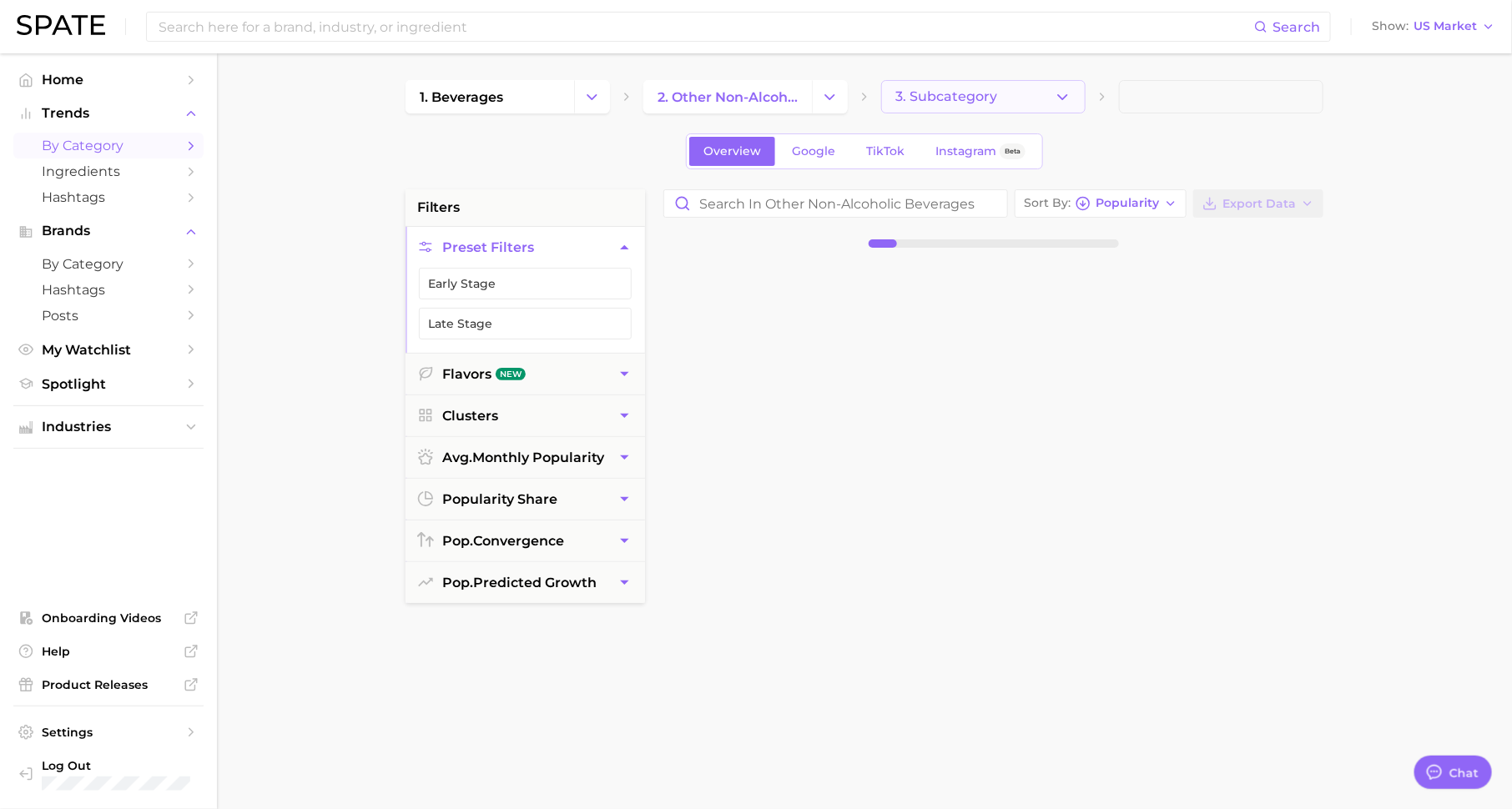
click at [924, 97] on span "3. Subcategory" at bounding box center [945, 96] width 102 height 15
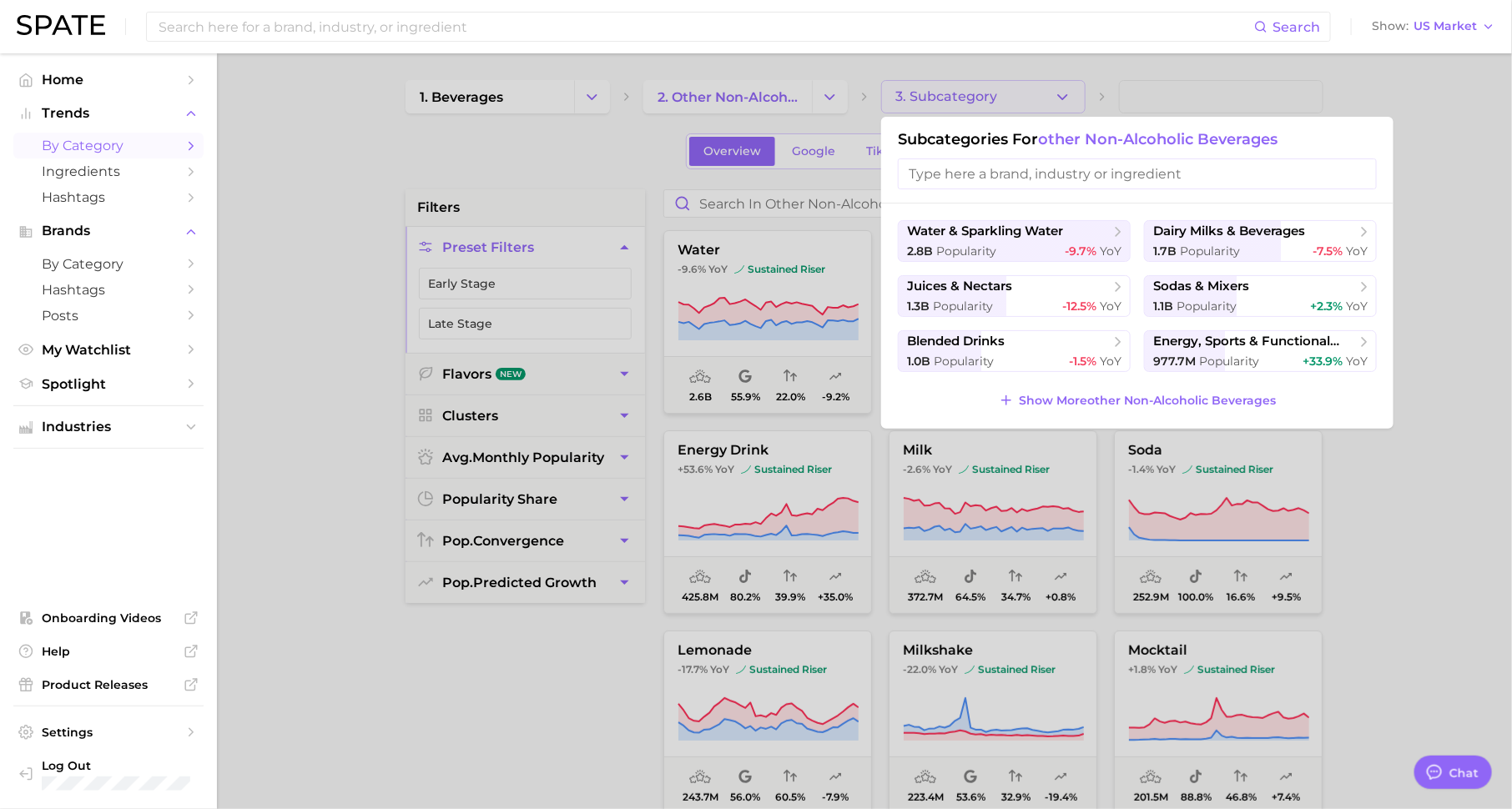
click at [1451, 332] on div at bounding box center [756, 404] width 1512 height 809
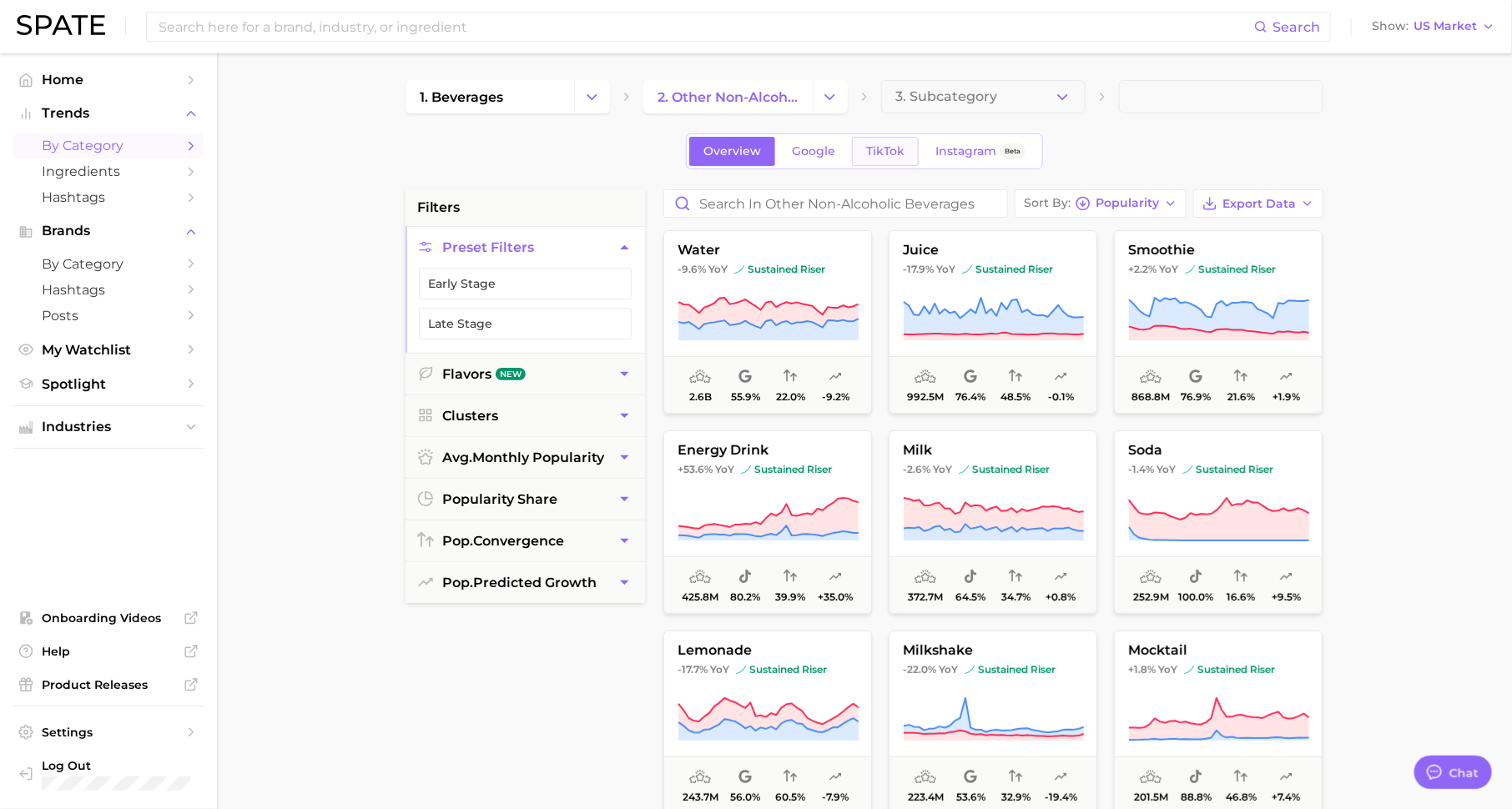
click at [879, 151] on span "TikTok" at bounding box center [884, 152] width 38 height 14
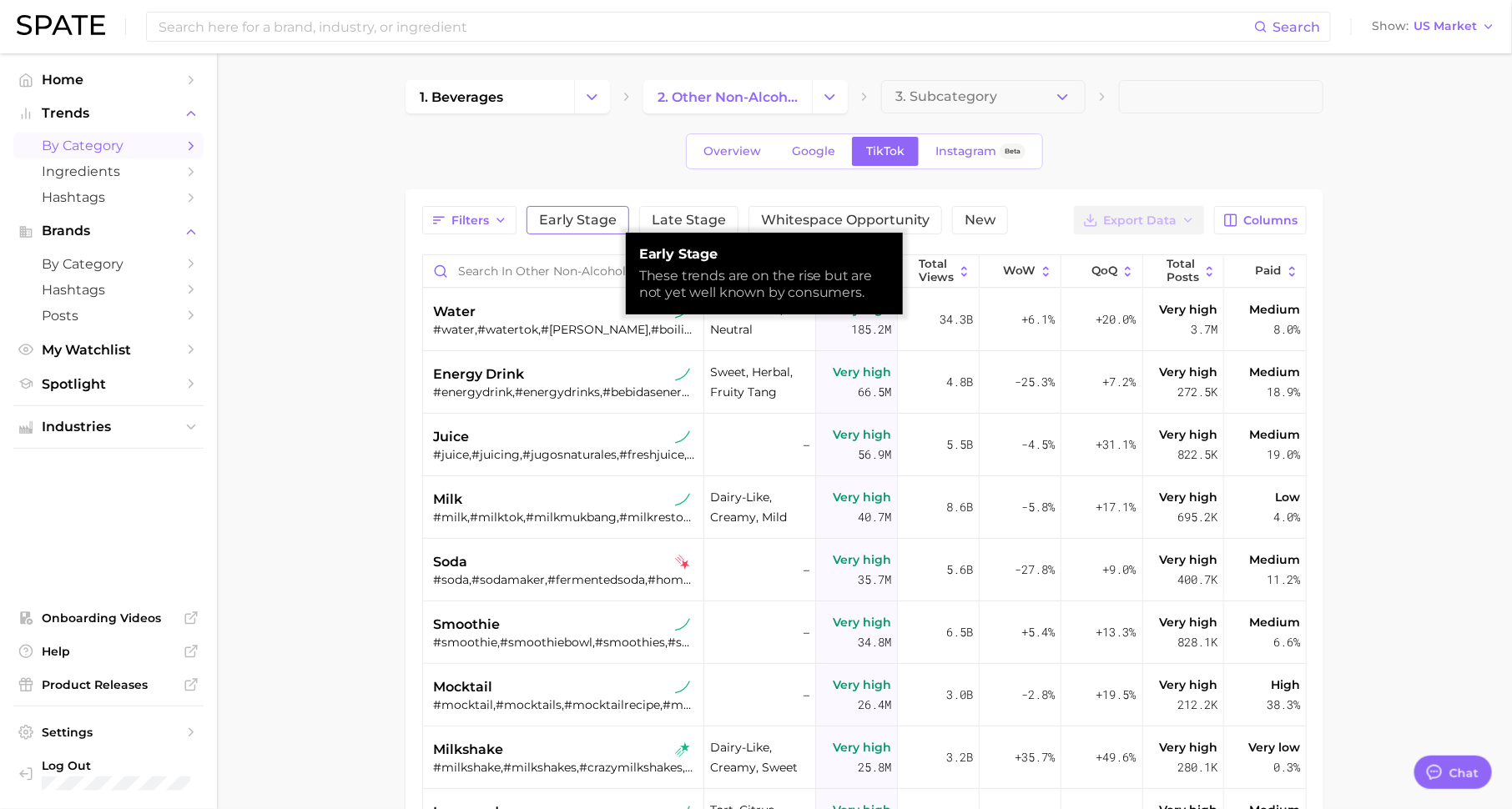
click at [601, 221] on span "Early Stage" at bounding box center [578, 220] width 78 height 13
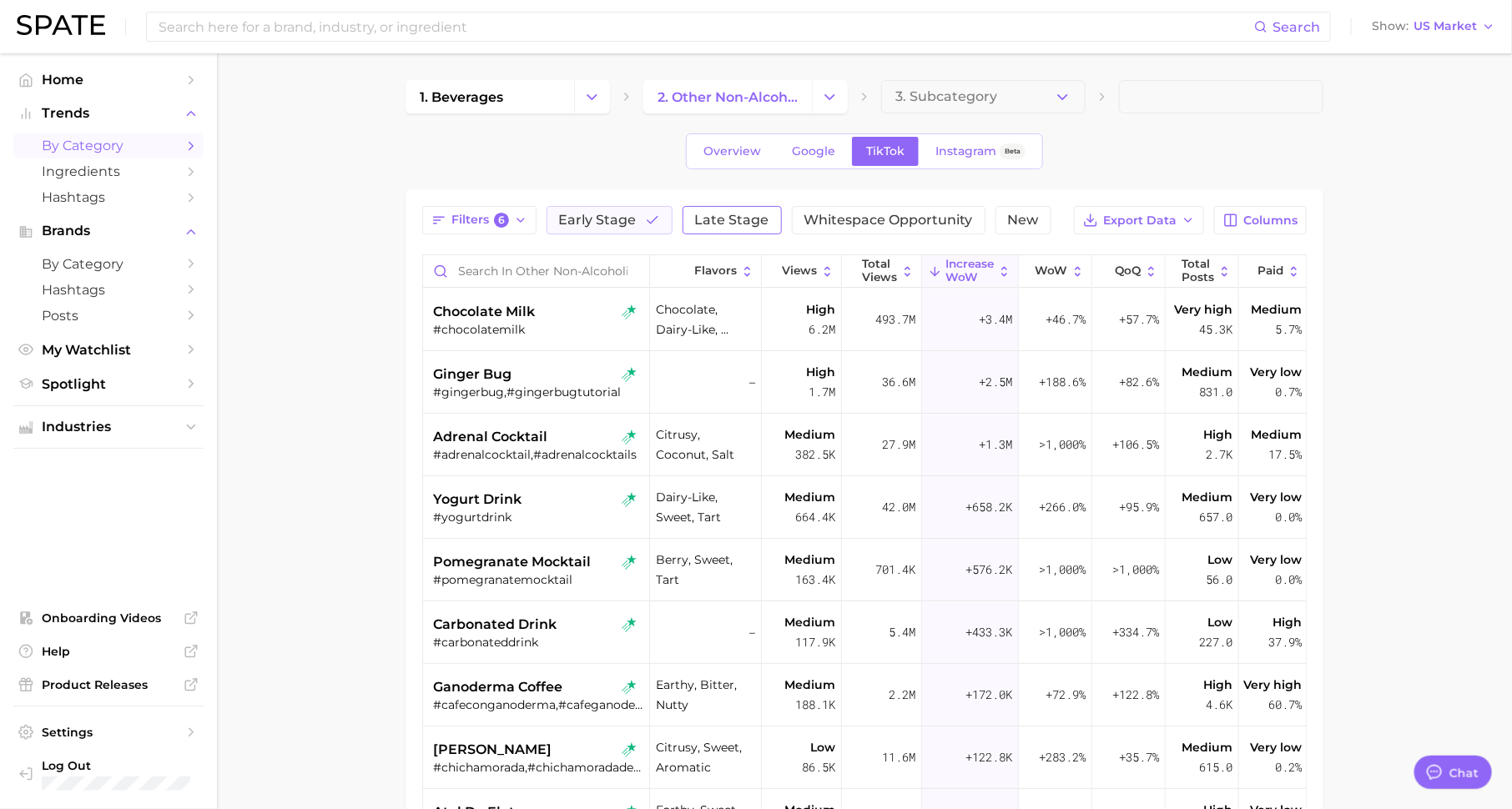
click at [708, 216] on span "Late Stage" at bounding box center [733, 220] width 74 height 13
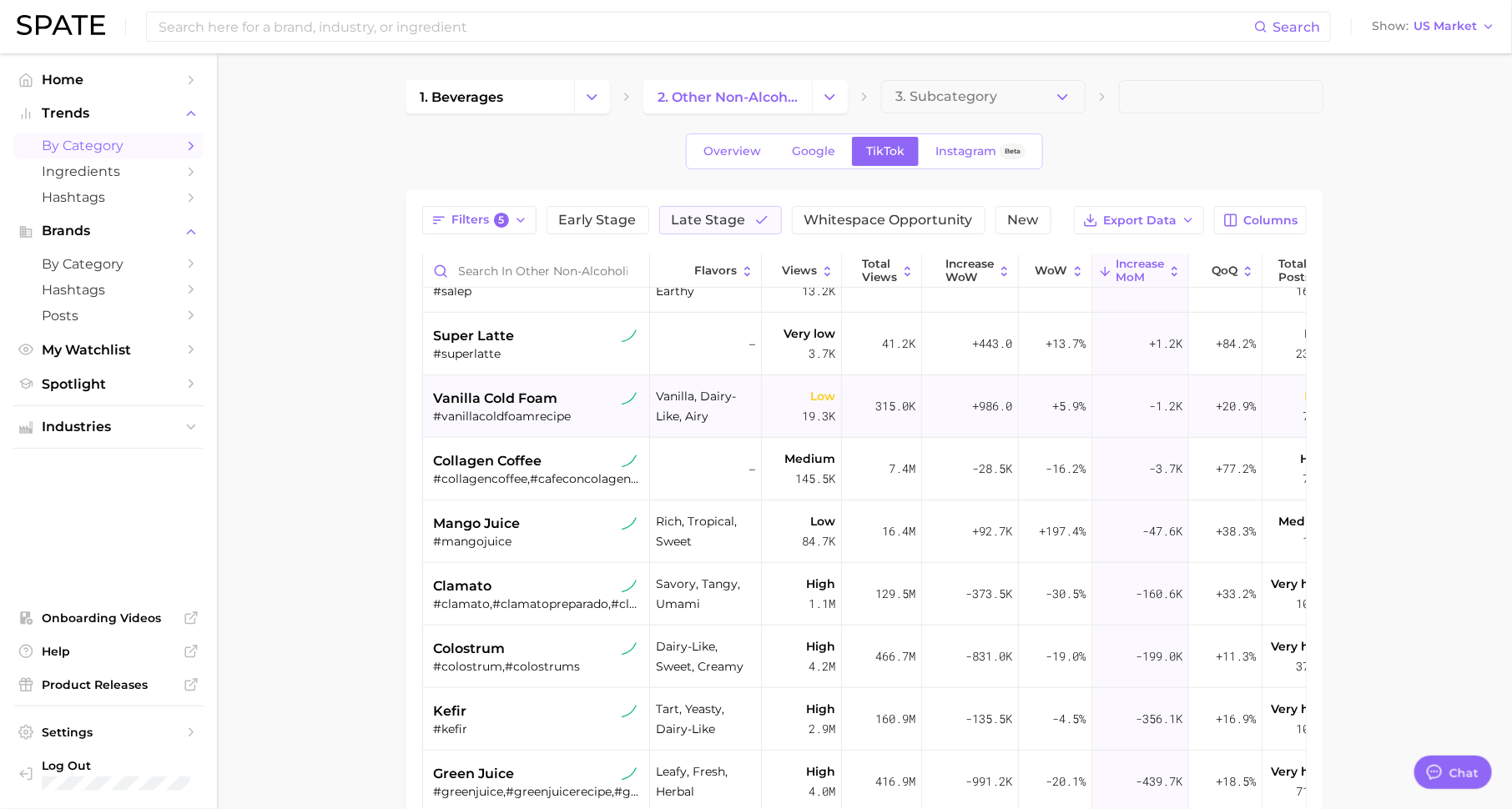
scroll to position [474, 0]
click at [490, 474] on div "#collagencoffee,#cafeconcolageno,#coffeewithcollagen,#cafequemagrasacolageno,#c…" at bounding box center [538, 481] width 210 height 15
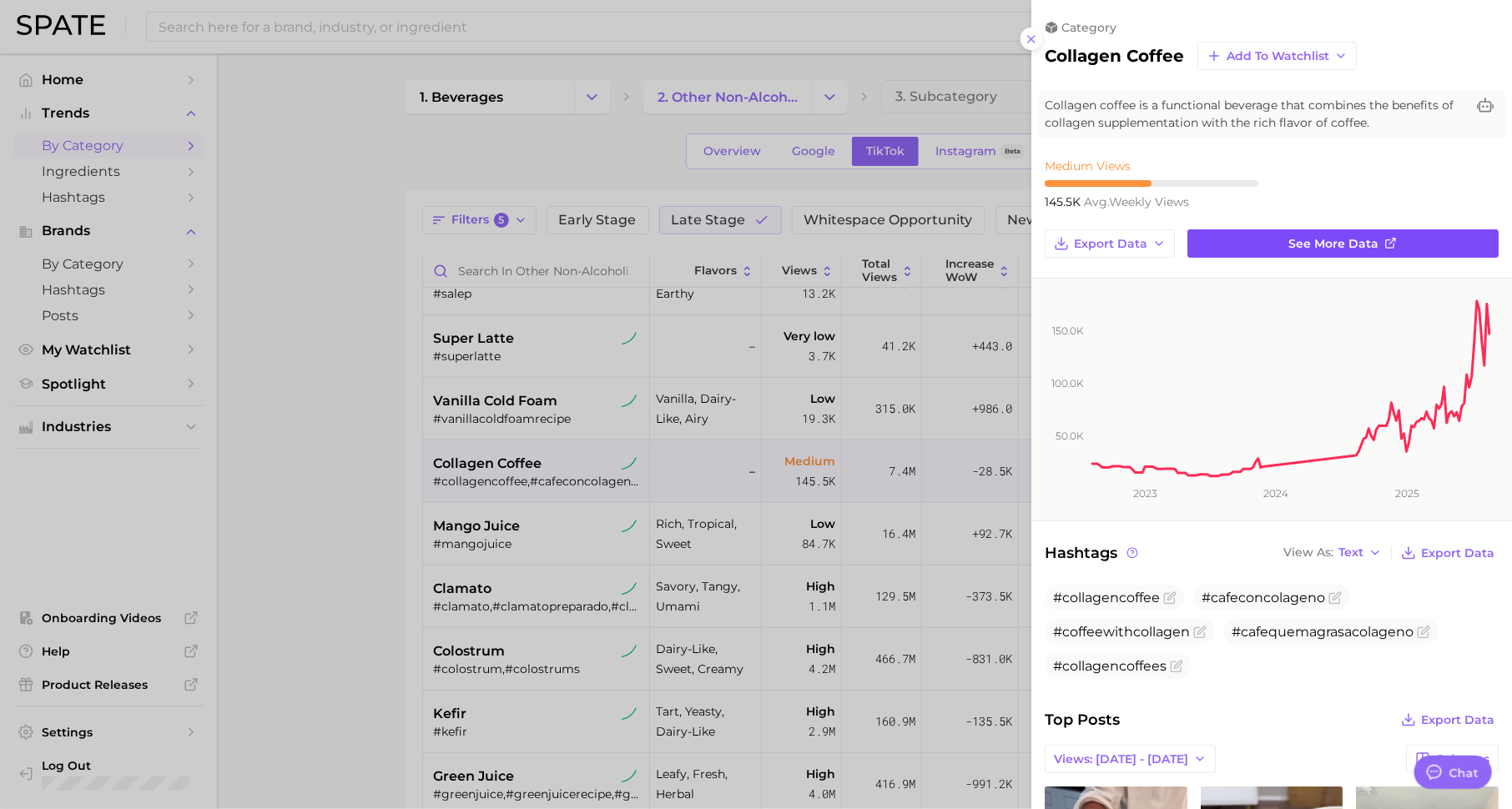
scroll to position [0, 0]
click at [1296, 248] on span "See more data" at bounding box center [1335, 243] width 90 height 14
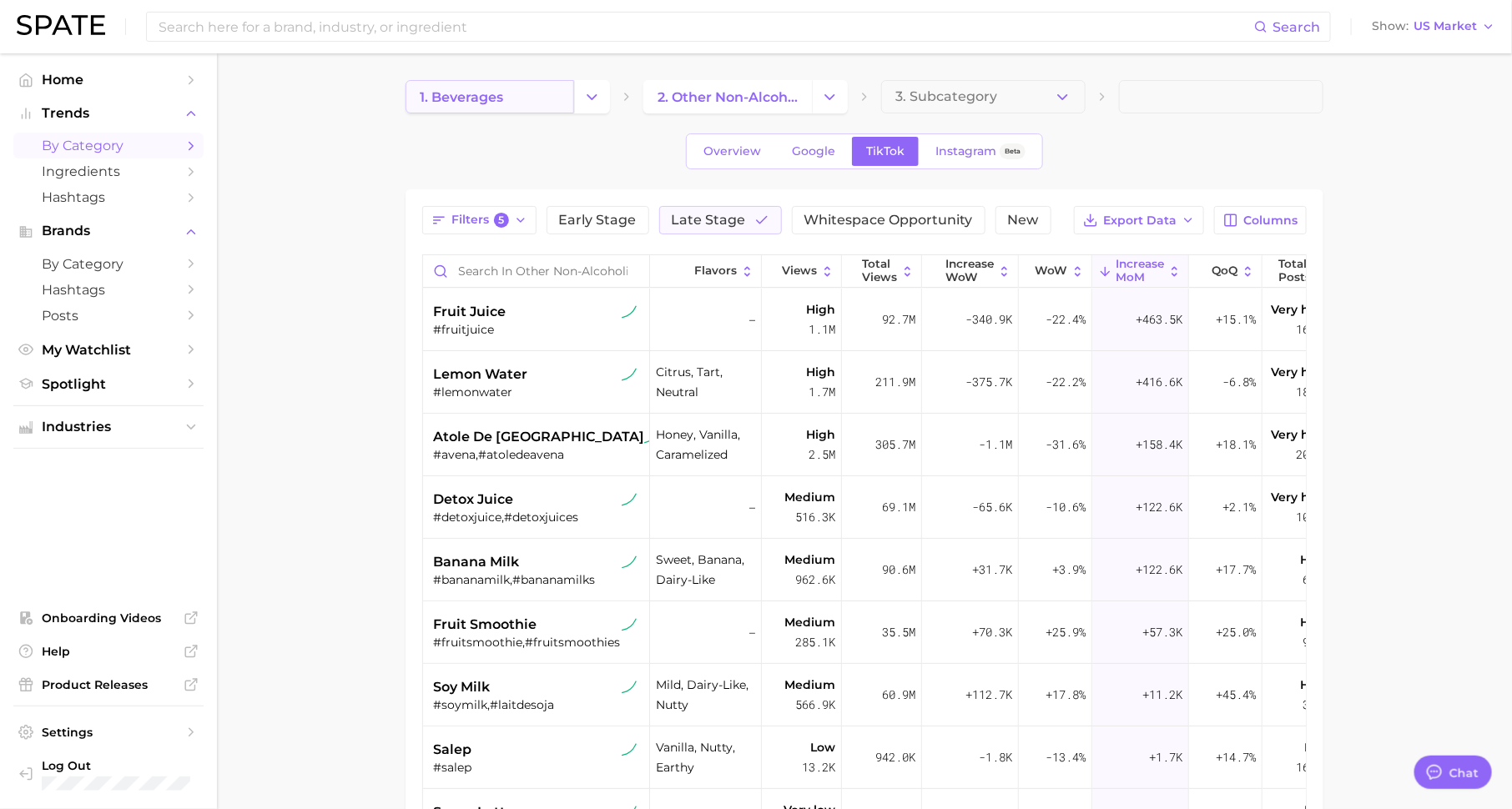
click at [500, 107] on link "1. beverages" at bounding box center [489, 97] width 169 height 34
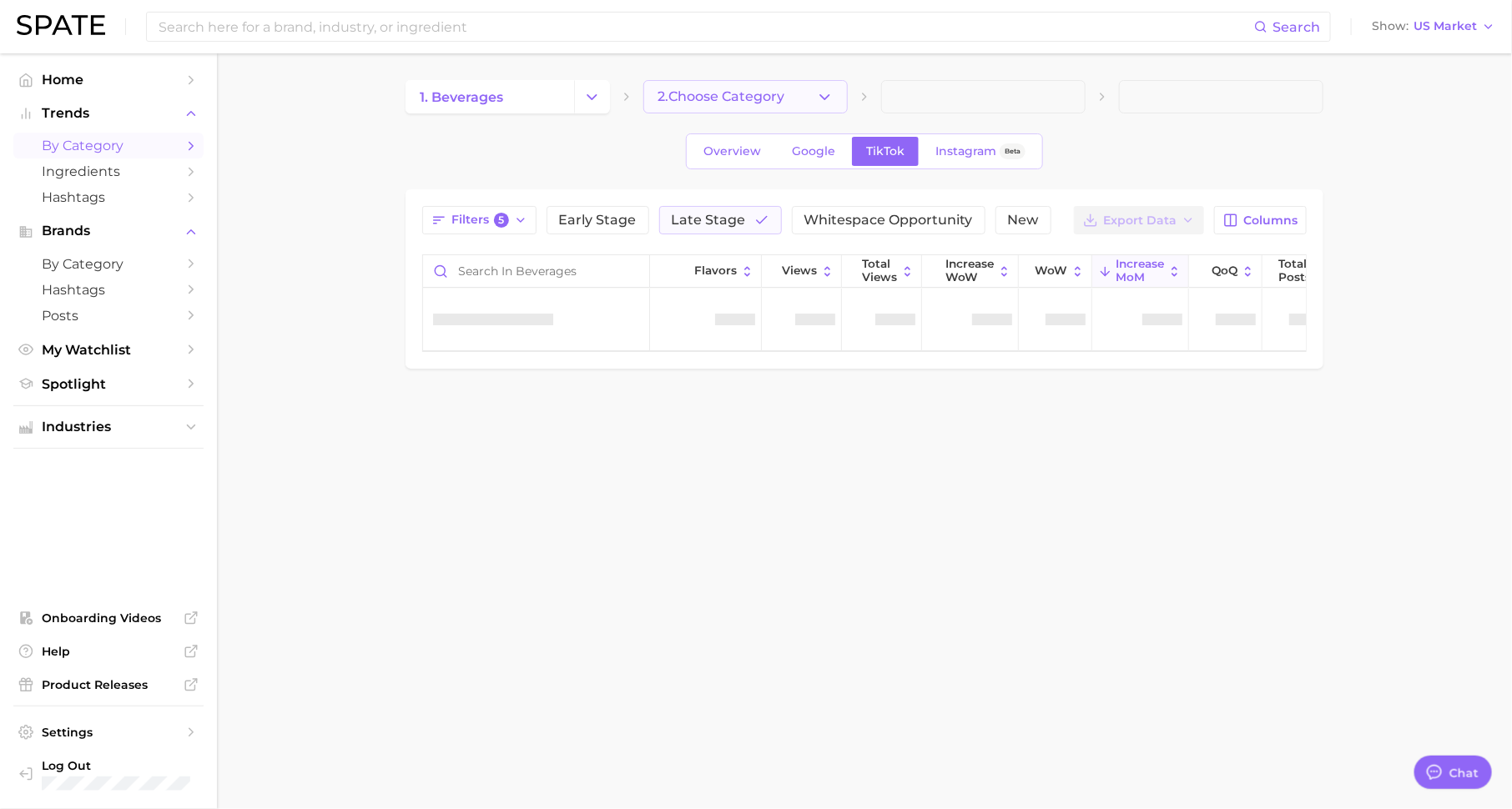
click at [794, 91] on button "2. Choose Category" at bounding box center [746, 97] width 205 height 34
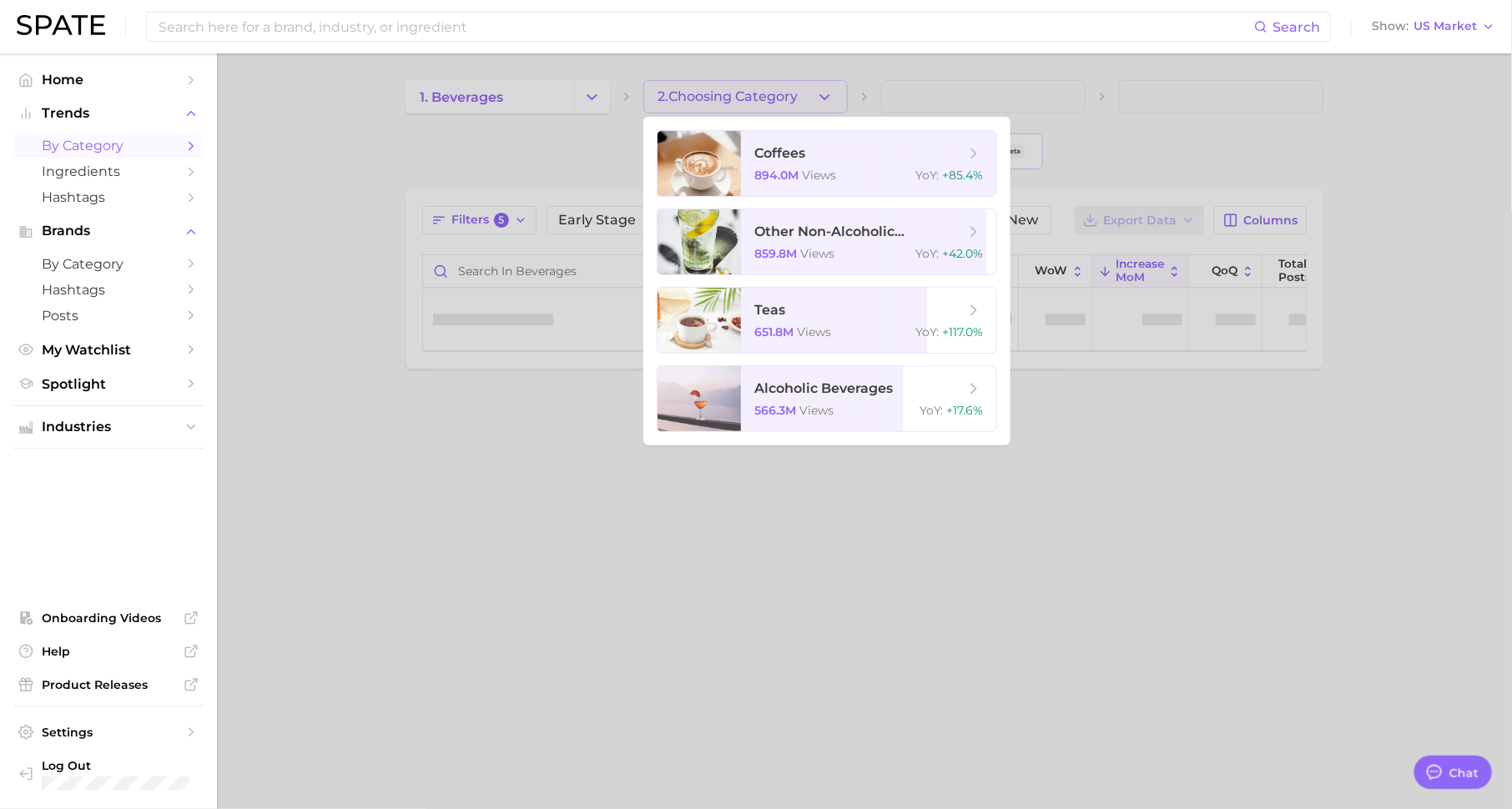
click at [565, 150] on div at bounding box center [756, 404] width 1512 height 809
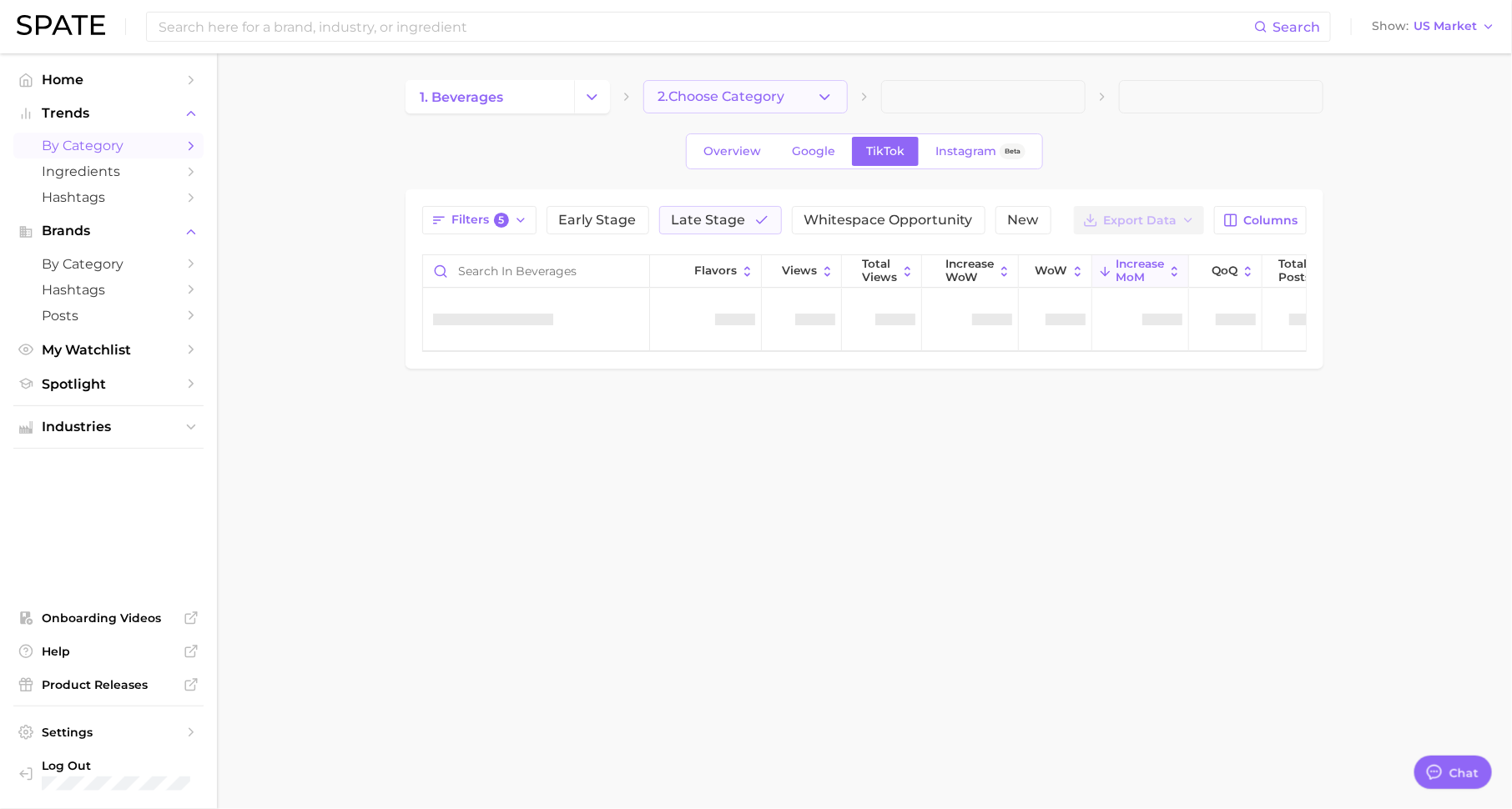
click at [833, 94] on icon "button" at bounding box center [825, 97] width 18 height 18
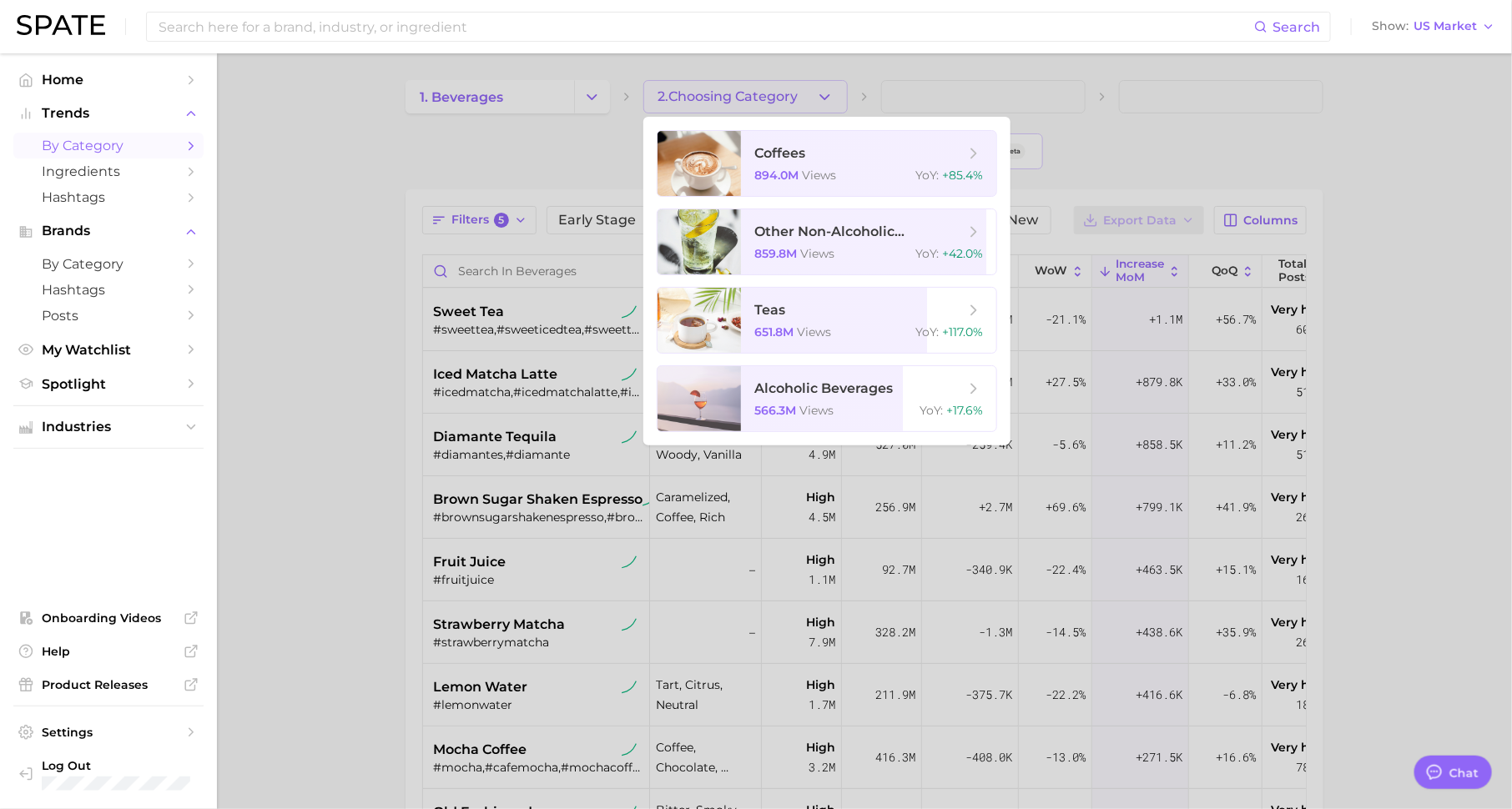
click at [534, 144] on div at bounding box center [756, 404] width 1512 height 809
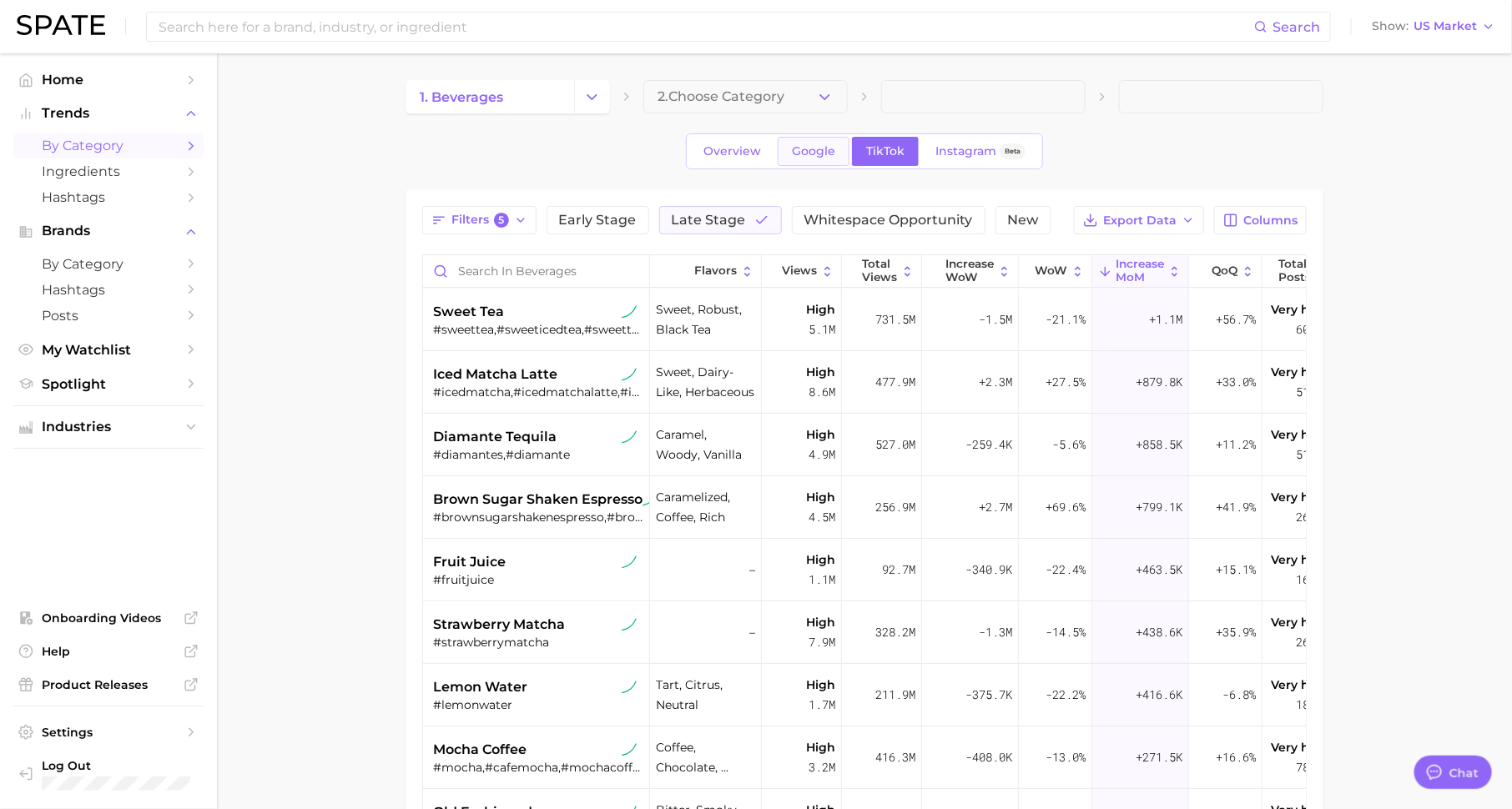
click at [816, 145] on span "Google" at bounding box center [813, 152] width 43 height 14
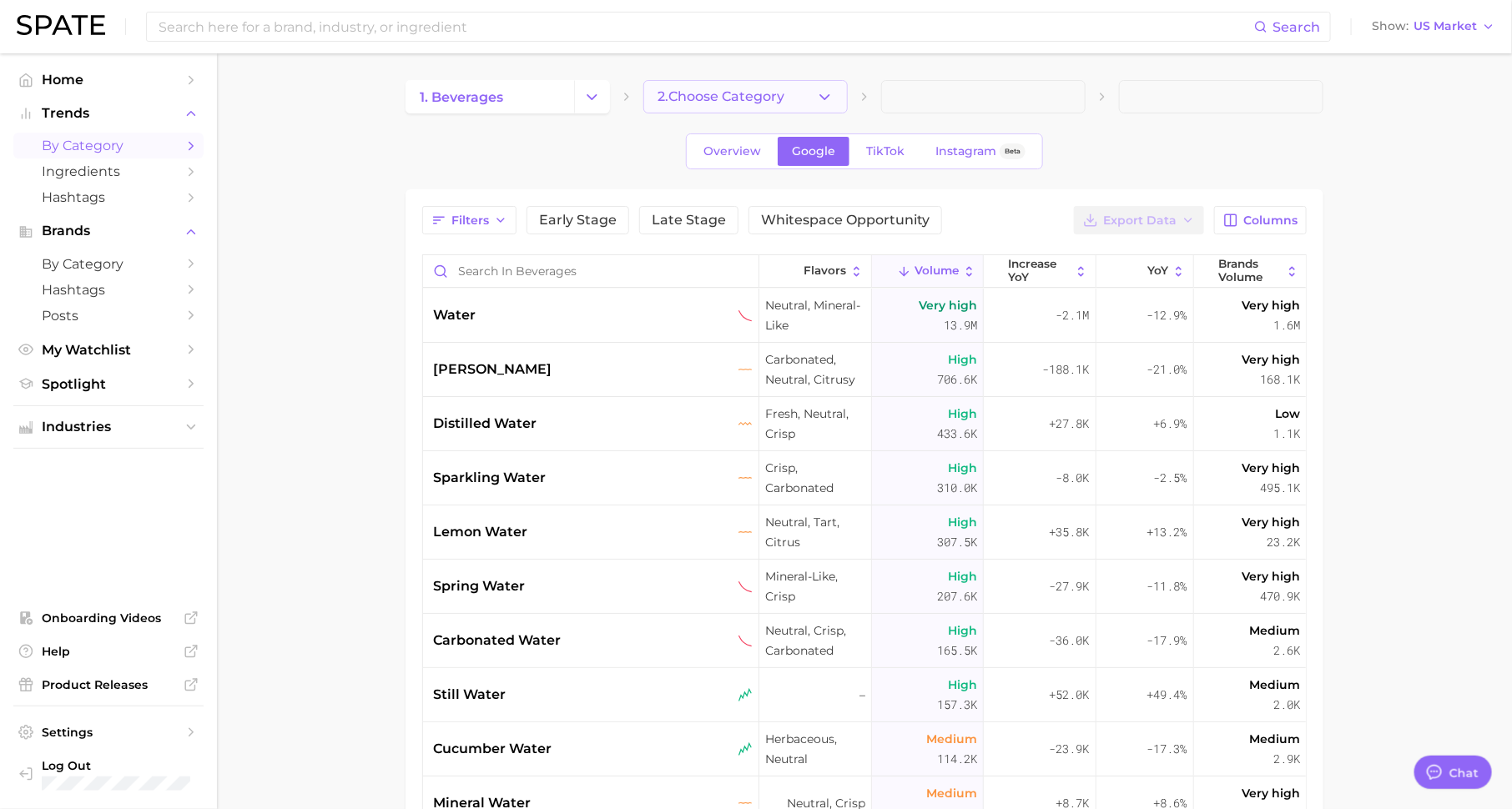
click at [818, 94] on icon "button" at bounding box center [825, 97] width 18 height 18
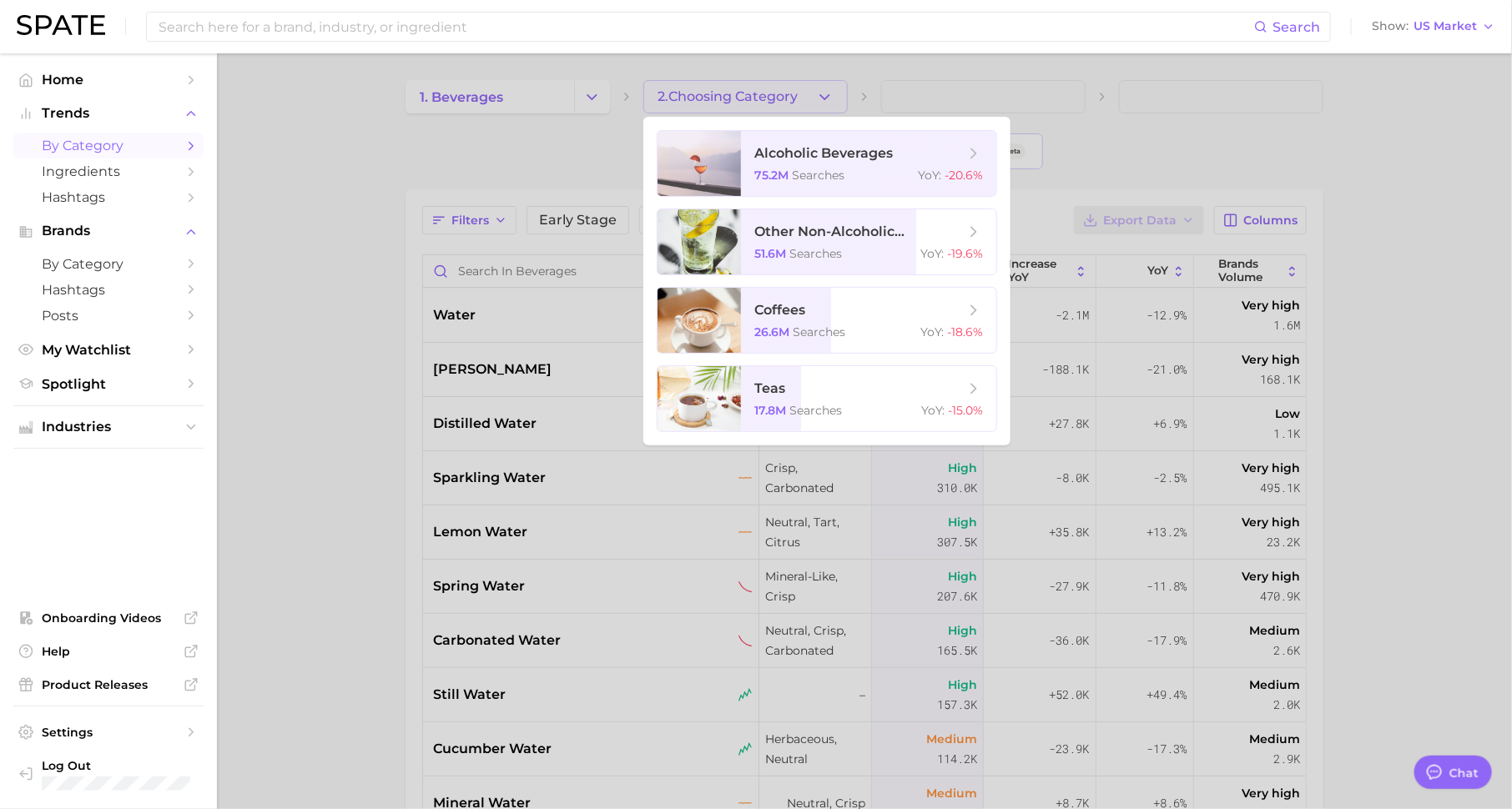
click at [538, 161] on div at bounding box center [756, 404] width 1512 height 809
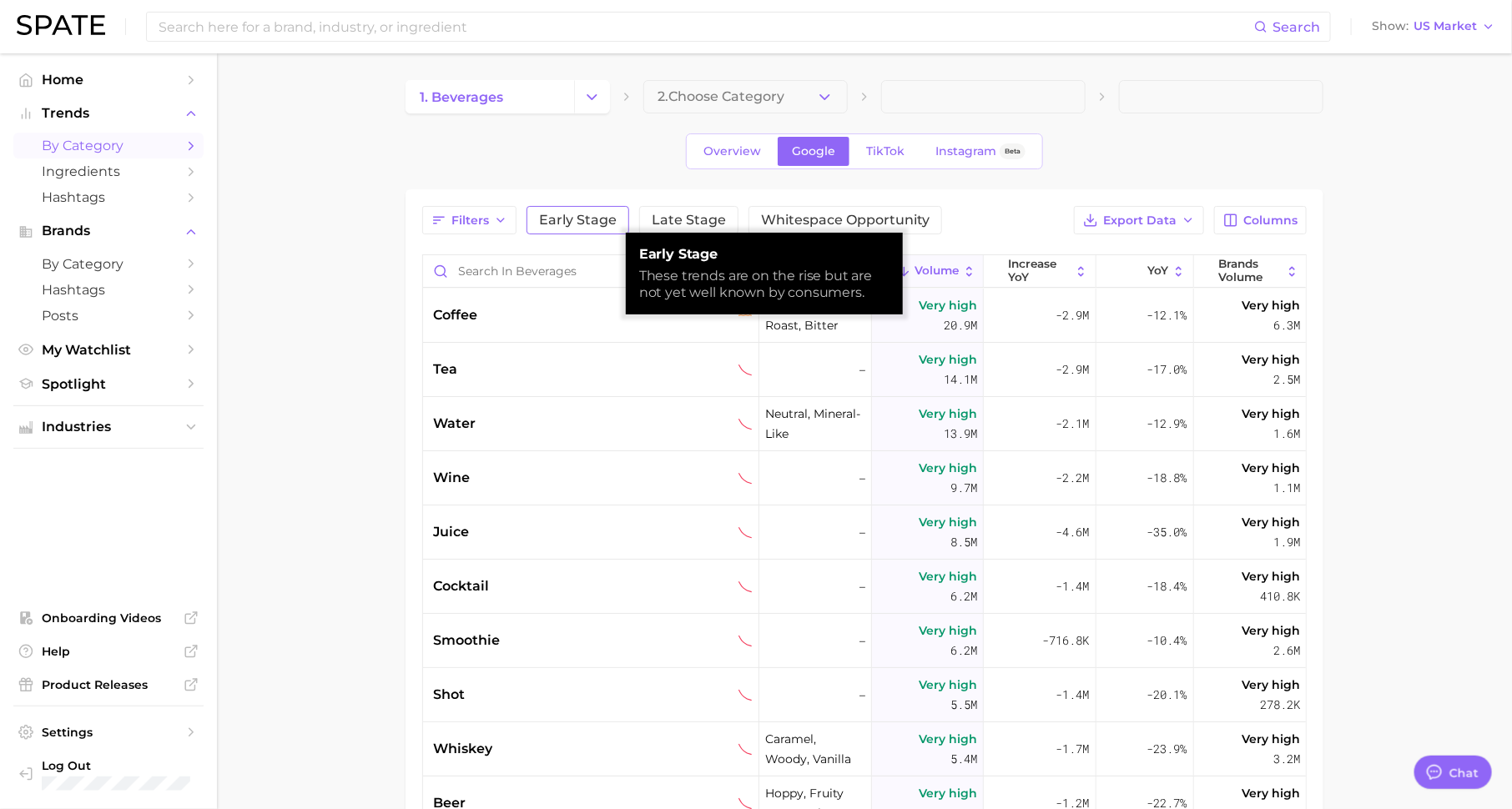
click at [557, 216] on span "Early Stage" at bounding box center [578, 220] width 78 height 13
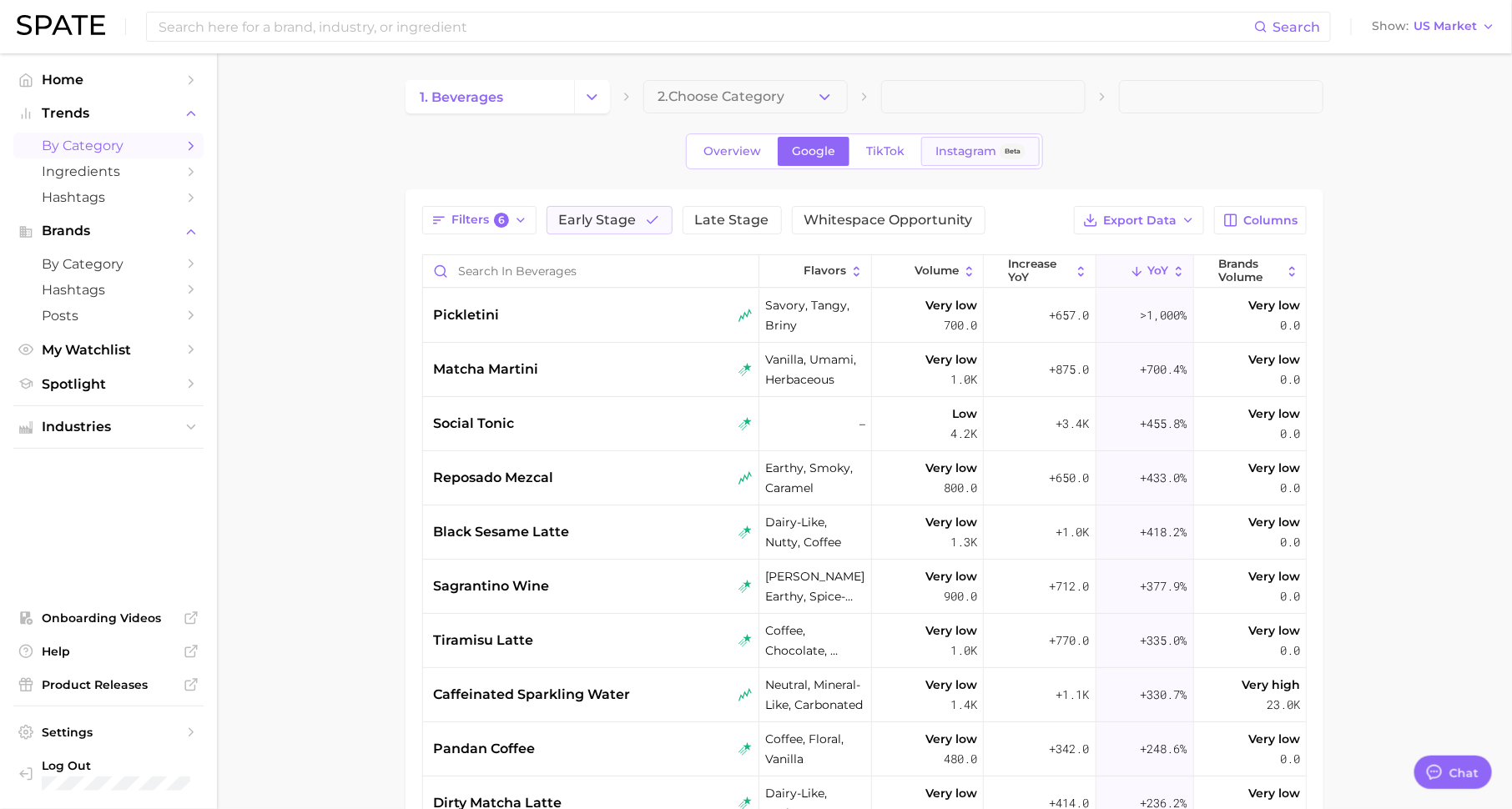
click at [968, 160] on link "Instagram Beta" at bounding box center [981, 151] width 118 height 29
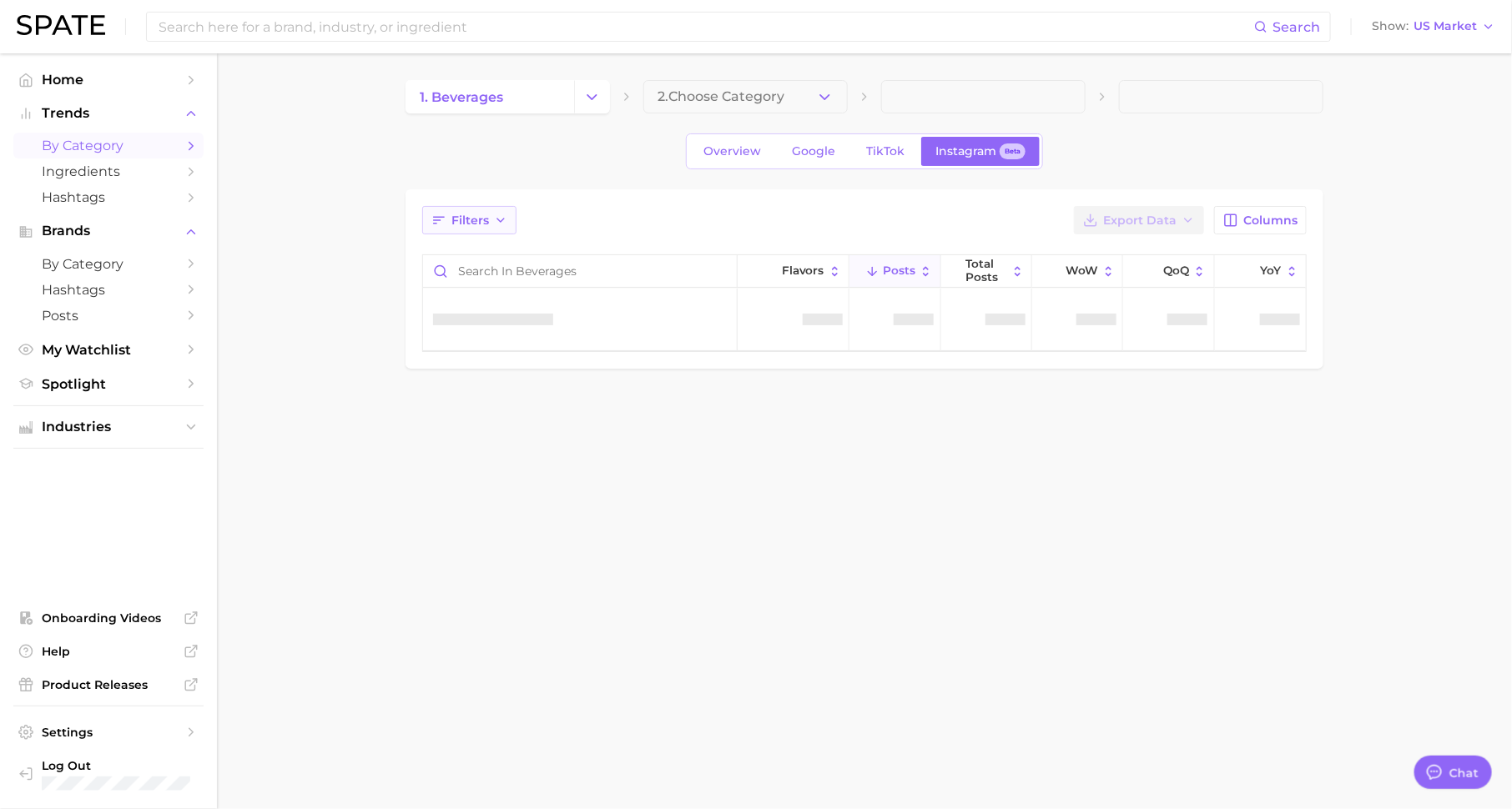
click at [474, 221] on span "Filters" at bounding box center [470, 221] width 38 height 14
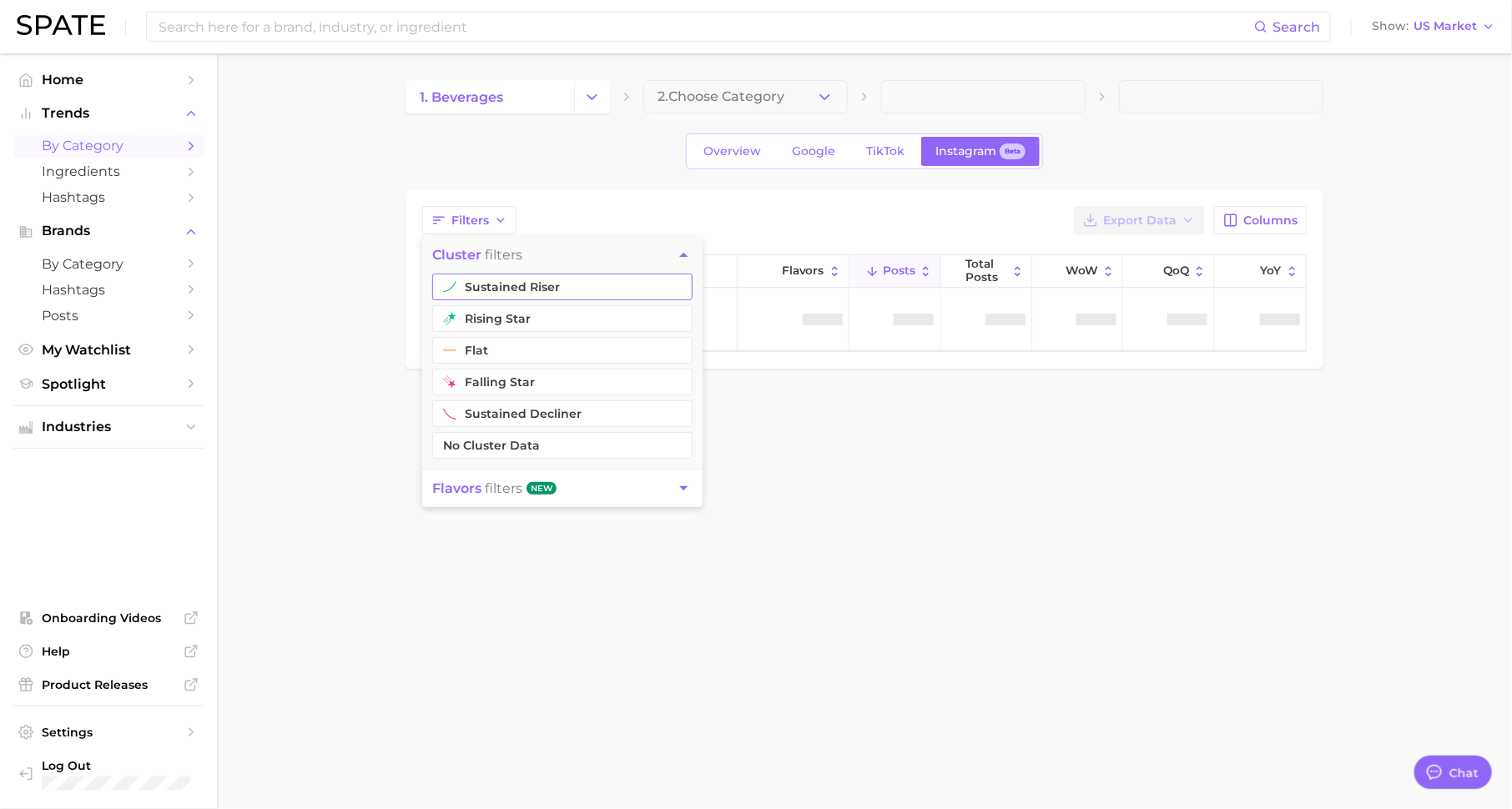
click at [544, 289] on button "sustained riser" at bounding box center [562, 287] width 260 height 26
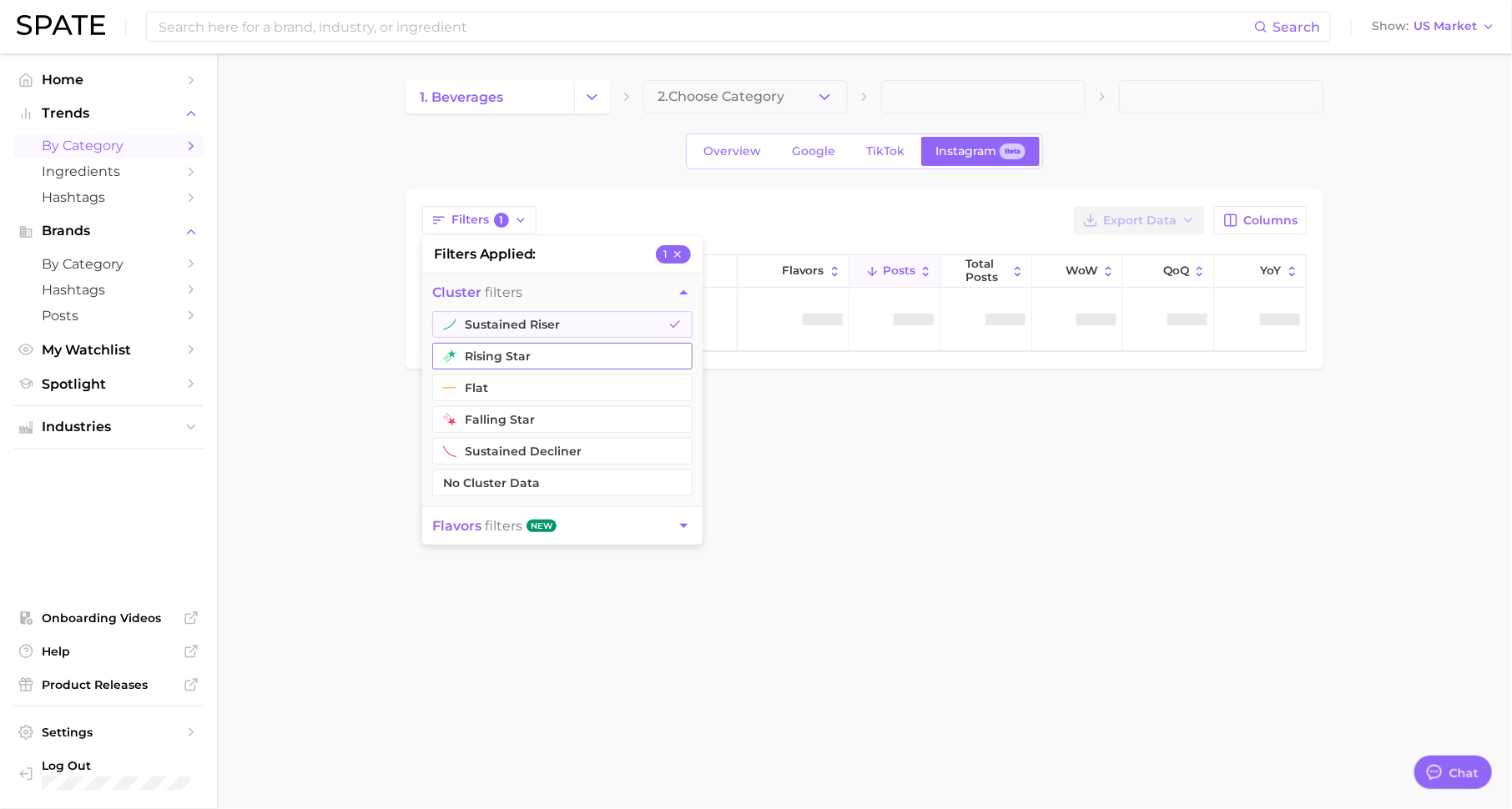
click at [545, 344] on button "rising star" at bounding box center [562, 356] width 260 height 26
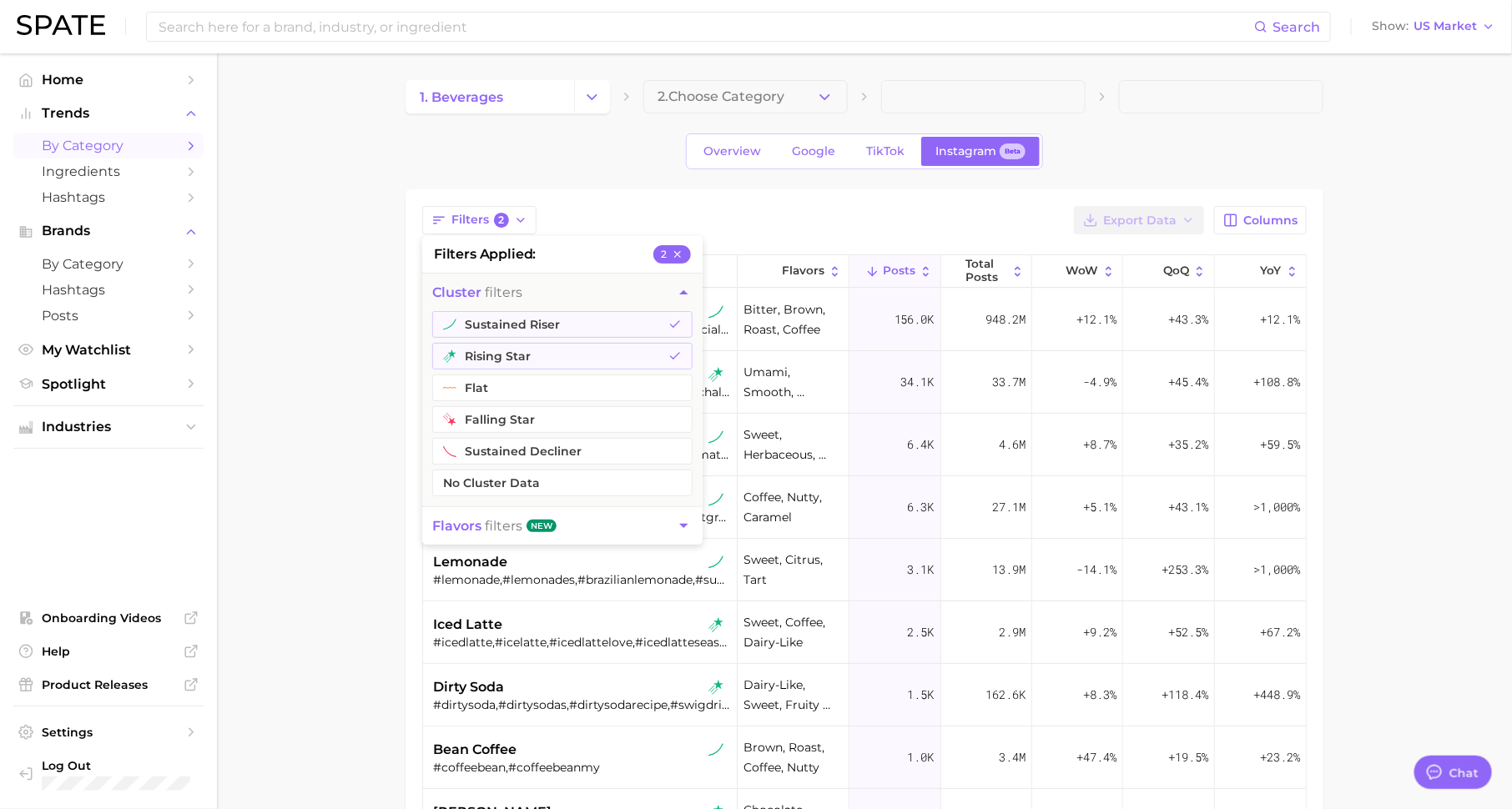
click at [586, 206] on div "Filters 2 filters applied 2 cluster filters sustained riser rising star flat fa…" at bounding box center [864, 221] width 884 height 28
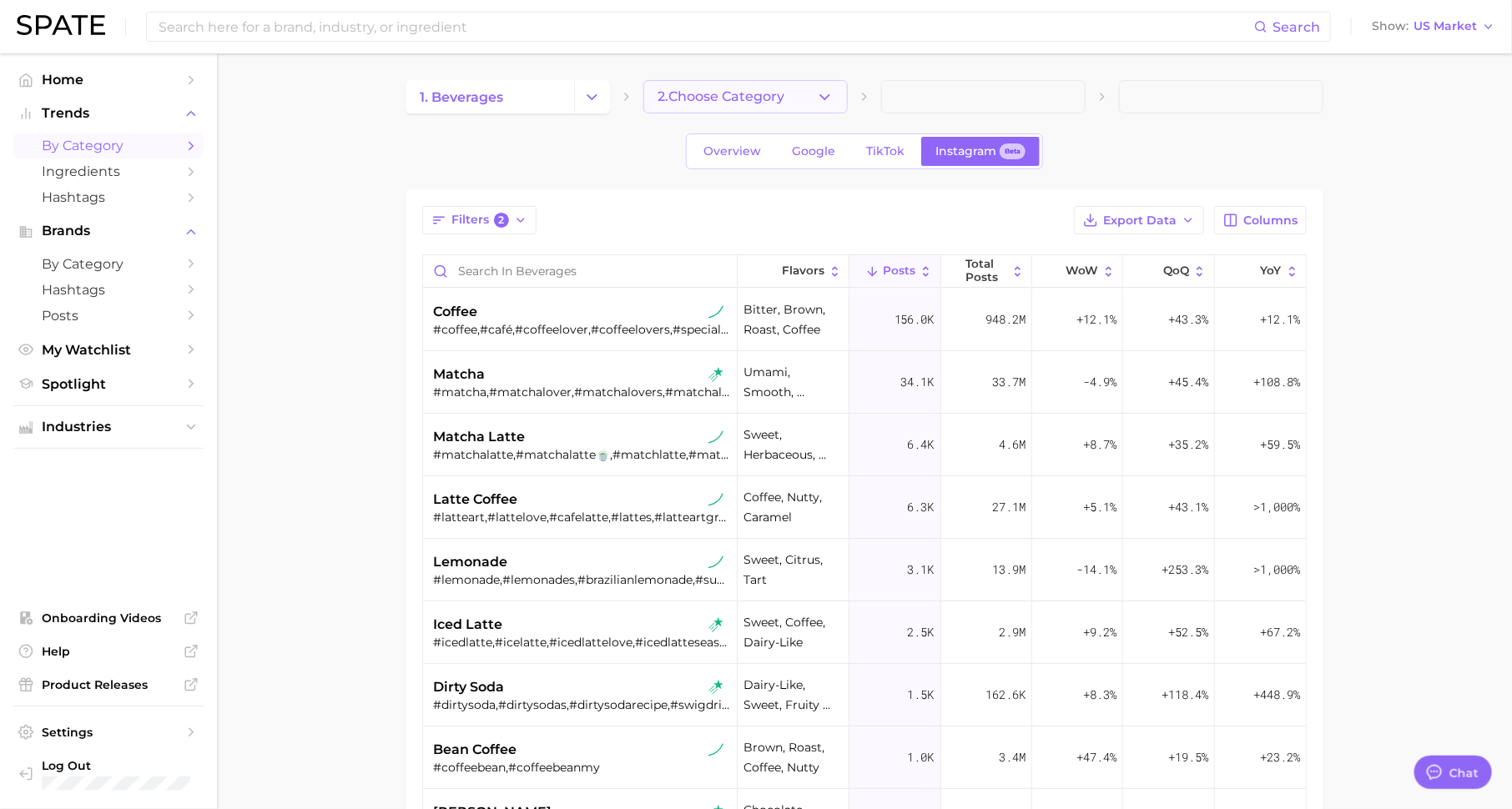
click at [772, 97] on span "2. Choose Category" at bounding box center [721, 96] width 127 height 15
click at [766, 114] on div at bounding box center [746, 114] width 205 height 0
click at [825, 114] on div at bounding box center [746, 114] width 205 height 0
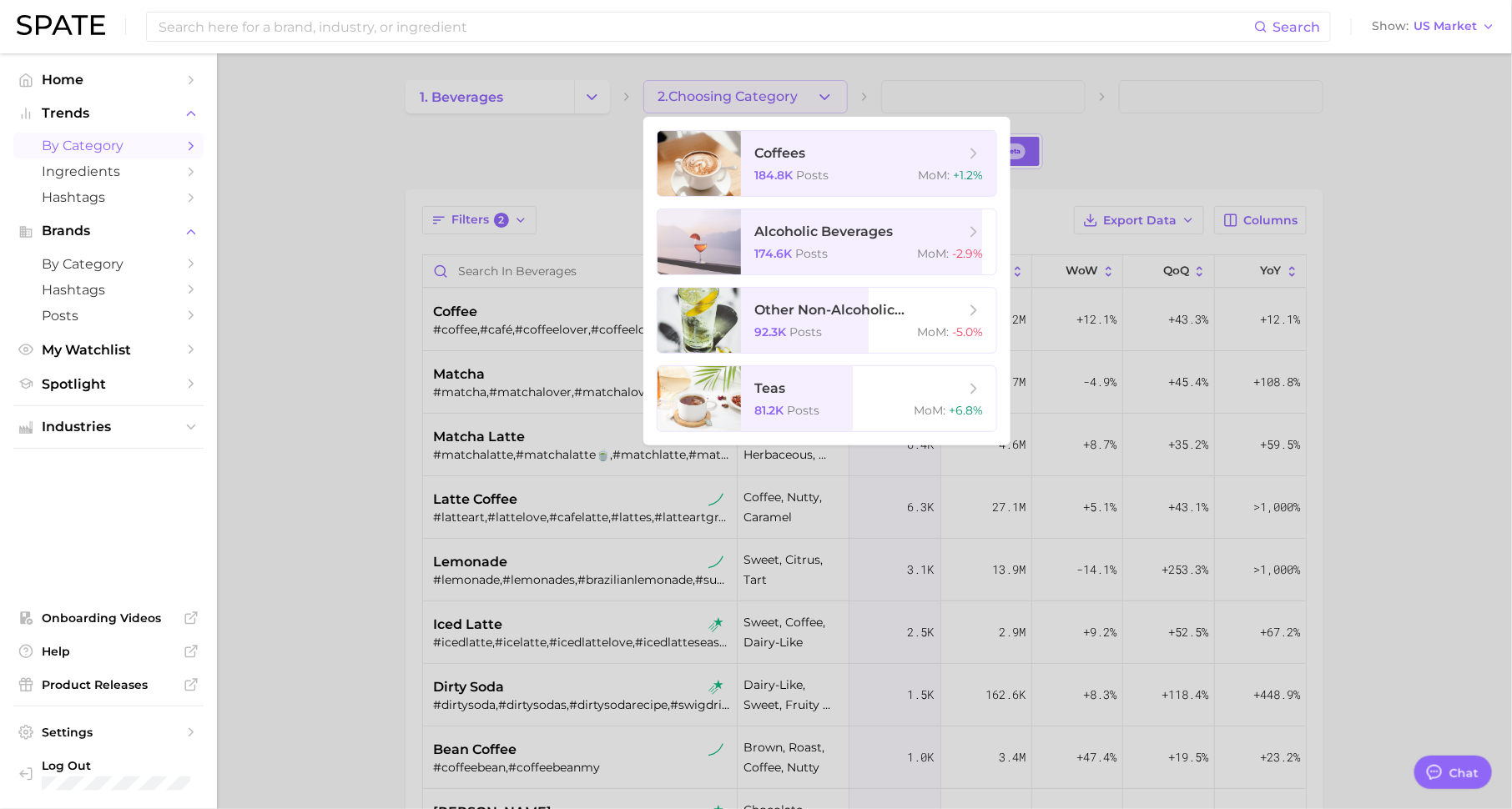
click at [527, 178] on div at bounding box center [756, 404] width 1512 height 809
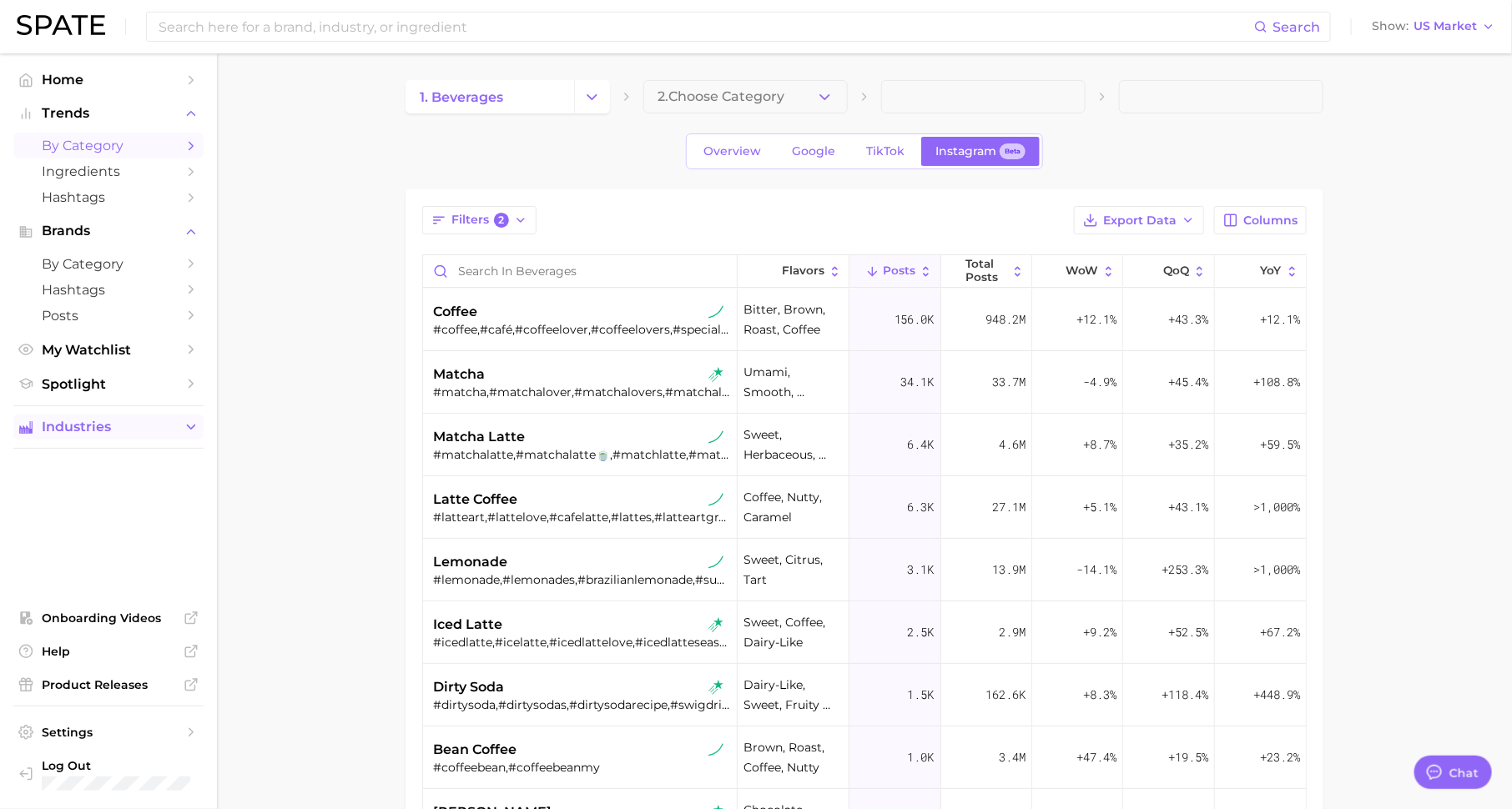
click at [149, 431] on span "Industries" at bounding box center [108, 427] width 133 height 15
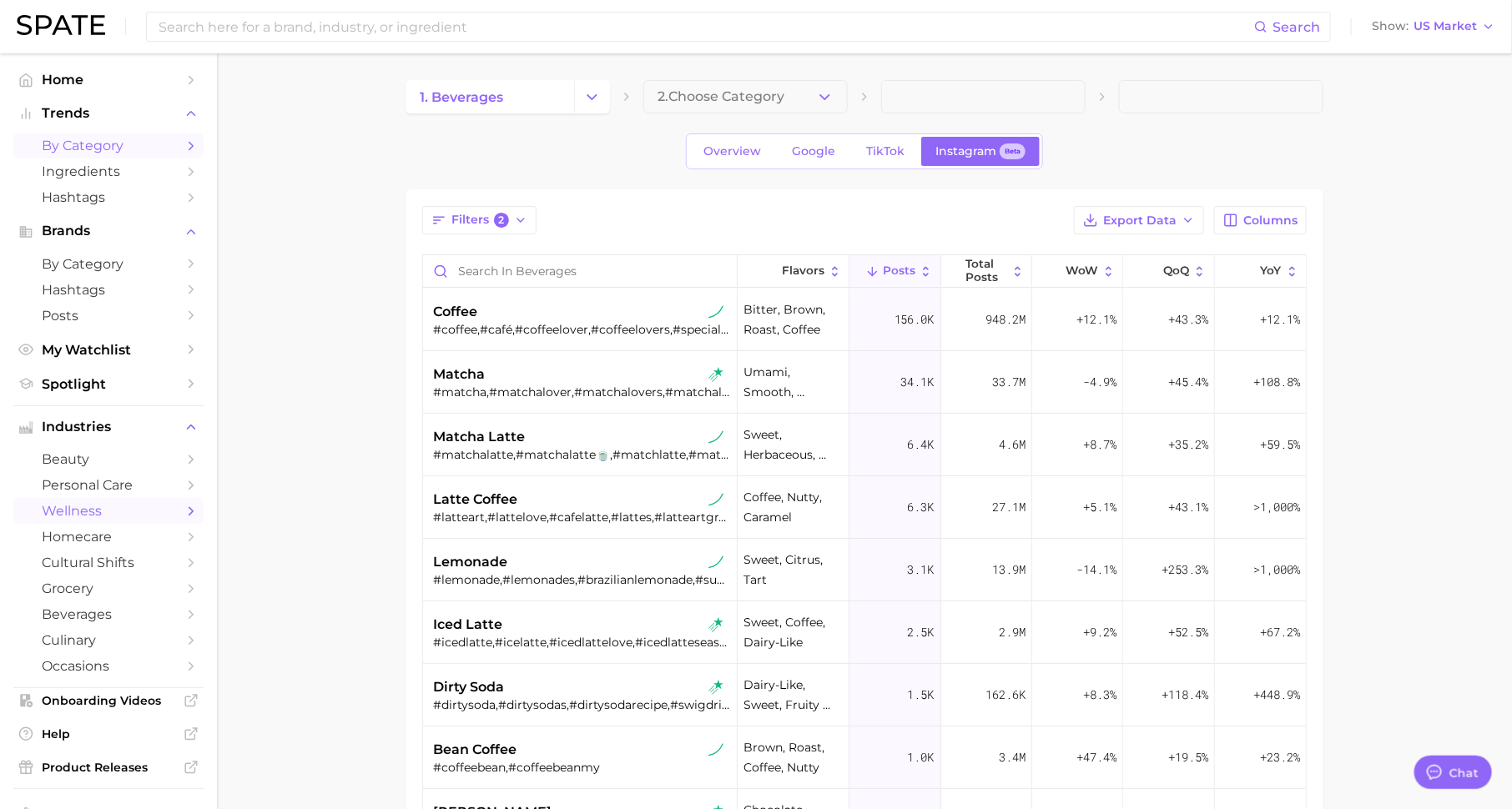
click at [141, 506] on span "wellness" at bounding box center [108, 511] width 133 height 16
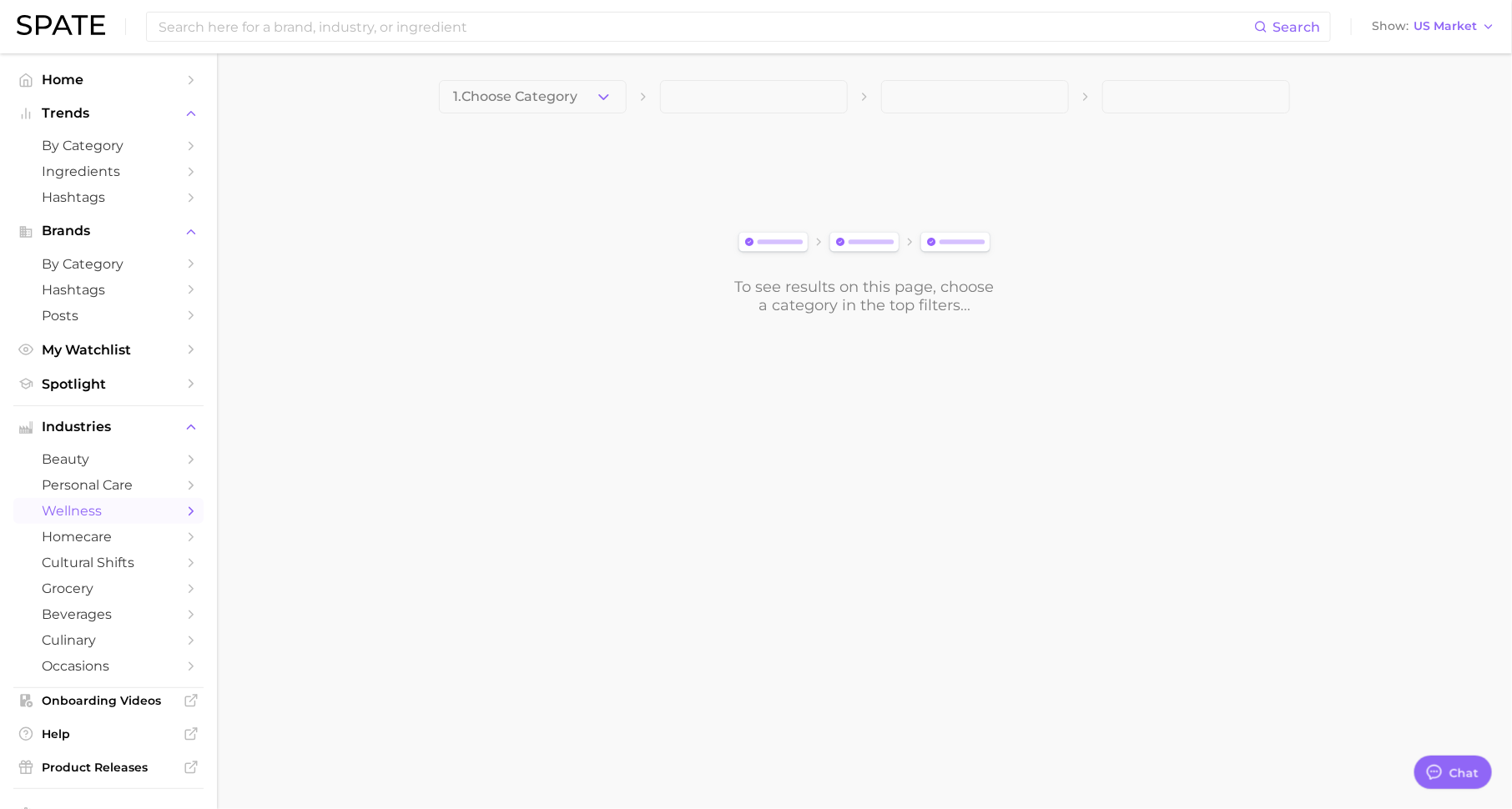
click at [581, 96] on button "1. Choose Category" at bounding box center [532, 97] width 188 height 34
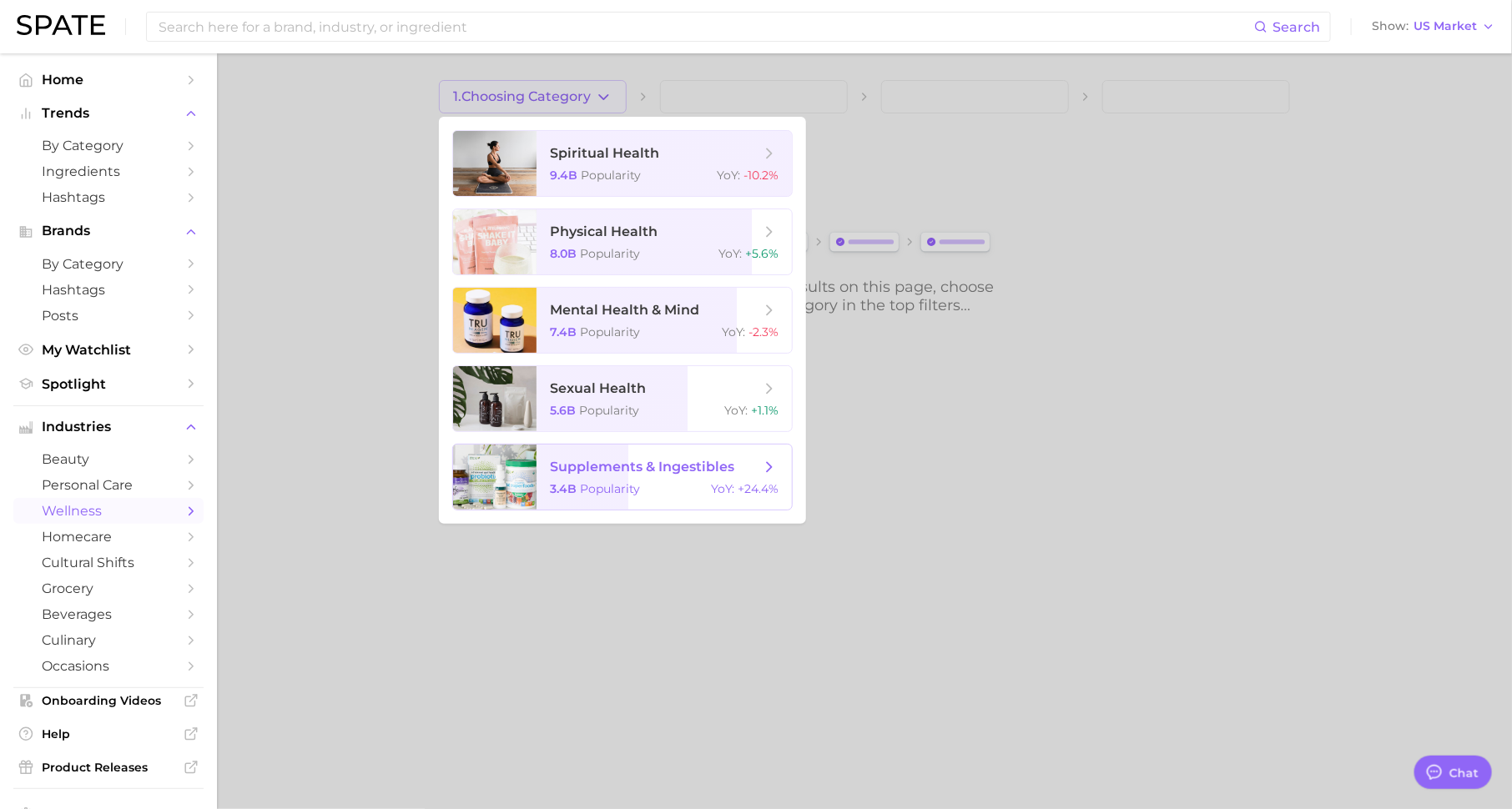
click at [635, 476] on span "supplements & ingestibles 3.4b Popularity YoY : +24.4%" at bounding box center [664, 477] width 255 height 65
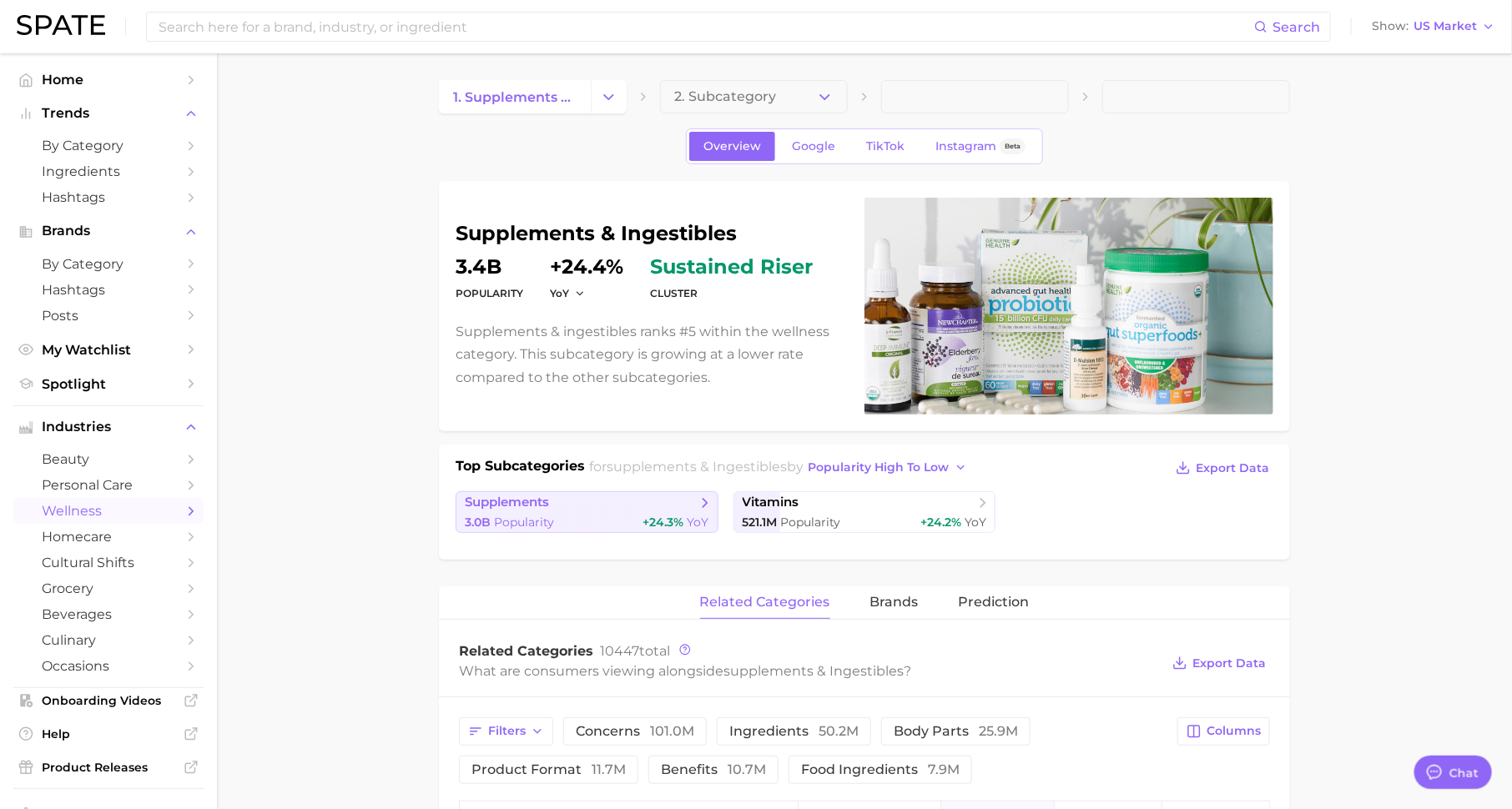
click at [658, 515] on span "+24.3%" at bounding box center [664, 521] width 41 height 15
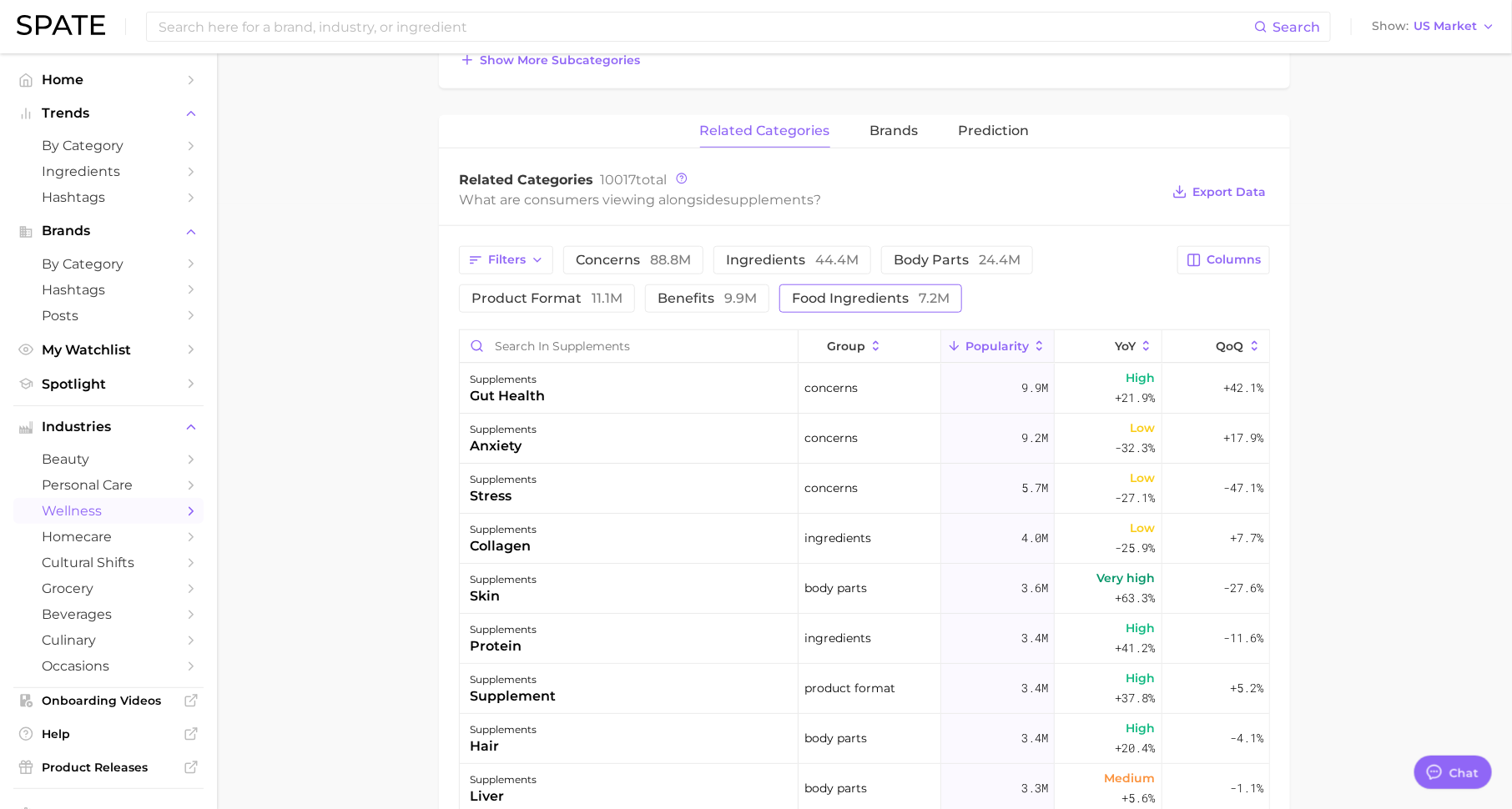
scroll to position [603, 0]
click at [882, 129] on span "brands" at bounding box center [894, 132] width 49 height 15
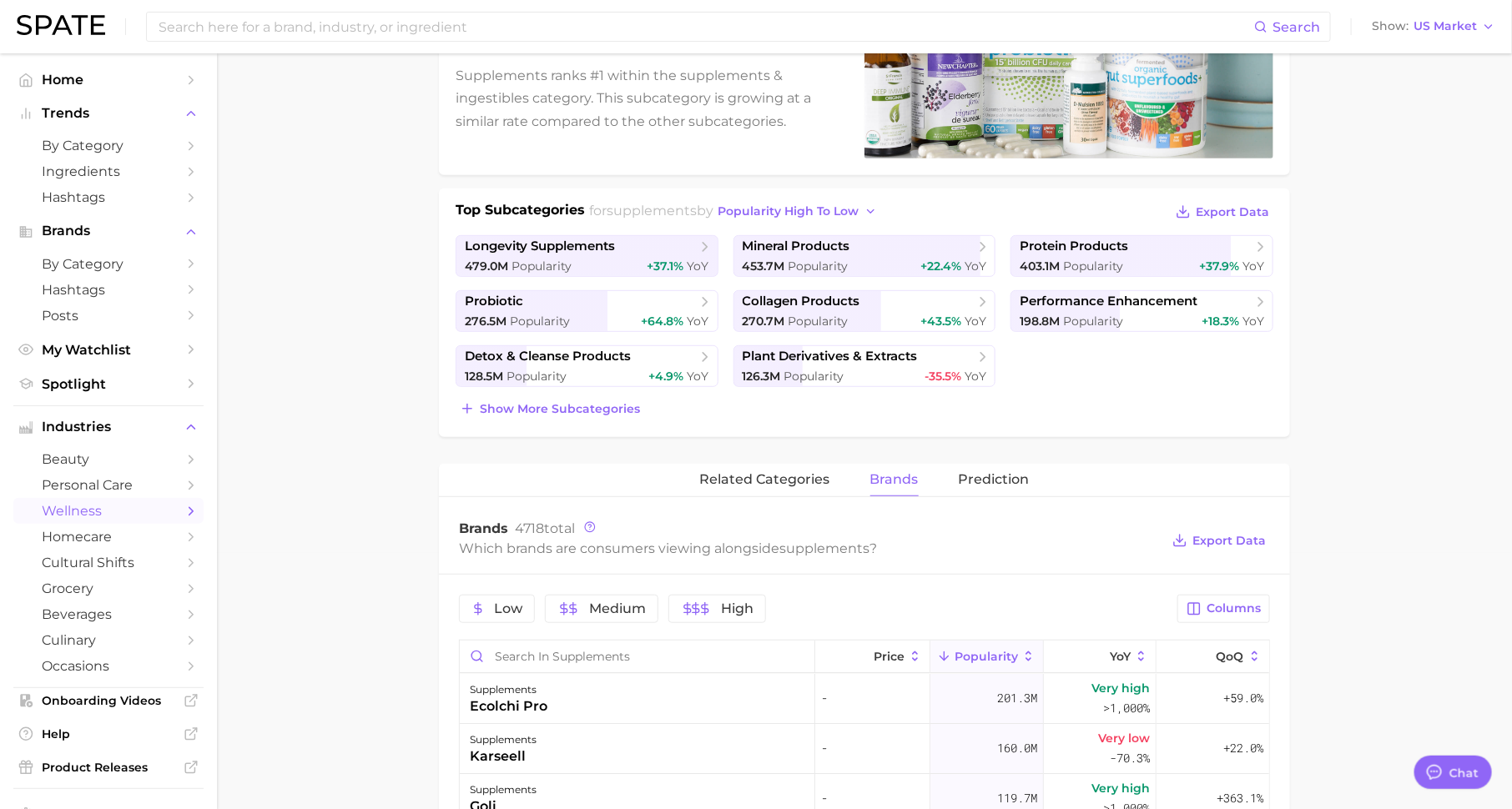
scroll to position [0, 0]
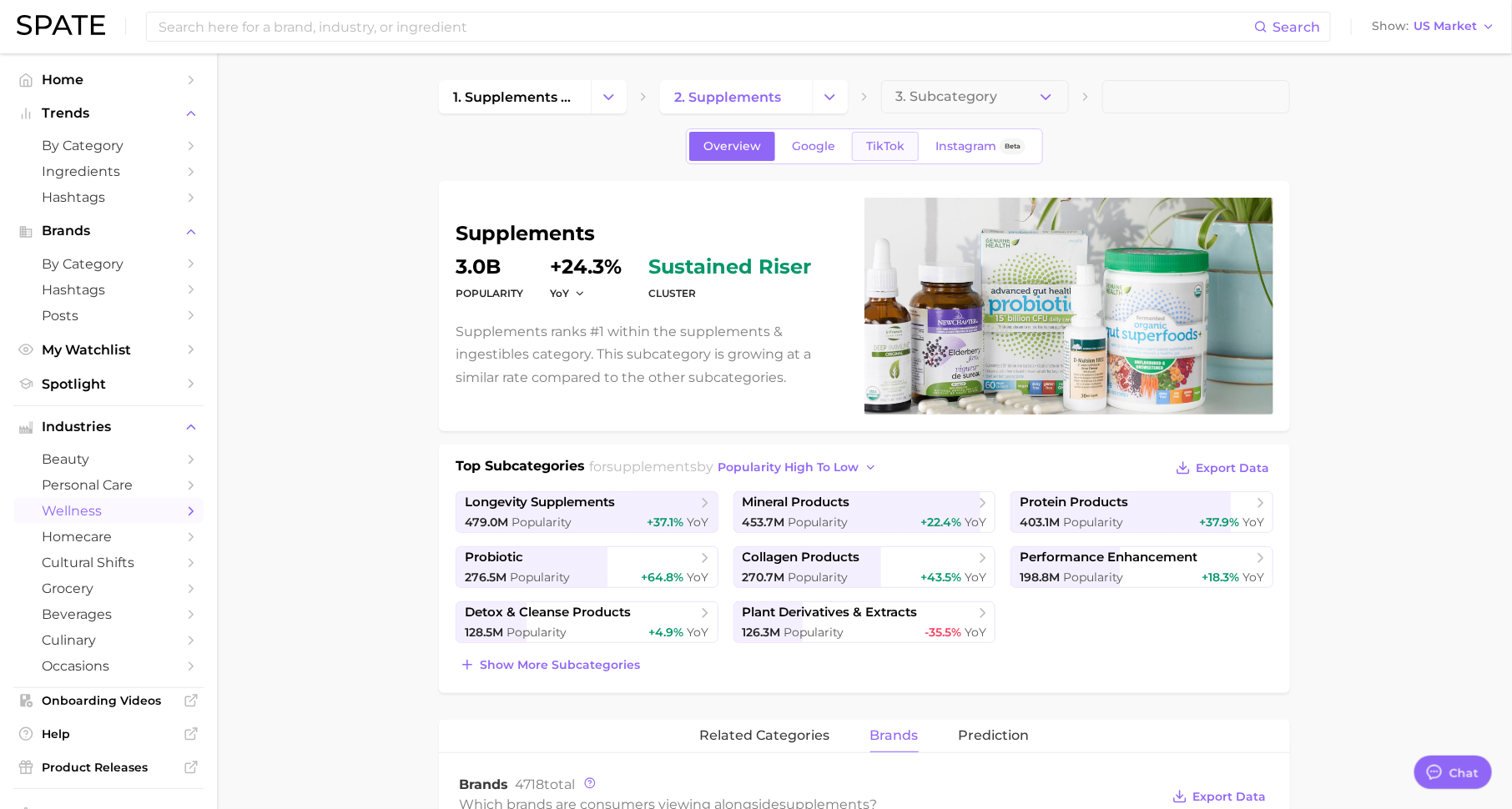
click at [866, 143] on span "TikTok" at bounding box center [884, 146] width 38 height 14
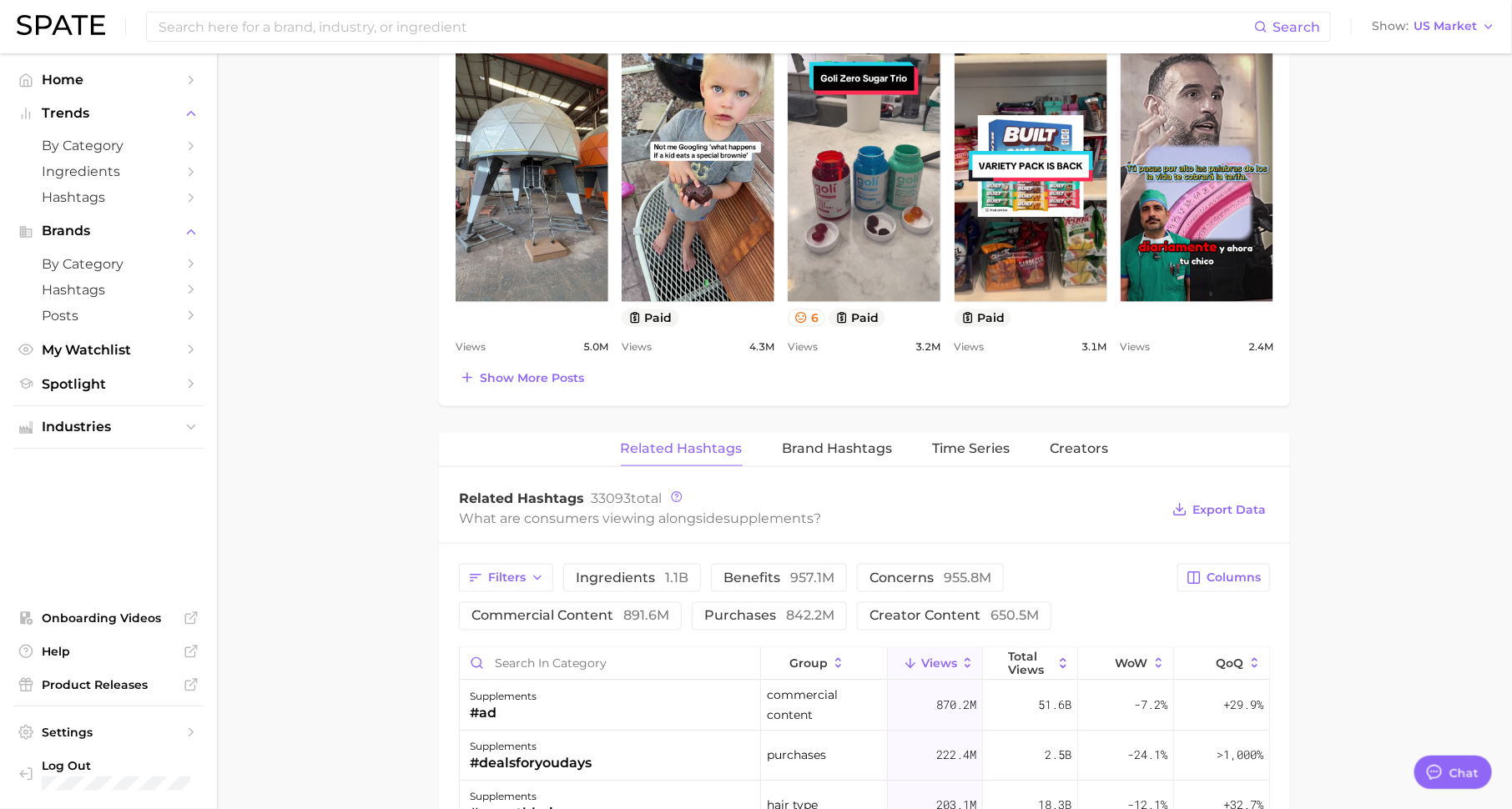
scroll to position [902, 0]
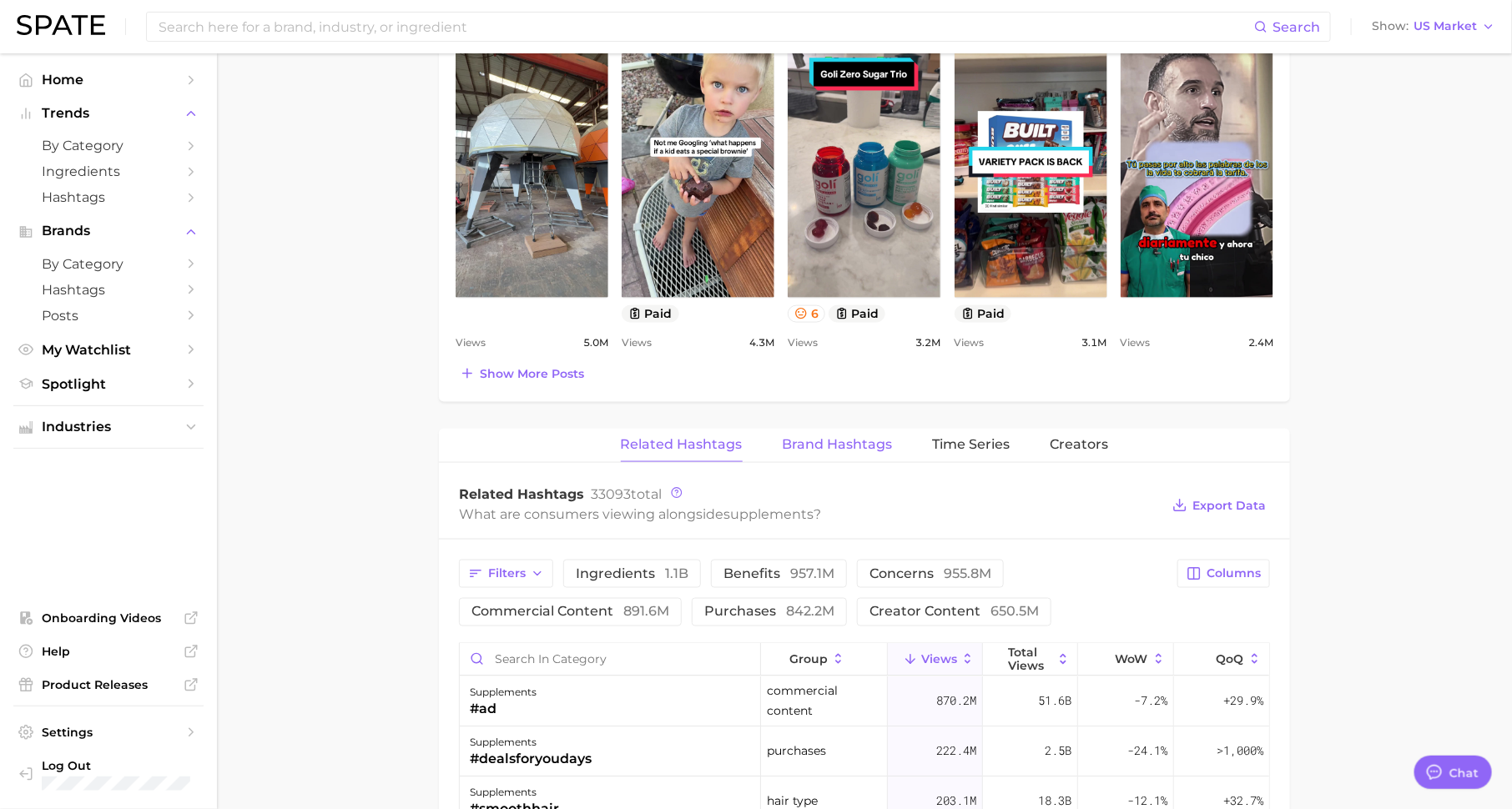
click at [873, 440] on span "Brand Hashtags" at bounding box center [838, 444] width 110 height 15
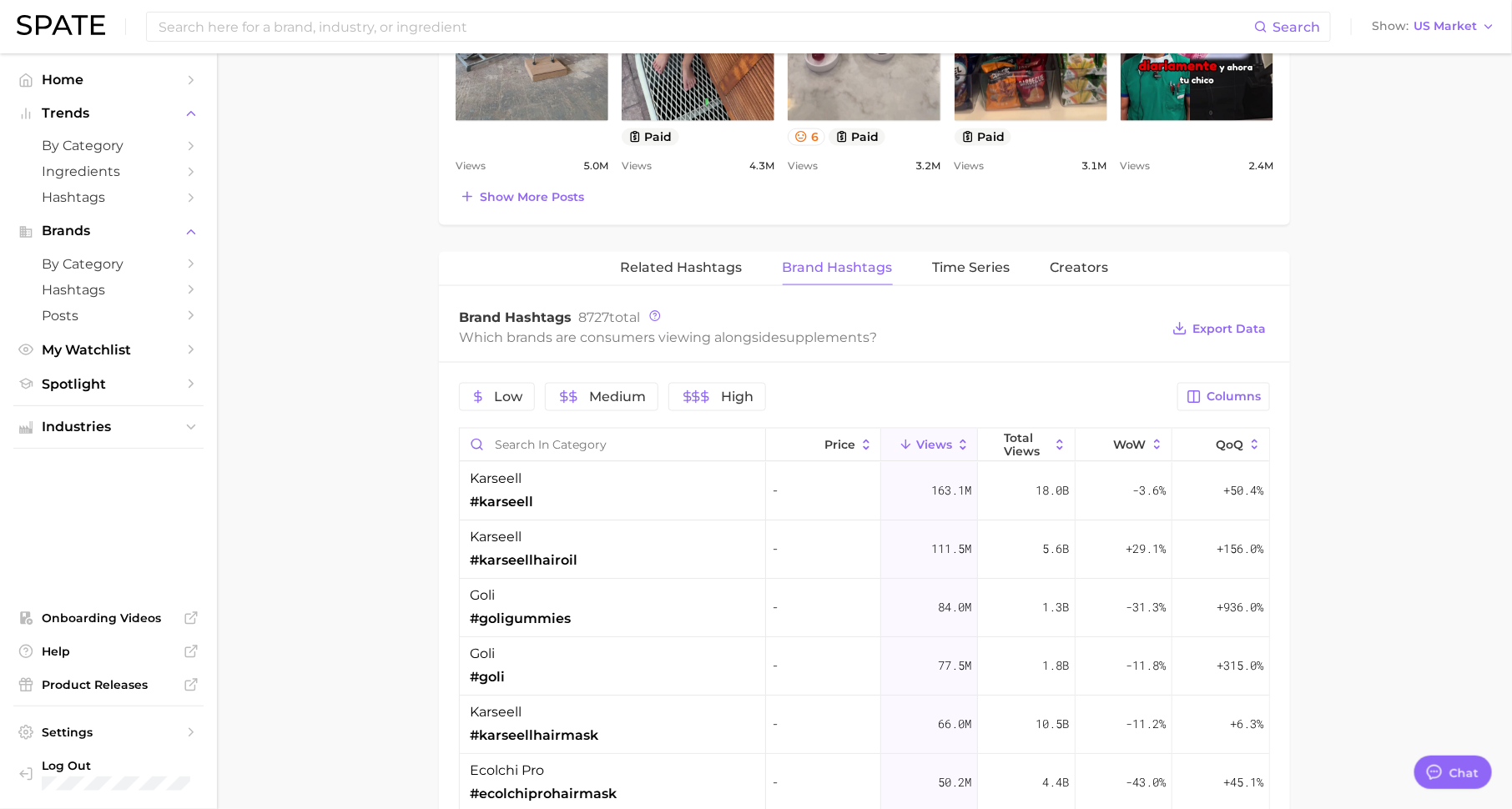
scroll to position [1113, 0]
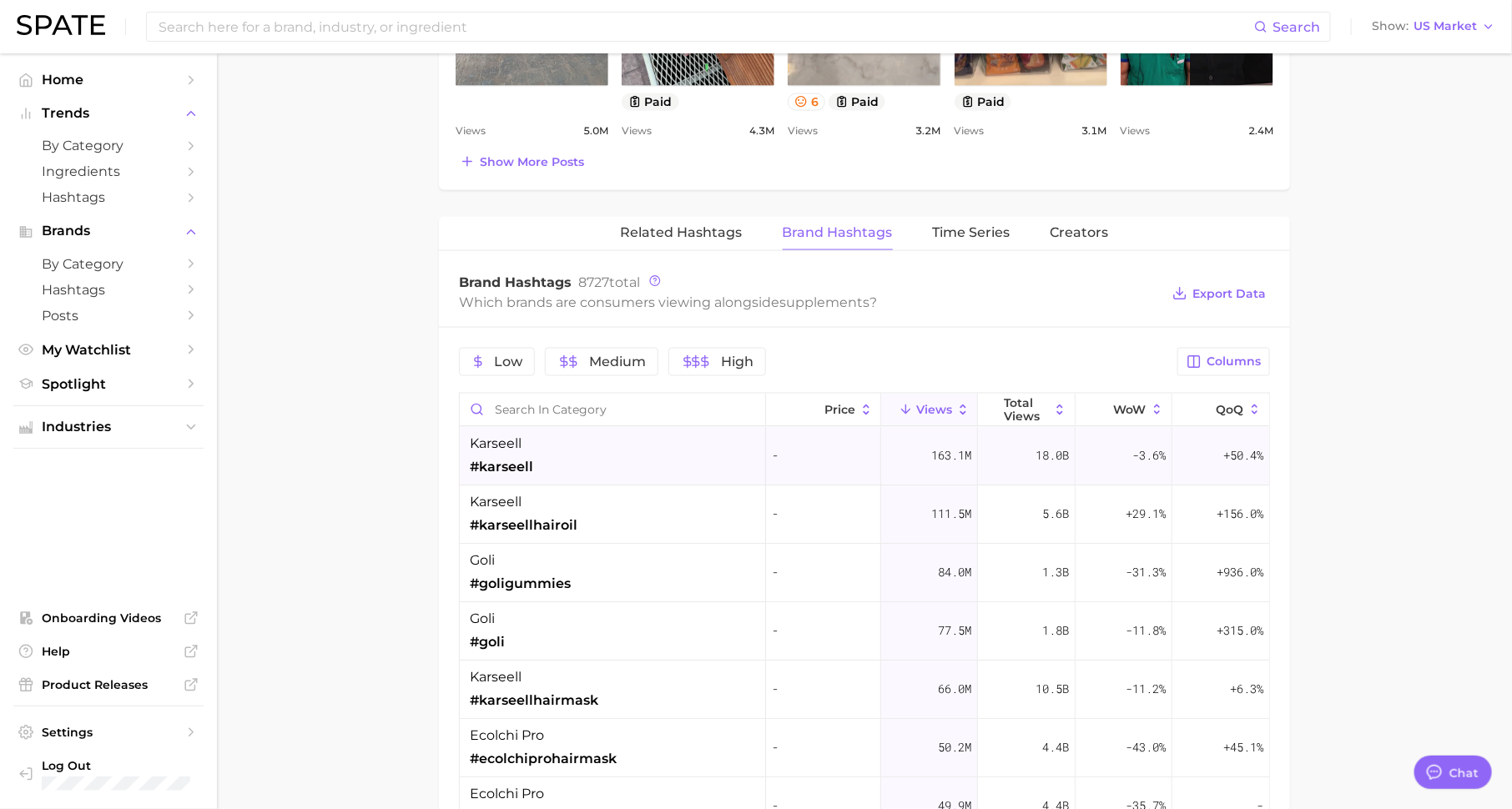
click at [710, 445] on div "karseell #karseell" at bounding box center [613, 456] width 306 height 58
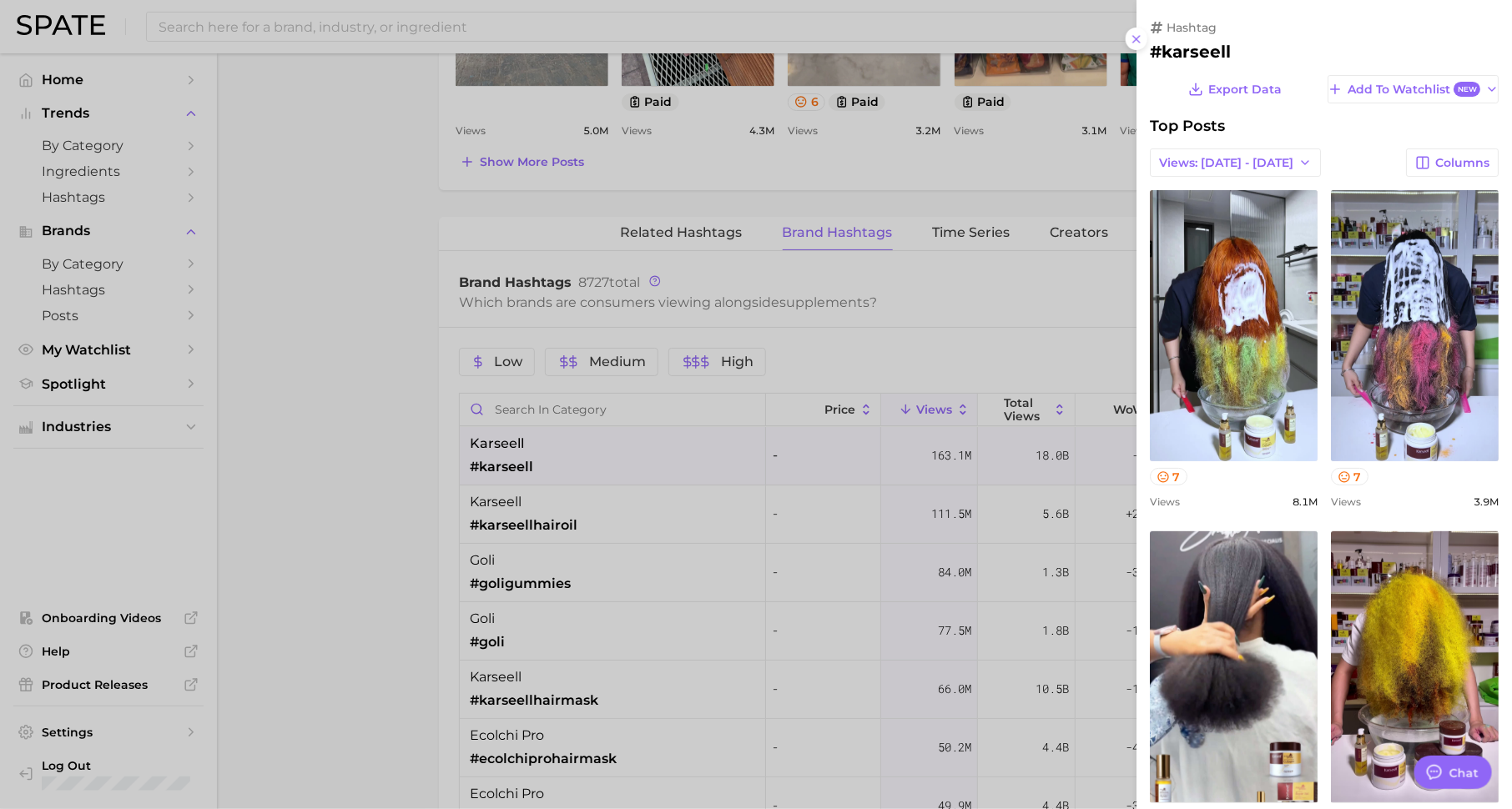
scroll to position [0, 0]
click at [705, 552] on div at bounding box center [756, 404] width 1512 height 809
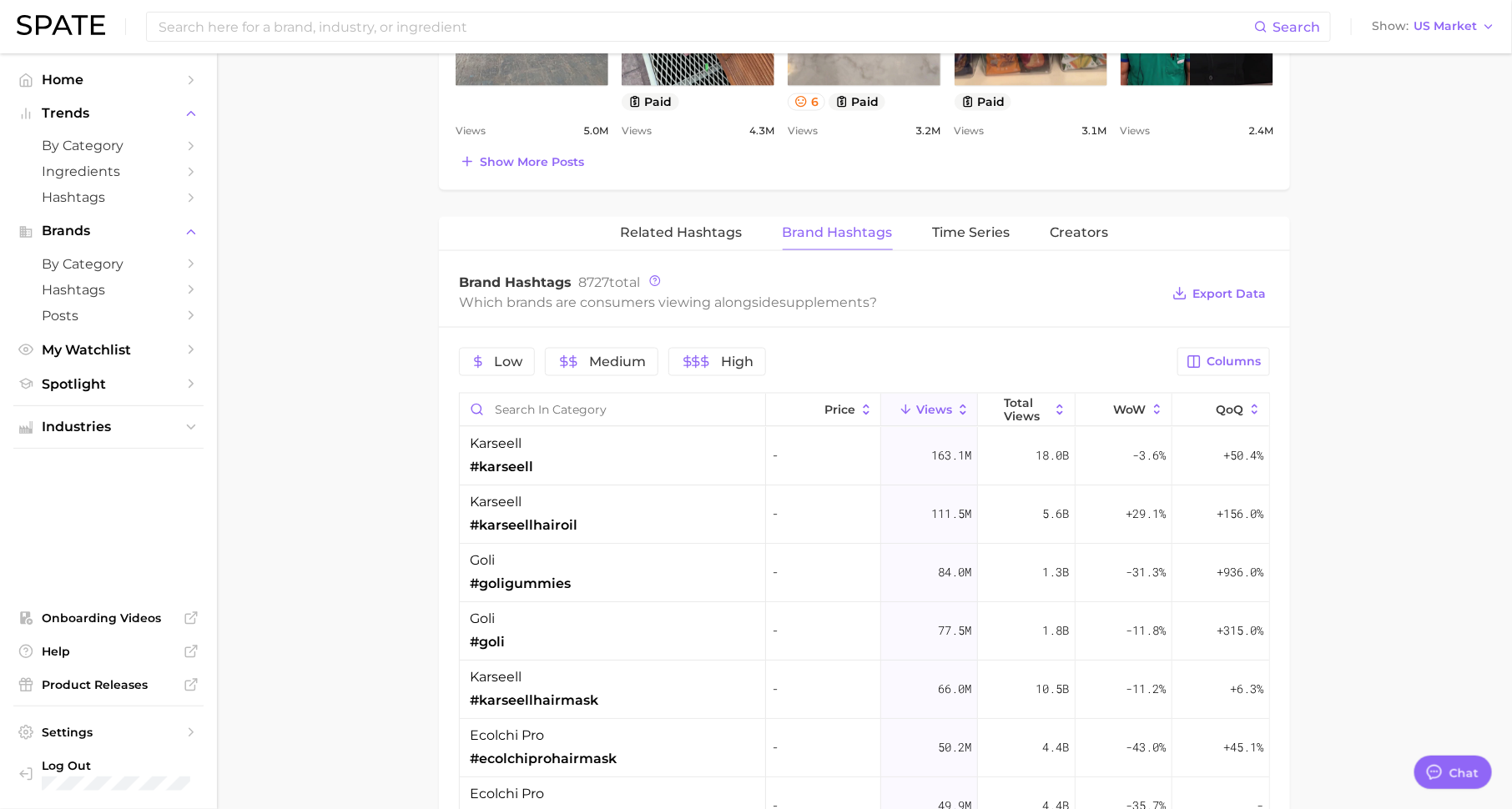
scroll to position [88, 0]
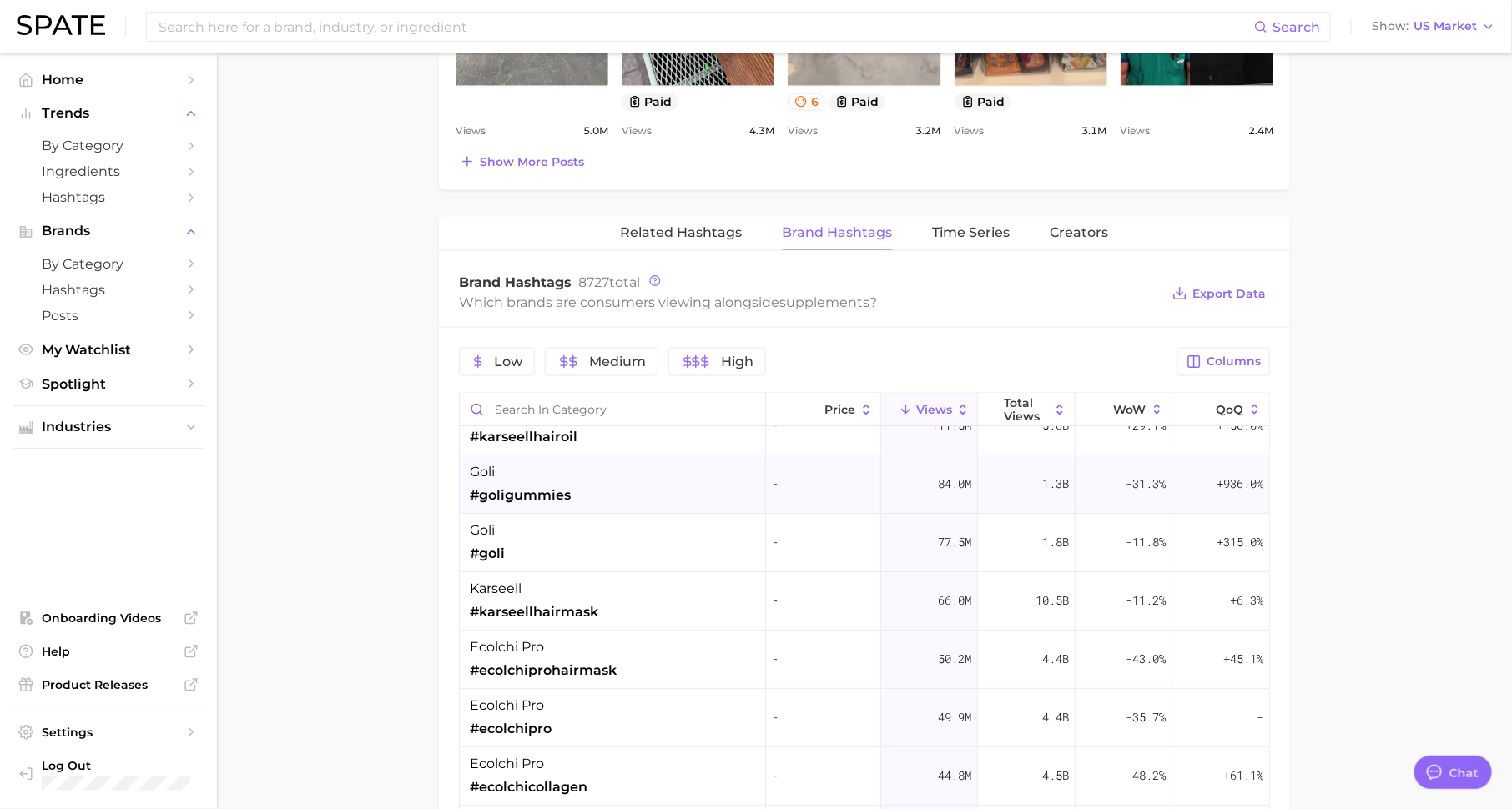
click at [591, 474] on div "goli #goligummies" at bounding box center [613, 484] width 306 height 58
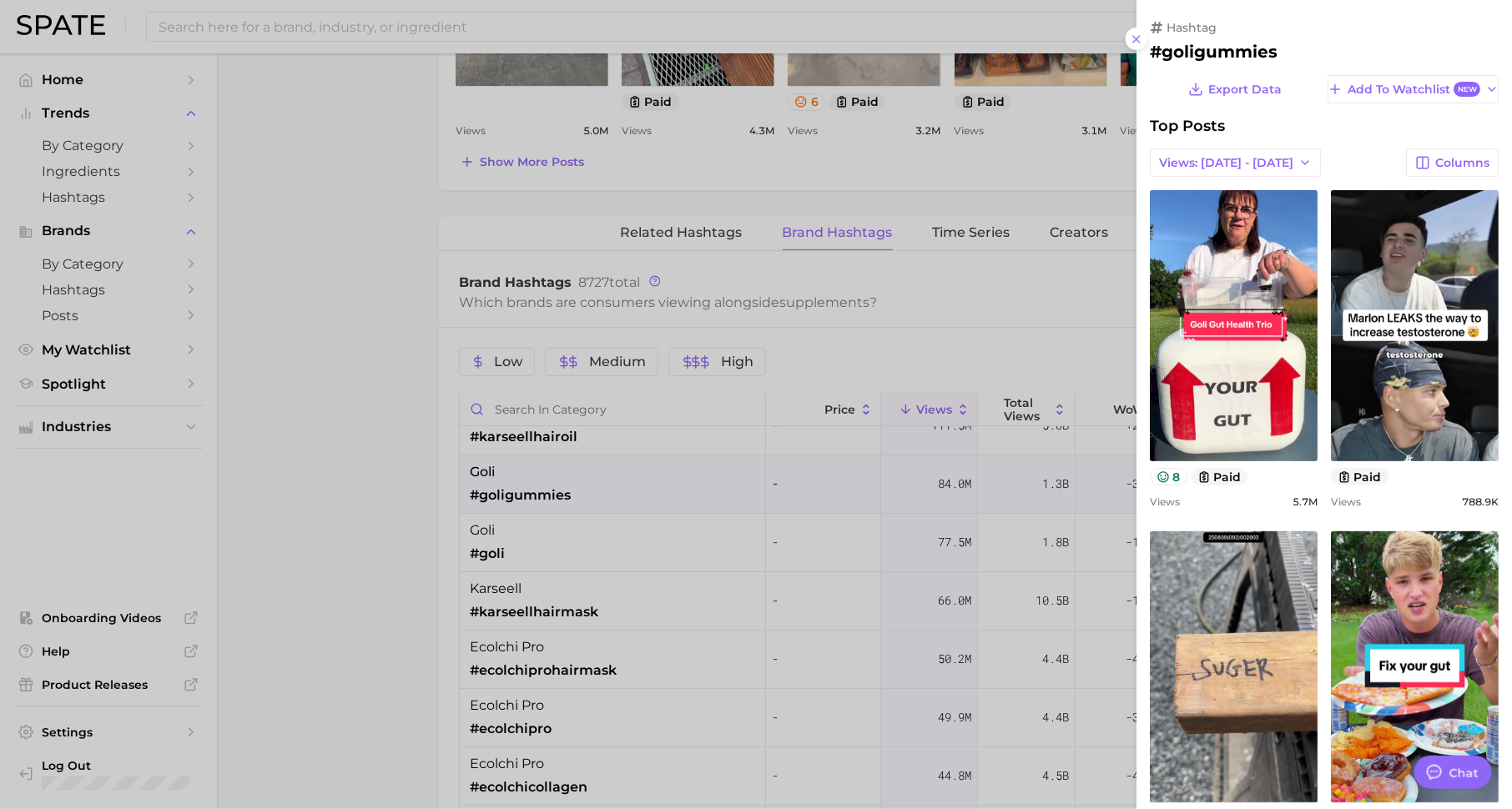
scroll to position [0, 0]
click at [924, 504] on div at bounding box center [756, 404] width 1512 height 809
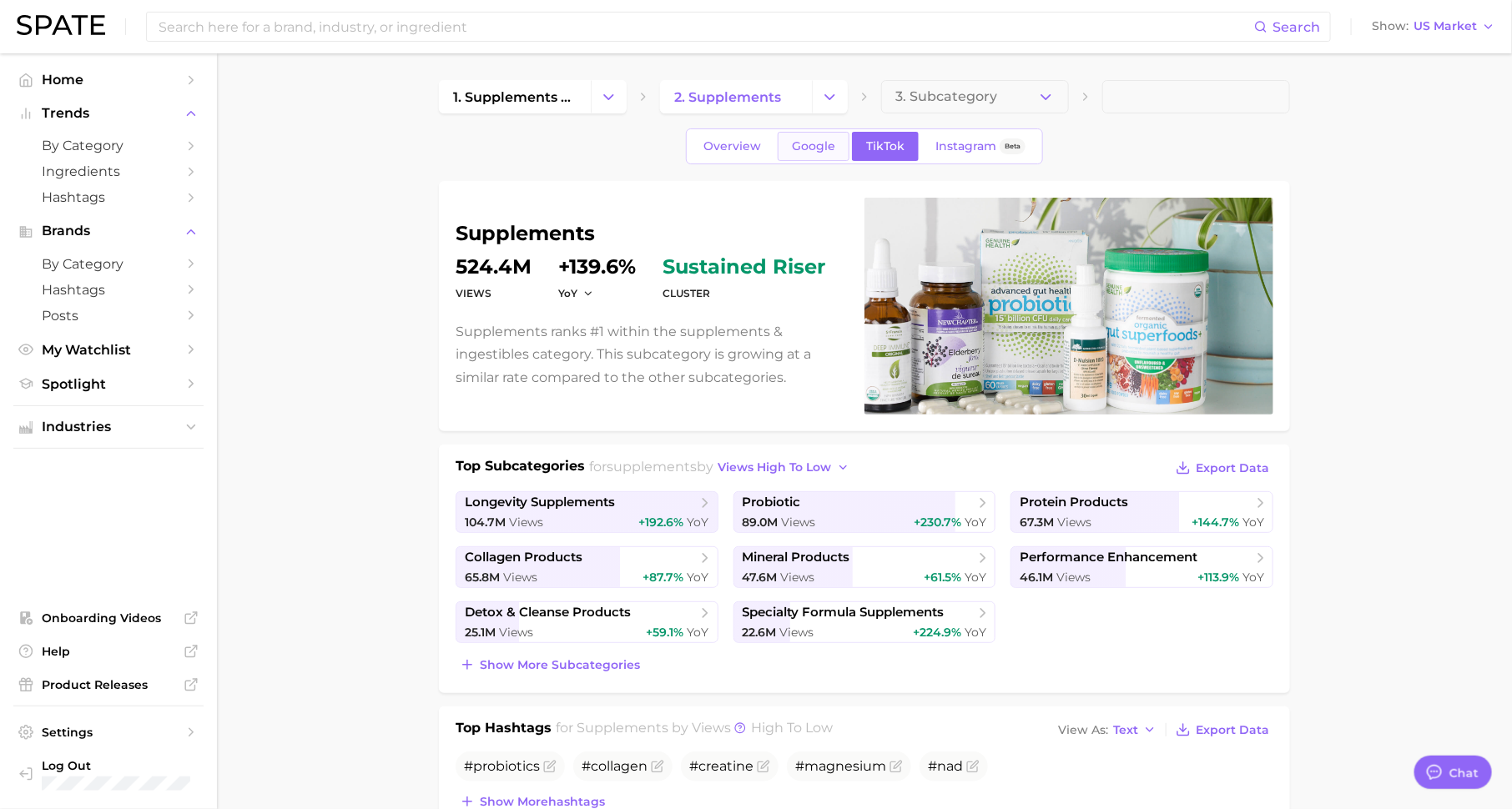
click at [801, 150] on span "Google" at bounding box center [813, 146] width 43 height 14
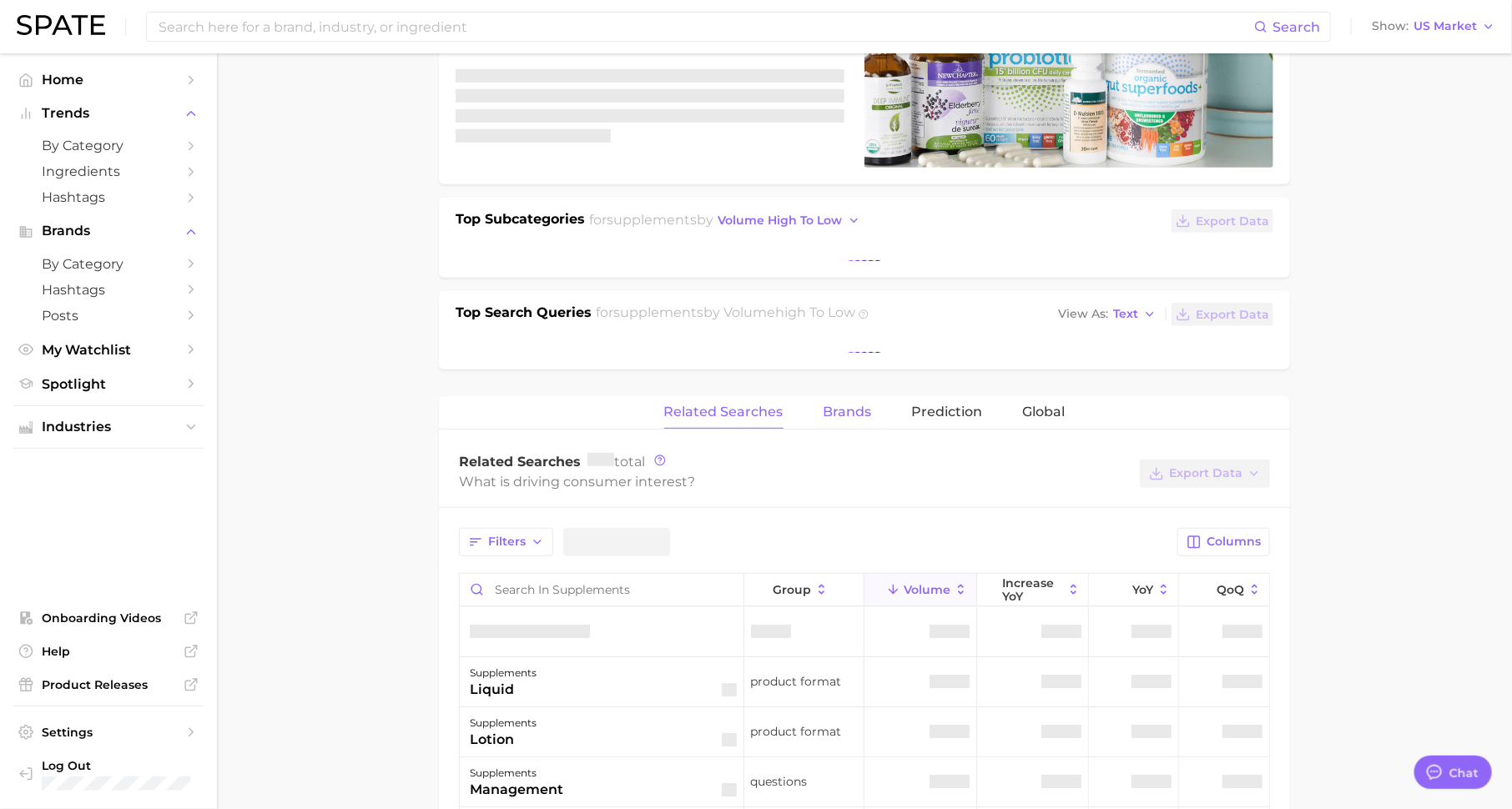
click at [842, 411] on div "supplements volume - YoY - cluster — Top Subcategories for supplements by volum…" at bounding box center [864, 668] width 851 height 1468
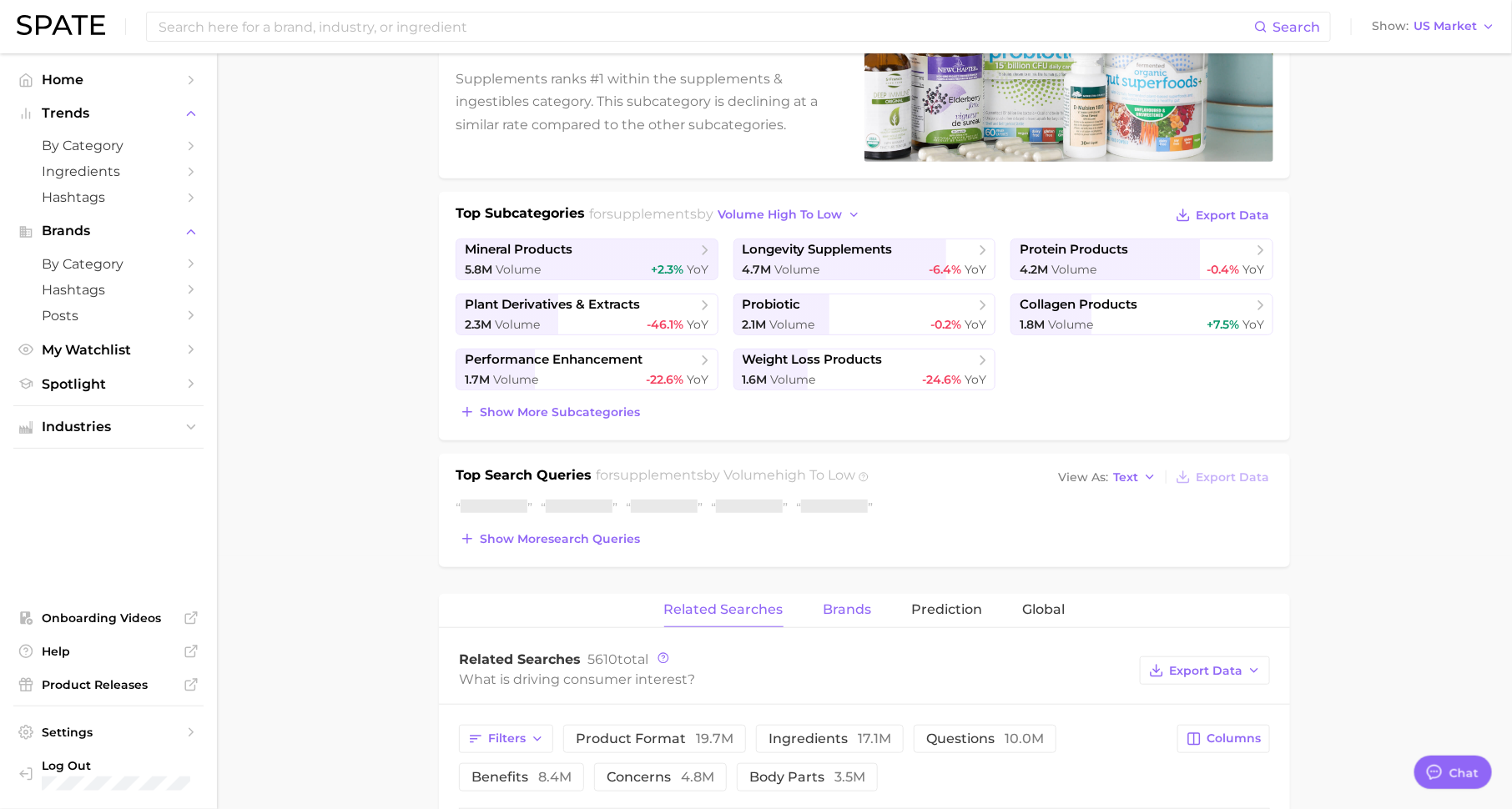
click at [837, 616] on button "Brands" at bounding box center [847, 610] width 49 height 33
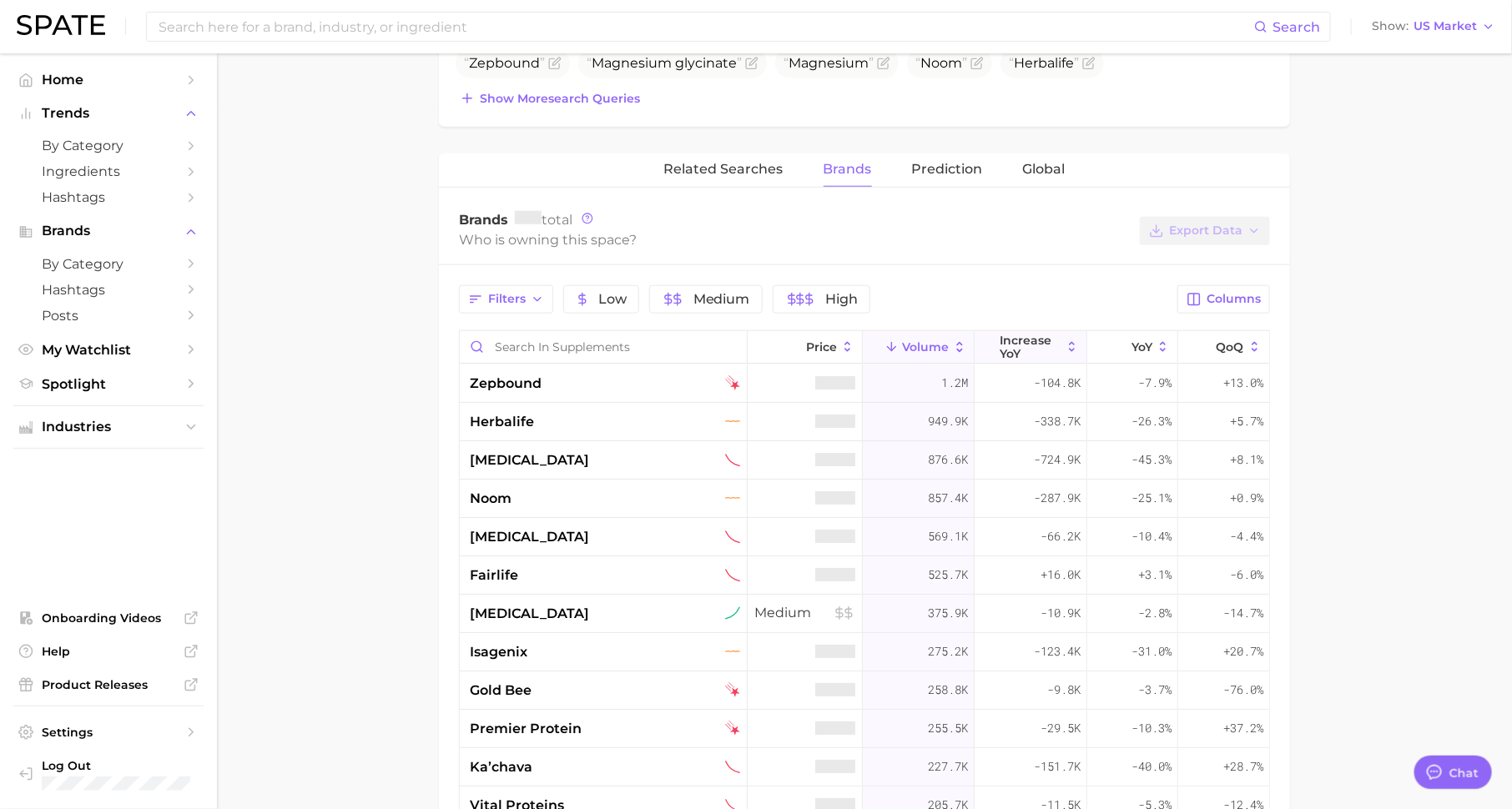
click at [1041, 342] on span "increase YoY" at bounding box center [1031, 347] width 61 height 26
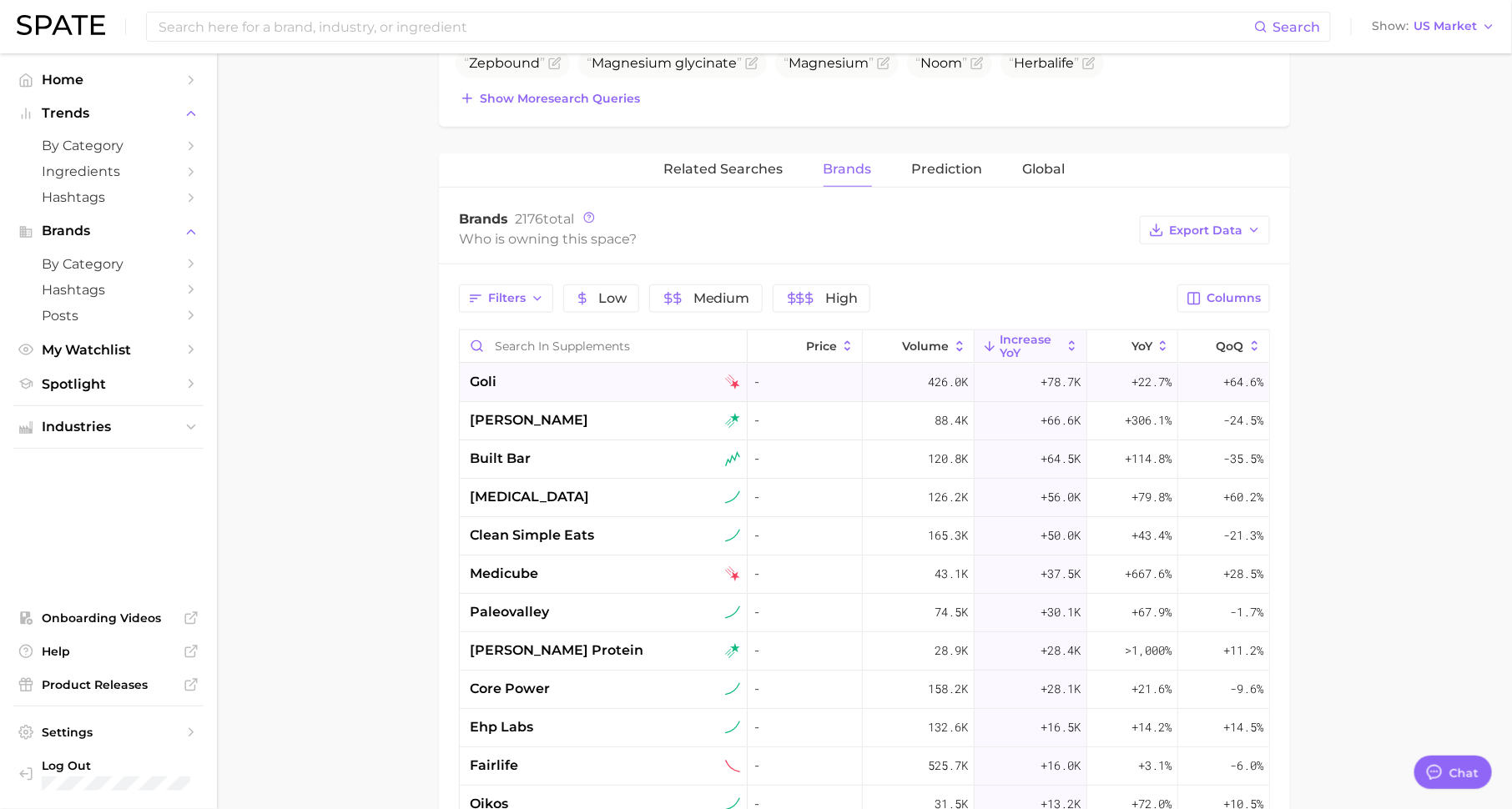
click at [611, 382] on div "goli" at bounding box center [605, 382] width 270 height 20
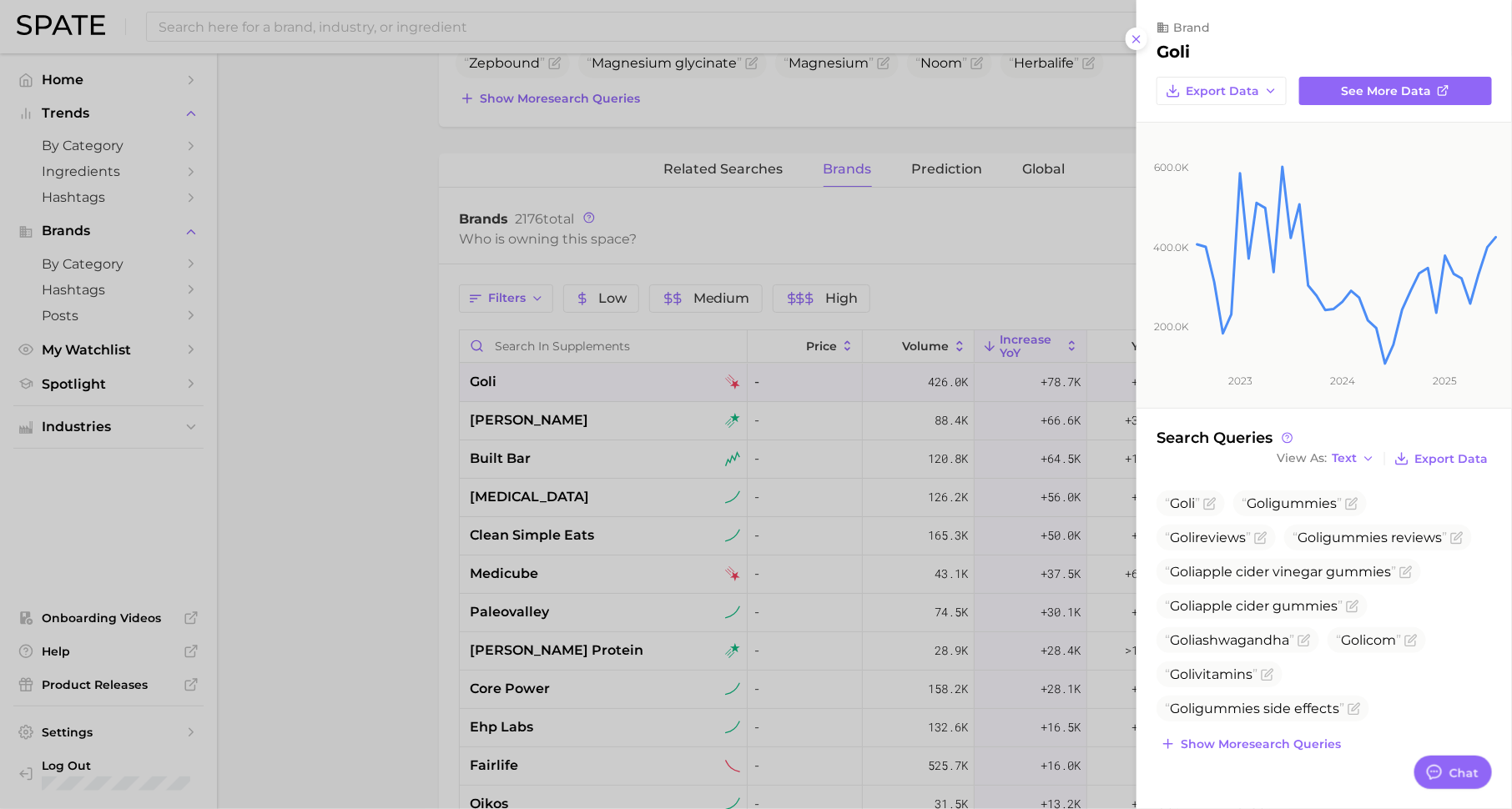
click at [699, 532] on div at bounding box center [756, 404] width 1512 height 809
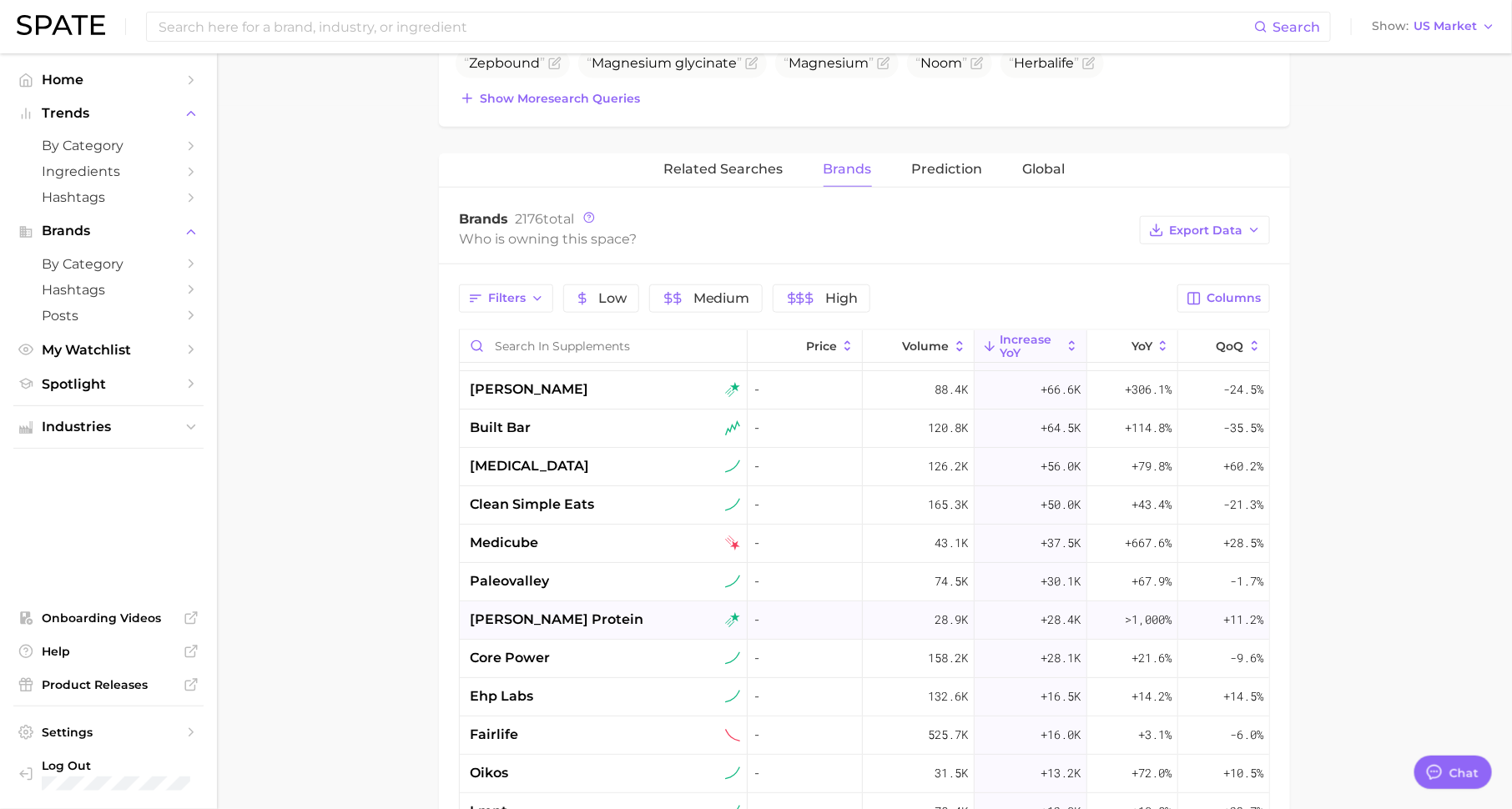
click at [587, 610] on div "[PERSON_NAME] protein" at bounding box center [605, 619] width 270 height 20
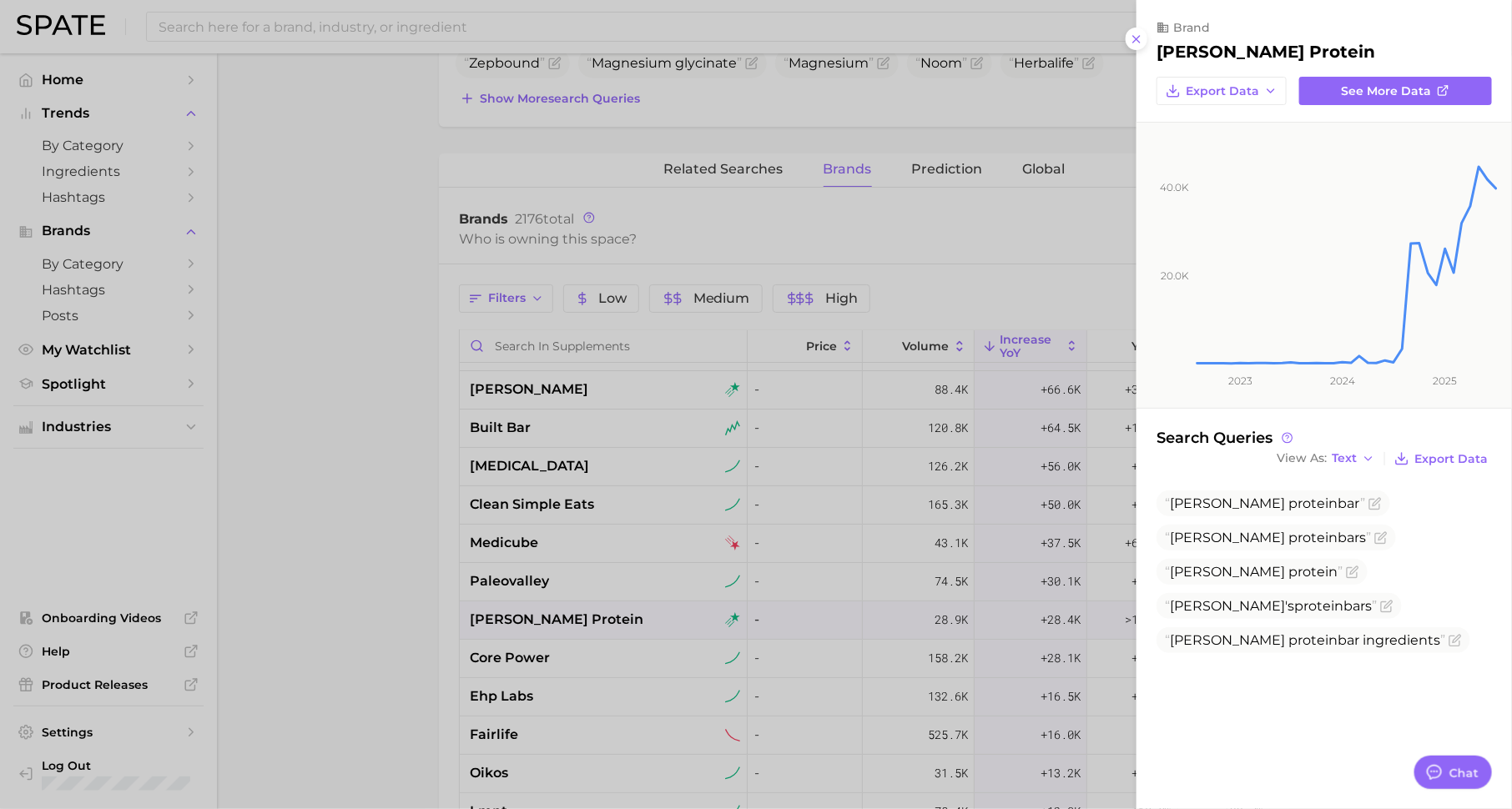
click at [586, 564] on div at bounding box center [756, 404] width 1512 height 809
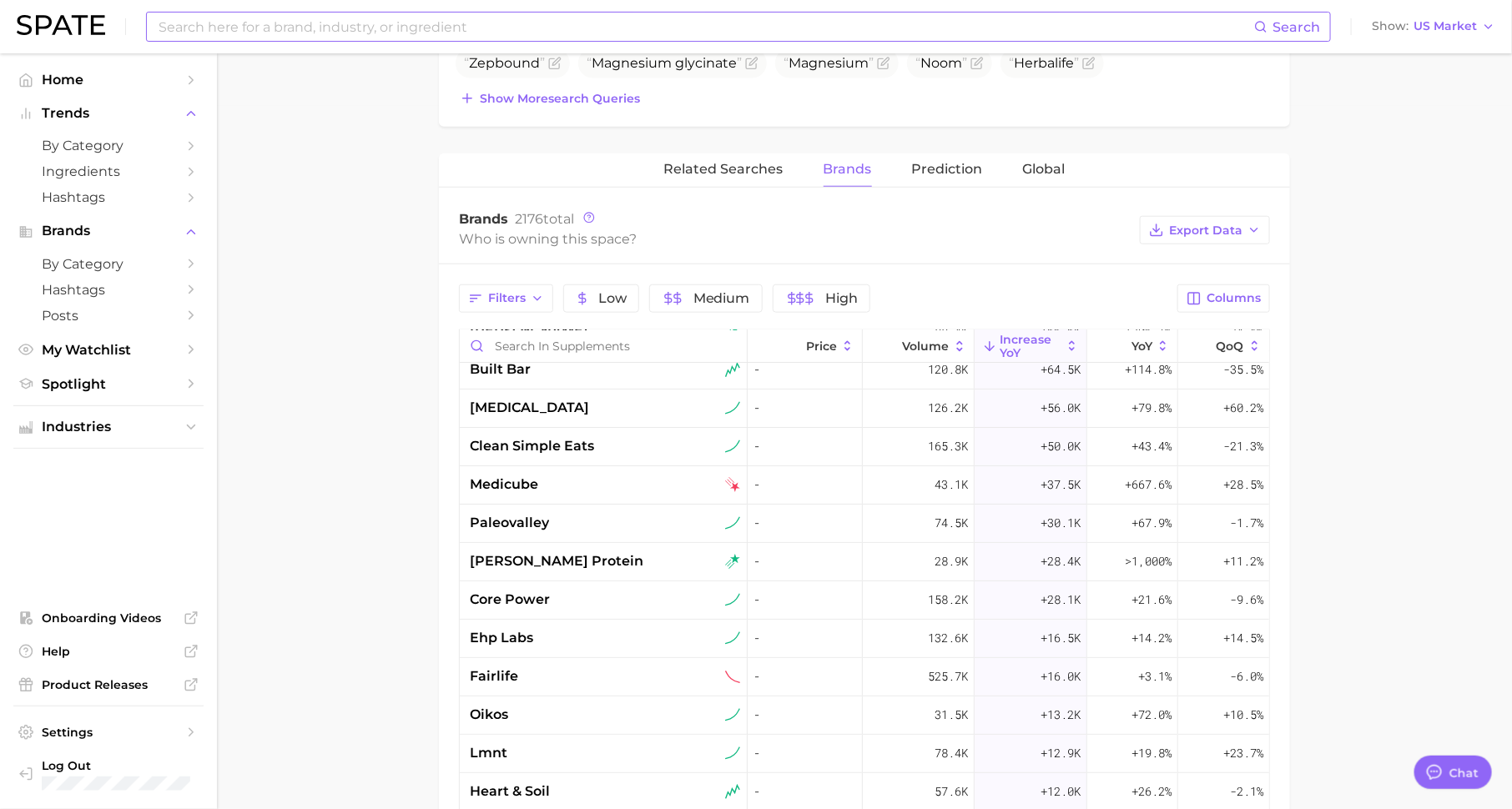
click at [515, 24] on input at bounding box center [705, 26] width 1097 height 28
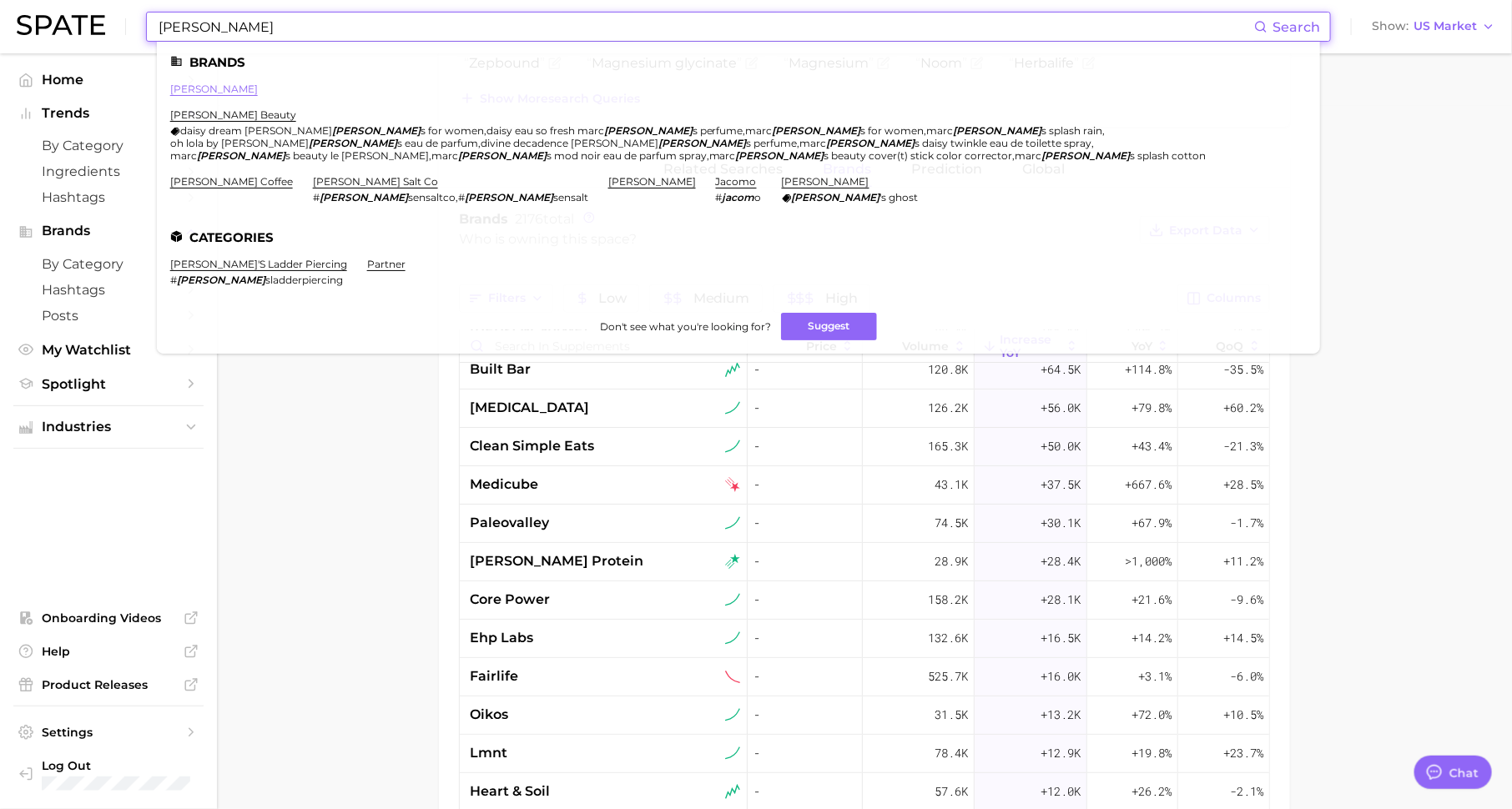
type input "[PERSON_NAME]"
click at [183, 83] on link "[PERSON_NAME]" at bounding box center [214, 89] width 87 height 12
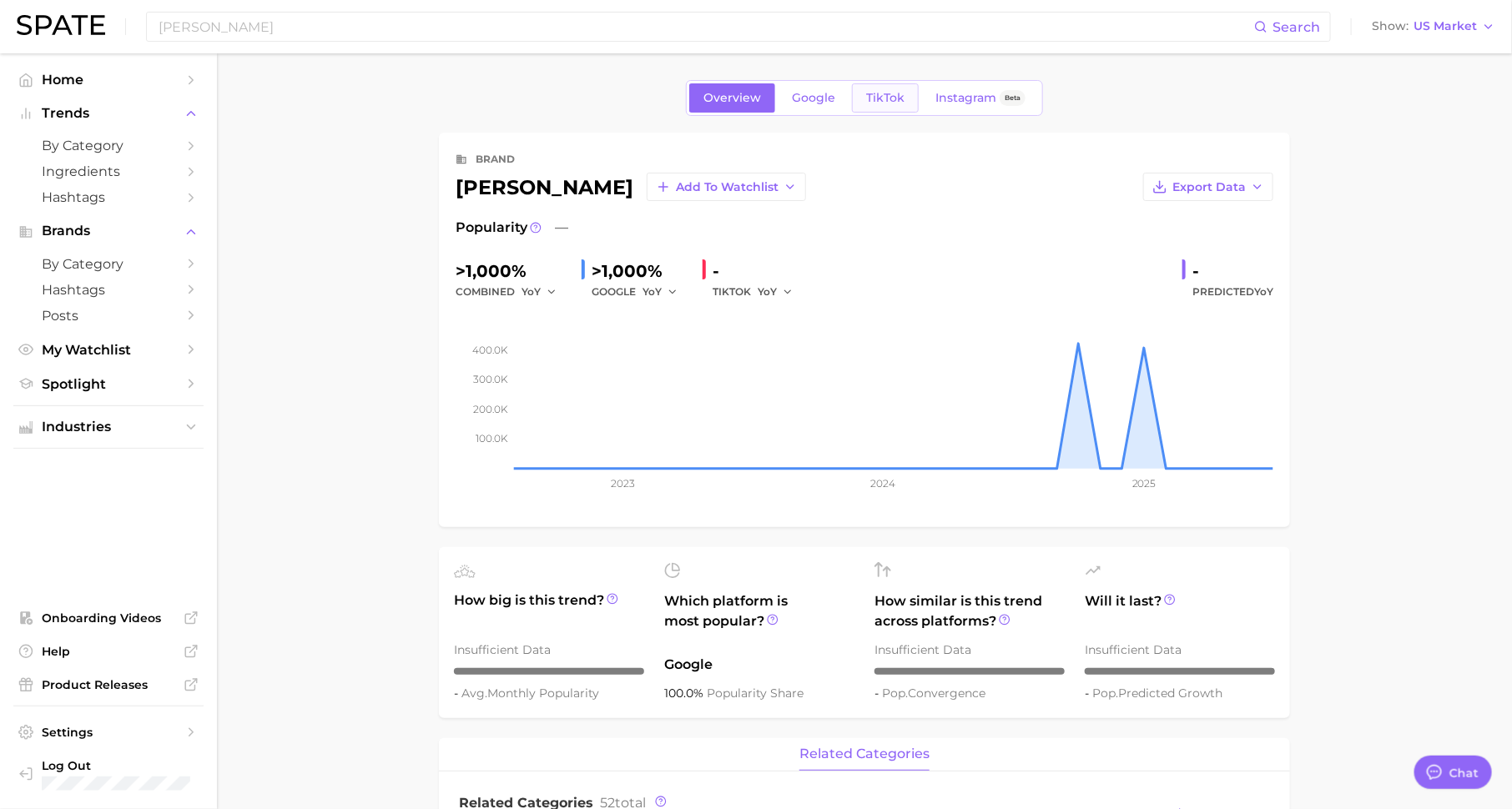
click at [881, 94] on span "TikTok" at bounding box center [884, 98] width 38 height 14
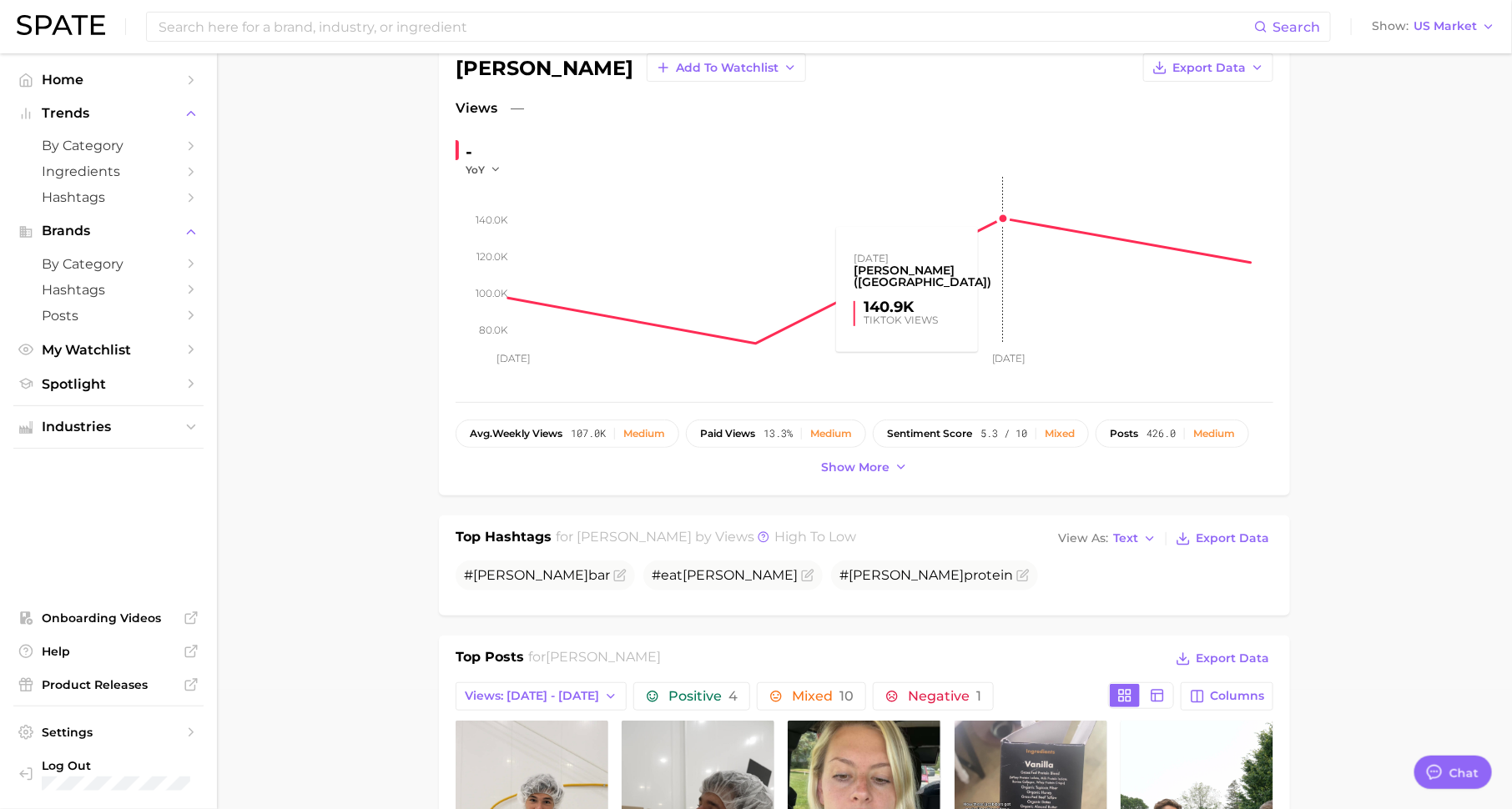
scroll to position [138, 0]
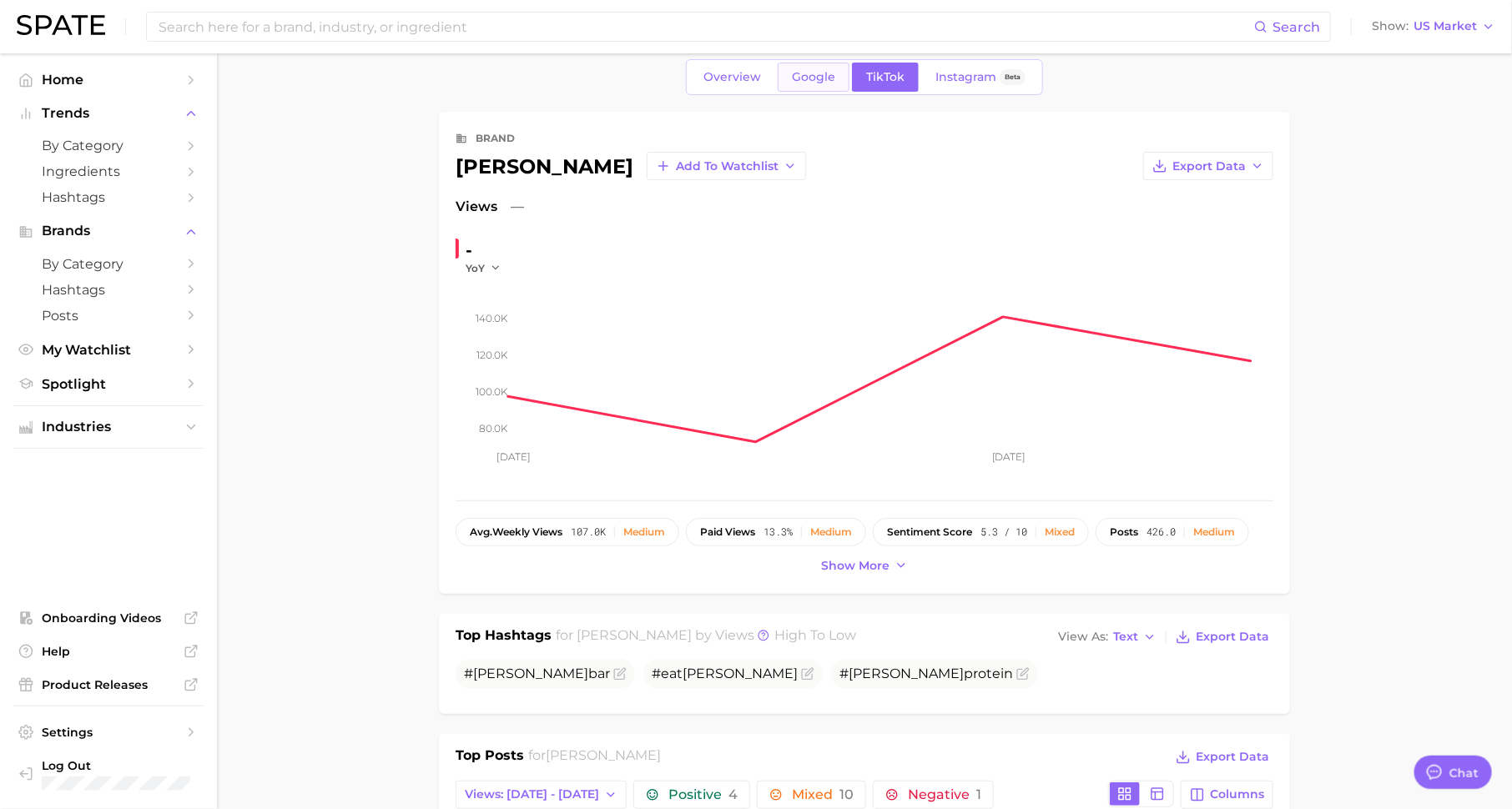
click at [816, 79] on span "Google" at bounding box center [813, 77] width 43 height 14
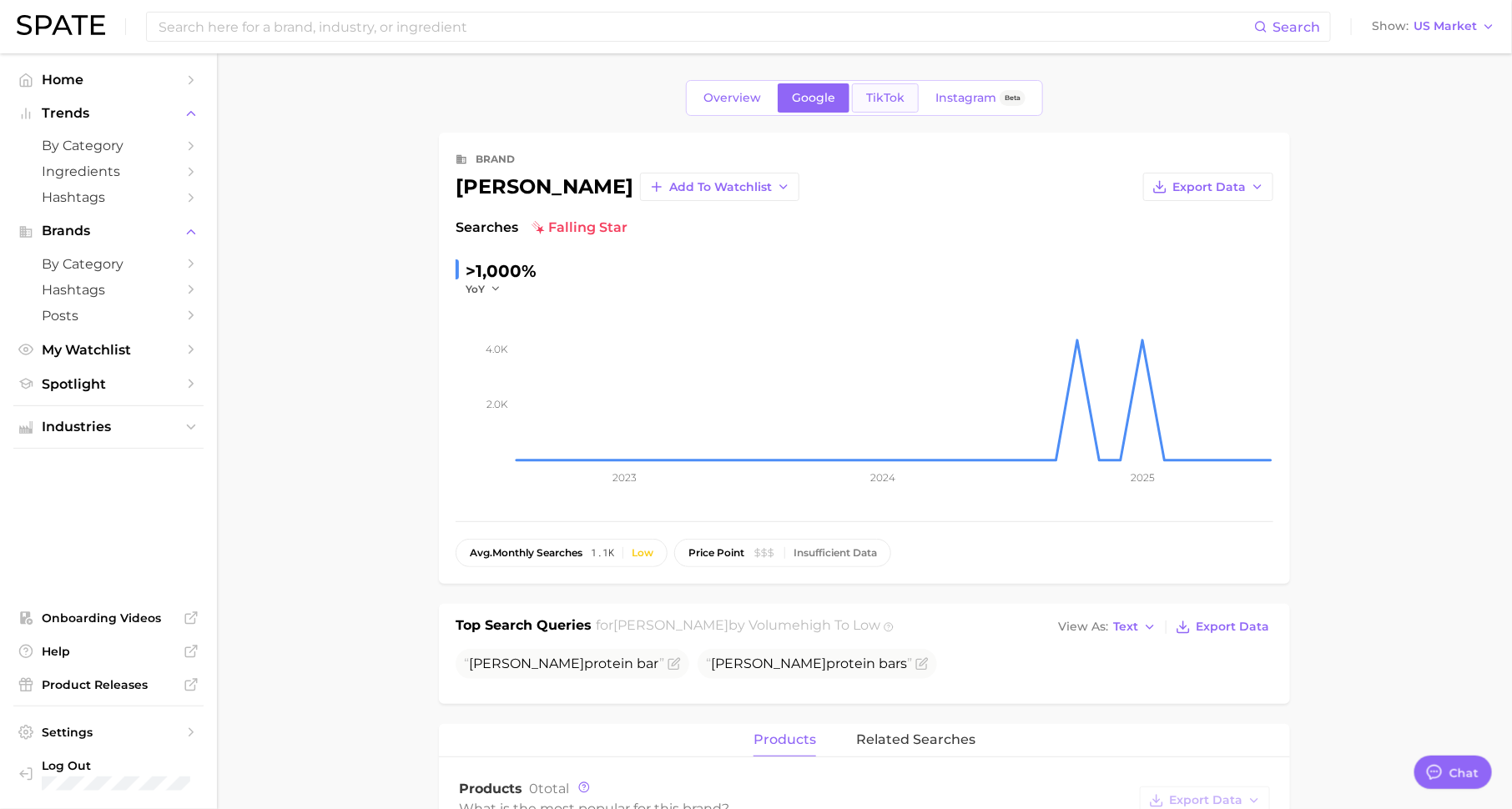
click at [876, 92] on span "TikTok" at bounding box center [884, 98] width 38 height 14
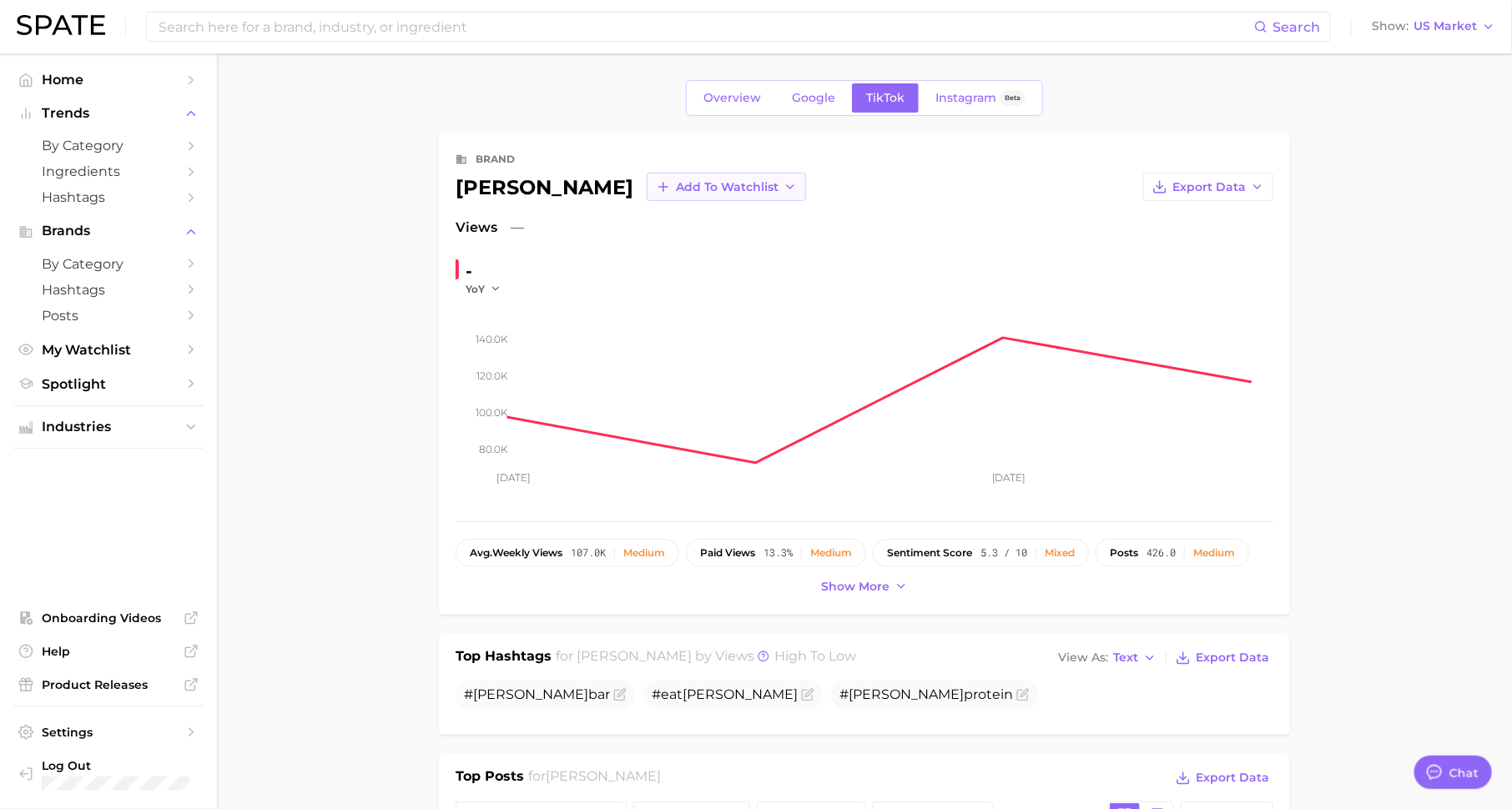
click at [676, 180] on span "Add to Watchlist" at bounding box center [727, 187] width 102 height 14
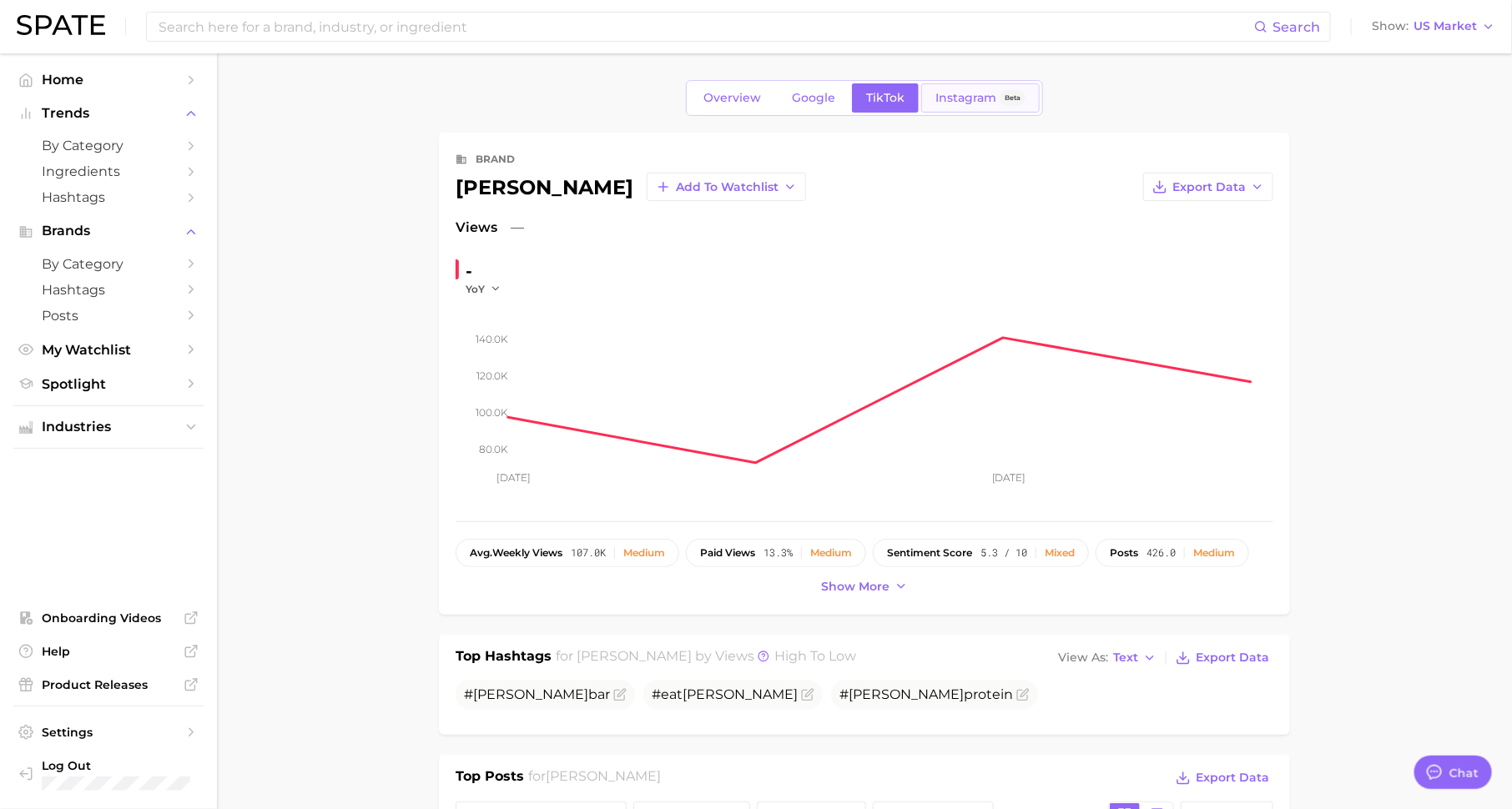
click at [976, 94] on span "Instagram" at bounding box center [966, 98] width 61 height 14
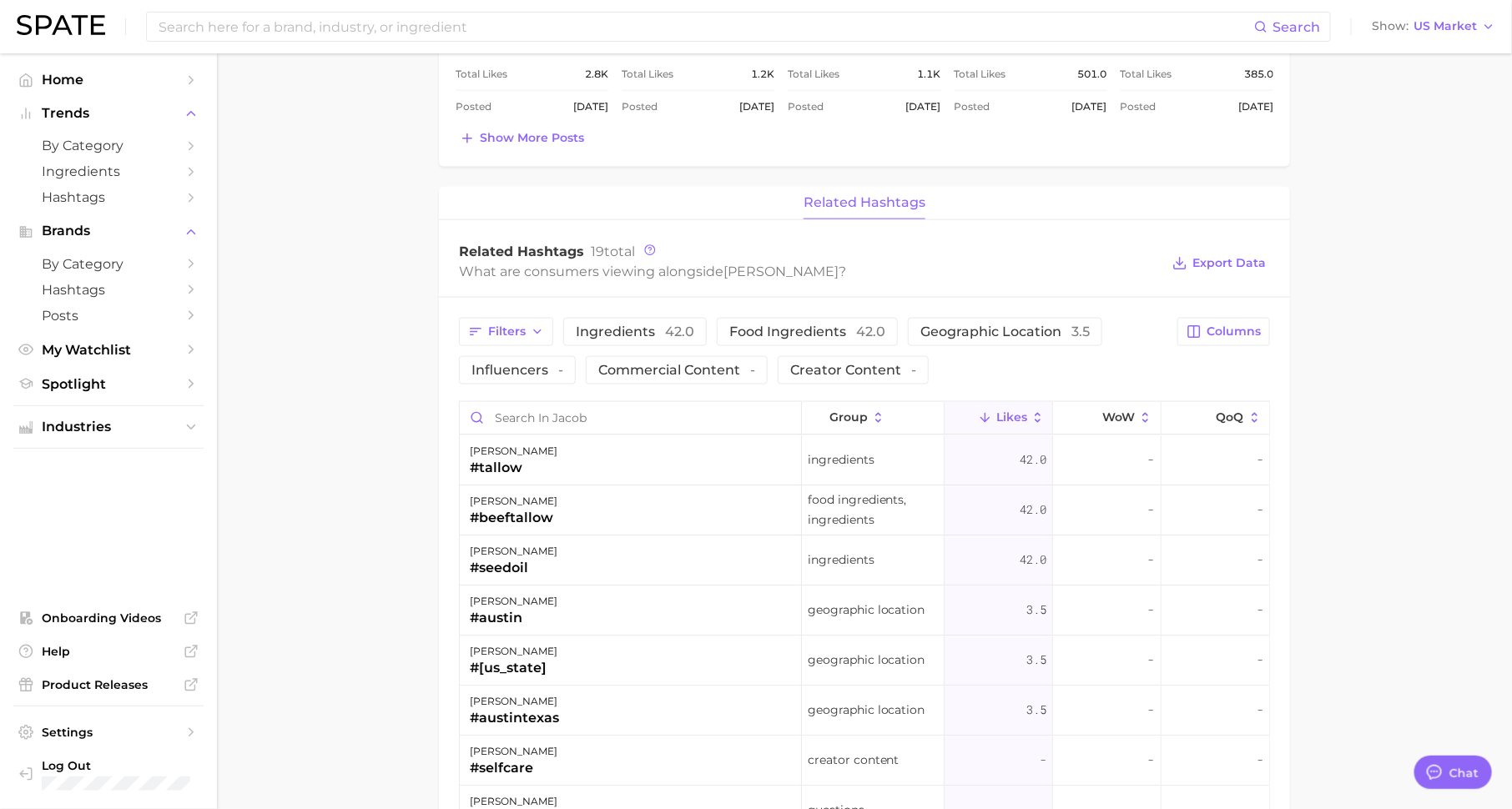
scroll to position [1023, 0]
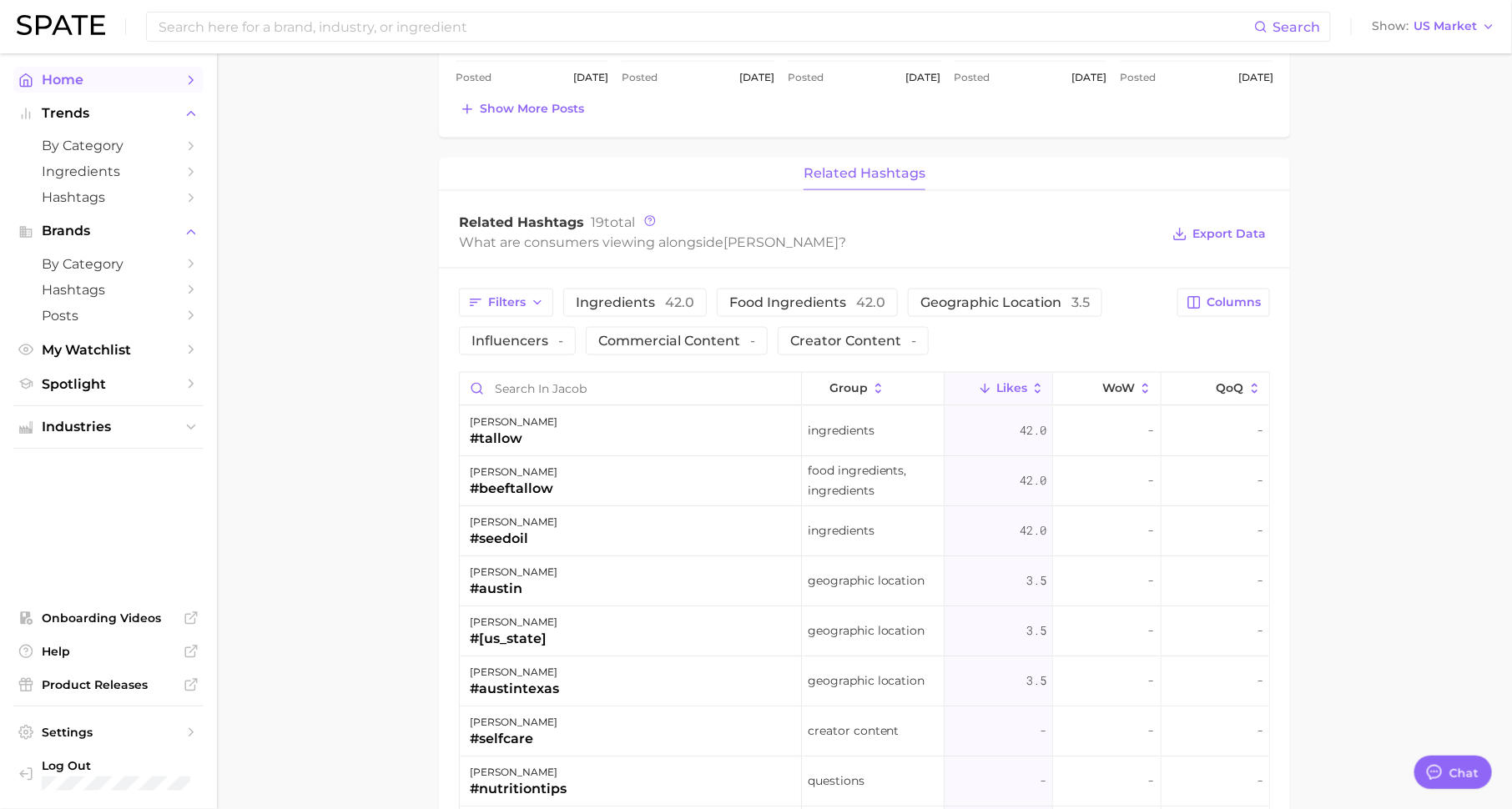
click at [184, 79] on icon "Sidebar" at bounding box center [191, 79] width 15 height 15
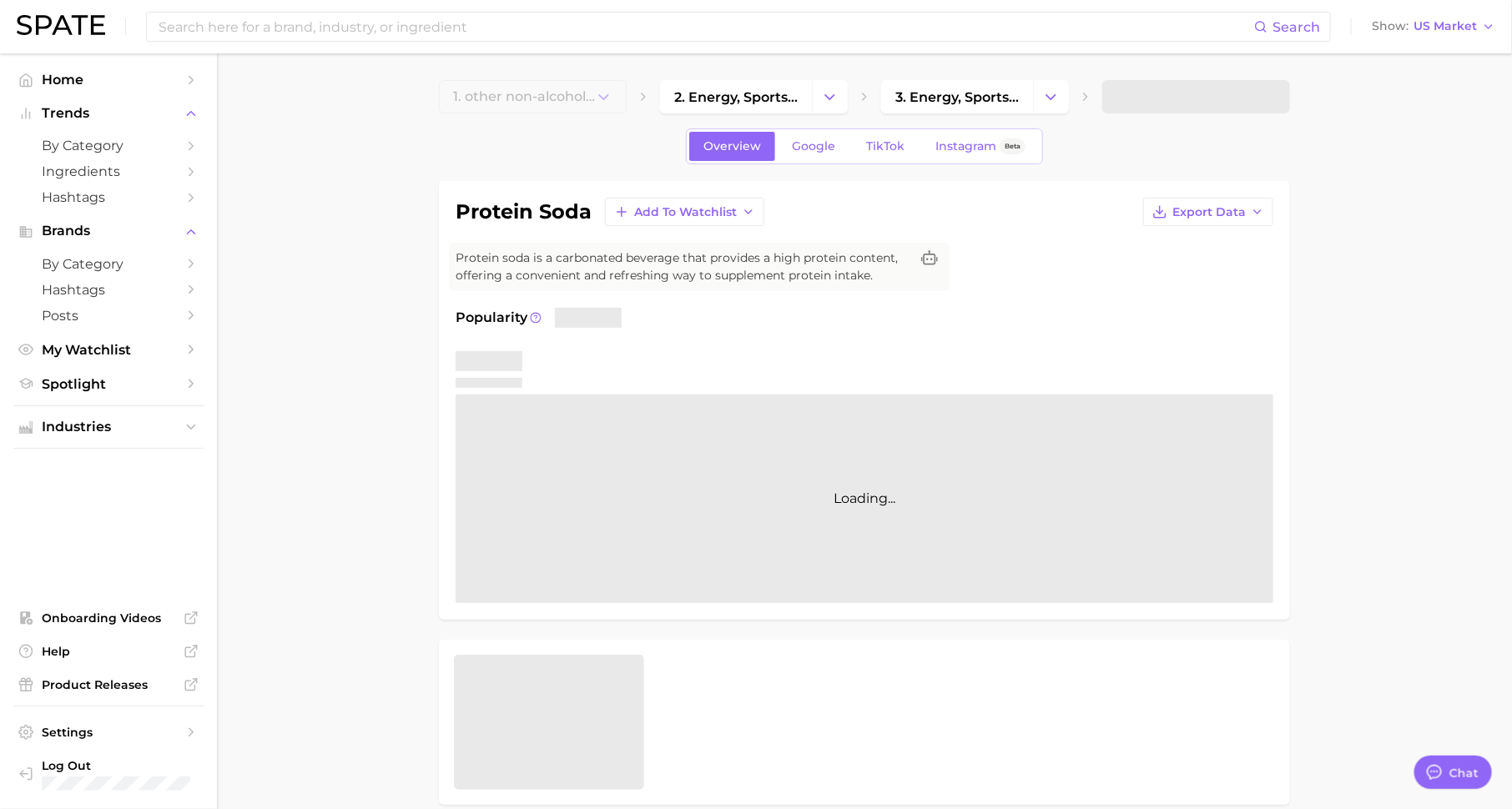
type textarea "x"
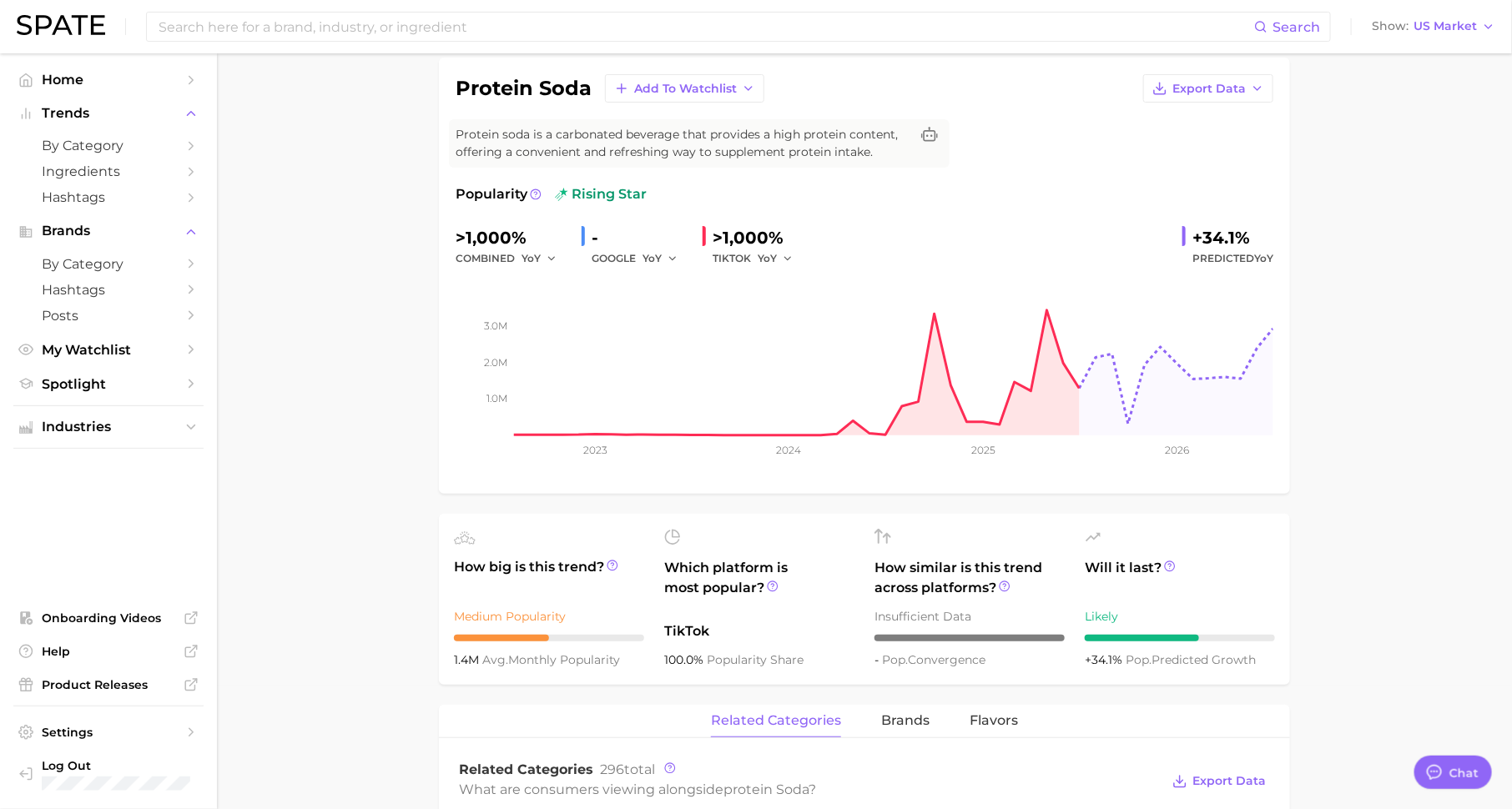
scroll to position [44, 0]
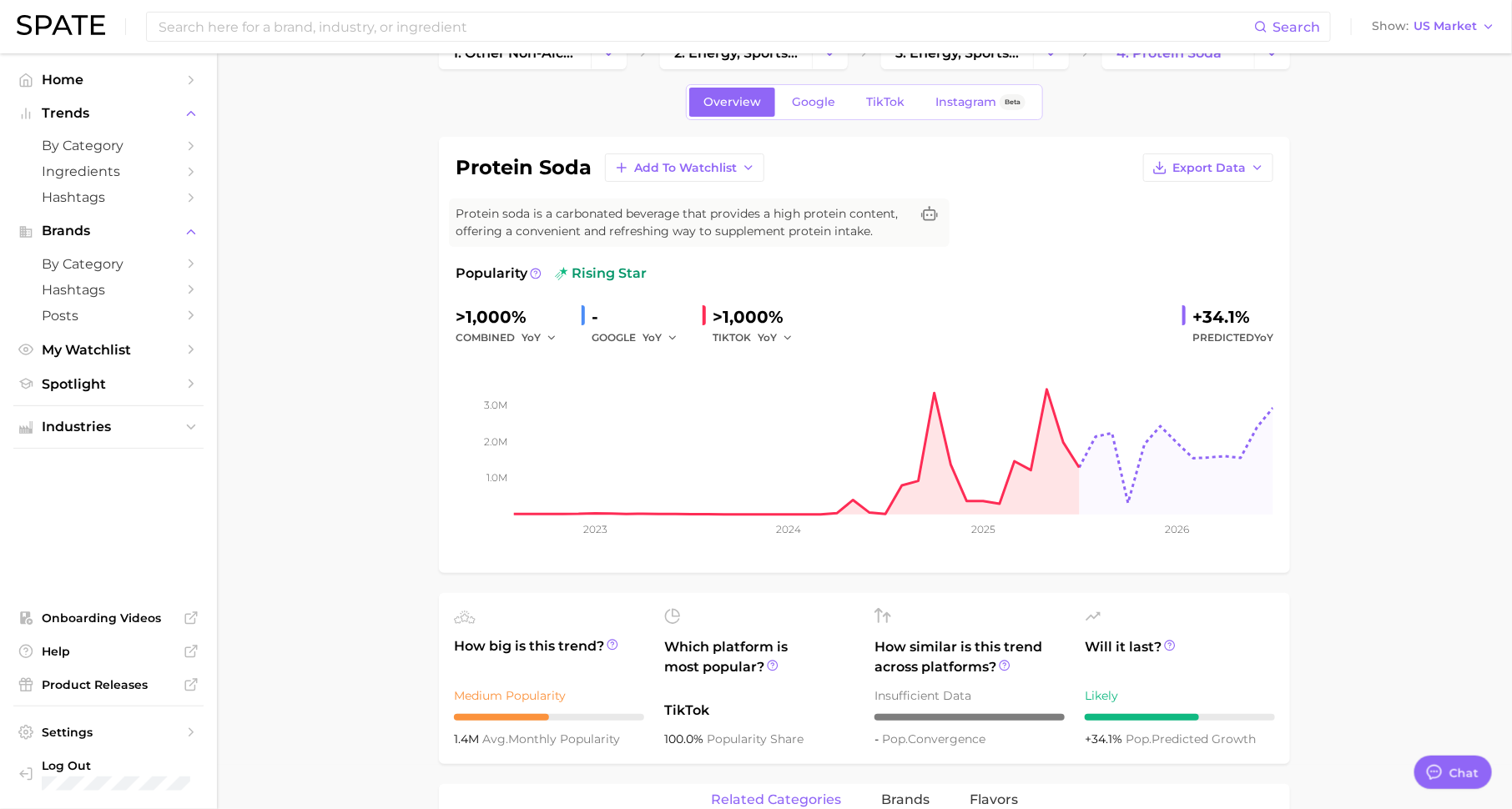
drag, startPoint x: 552, startPoint y: 267, endPoint x: 649, endPoint y: 267, distance: 97.0
click at [649, 267] on div "Popularity rising star" at bounding box center [864, 273] width 817 height 20
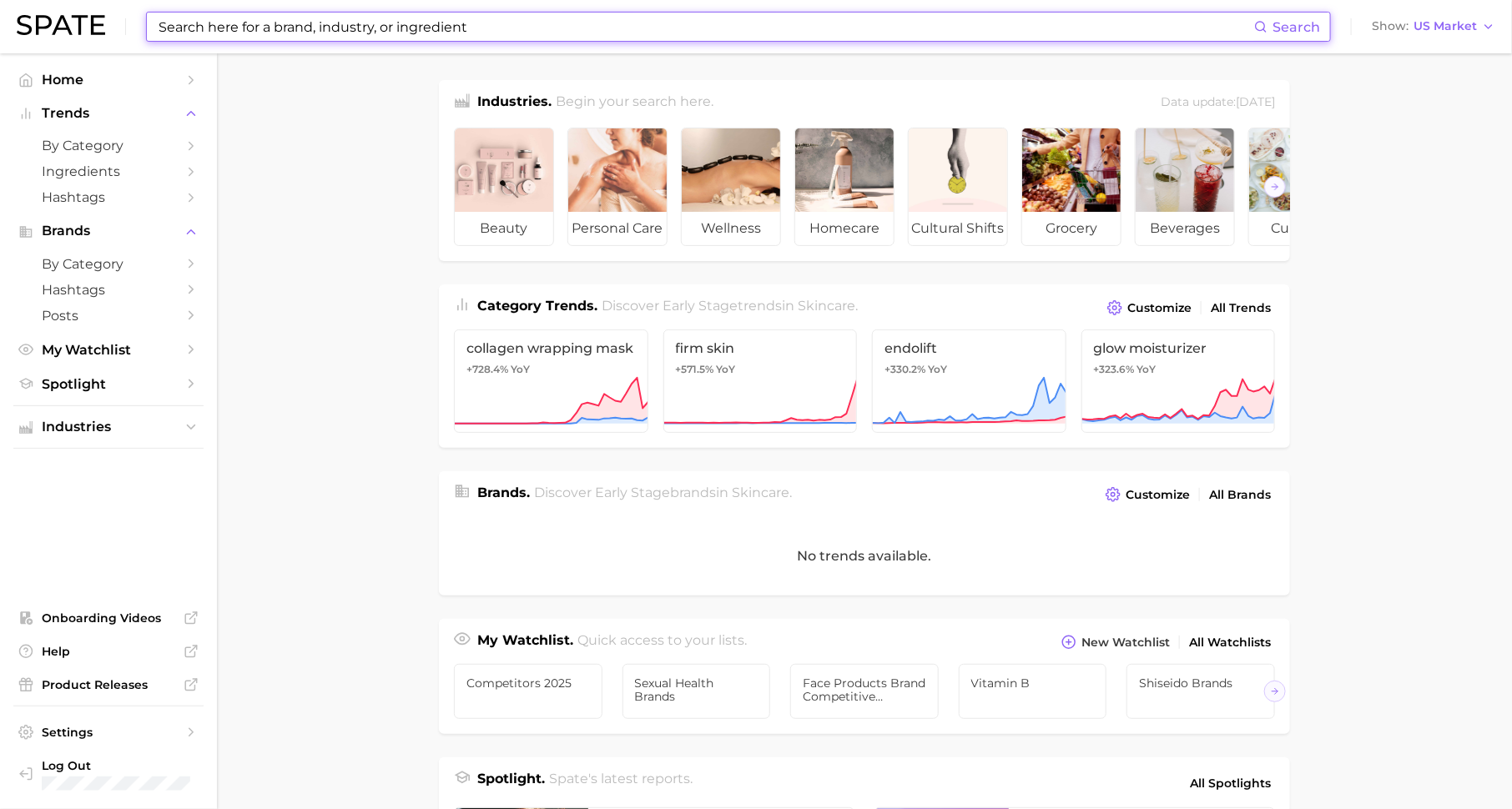
click at [470, 25] on input at bounding box center [705, 26] width 1097 height 28
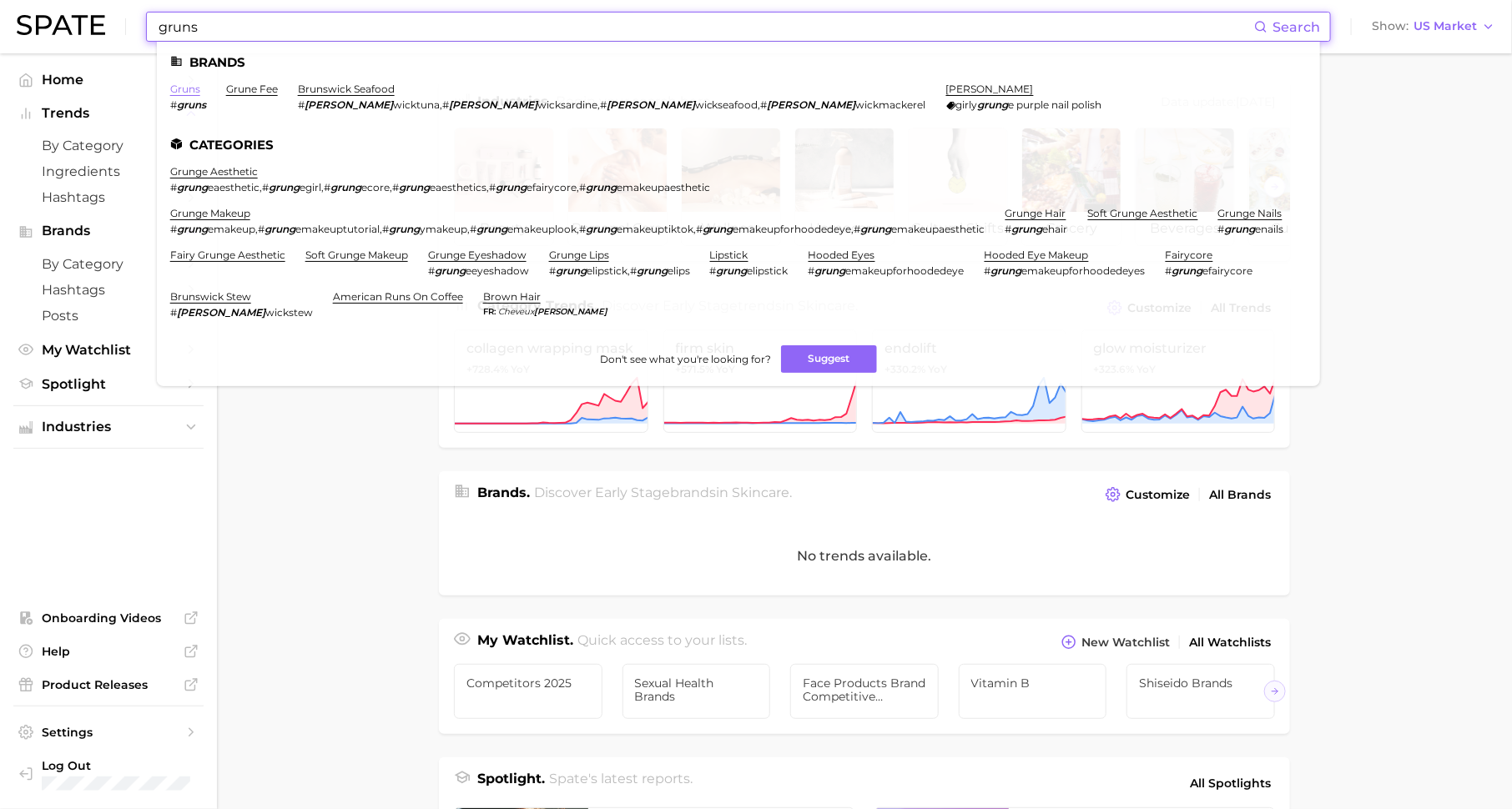
type input "gruns"
click at [177, 91] on link "gruns" at bounding box center [185, 89] width 30 height 12
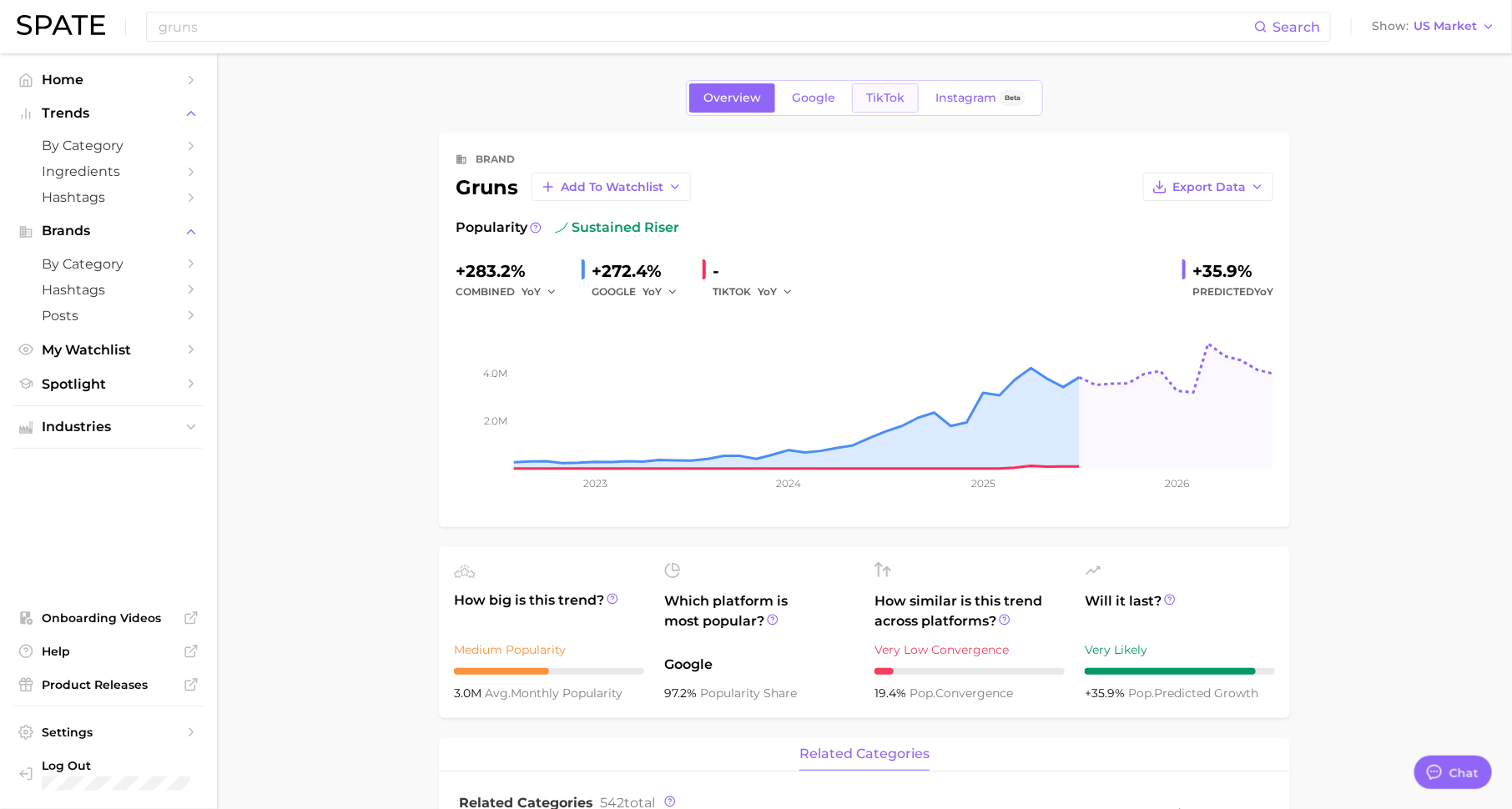
scroll to position [21, 0]
click at [887, 94] on span "TikTok" at bounding box center [884, 98] width 38 height 14
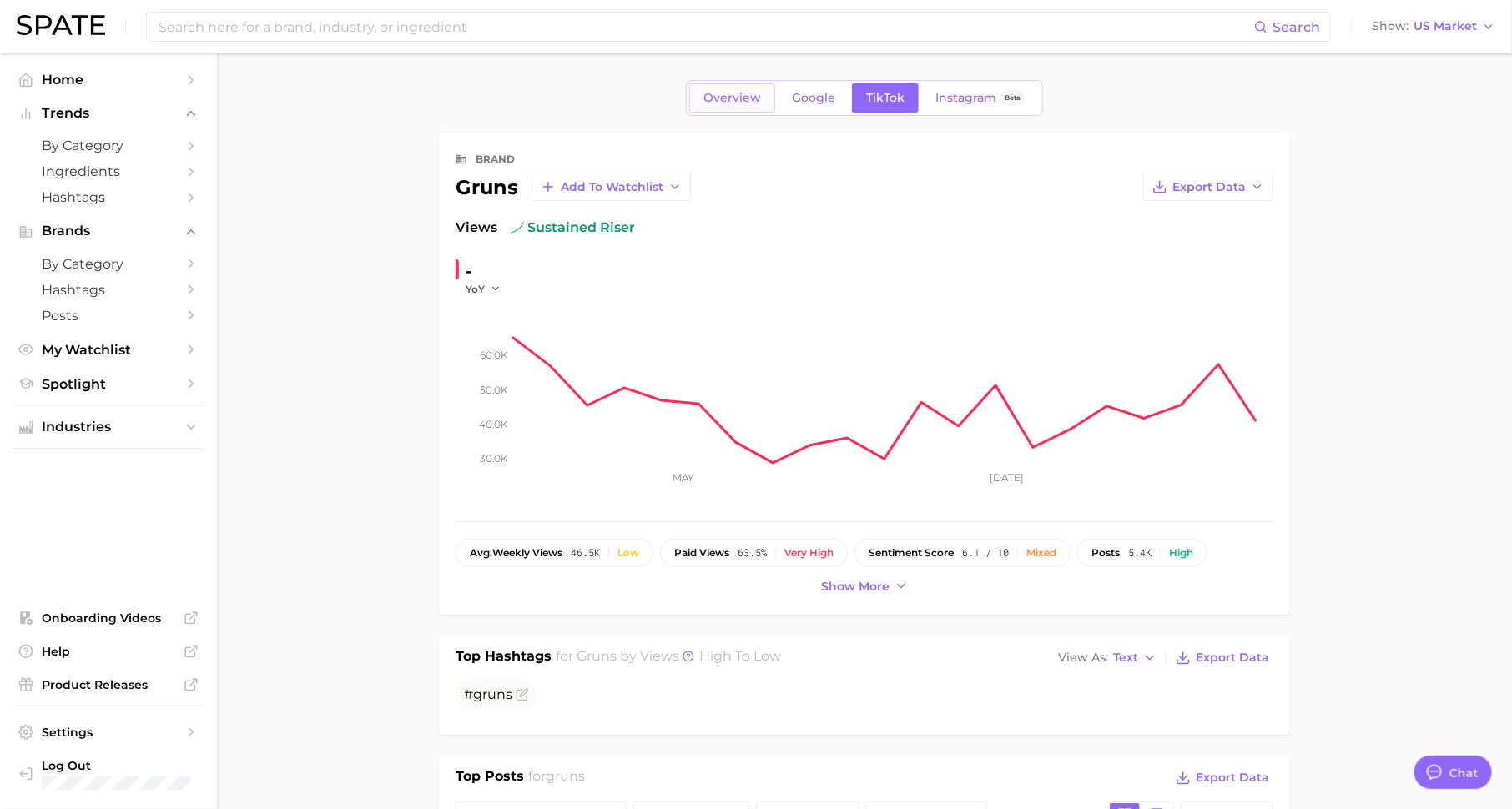
click at [717, 97] on span "Overview" at bounding box center [732, 98] width 57 height 14
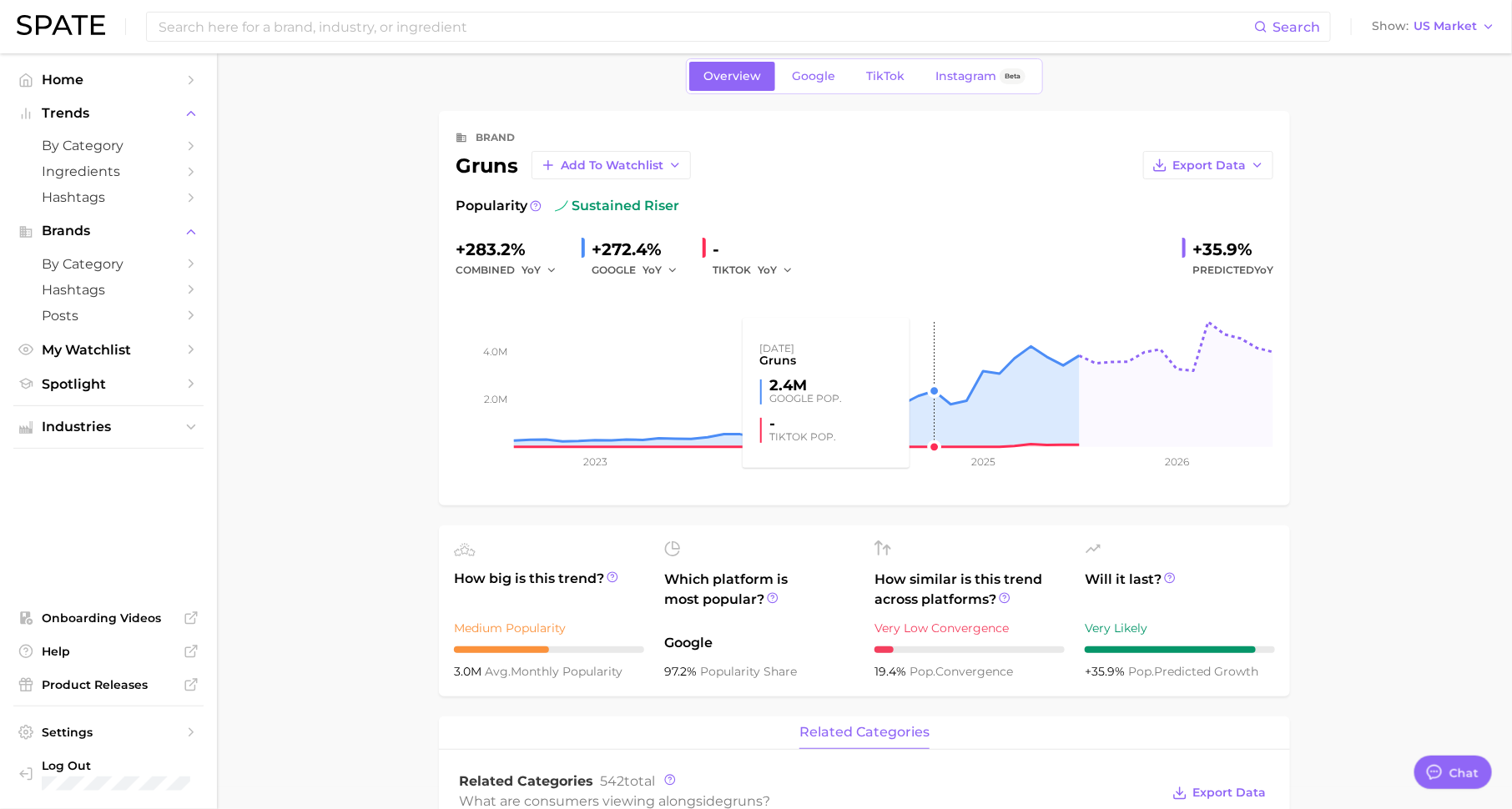
scroll to position [25, 0]
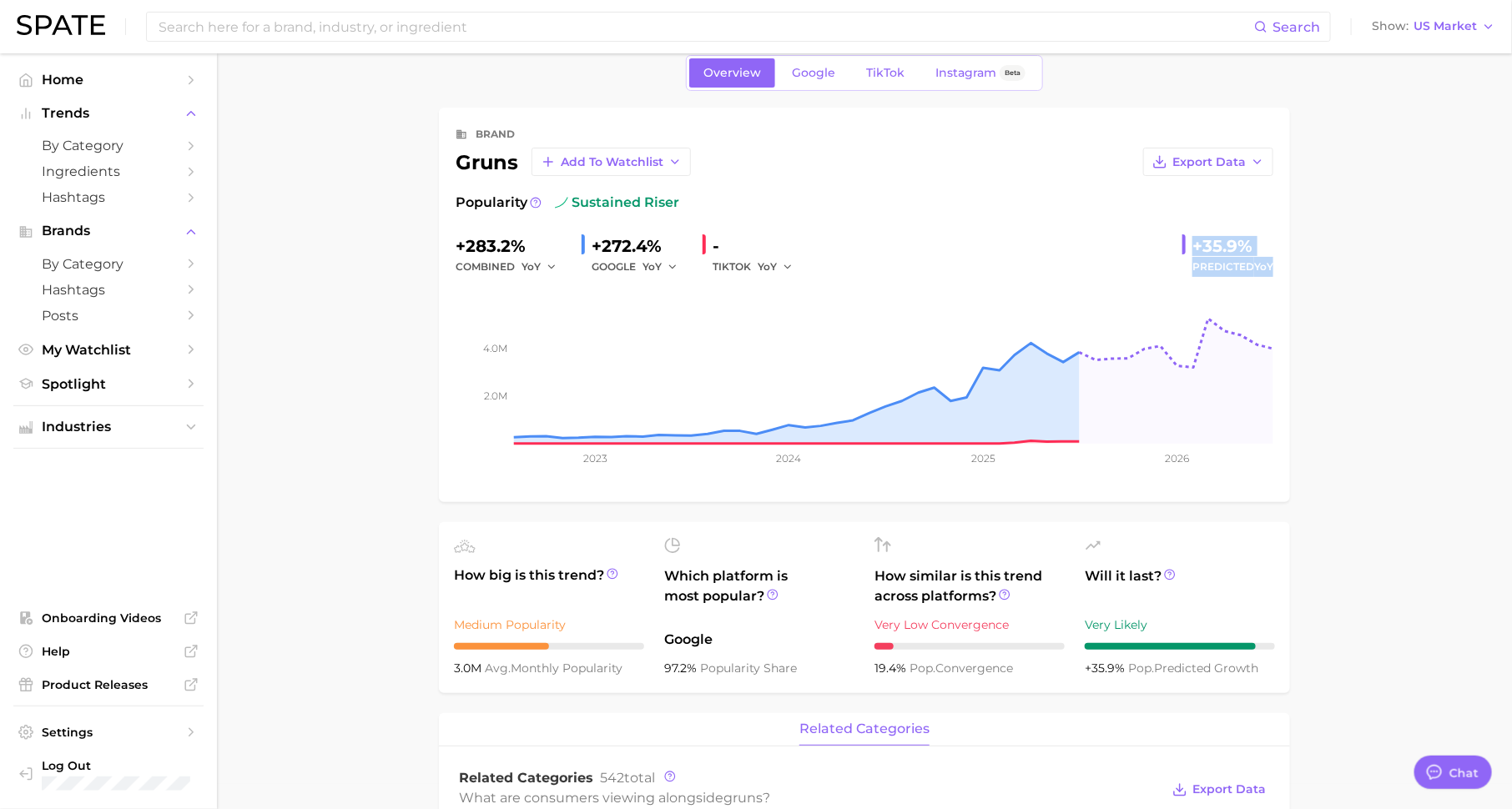
drag, startPoint x: 1276, startPoint y: 268, endPoint x: 1188, endPoint y: 243, distance: 91.5
click at [1188, 243] on div "brand gruns Add to Watchlist Export Data Popularity sustained riser +283.2% com…" at bounding box center [864, 304] width 851 height 394
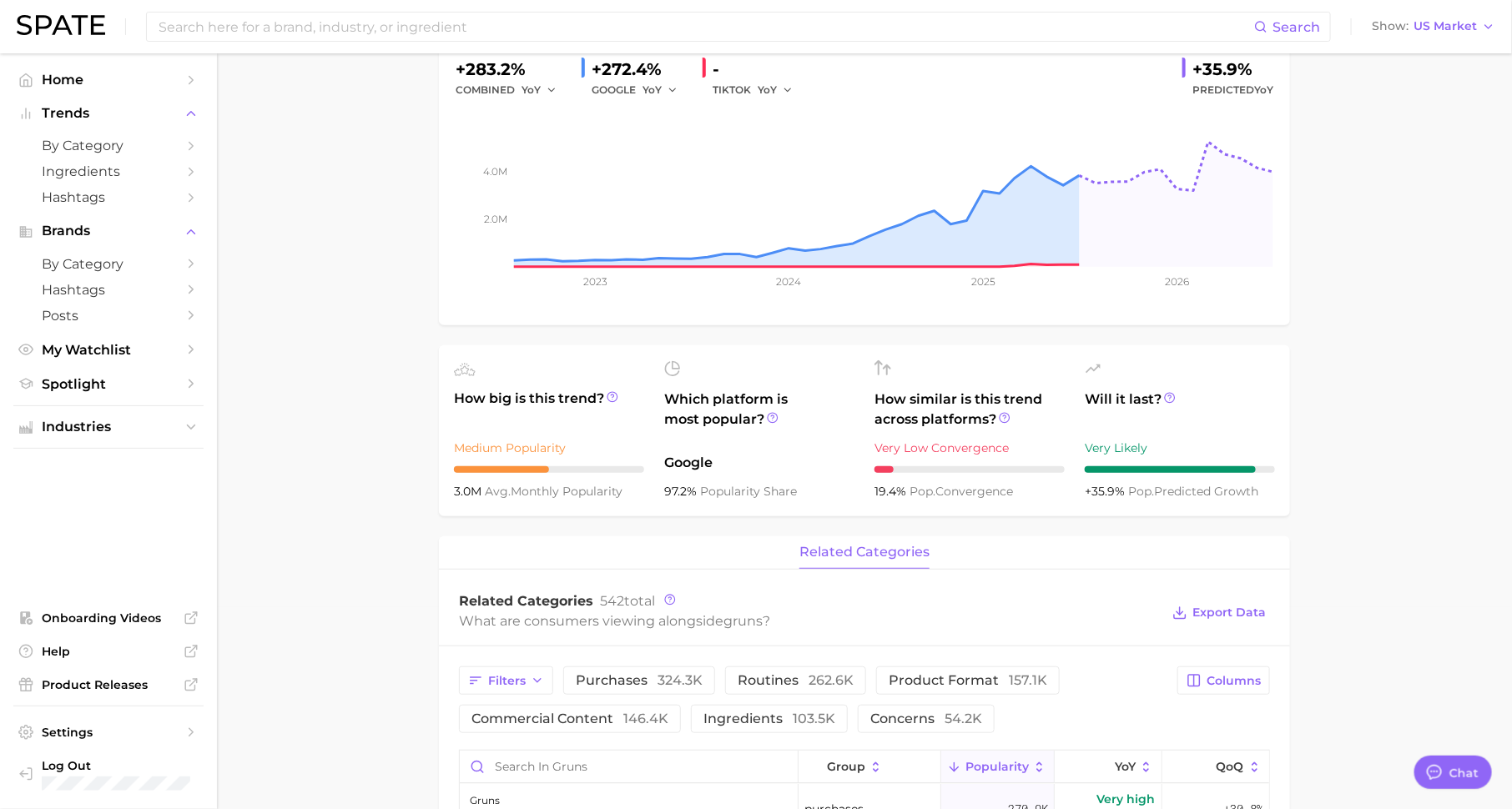
scroll to position [0, 0]
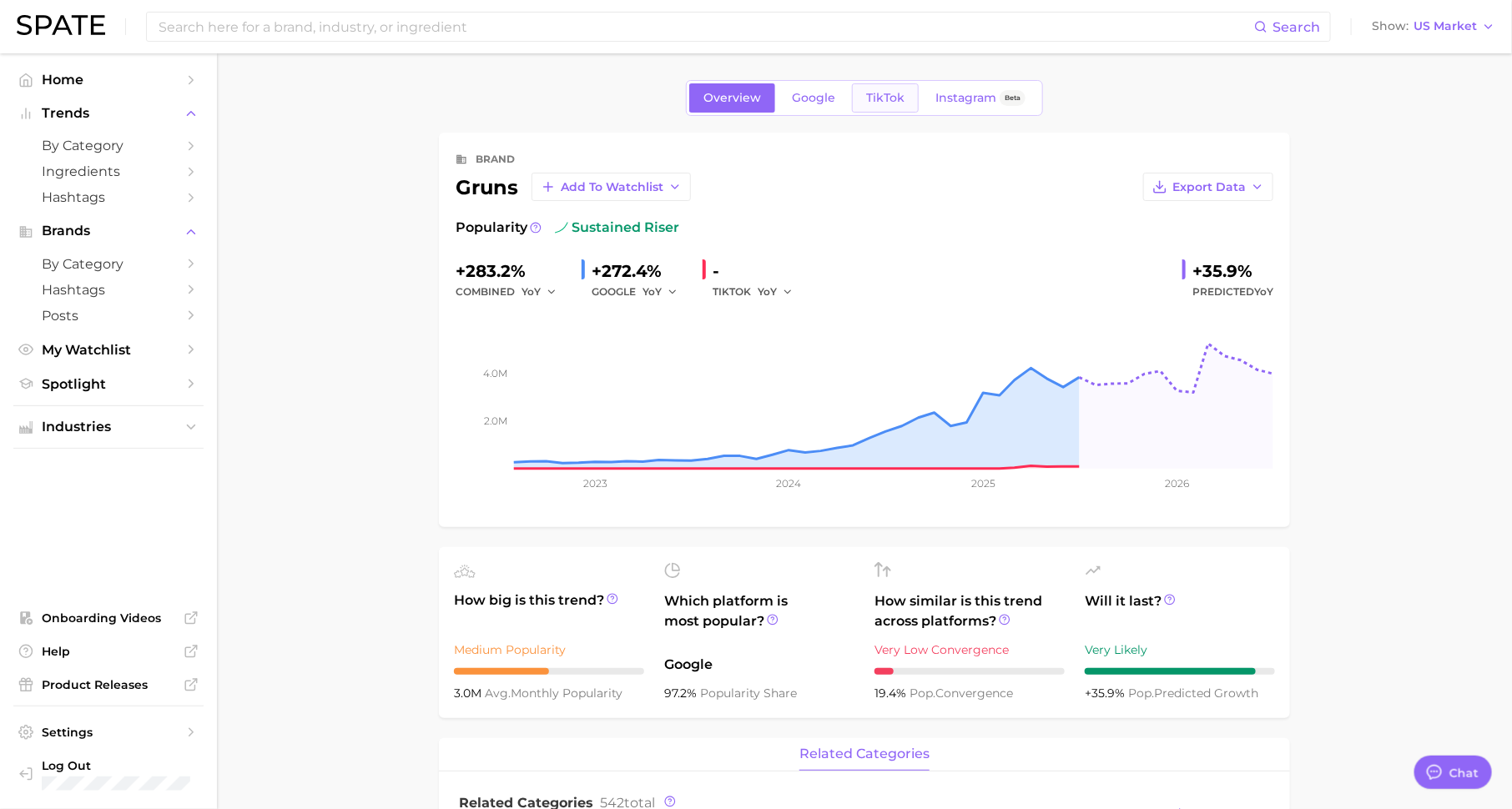
click at [915, 93] on link "TikTok" at bounding box center [885, 98] width 67 height 29
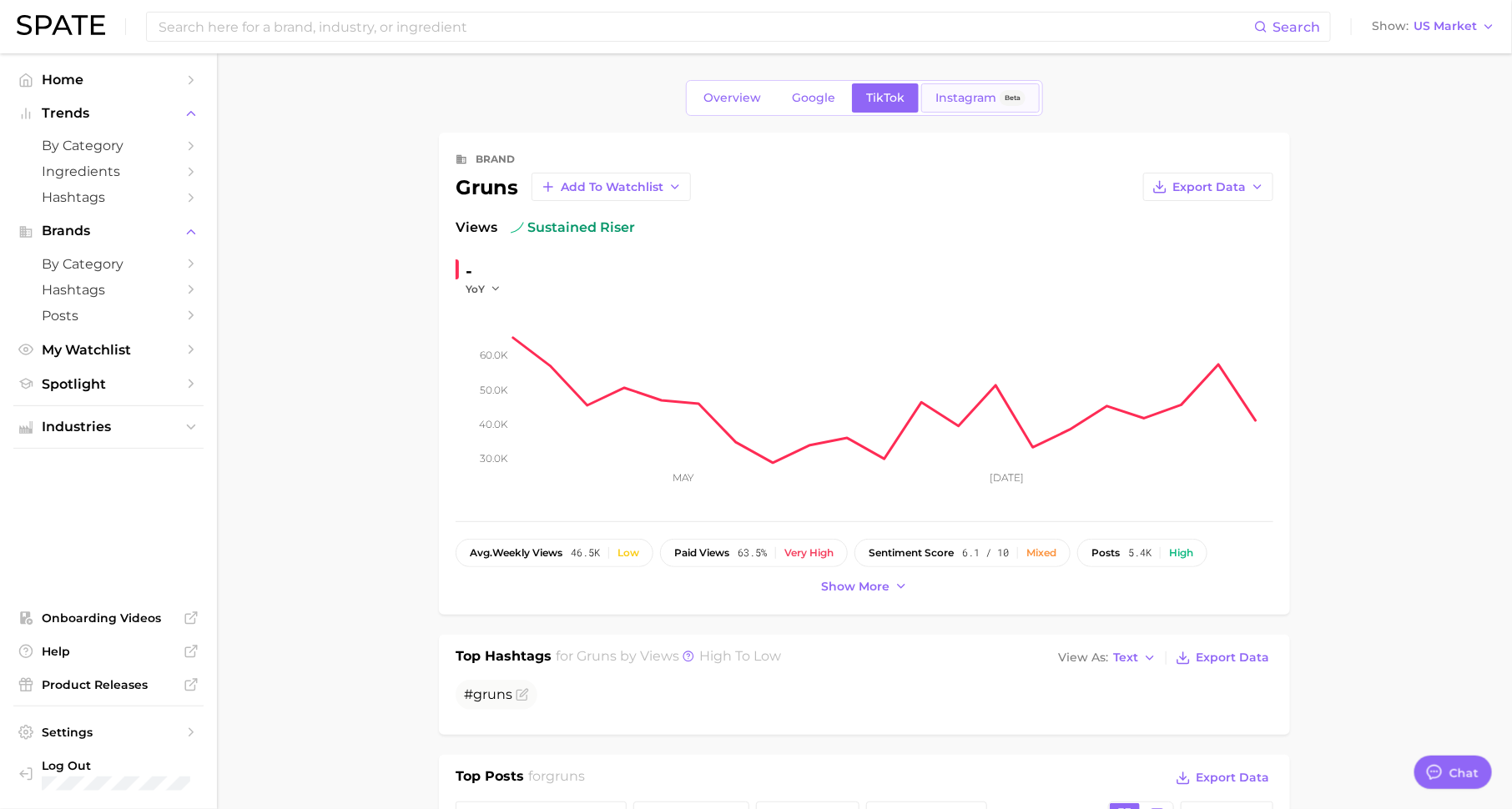
click at [970, 98] on span "Instagram" at bounding box center [966, 98] width 61 height 14
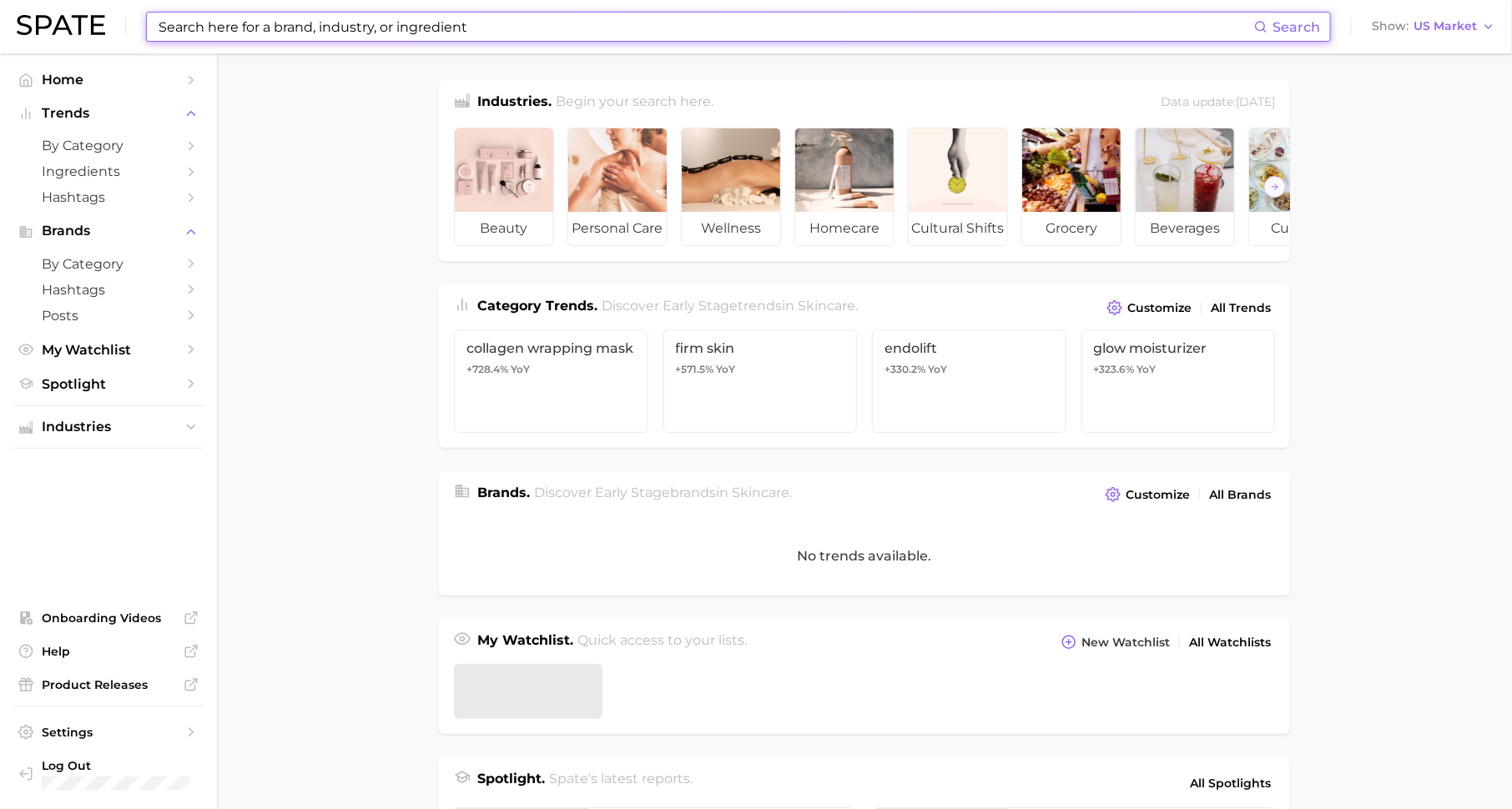
click at [374, 31] on input at bounding box center [705, 26] width 1097 height 28
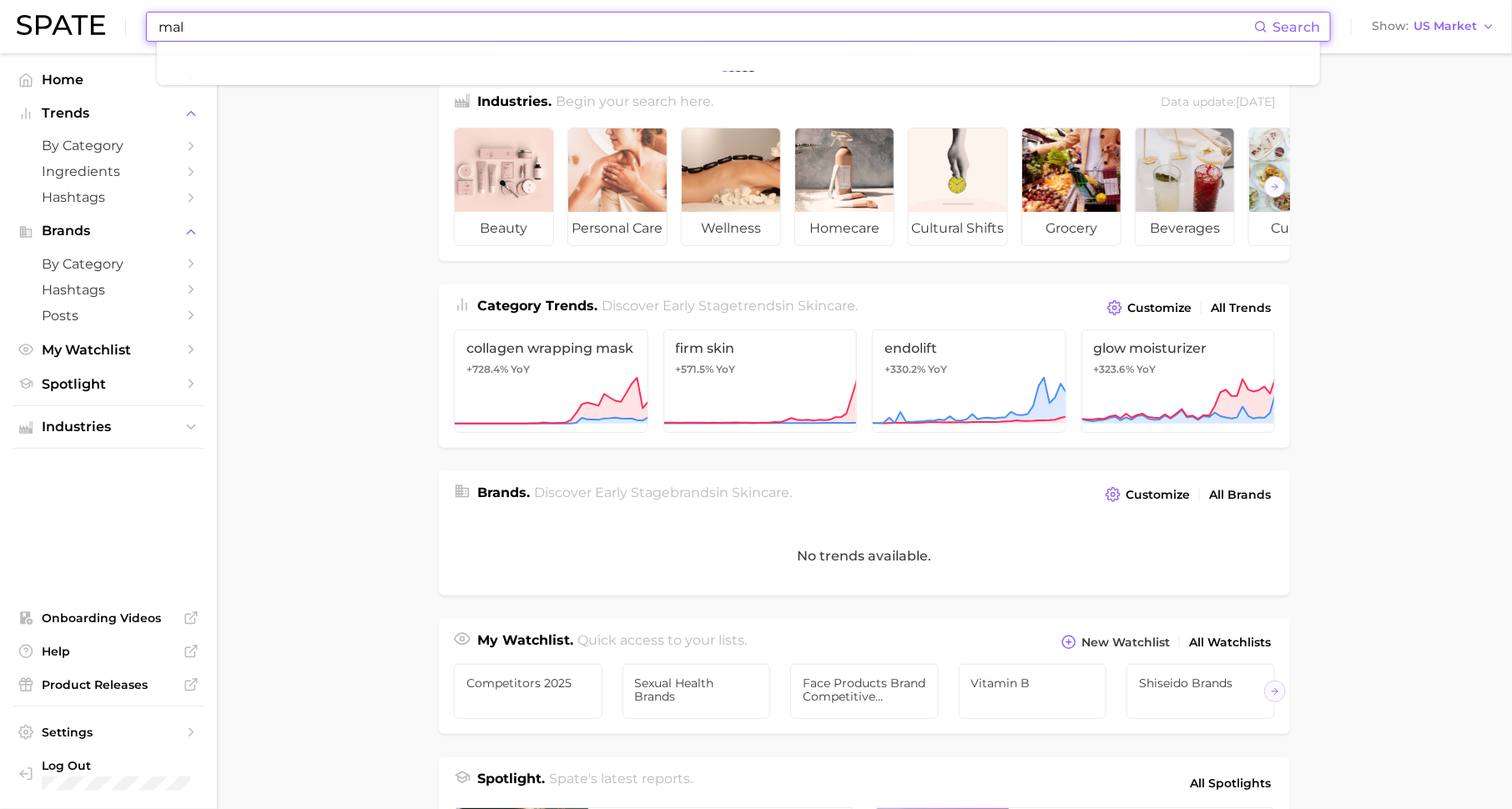
type input "malk"
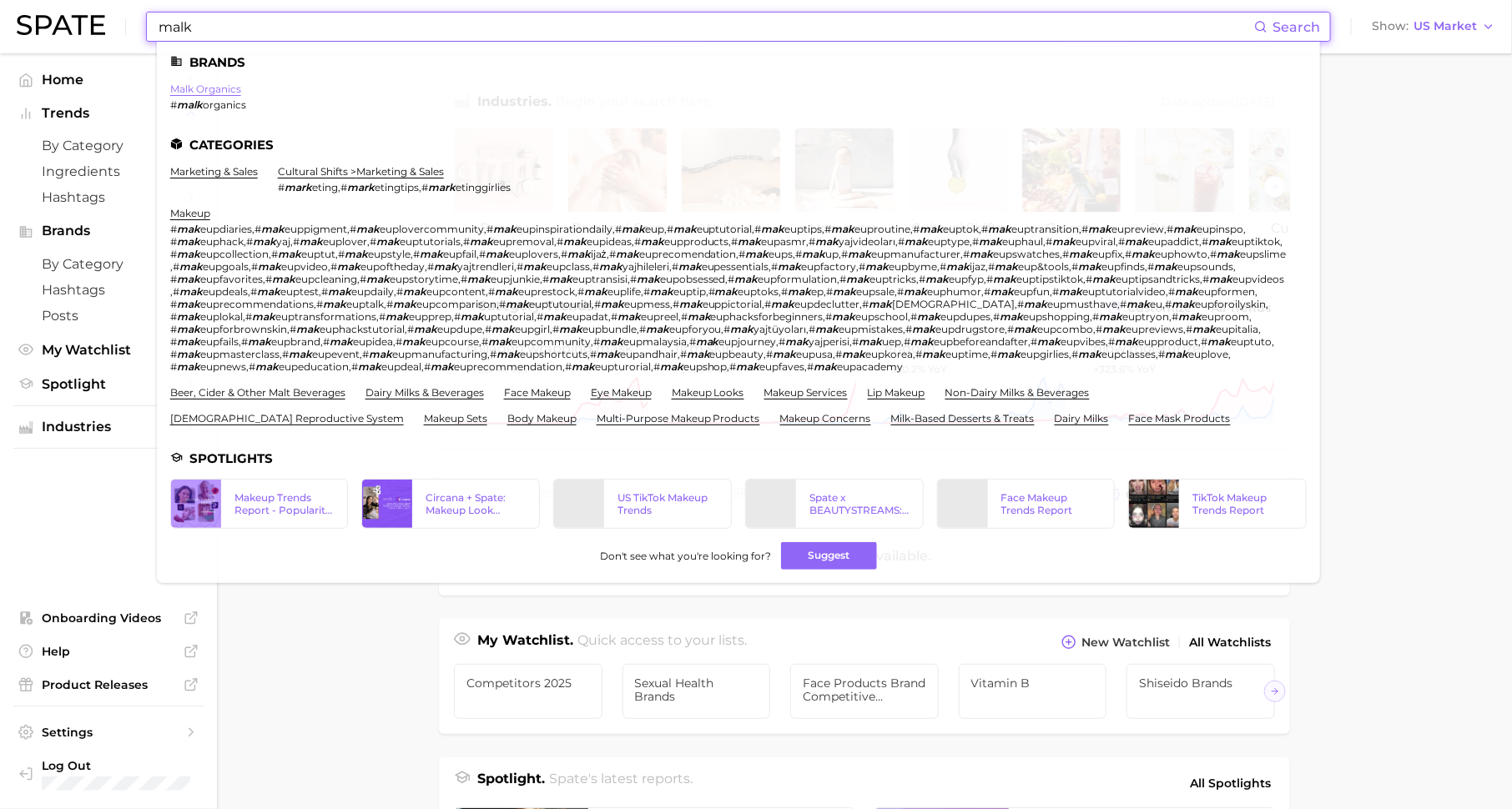
click at [197, 90] on link "malk organics" at bounding box center [206, 89] width 71 height 12
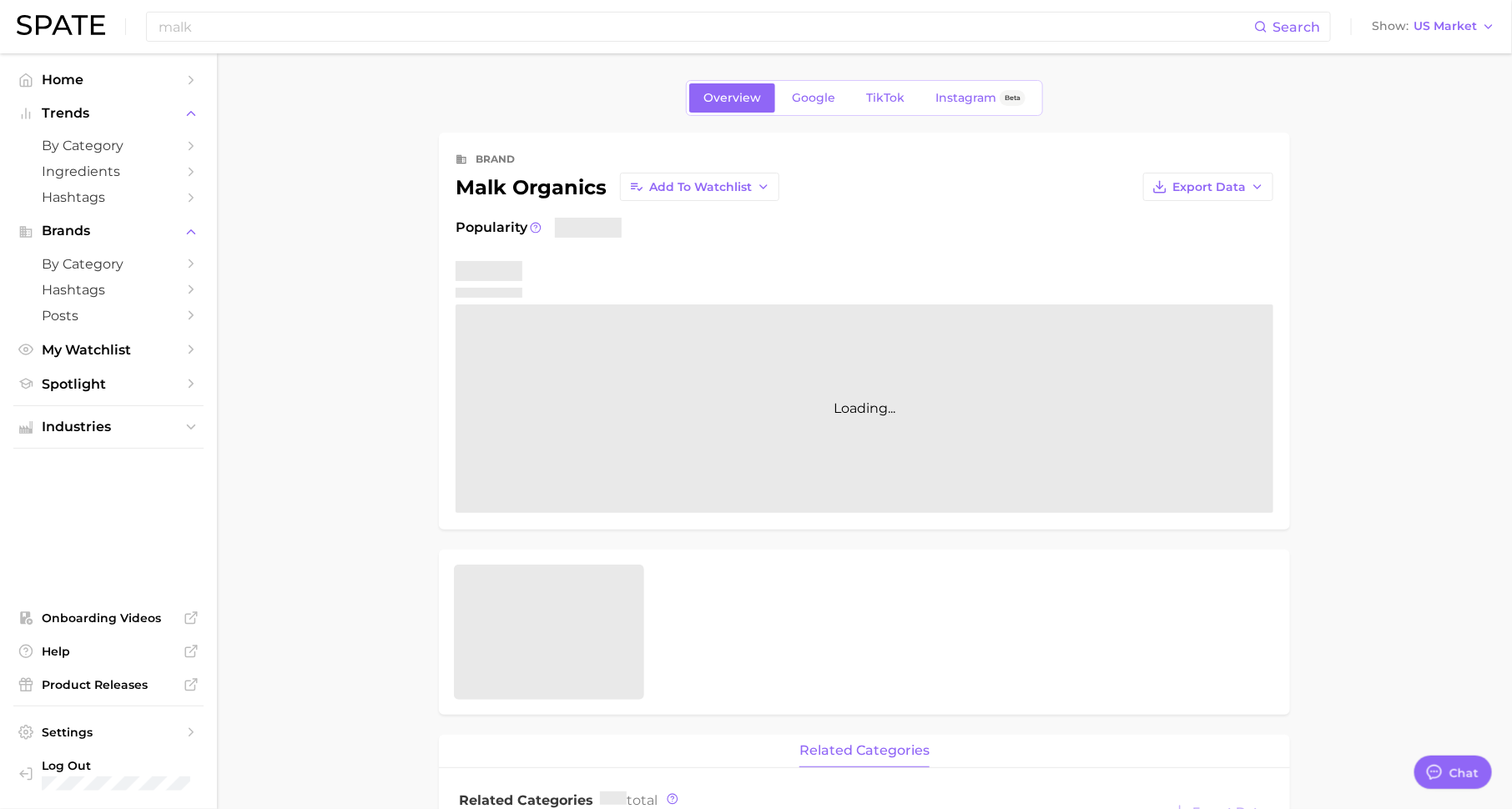
scroll to position [21, 0]
type textarea "x"
